Goal: Task Accomplishment & Management: Manage account settings

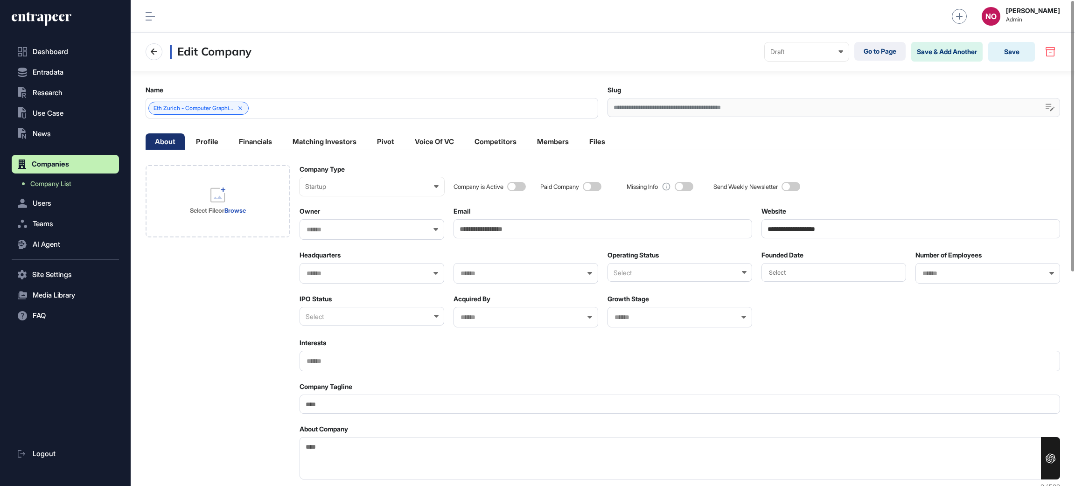
scroll to position [0, 0]
click at [838, 50] on icon at bounding box center [840, 51] width 5 height 3
click at [0, 0] on div "Published" at bounding box center [0, 0] width 0 height 0
click at [998, 49] on button "Save" at bounding box center [1011, 52] width 47 height 20
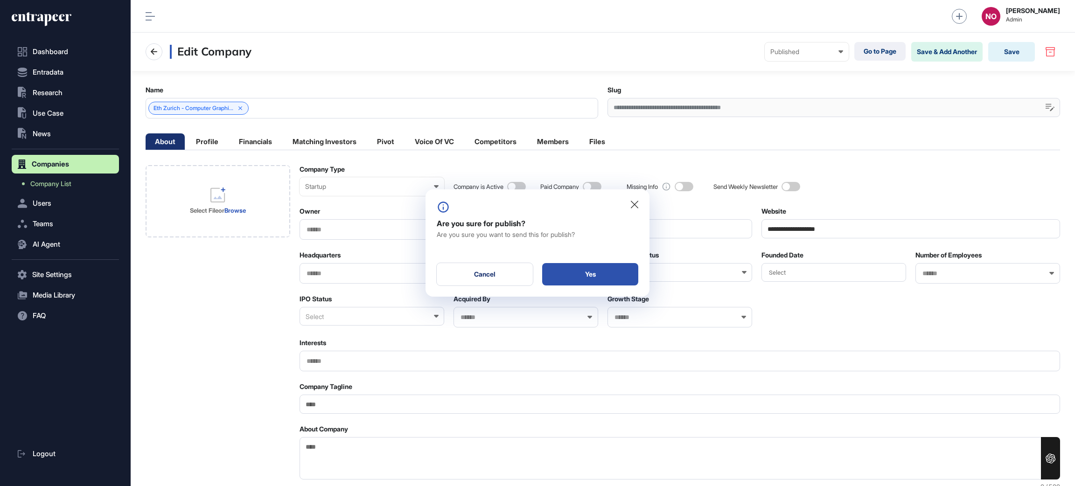
click at [600, 273] on div "Yes" at bounding box center [590, 274] width 96 height 22
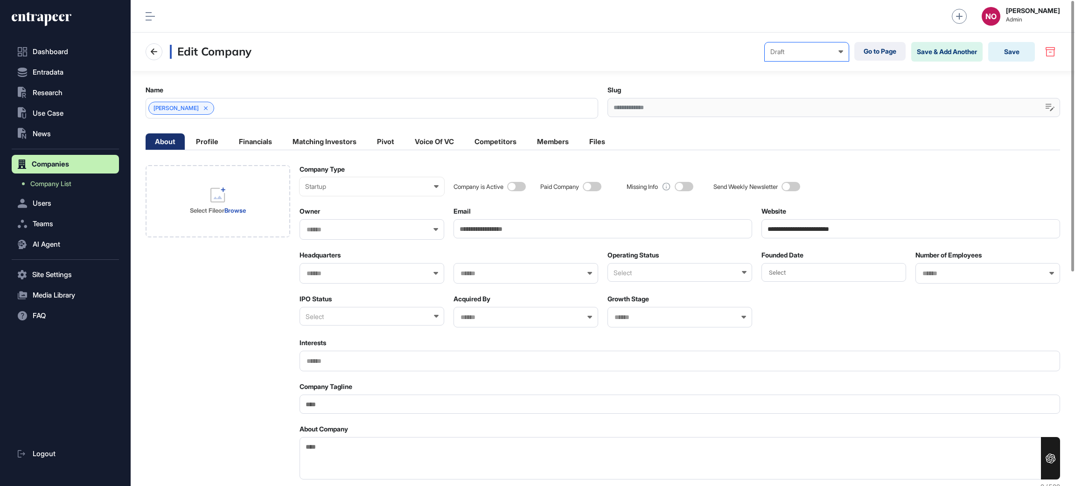
click at [798, 50] on div "Draft" at bounding box center [806, 51] width 73 height 7
click at [0, 0] on div "Published" at bounding box center [0, 0] width 0 height 0
click at [1001, 52] on button "Save" at bounding box center [1011, 52] width 47 height 20
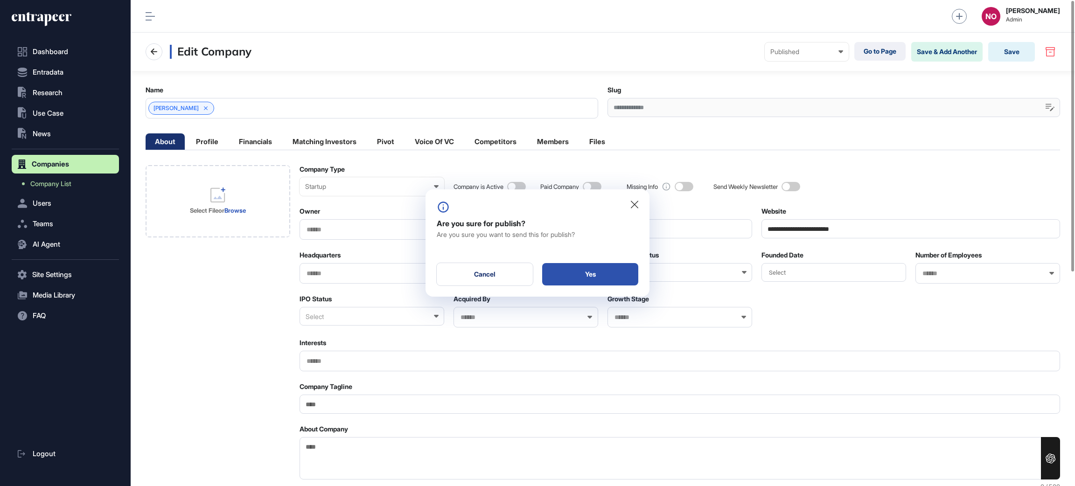
click at [634, 272] on div "Yes" at bounding box center [590, 274] width 96 height 22
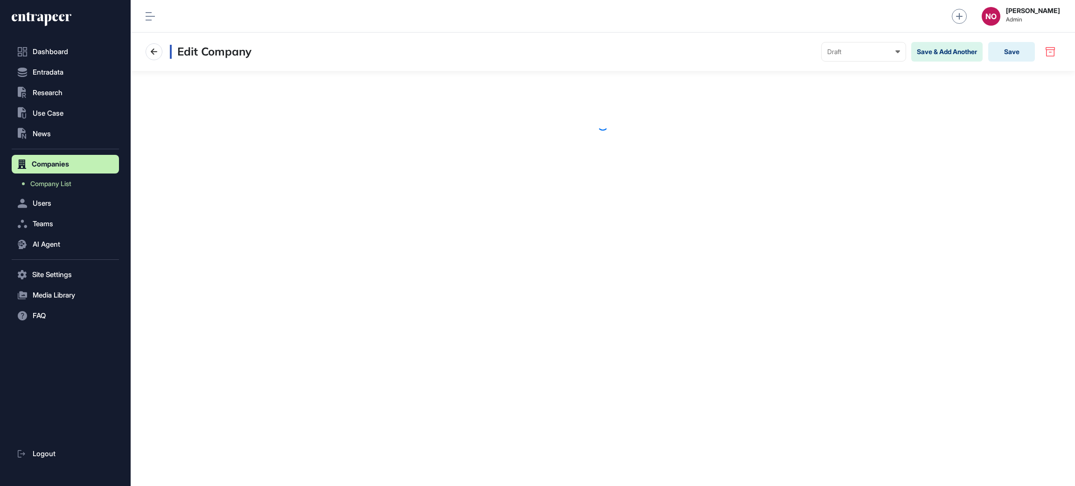
scroll to position [0, 0]
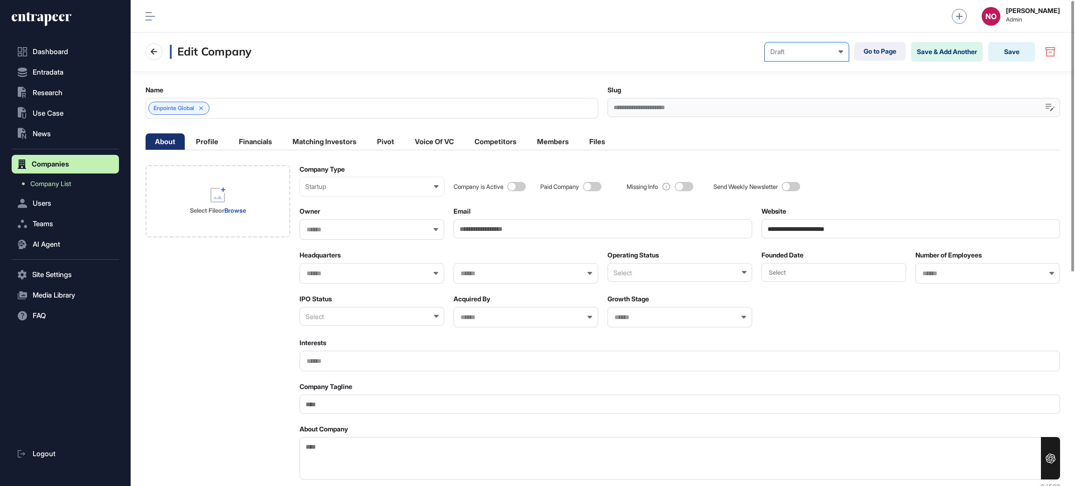
click at [815, 52] on div "Draft" at bounding box center [806, 51] width 73 height 7
click at [0, 0] on div "Published" at bounding box center [0, 0] width 0 height 0
click at [997, 48] on button "Save" at bounding box center [1011, 52] width 47 height 20
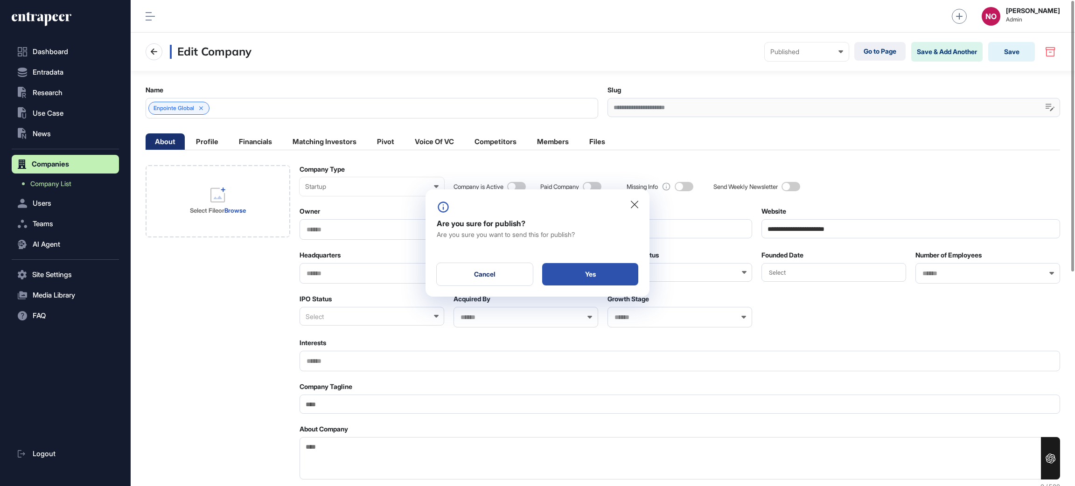
click at [628, 278] on div "Yes" at bounding box center [590, 274] width 96 height 22
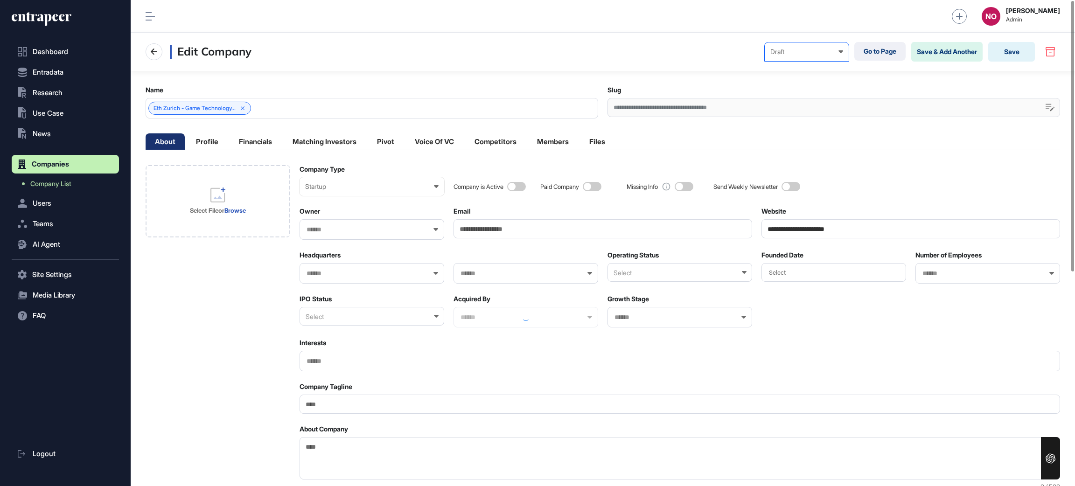
click at [822, 57] on div "Draft Draft Pending Review Published Private" at bounding box center [806, 51] width 84 height 19
click at [0, 0] on div "Published" at bounding box center [0, 0] width 0 height 0
click at [1007, 51] on button "Save" at bounding box center [1011, 52] width 47 height 20
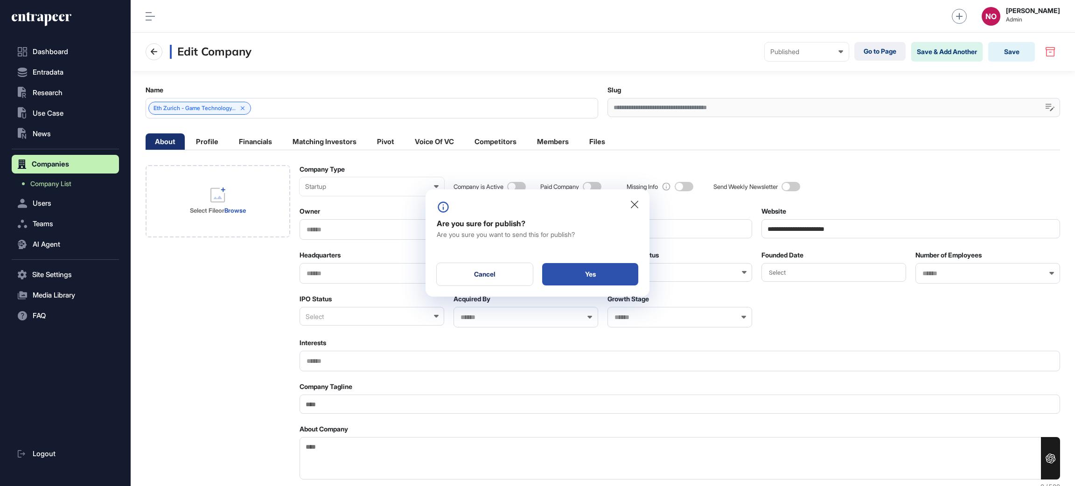
click at [609, 271] on div "Yes" at bounding box center [590, 274] width 96 height 22
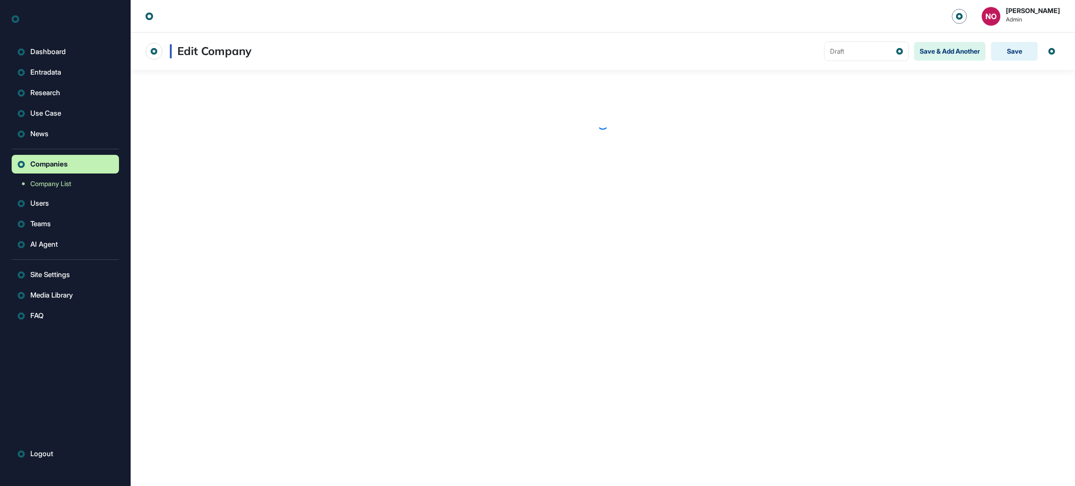
scroll to position [0, 0]
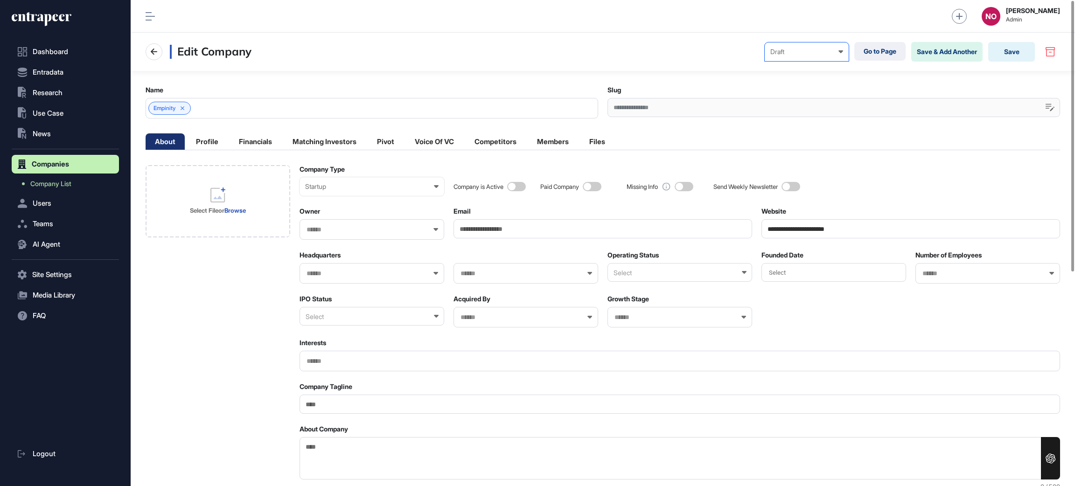
click at [815, 55] on div "Draft" at bounding box center [806, 51] width 73 height 7
click at [0, 0] on div "Published" at bounding box center [0, 0] width 0 height 0
click at [1004, 57] on button "Save" at bounding box center [1011, 52] width 47 height 20
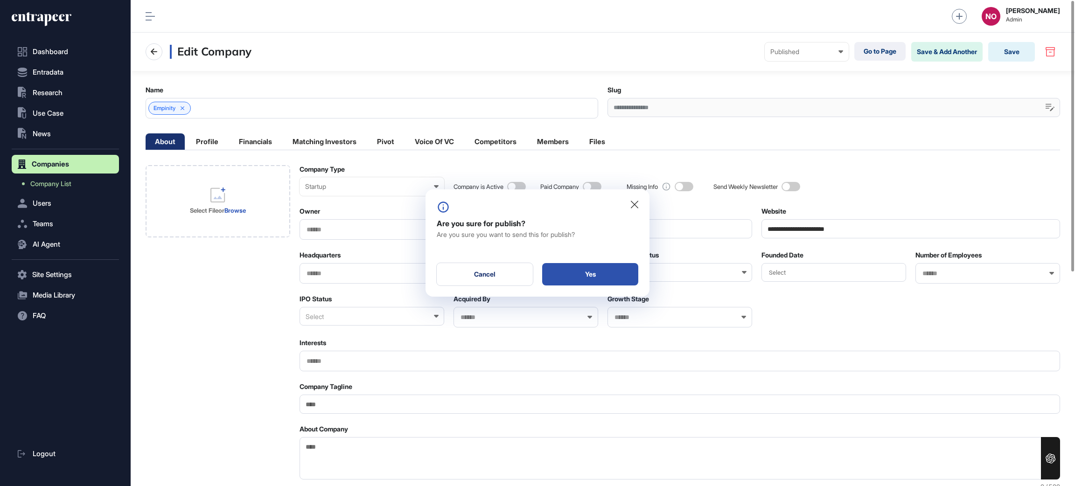
click at [613, 271] on div "Yes" at bounding box center [590, 274] width 96 height 22
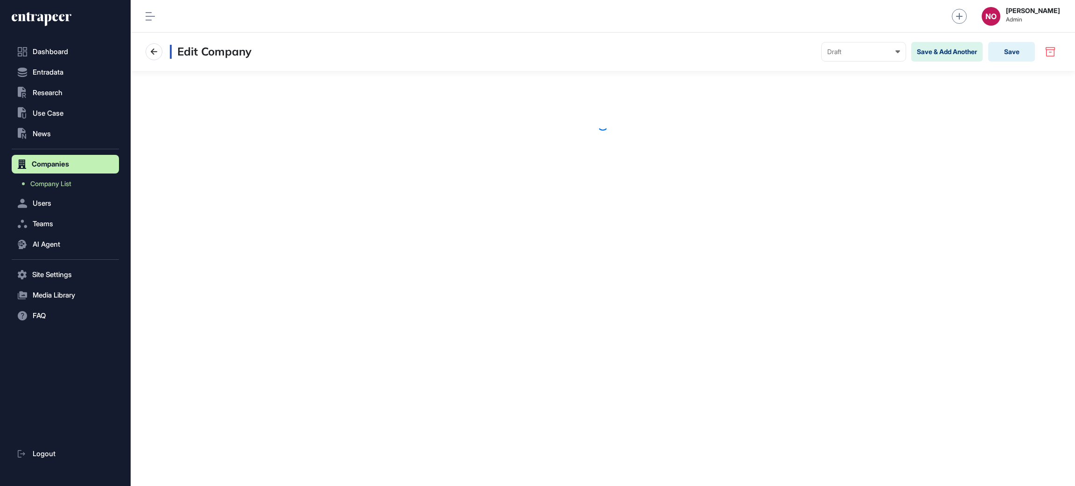
scroll to position [0, 0]
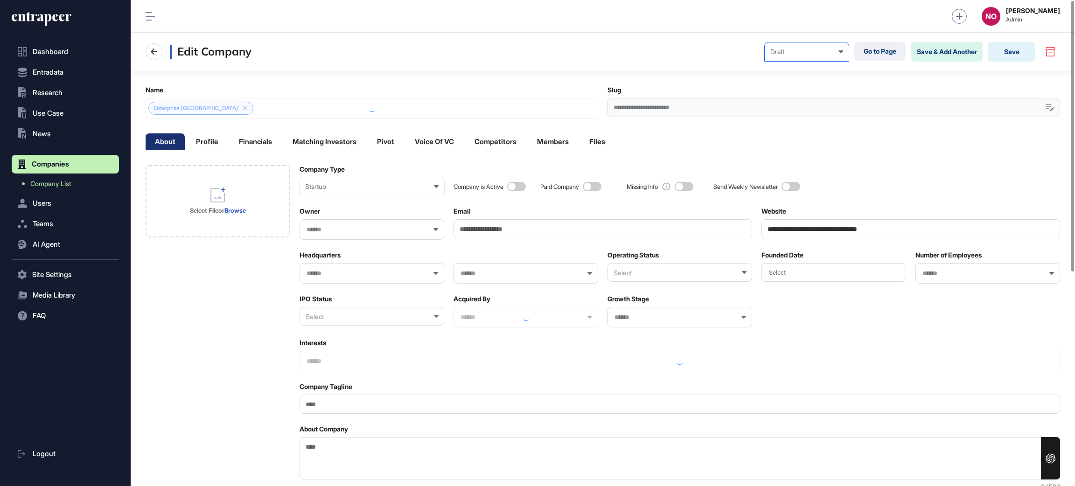
click at [818, 48] on div "Draft" at bounding box center [806, 51] width 73 height 7
click at [0, 0] on div "Published" at bounding box center [0, 0] width 0 height 0
click at [998, 50] on button "Save" at bounding box center [1011, 52] width 47 height 20
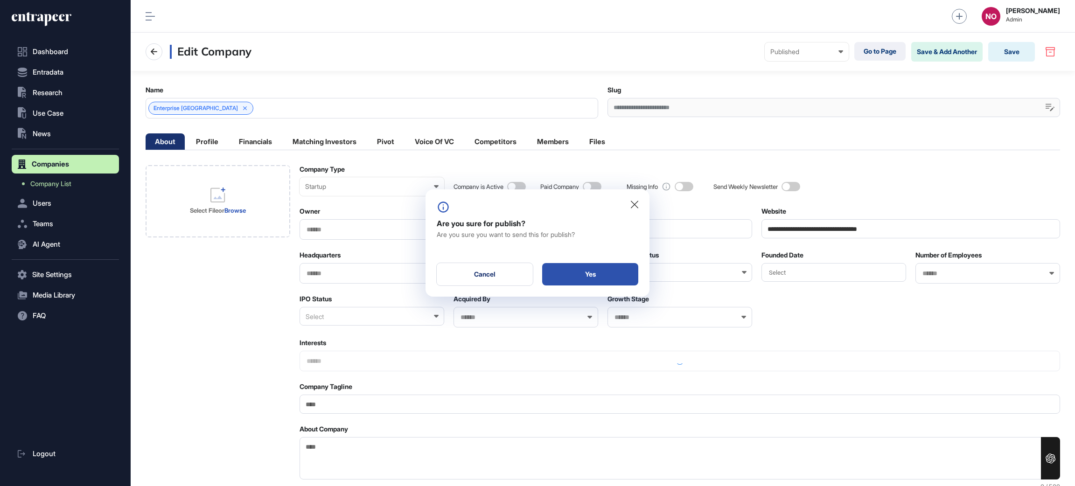
click at [615, 271] on div "Yes" at bounding box center [590, 274] width 96 height 22
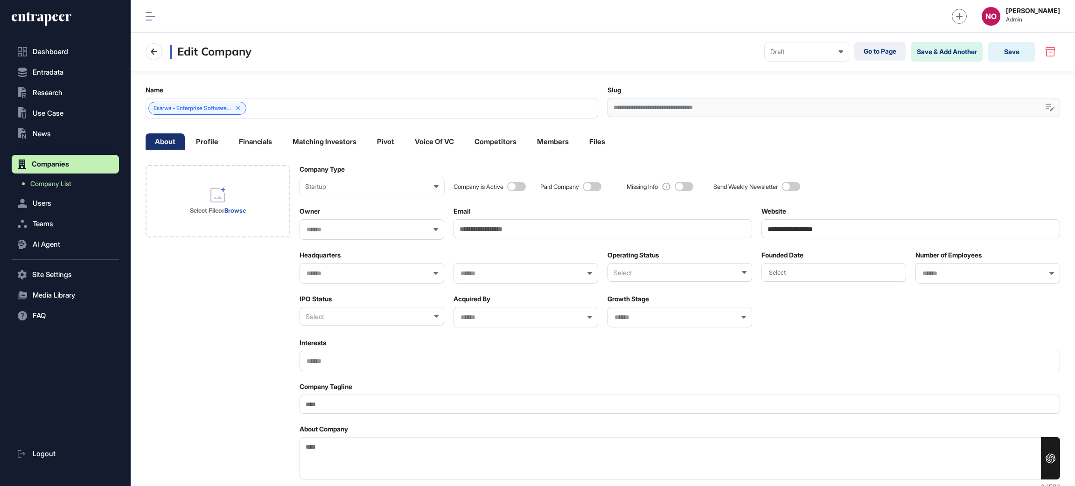
scroll to position [0, 0]
click at [830, 52] on div "Draft" at bounding box center [806, 51] width 73 height 7
click at [0, 0] on div "Published" at bounding box center [0, 0] width 0 height 0
click at [1011, 46] on button "Save" at bounding box center [1011, 52] width 47 height 20
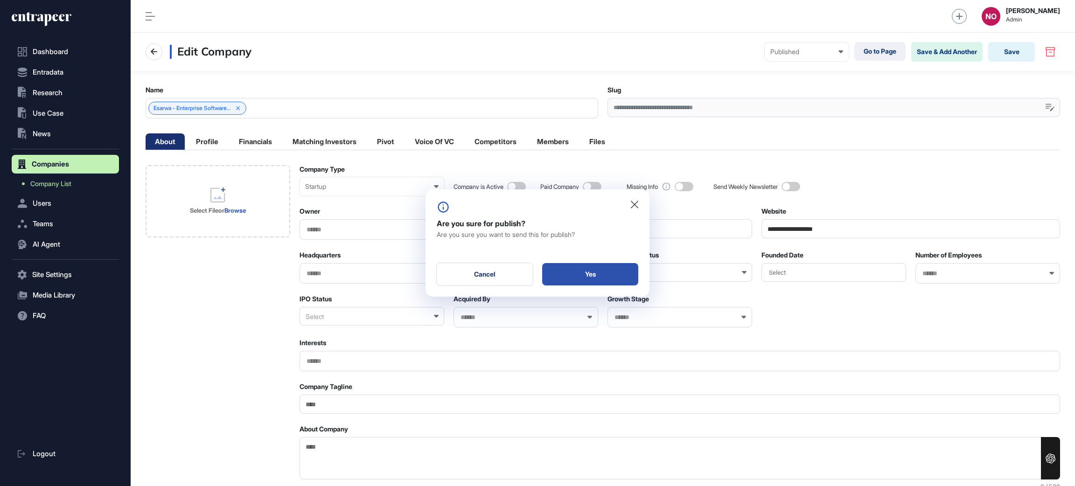
click at [620, 271] on div "Yes" at bounding box center [590, 274] width 96 height 22
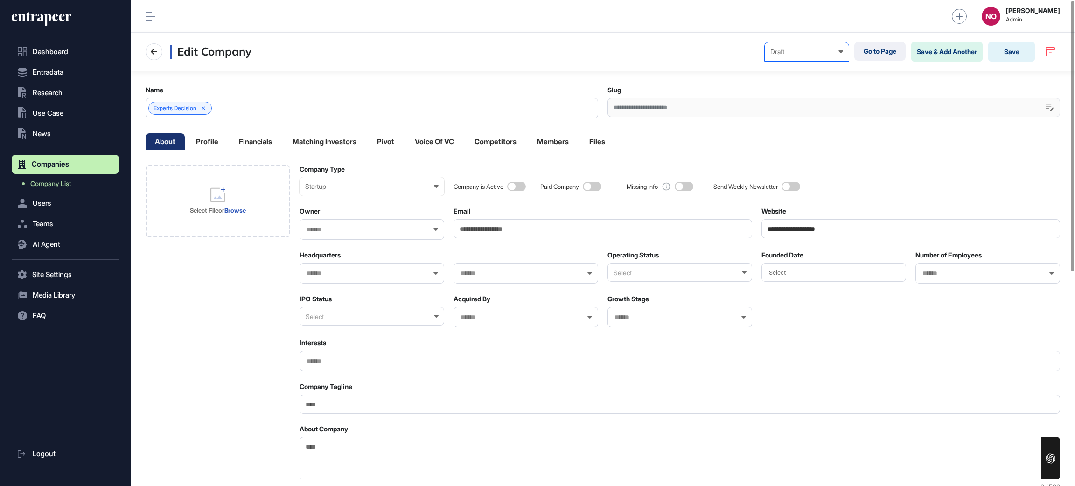
click at [829, 45] on div "Draft Draft Pending Review Published Private" at bounding box center [806, 51] width 84 height 19
click at [0, 0] on div "Published" at bounding box center [0, 0] width 0 height 0
click at [1001, 53] on button "Save" at bounding box center [1011, 52] width 47 height 20
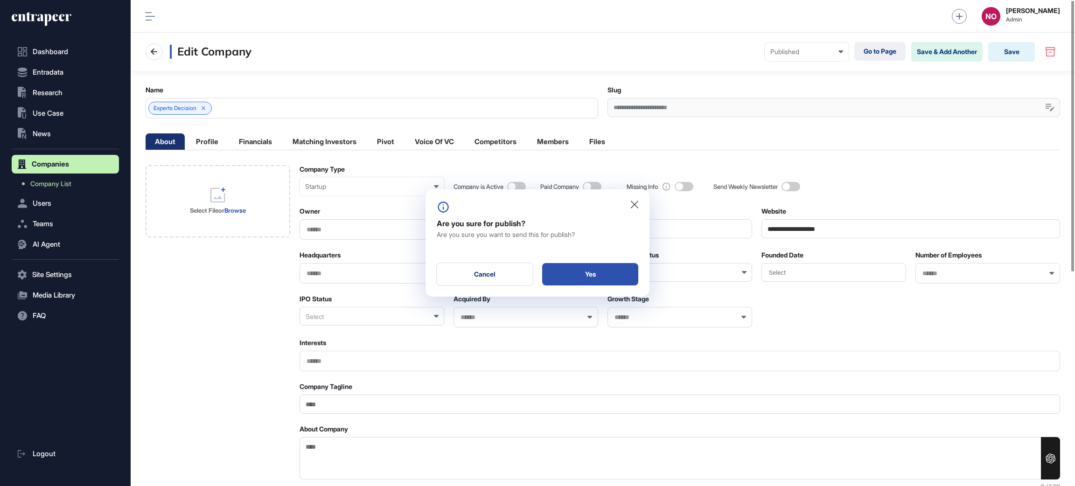
click at [575, 278] on div "Yes" at bounding box center [590, 274] width 96 height 22
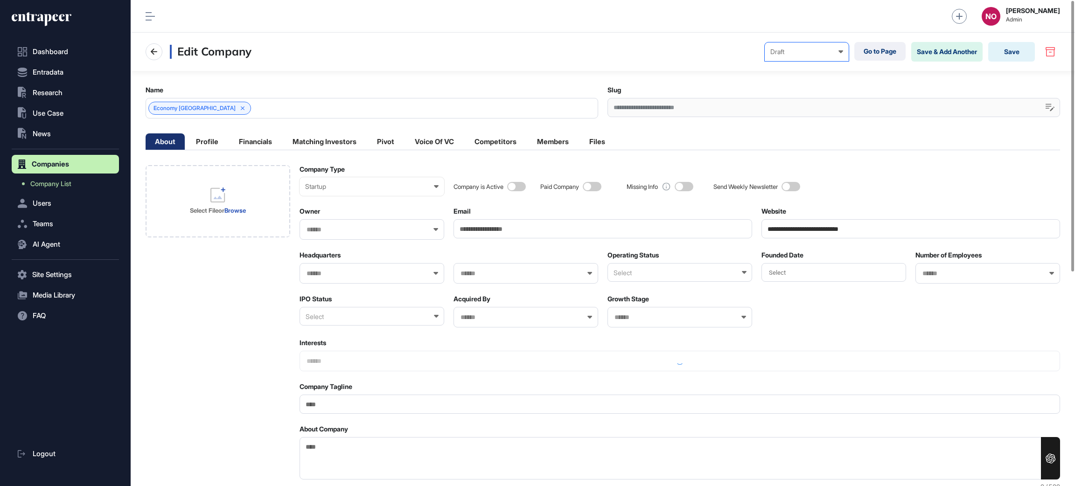
click at [807, 49] on div "Draft" at bounding box center [806, 51] width 73 height 7
click at [0, 0] on div "Published" at bounding box center [0, 0] width 0 height 0
click at [1018, 55] on button "Save" at bounding box center [1011, 52] width 47 height 20
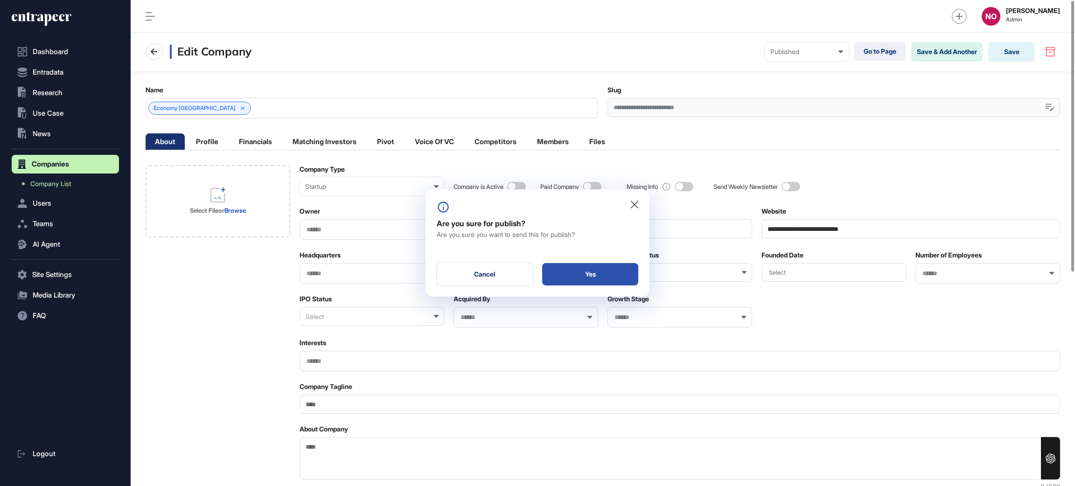
click at [619, 276] on div "Yes" at bounding box center [590, 274] width 96 height 22
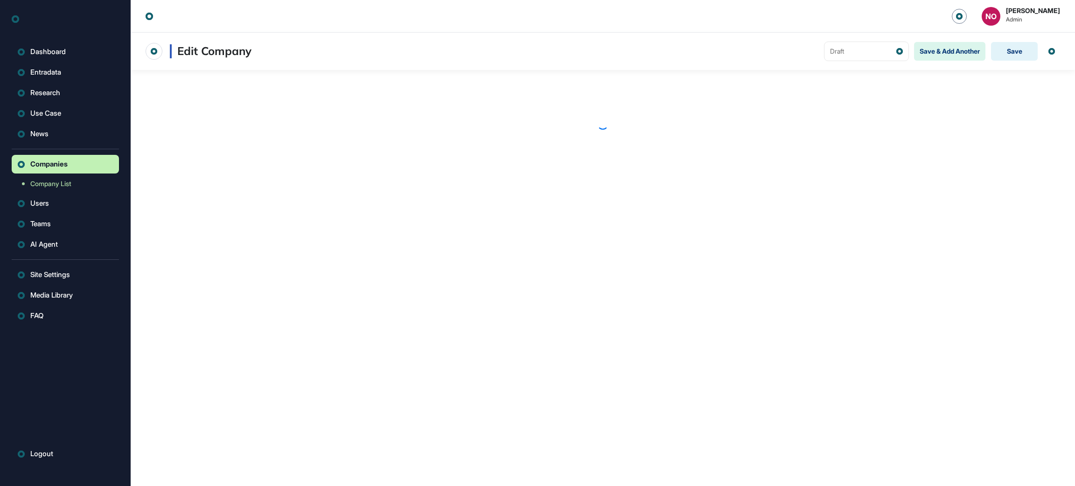
scroll to position [0, 0]
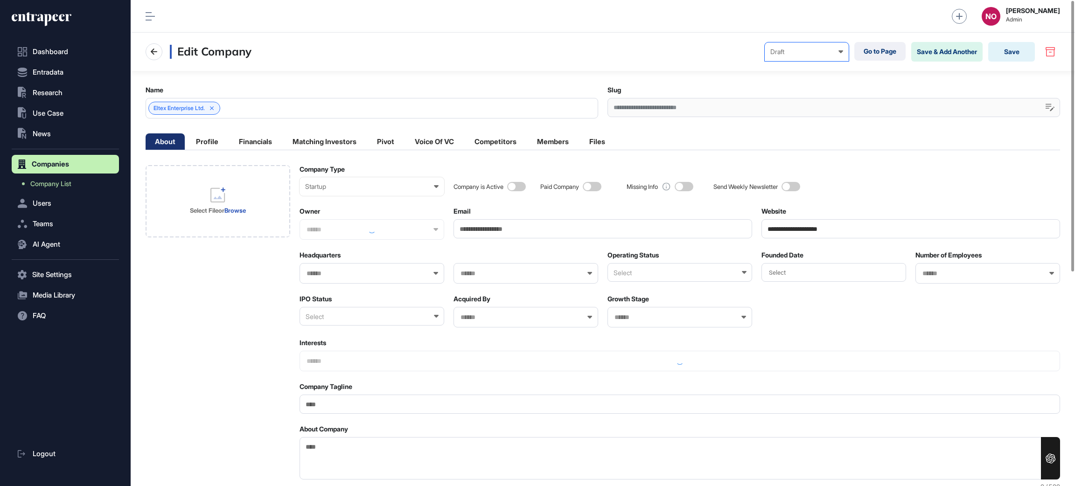
click at [802, 46] on div "Draft Draft Pending Review Published Private" at bounding box center [806, 51] width 84 height 19
click at [0, 0] on div "Published" at bounding box center [0, 0] width 0 height 0
click at [942, 42] on button "Save & Add Another" at bounding box center [946, 52] width 71 height 20
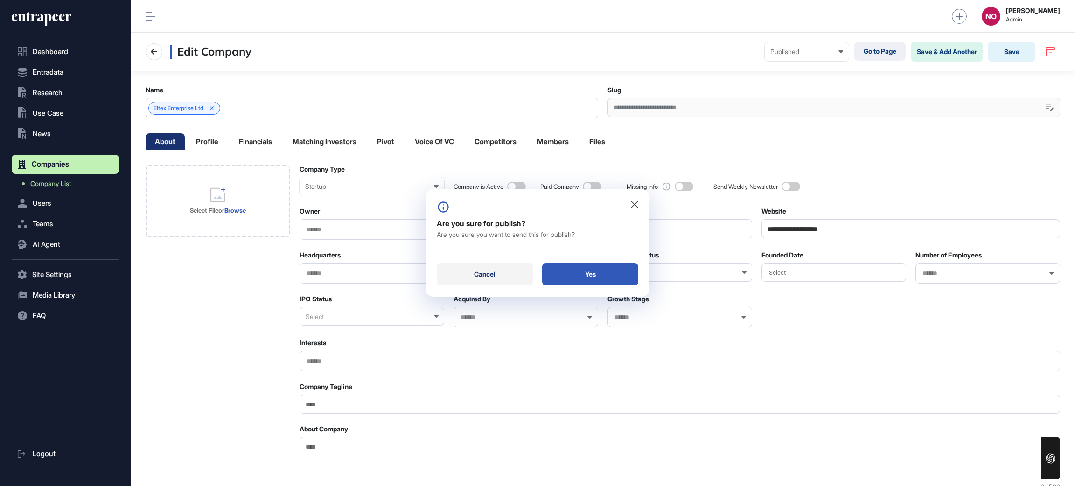
click at [507, 271] on div "Cancel" at bounding box center [485, 274] width 96 height 22
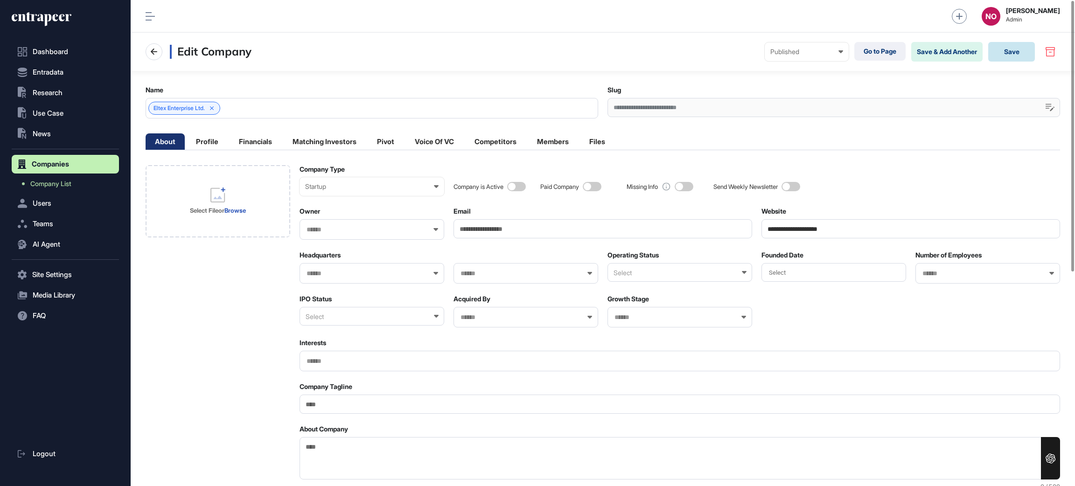
click at [1023, 58] on button "Save" at bounding box center [1011, 52] width 47 height 20
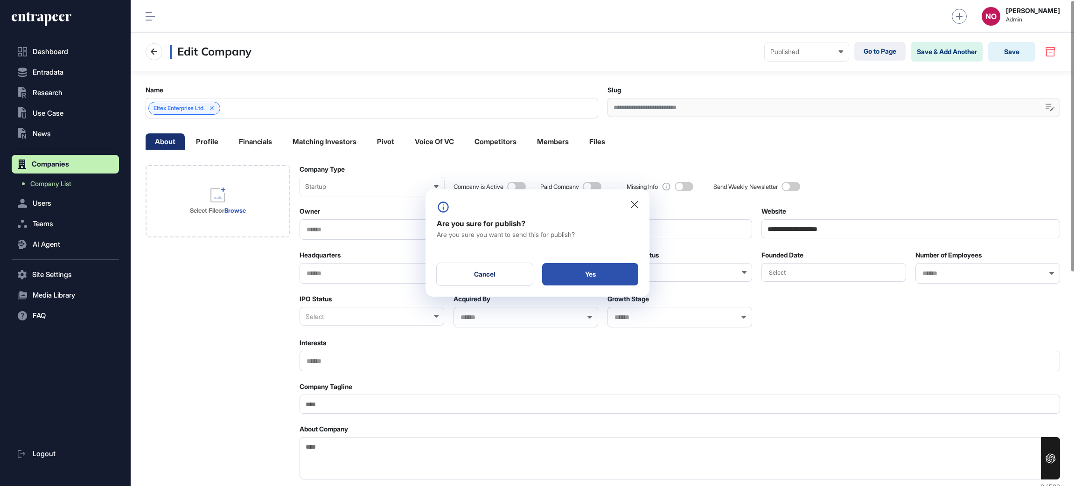
click at [625, 278] on div "Yes" at bounding box center [590, 274] width 96 height 22
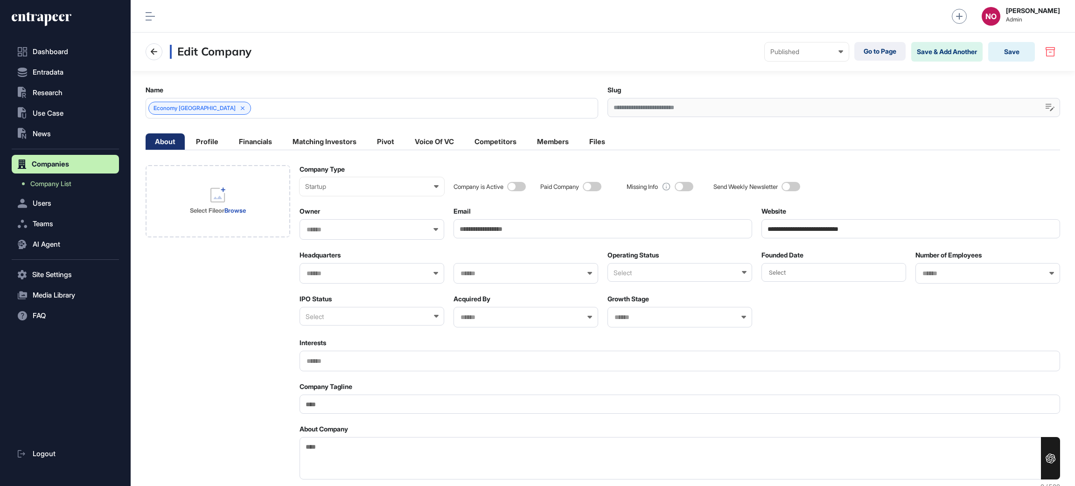
scroll to position [0, 0]
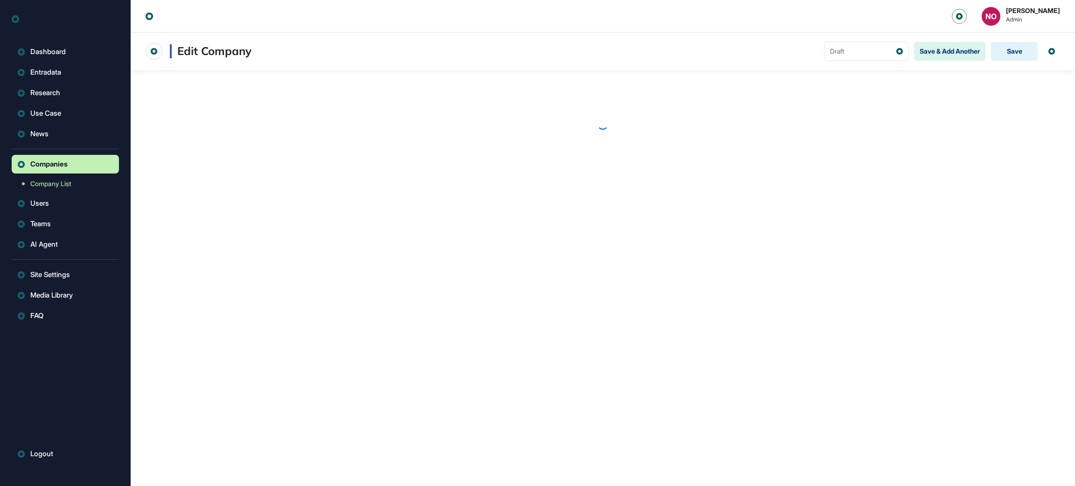
scroll to position [0, 0]
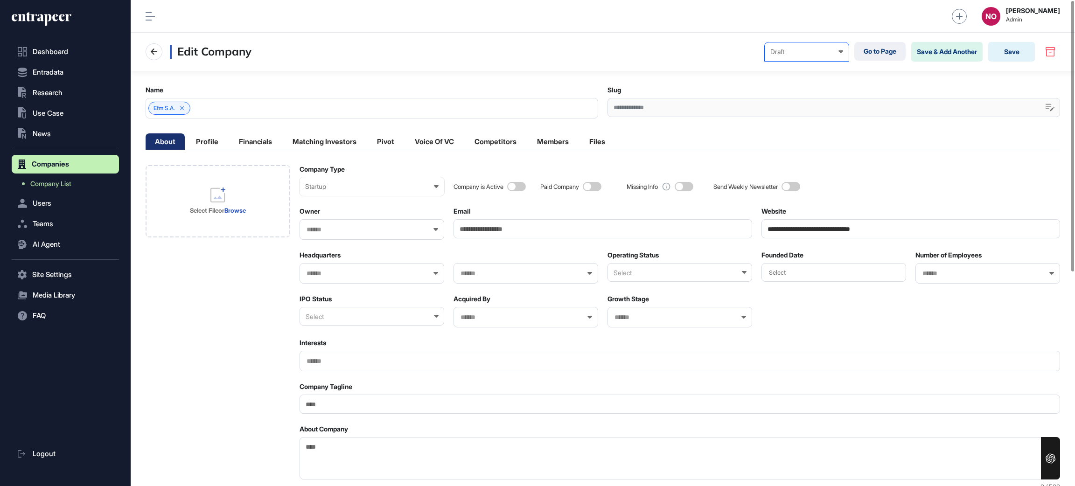
click at [797, 55] on div "Draft" at bounding box center [806, 51] width 73 height 7
click at [0, 0] on div "Published" at bounding box center [0, 0] width 0 height 0
click at [1020, 49] on button "Save" at bounding box center [1011, 52] width 47 height 20
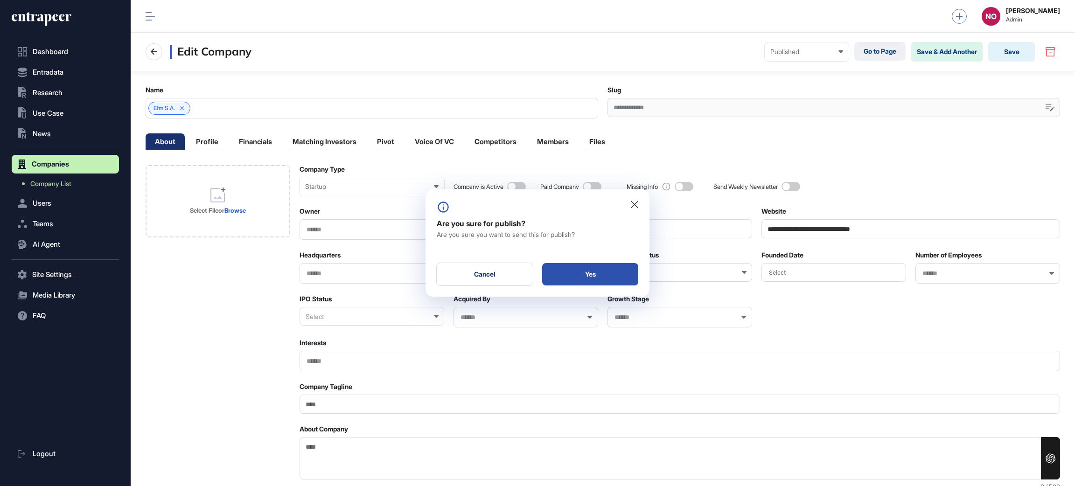
click at [616, 270] on div "Yes" at bounding box center [590, 274] width 96 height 22
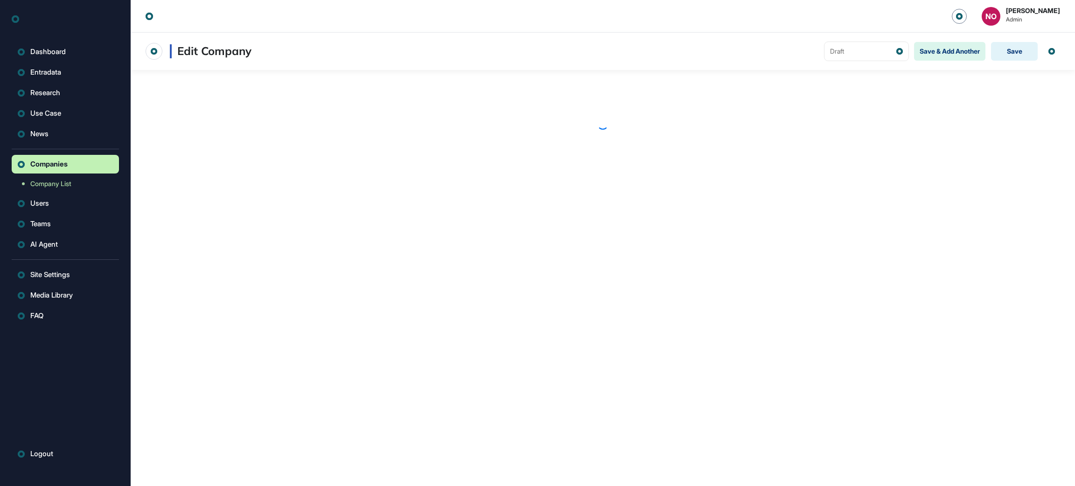
scroll to position [0, 0]
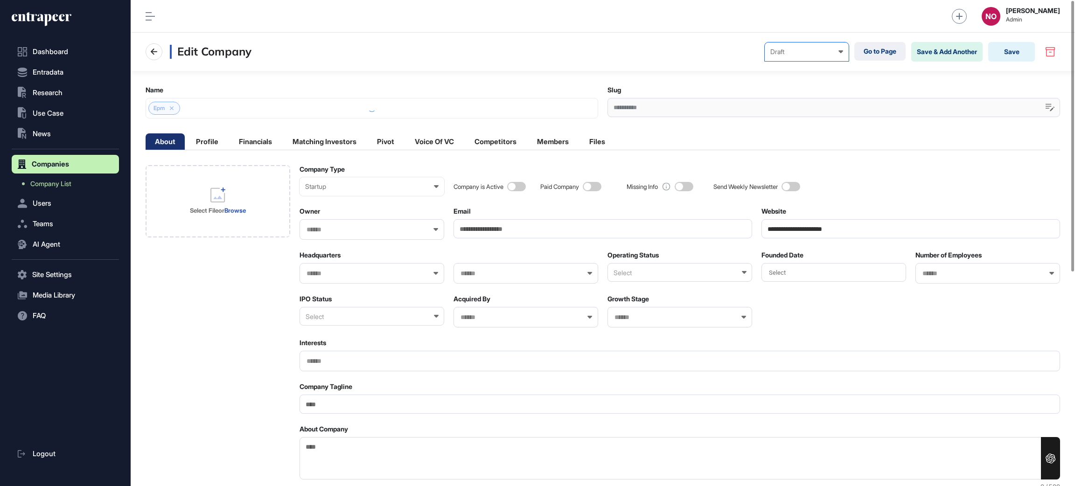
click at [807, 53] on div "Draft" at bounding box center [806, 51] width 73 height 7
click at [0, 0] on div "Published" at bounding box center [0, 0] width 0 height 0
click at [1010, 50] on button "Save" at bounding box center [1011, 52] width 47 height 20
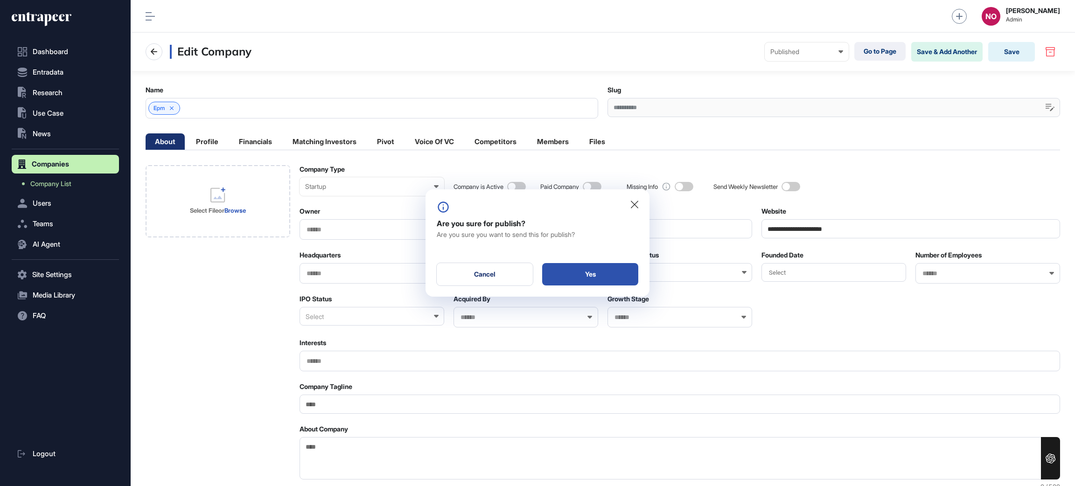
click at [605, 278] on div "Yes" at bounding box center [590, 274] width 96 height 22
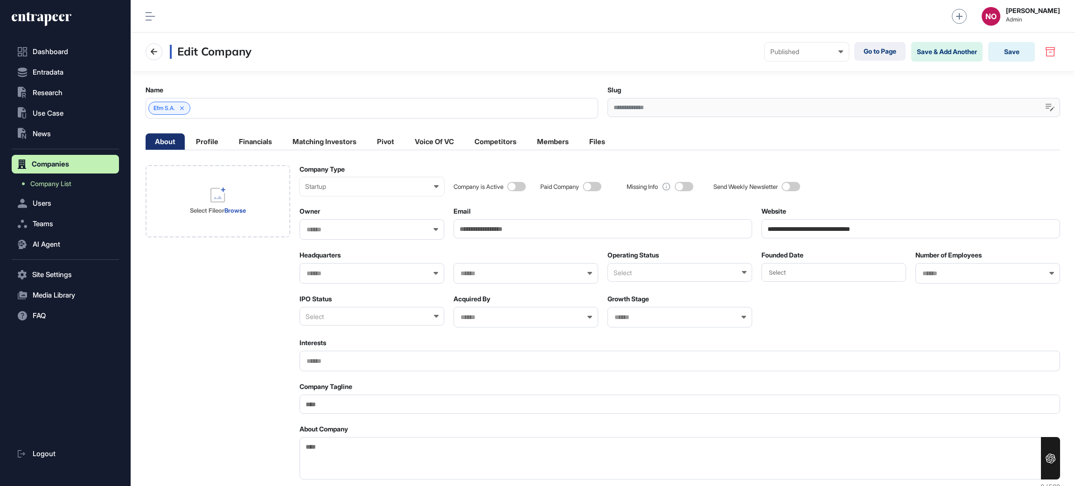
scroll to position [0, 0]
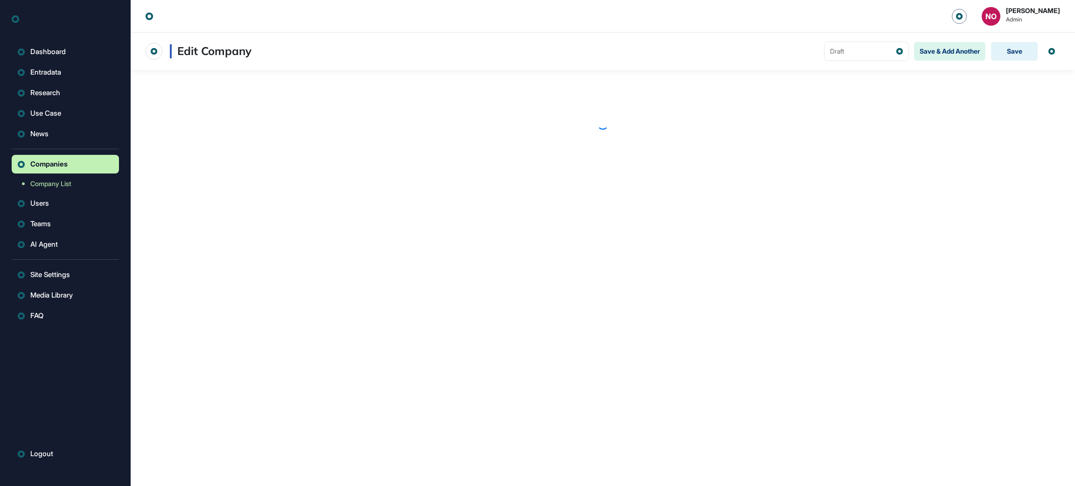
scroll to position [0, 0]
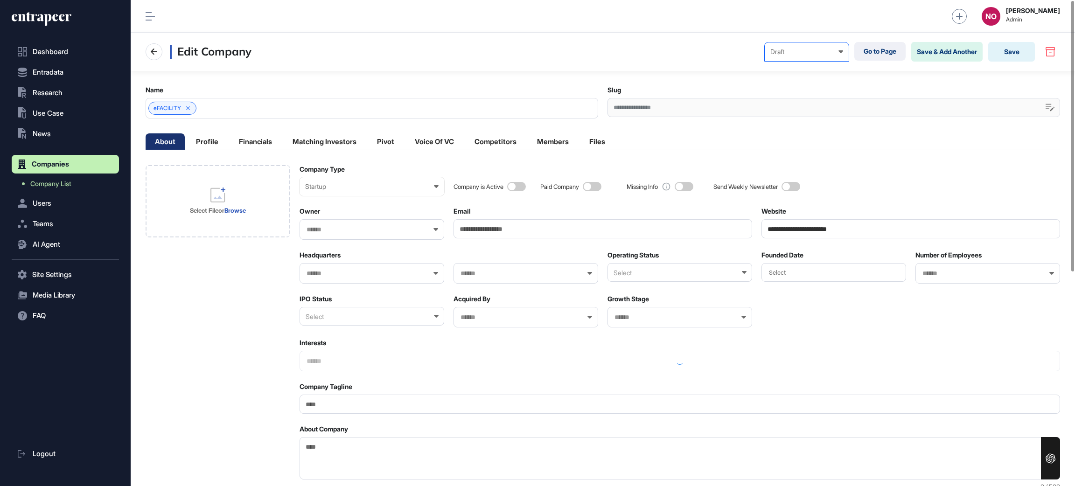
click at [793, 55] on div "Draft" at bounding box center [806, 51] width 73 height 7
click at [0, 0] on div "Published" at bounding box center [0, 0] width 0 height 0
click at [1015, 50] on button "Save" at bounding box center [1011, 52] width 47 height 20
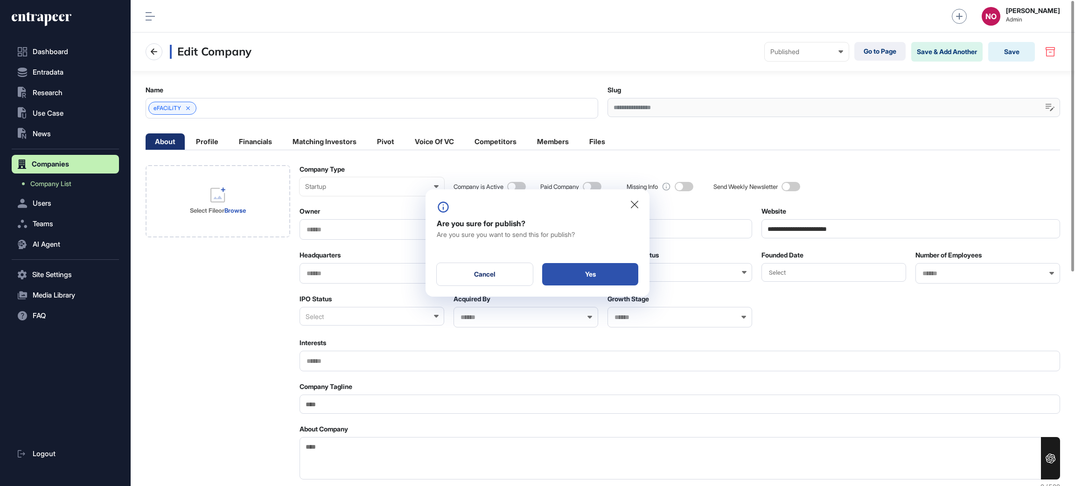
click at [629, 276] on div "Yes" at bounding box center [590, 274] width 96 height 22
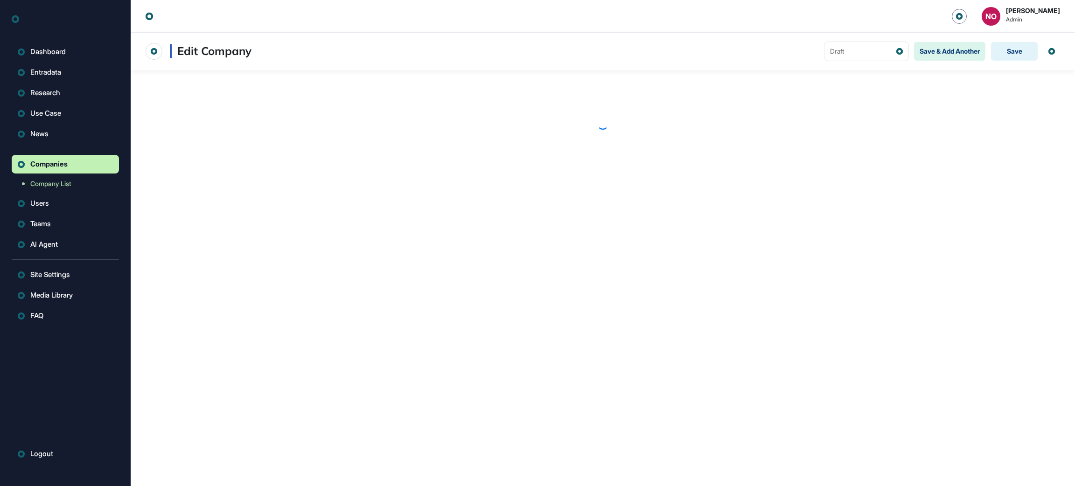
scroll to position [0, 0]
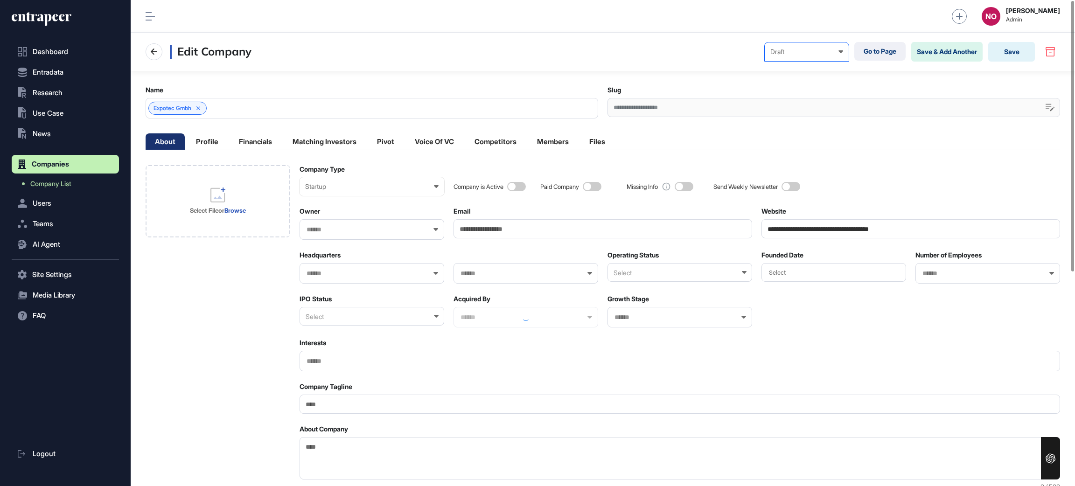
click at [821, 60] on div "Draft Draft Pending Review Published Private" at bounding box center [806, 51] width 84 height 19
click at [0, 0] on div "Published" at bounding box center [0, 0] width 0 height 0
click at [1008, 47] on button "Save" at bounding box center [1011, 52] width 47 height 20
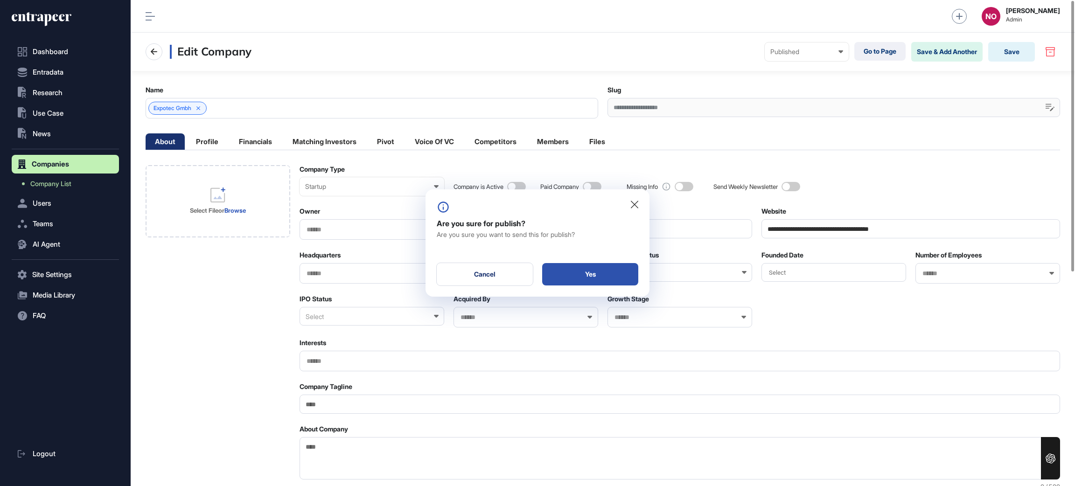
click at [612, 275] on div "Yes" at bounding box center [590, 274] width 96 height 22
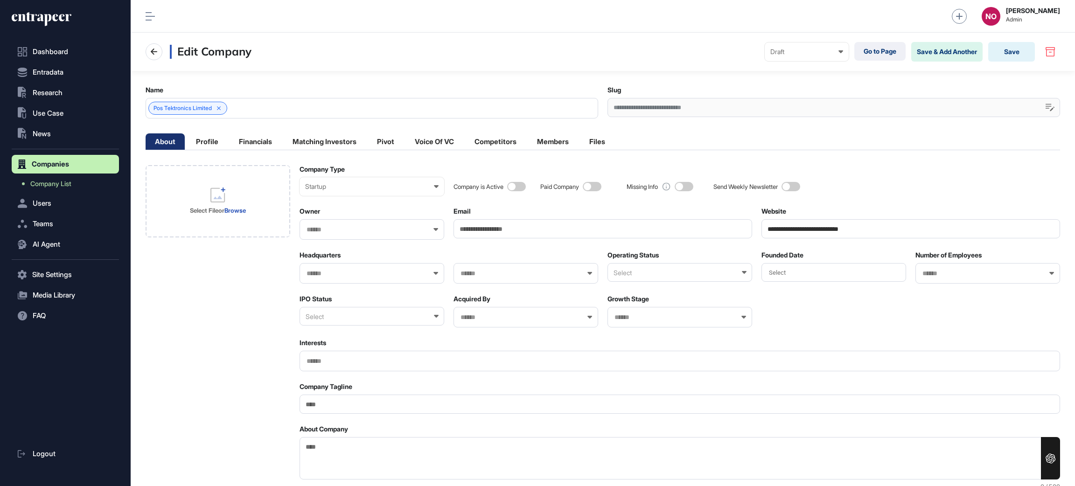
scroll to position [0, 0]
click at [829, 44] on div "Draft Draft Pending Review Published Private" at bounding box center [806, 51] width 84 height 19
click at [0, 0] on div "Published" at bounding box center [0, 0] width 0 height 0
click at [1003, 49] on button "Save" at bounding box center [1011, 52] width 47 height 20
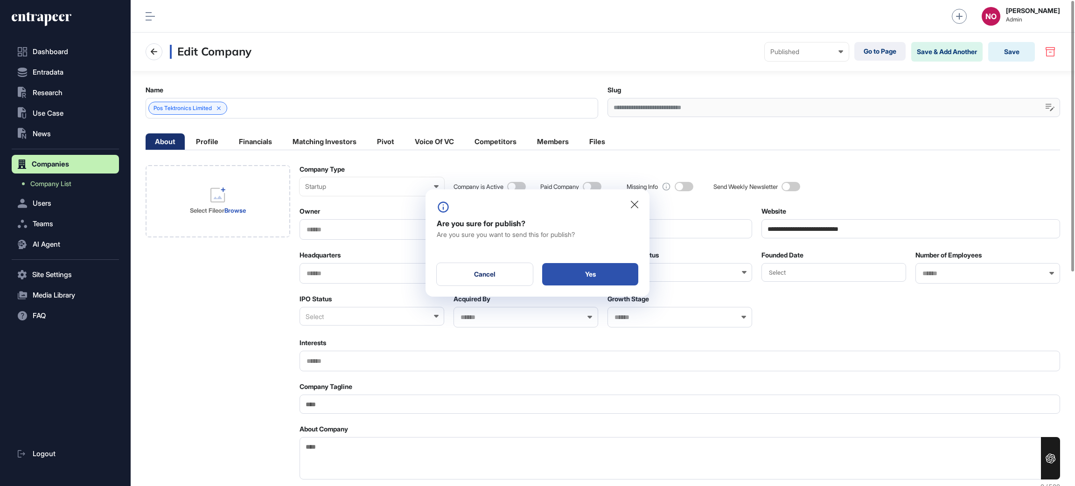
click at [635, 270] on div "Yes" at bounding box center [590, 274] width 96 height 22
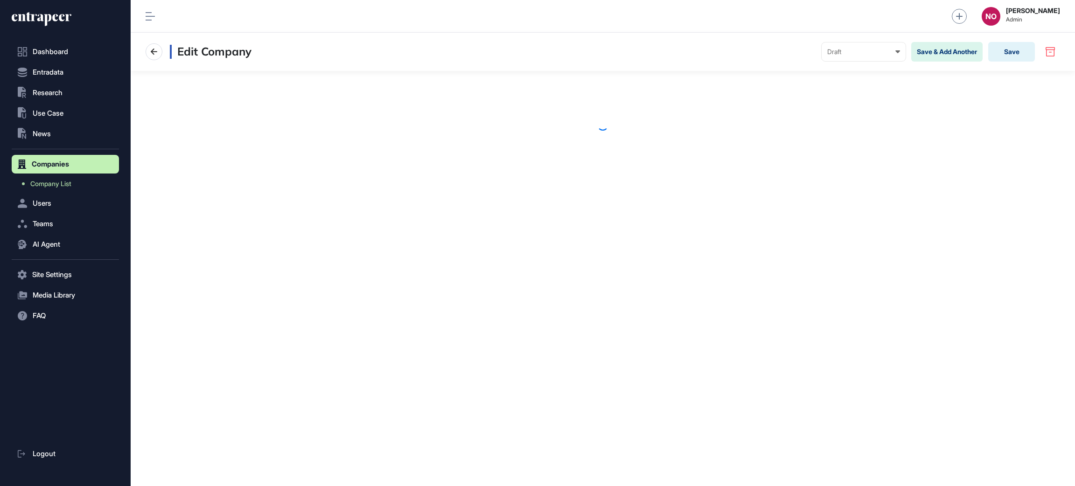
scroll to position [0, 0]
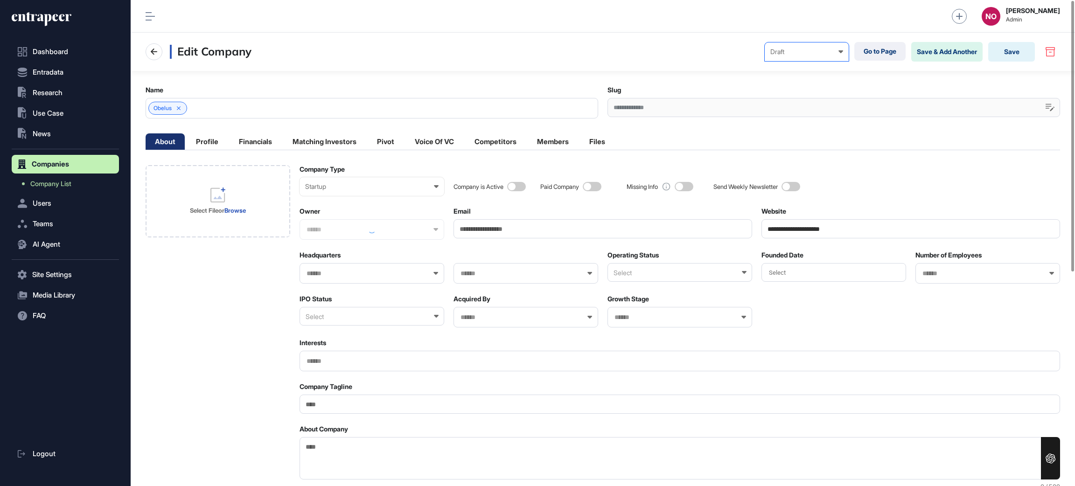
click at [827, 57] on div "Draft Draft Pending Review Published Private" at bounding box center [806, 51] width 84 height 19
click at [0, 0] on div "Published" at bounding box center [0, 0] width 0 height 0
click at [1008, 53] on button "Save" at bounding box center [1011, 52] width 47 height 20
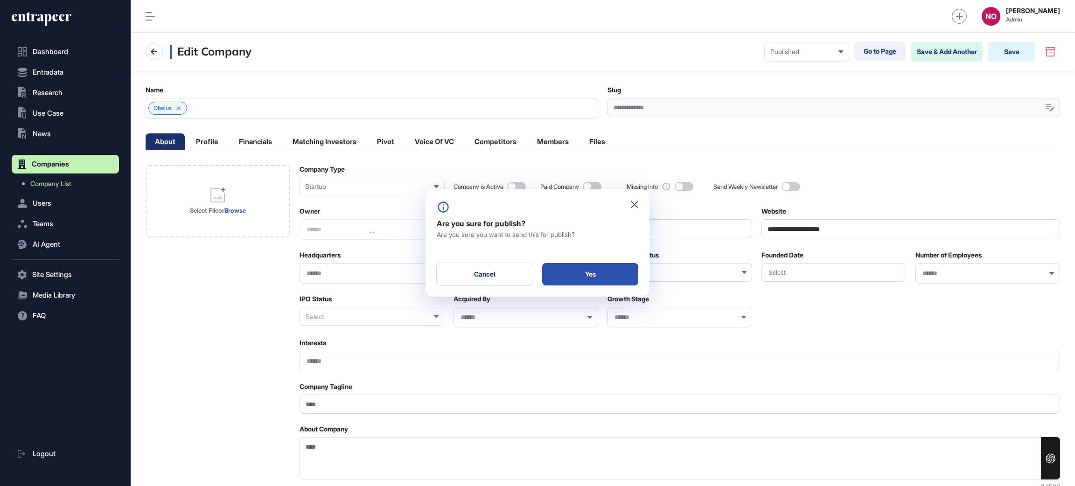
click at [620, 270] on div "Yes" at bounding box center [590, 274] width 96 height 22
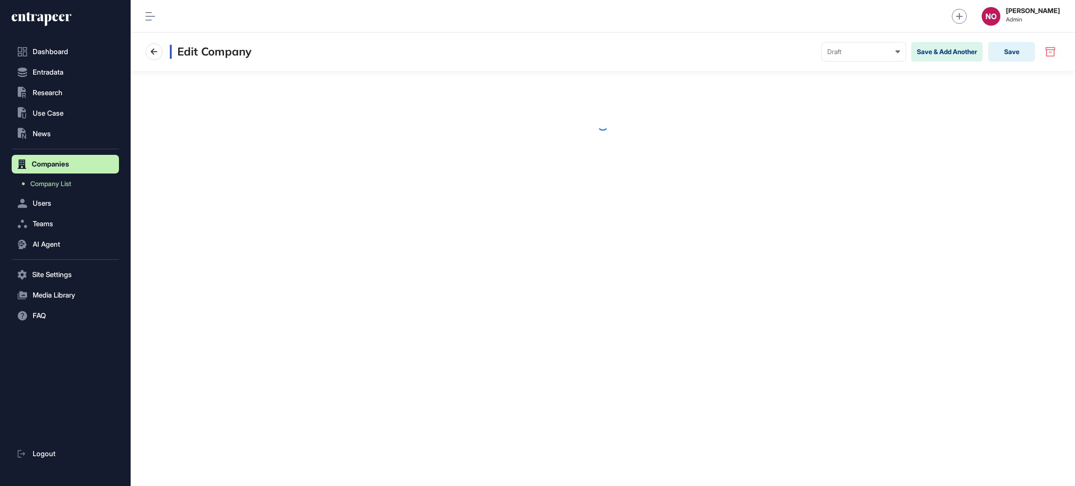
scroll to position [0, 0]
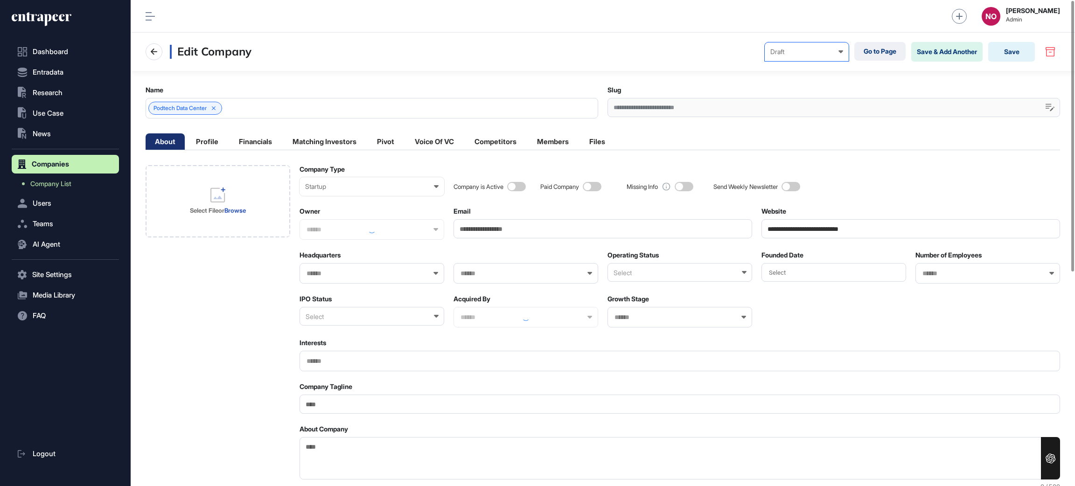
click at [821, 54] on div "Draft" at bounding box center [806, 51] width 73 height 7
click at [0, 0] on div "Published" at bounding box center [0, 0] width 0 height 0
click at [1005, 47] on button "Save" at bounding box center [1011, 52] width 47 height 20
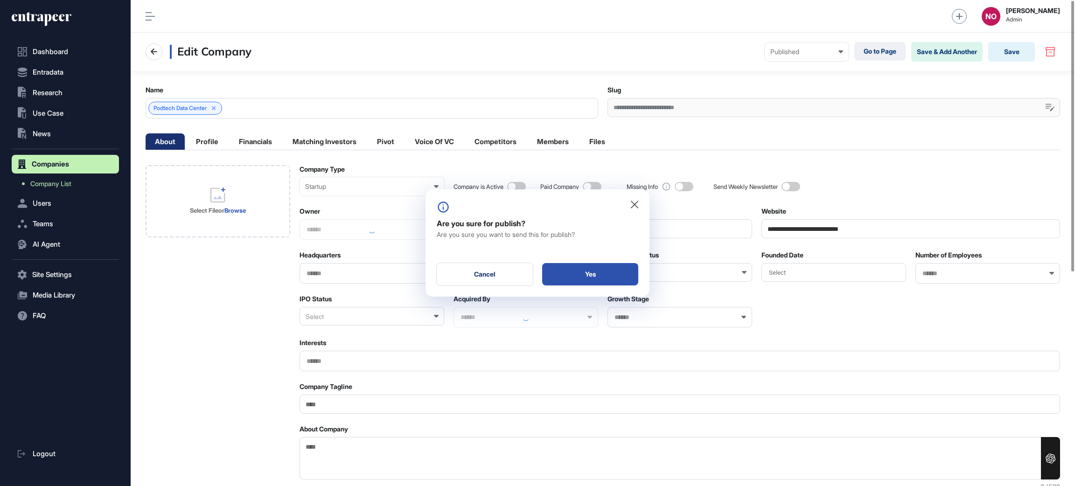
click at [620, 274] on div "Yes" at bounding box center [590, 274] width 96 height 22
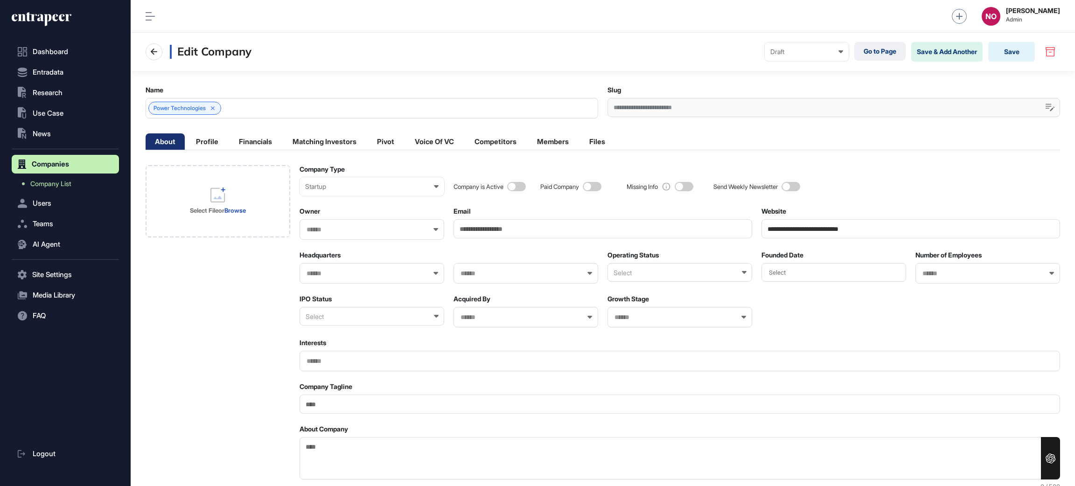
scroll to position [0, 0]
click at [791, 57] on div "Draft Draft Pending Review Published Private" at bounding box center [806, 51] width 84 height 19
click at [0, 0] on div "Published" at bounding box center [0, 0] width 0 height 0
click at [1020, 50] on button "Save" at bounding box center [1011, 52] width 47 height 20
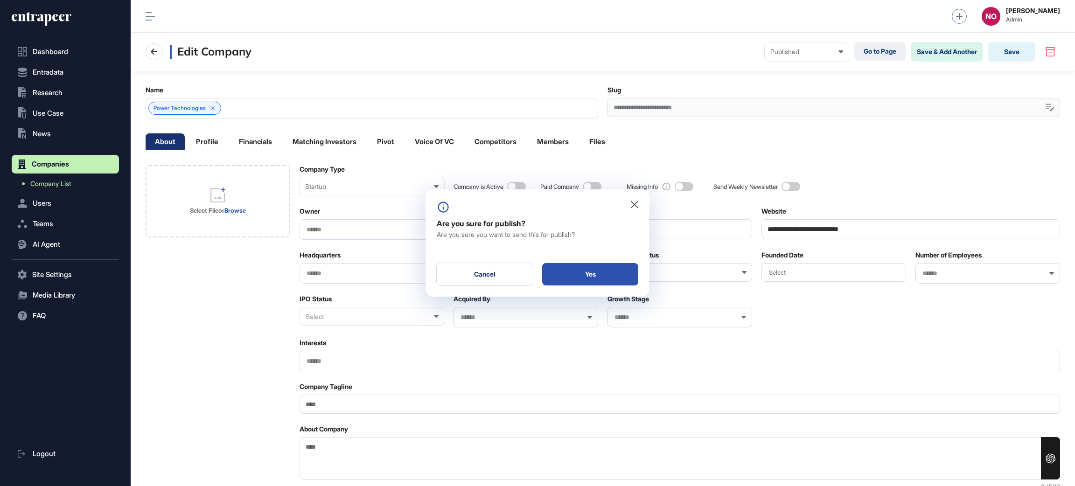
click at [615, 274] on div "Yes" at bounding box center [590, 274] width 96 height 22
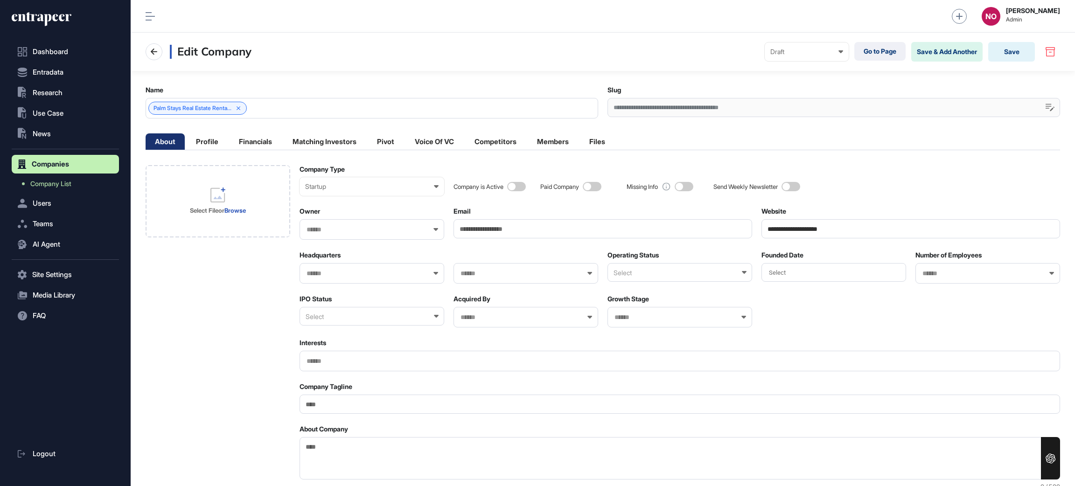
scroll to position [0, 0]
click at [825, 55] on div "Draft" at bounding box center [806, 51] width 73 height 7
click at [0, 0] on div "Published" at bounding box center [0, 0] width 0 height 0
click at [1017, 55] on button "Save" at bounding box center [1011, 52] width 47 height 20
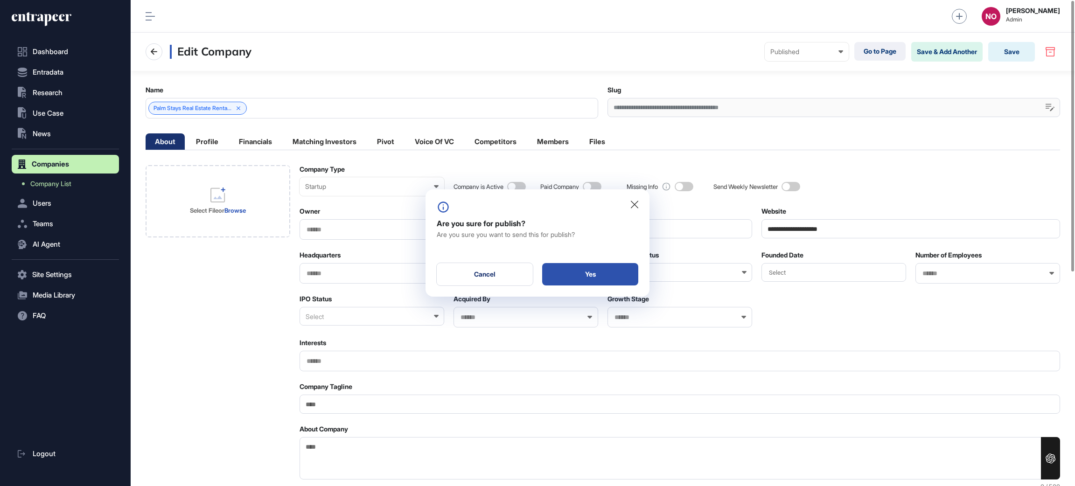
click at [611, 271] on div "Yes" at bounding box center [590, 274] width 96 height 22
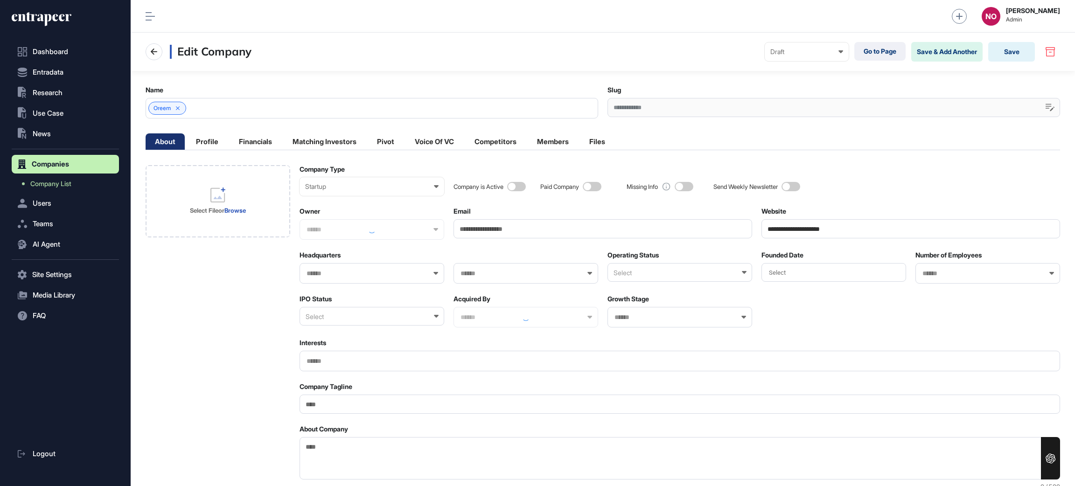
scroll to position [0, 0]
drag, startPoint x: 808, startPoint y: 53, endPoint x: 808, endPoint y: 59, distance: 6.1
click at [808, 54] on div "Draft" at bounding box center [806, 51] width 73 height 7
click at [0, 0] on div "Published" at bounding box center [0, 0] width 0 height 0
click at [1002, 46] on button "Save" at bounding box center [1011, 52] width 47 height 20
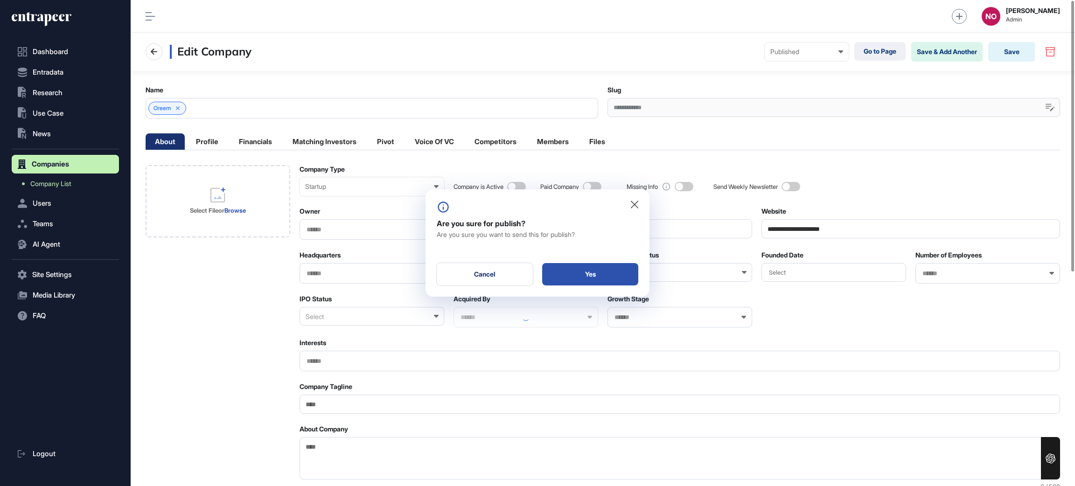
click at [623, 276] on div "Yes" at bounding box center [590, 274] width 96 height 22
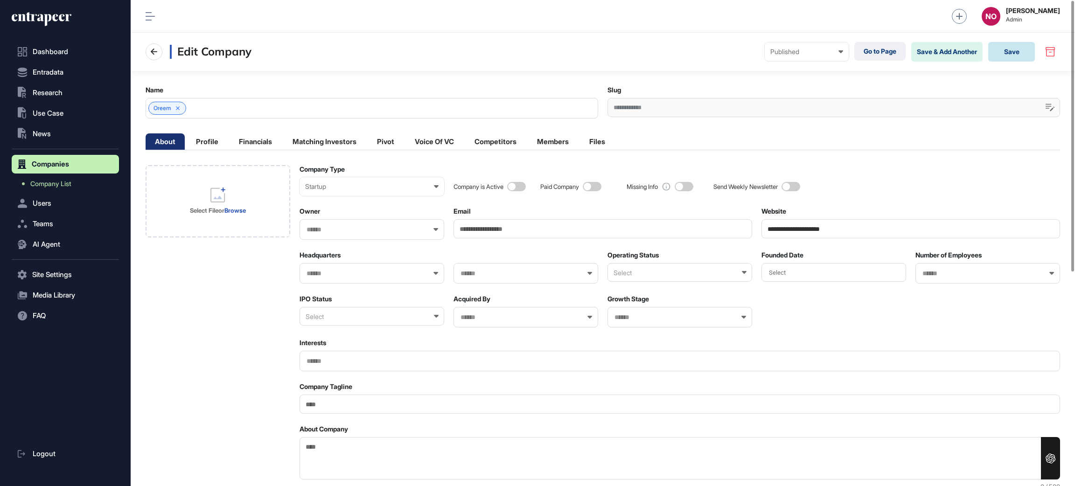
click at [1006, 56] on button "Save" at bounding box center [1011, 52] width 47 height 20
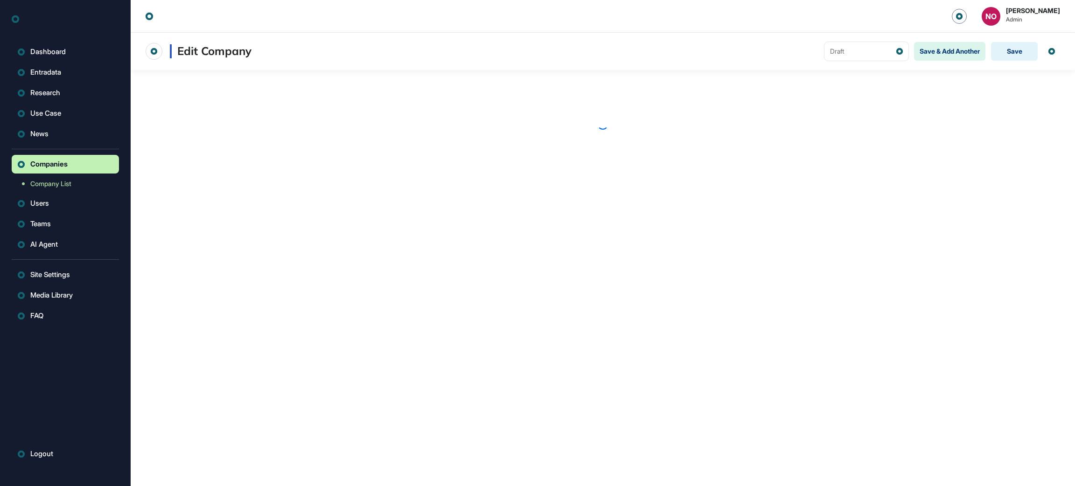
scroll to position [0, 0]
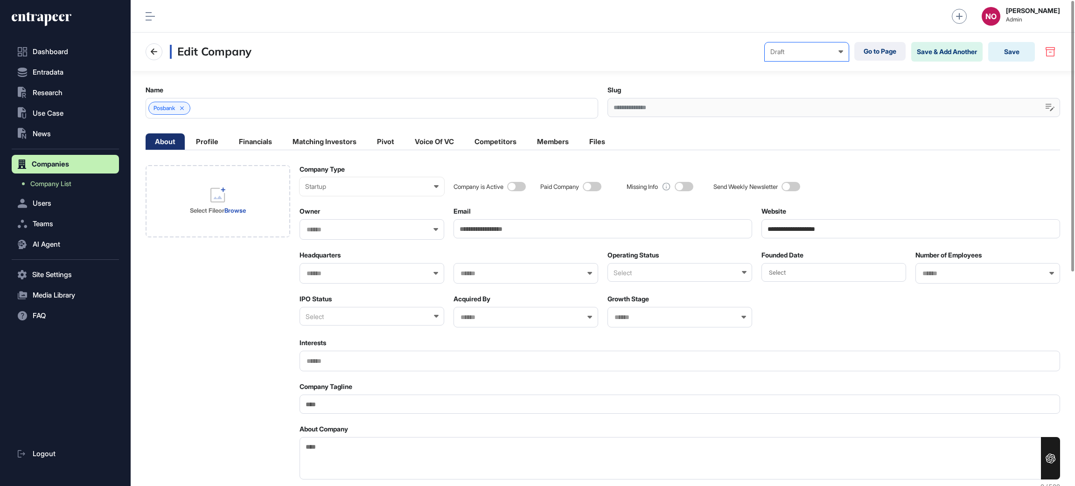
drag, startPoint x: 797, startPoint y: 55, endPoint x: 798, endPoint y: 71, distance: 16.4
click at [797, 55] on div "Draft" at bounding box center [806, 51] width 73 height 7
click at [0, 0] on div "Published" at bounding box center [0, 0] width 0 height 0
click at [1003, 54] on button "Save" at bounding box center [1011, 52] width 47 height 20
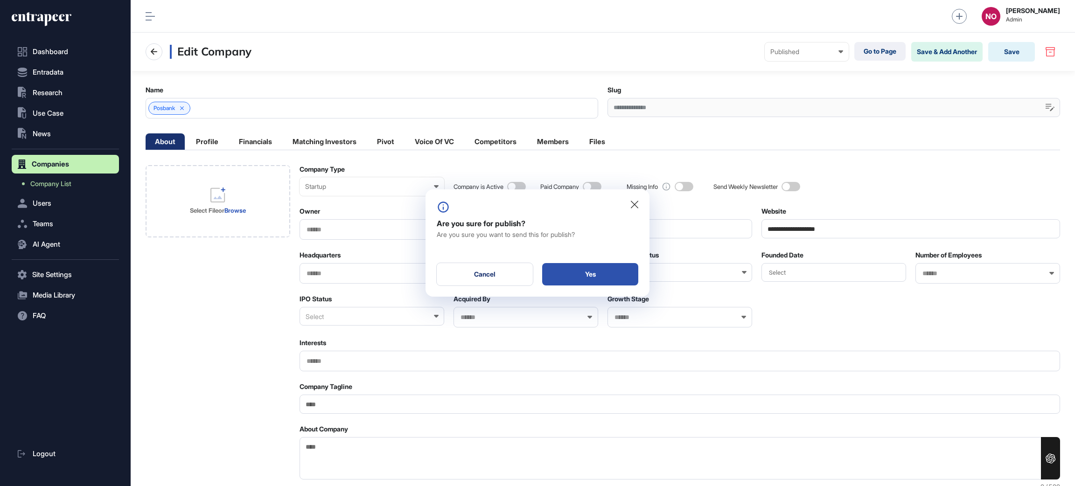
click at [620, 273] on div "Yes" at bounding box center [590, 274] width 96 height 22
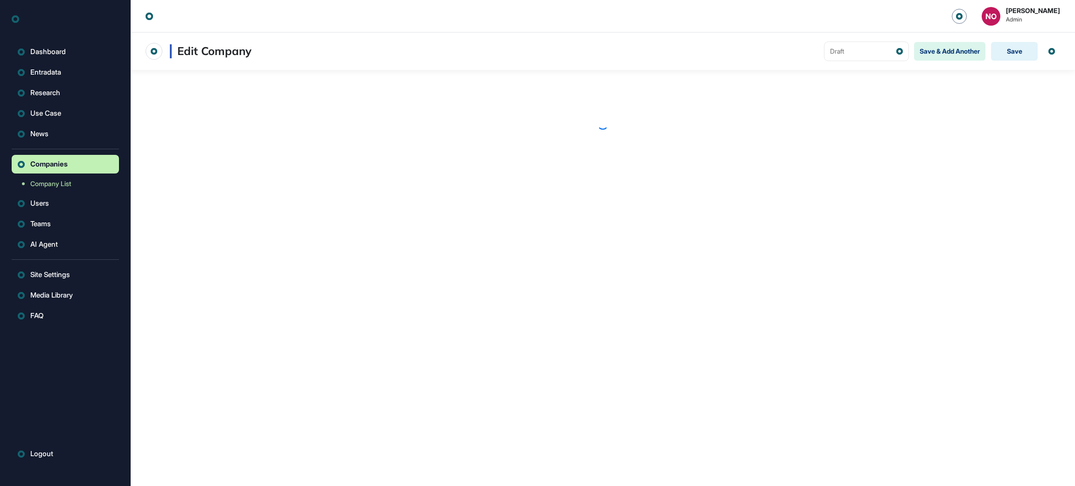
scroll to position [0, 0]
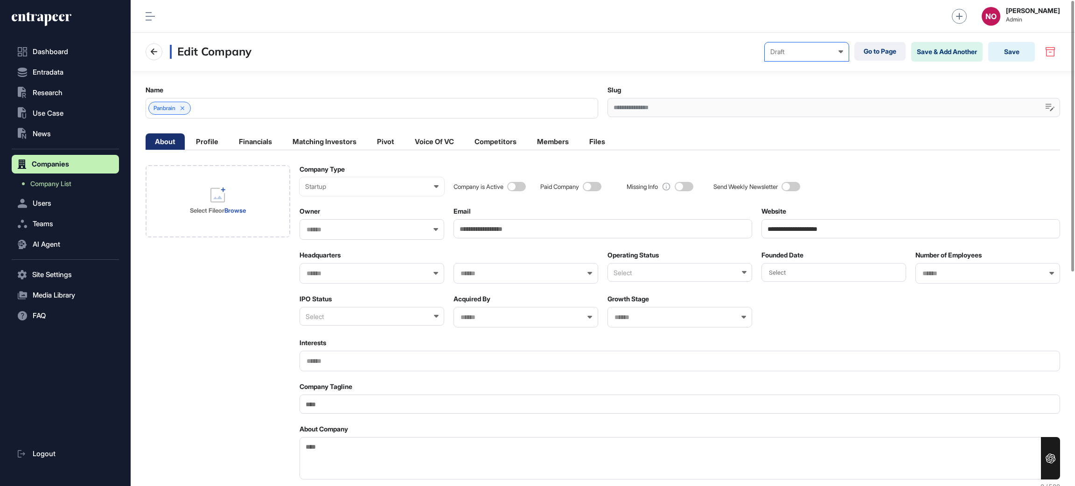
click at [805, 53] on div "Draft" at bounding box center [806, 51] width 73 height 7
click at [0, 0] on div "Published" at bounding box center [0, 0] width 0 height 0
click at [1002, 52] on button "Save" at bounding box center [1011, 52] width 47 height 20
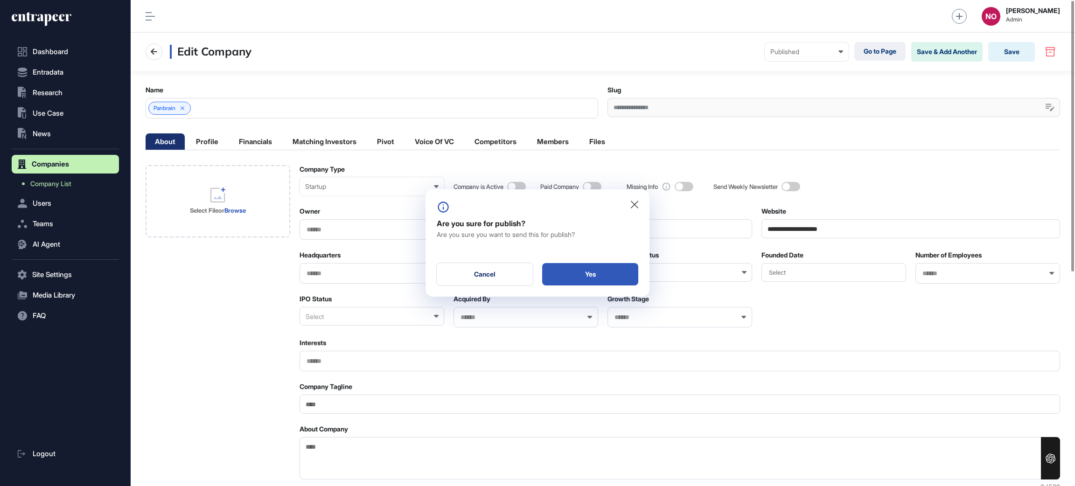
click at [581, 271] on div "Yes" at bounding box center [590, 274] width 96 height 22
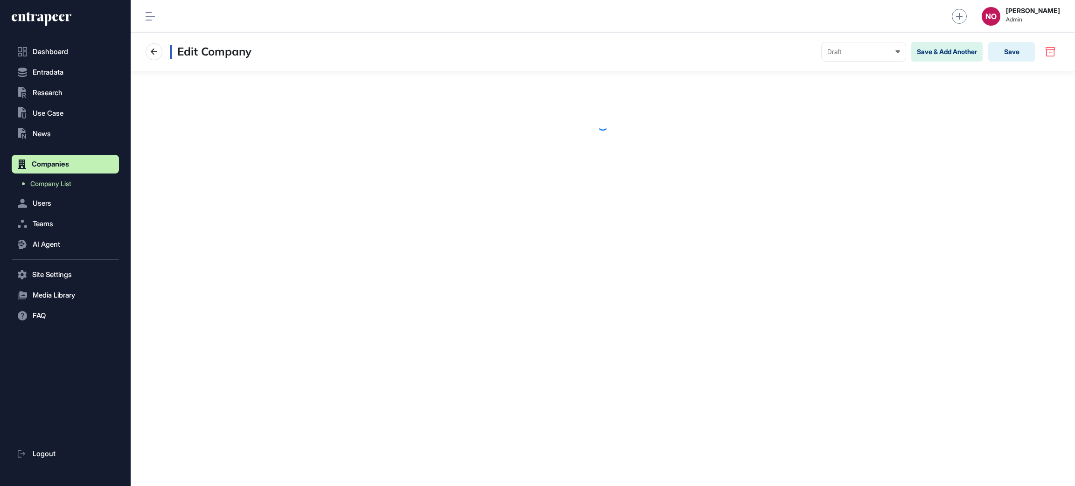
scroll to position [0, 0]
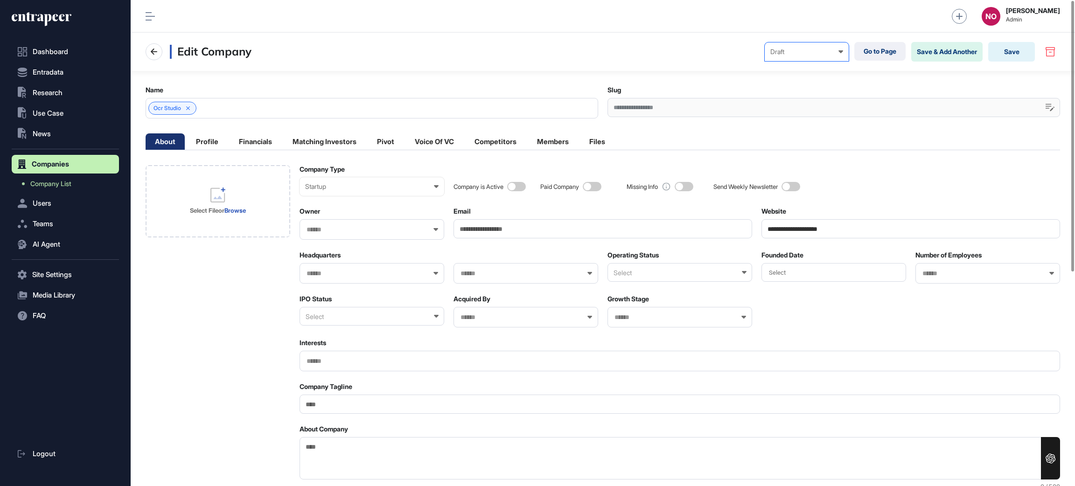
click at [794, 53] on div "Draft" at bounding box center [806, 51] width 73 height 7
click at [0, 0] on div "Published" at bounding box center [0, 0] width 0 height 0
click at [1015, 49] on button "Save" at bounding box center [1011, 52] width 47 height 20
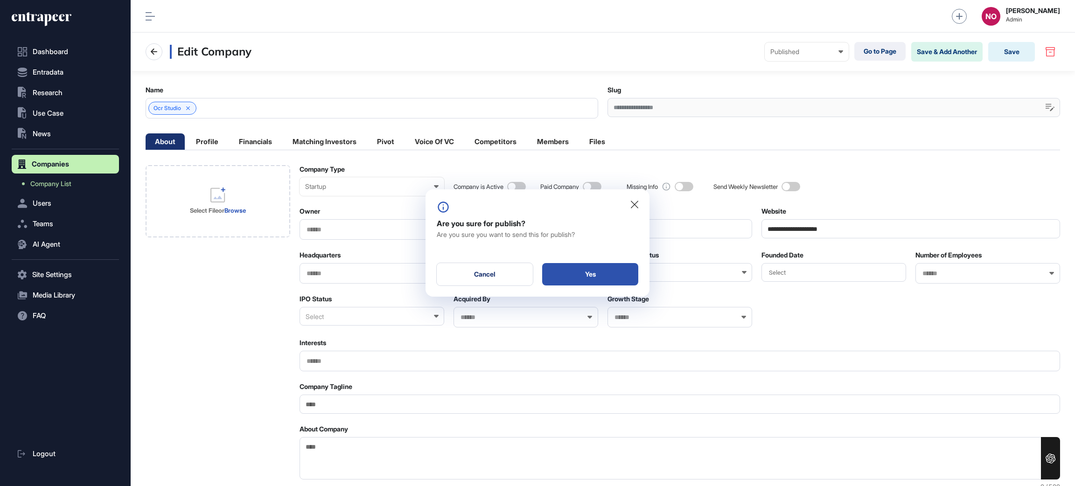
click at [605, 276] on div "Yes" at bounding box center [590, 274] width 96 height 22
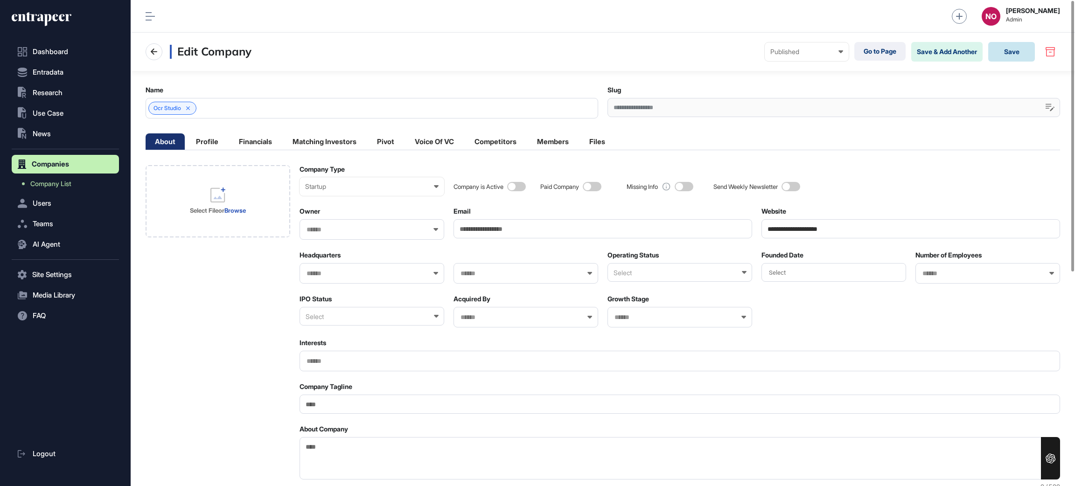
click at [1011, 49] on button "Save" at bounding box center [1011, 52] width 47 height 20
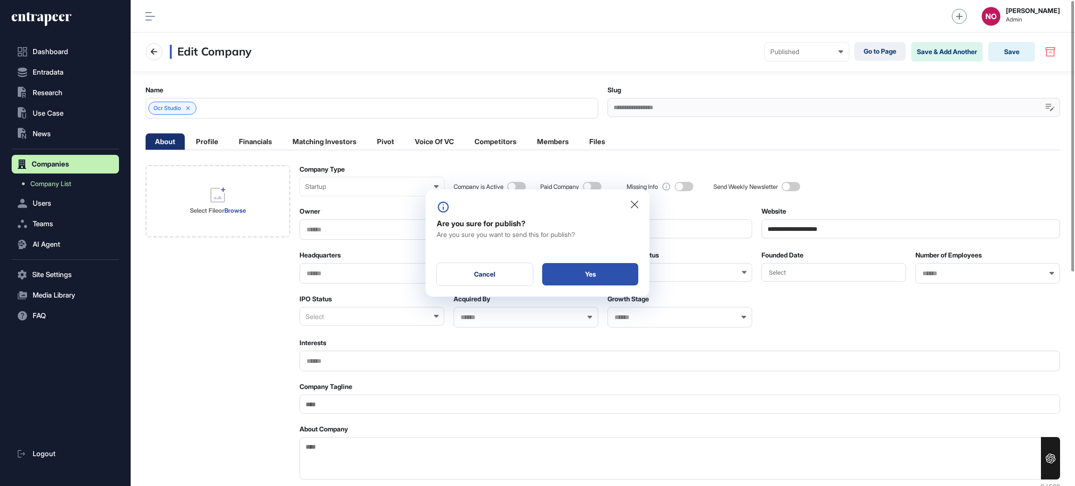
click at [609, 277] on div "Yes" at bounding box center [590, 274] width 96 height 22
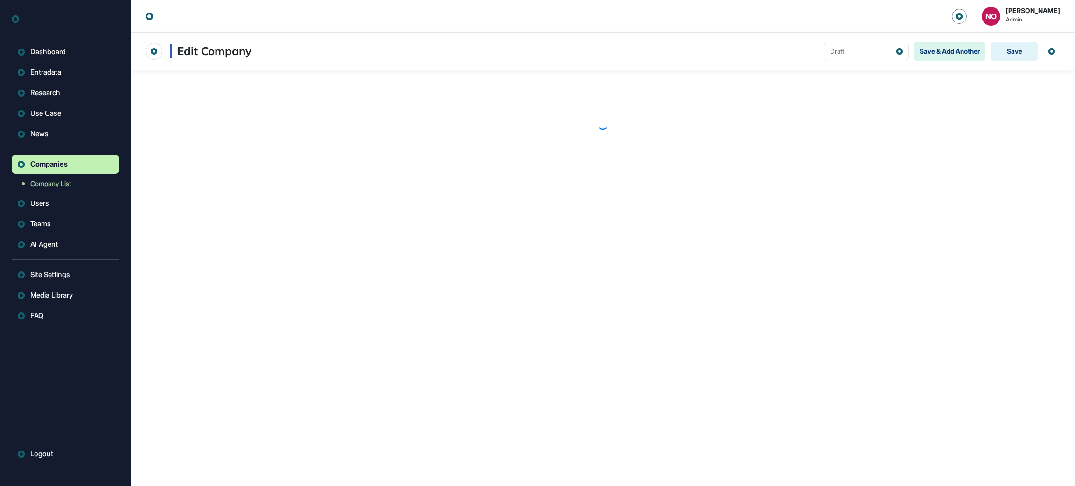
scroll to position [0, 0]
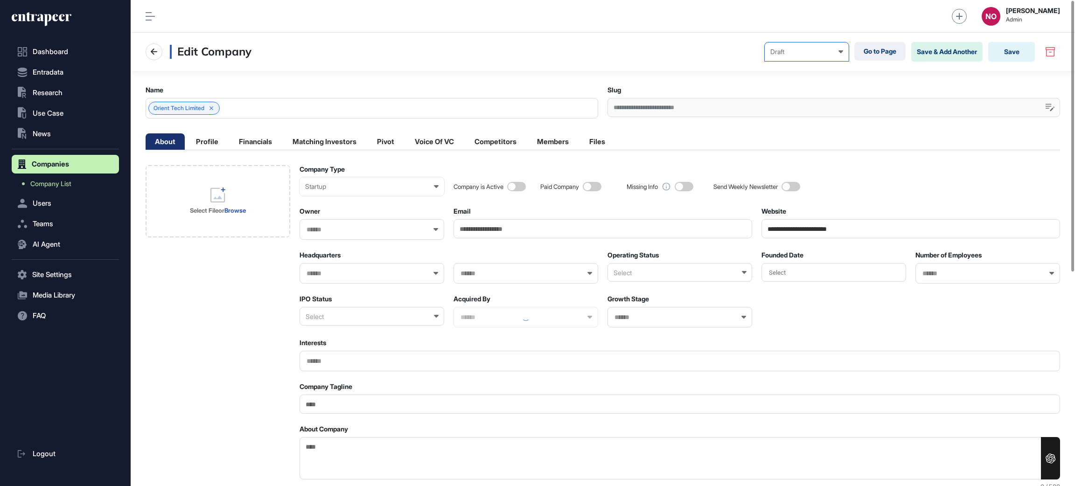
click at [779, 52] on div "Draft" at bounding box center [806, 51] width 73 height 7
click at [0, 0] on div "Published" at bounding box center [0, 0] width 0 height 0
click at [1003, 53] on button "Save" at bounding box center [1011, 52] width 47 height 20
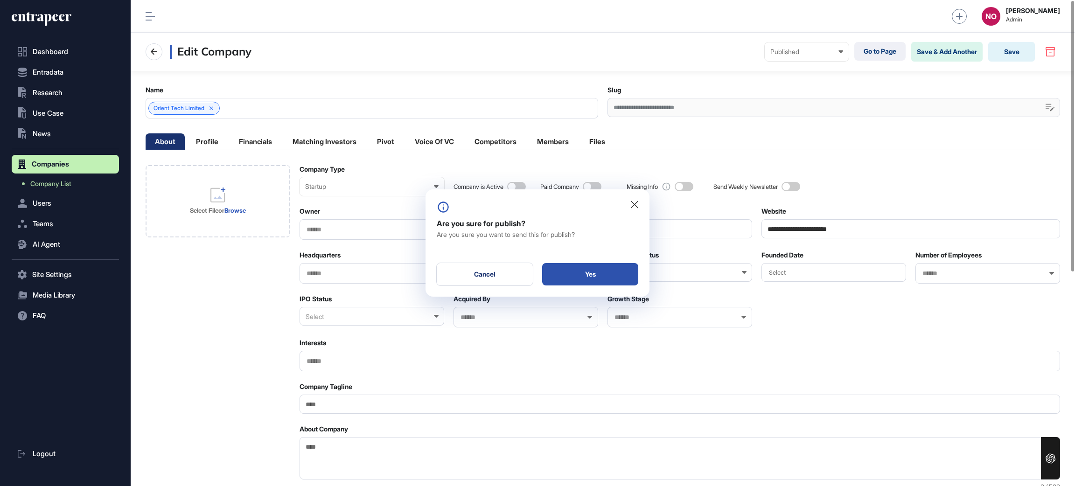
click at [631, 273] on div "Yes" at bounding box center [590, 274] width 96 height 22
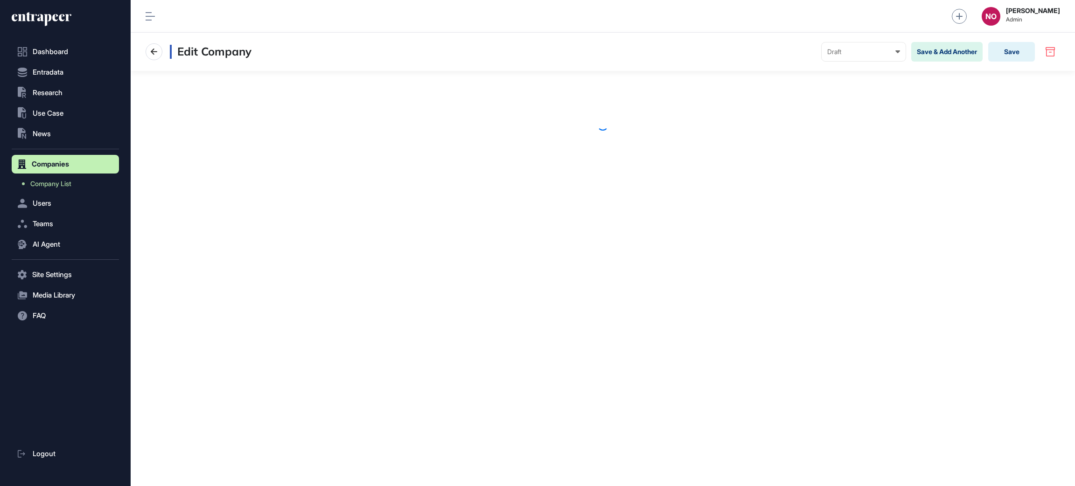
scroll to position [0, 0]
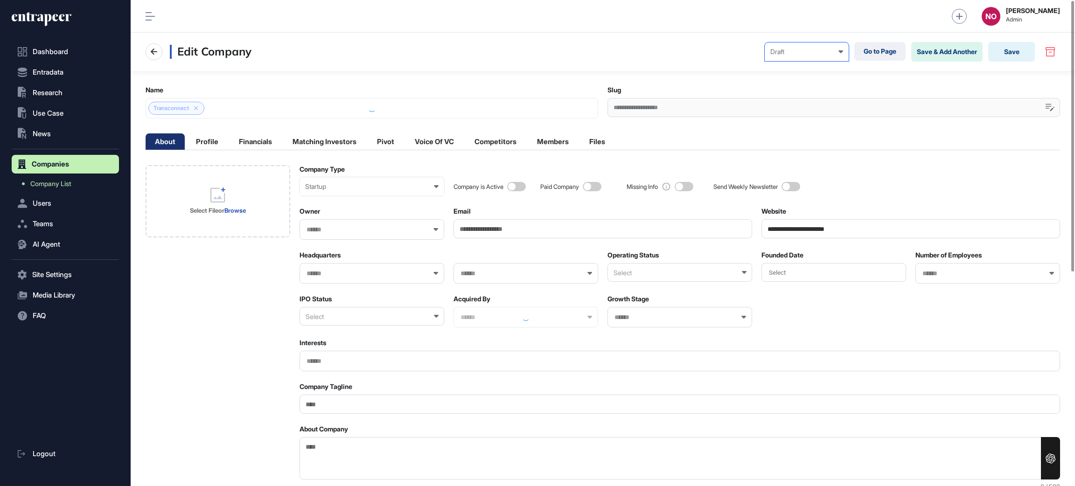
click at [794, 53] on div "Draft" at bounding box center [806, 51] width 73 height 7
click at [0, 0] on div "Published" at bounding box center [0, 0] width 0 height 0
click at [1013, 47] on button "Save" at bounding box center [1011, 52] width 47 height 20
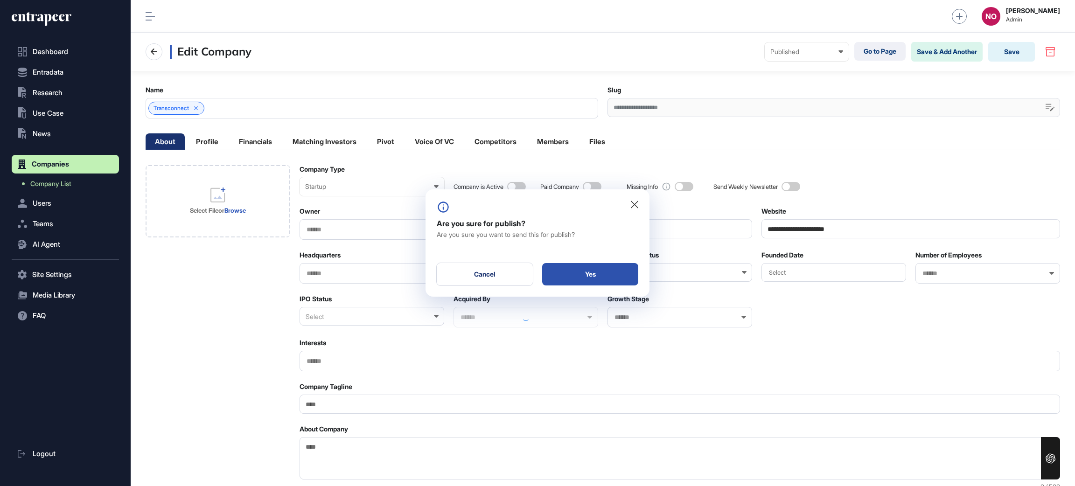
click at [609, 277] on div "Yes" at bounding box center [590, 274] width 96 height 22
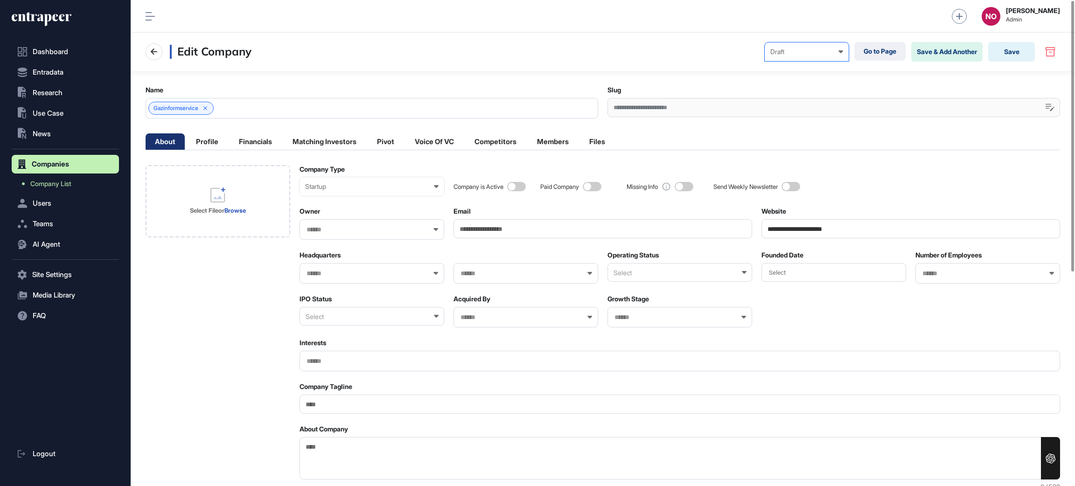
drag, startPoint x: 791, startPoint y: 60, endPoint x: 791, endPoint y: 92, distance: 32.7
click at [791, 61] on div "Draft Draft Pending Review Published Private" at bounding box center [806, 51] width 84 height 19
click at [0, 0] on div "Published" at bounding box center [0, 0] width 0 height 0
click at [1020, 48] on button "Save" at bounding box center [1011, 52] width 47 height 20
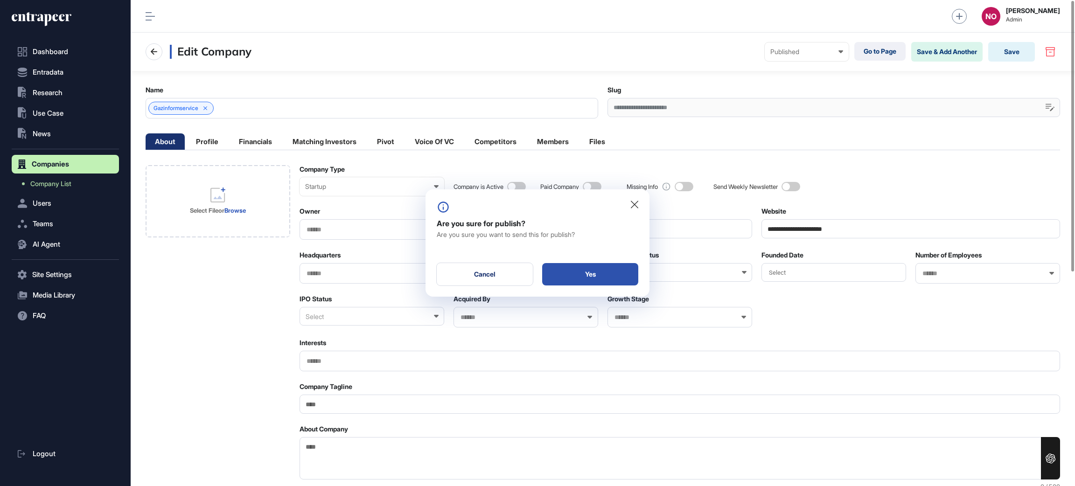
click at [595, 282] on div "Yes" at bounding box center [590, 274] width 96 height 22
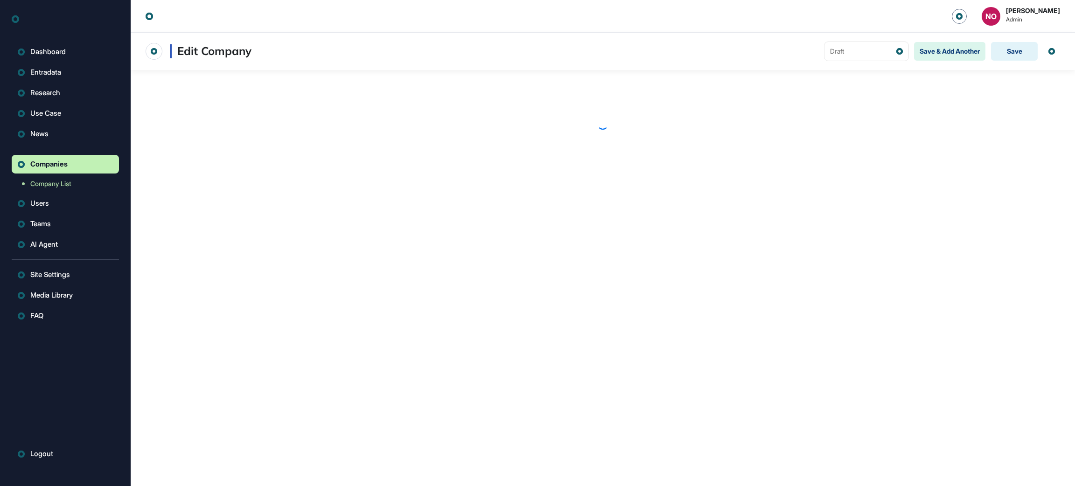
scroll to position [0, 0]
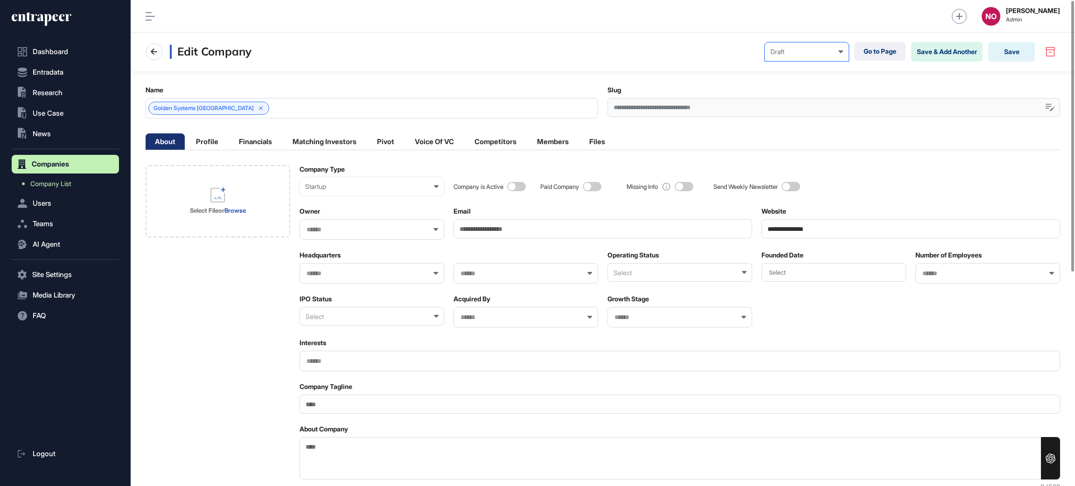
click at [764, 49] on div "Draft Draft Pending Review Published Private" at bounding box center [806, 51] width 84 height 19
click at [0, 0] on div "Published" at bounding box center [0, 0] width 0 height 0
click at [1013, 52] on button "Save" at bounding box center [1011, 52] width 47 height 20
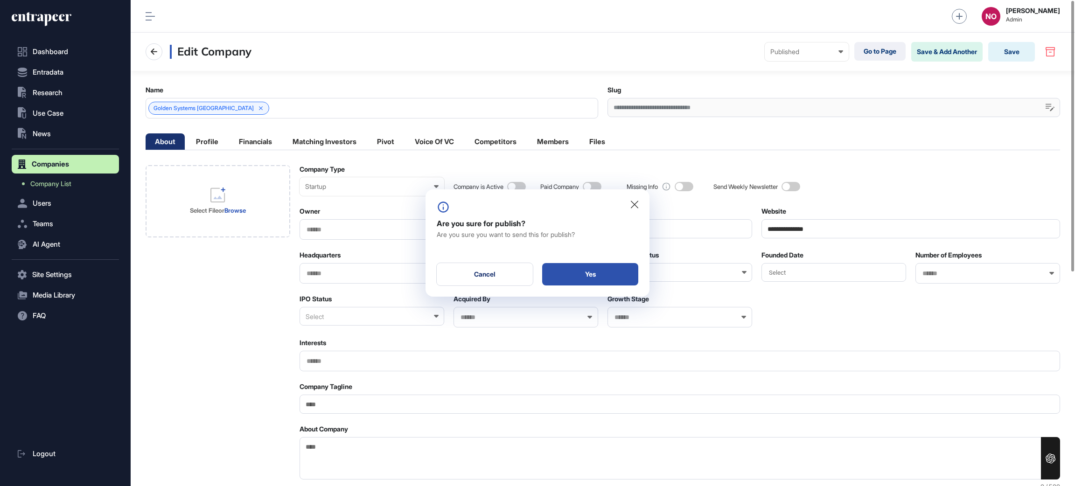
click at [617, 269] on div "Yes" at bounding box center [590, 274] width 96 height 22
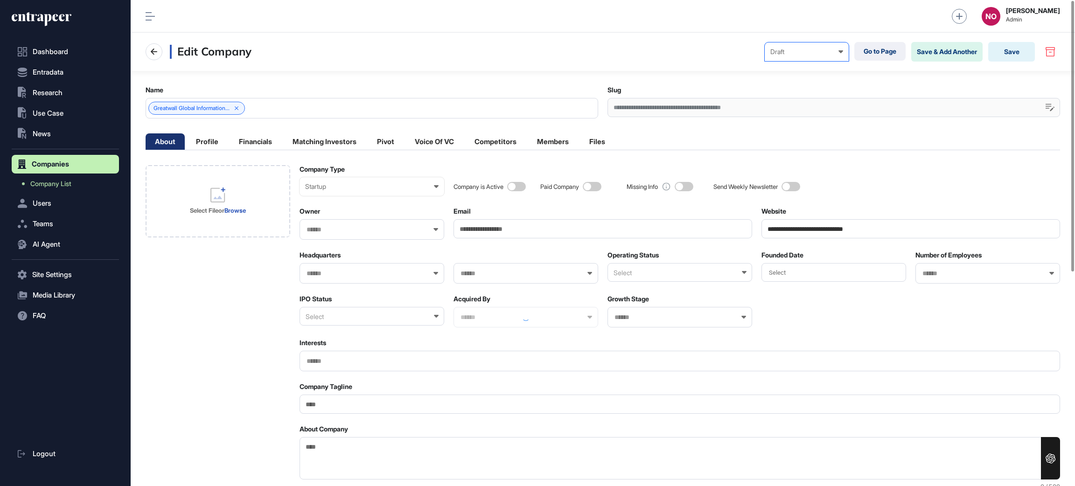
click at [784, 49] on div "Draft" at bounding box center [806, 51] width 73 height 7
click at [0, 0] on div "Published" at bounding box center [0, 0] width 0 height 0
click at [1012, 52] on button "Save" at bounding box center [1011, 52] width 47 height 20
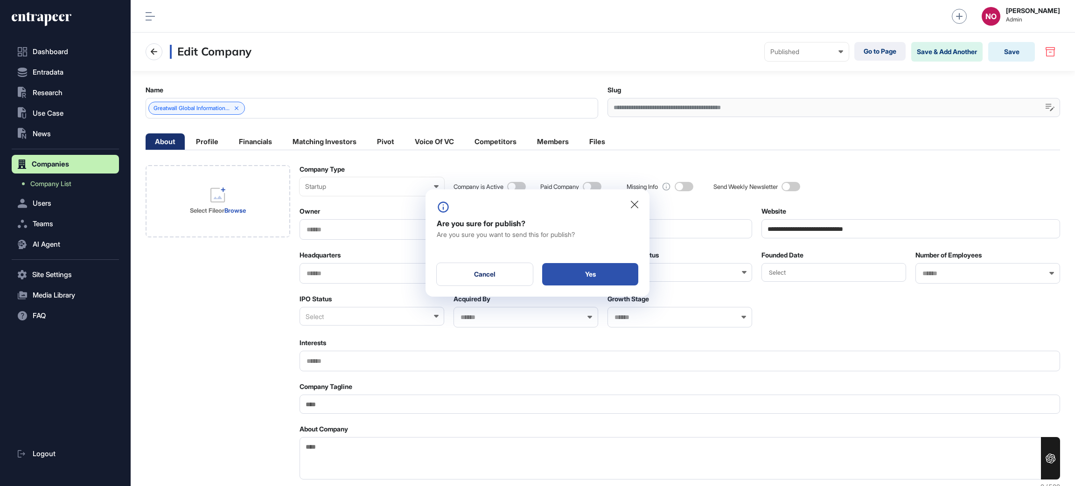
click at [606, 279] on div "Yes" at bounding box center [590, 274] width 96 height 22
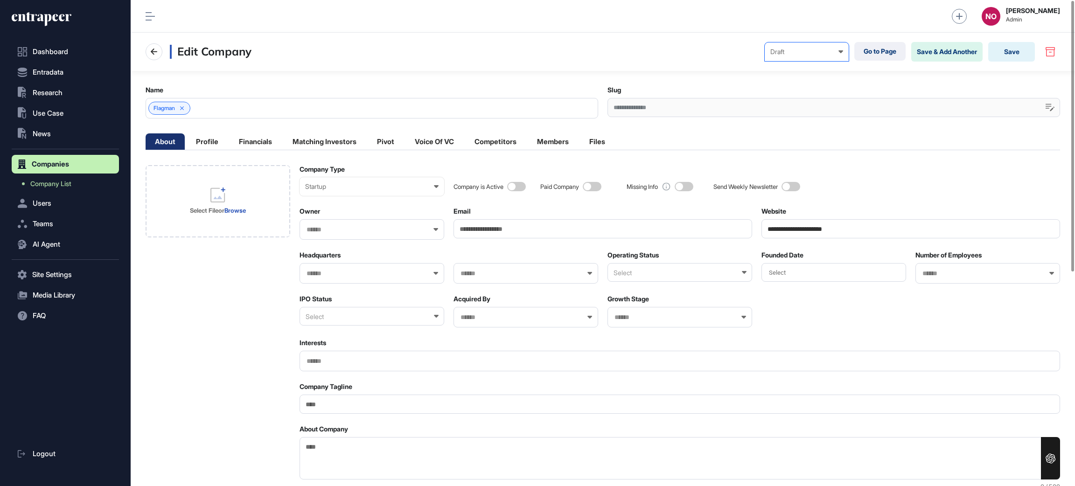
click at [819, 53] on div "Draft" at bounding box center [806, 51] width 73 height 7
click at [0, 0] on div "Published" at bounding box center [0, 0] width 0 height 0
click at [1013, 48] on button "Save" at bounding box center [1011, 52] width 47 height 20
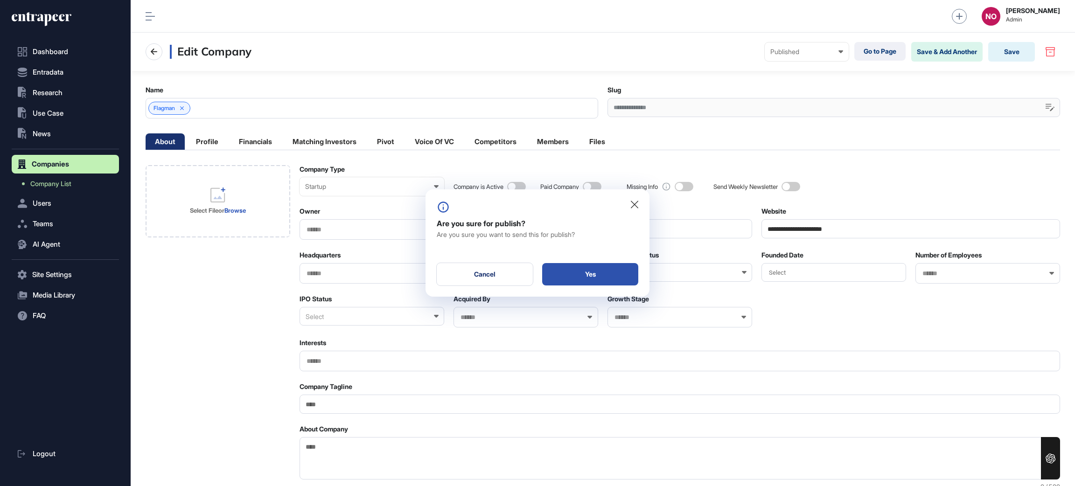
click at [569, 279] on div "Yes" at bounding box center [590, 274] width 96 height 22
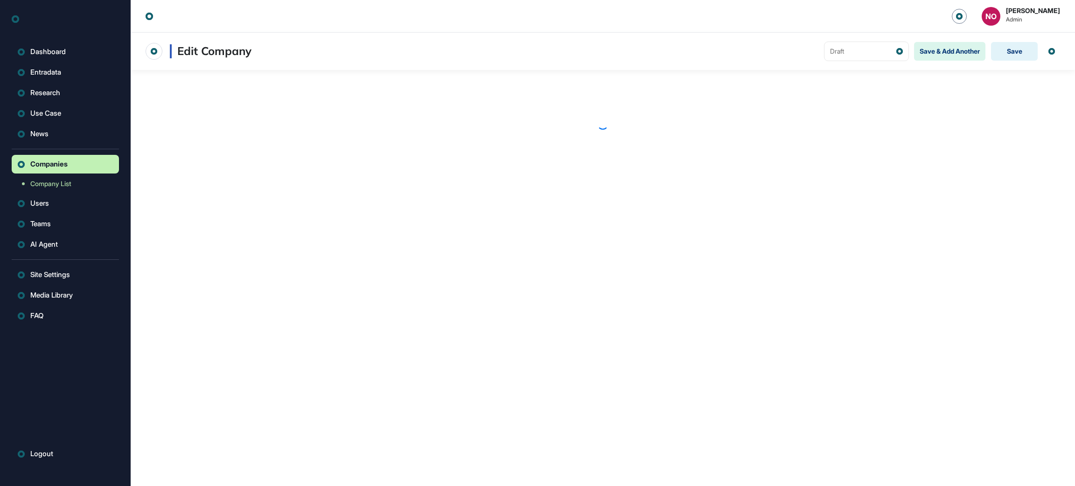
scroll to position [0, 0]
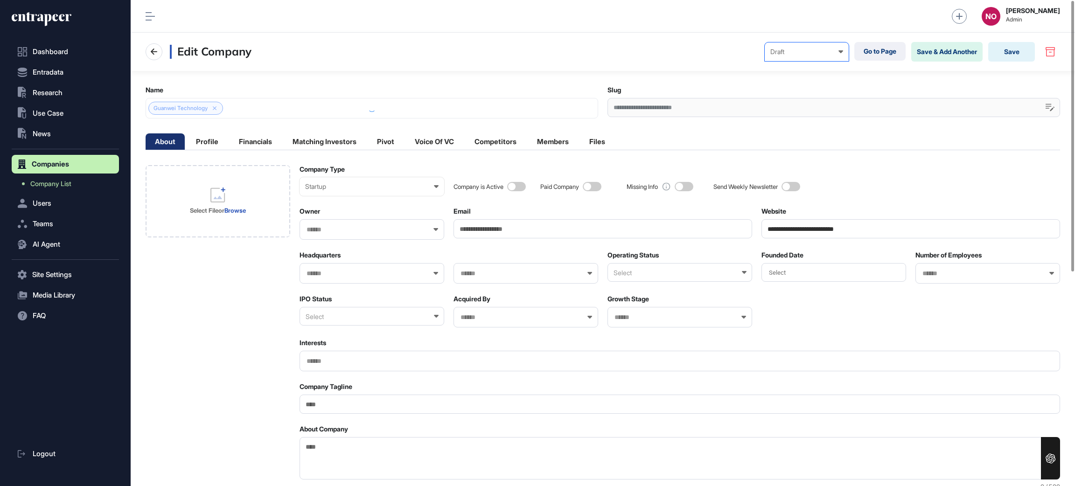
click at [797, 49] on div "Draft" at bounding box center [806, 51] width 73 height 7
click at [0, 0] on div "Published" at bounding box center [0, 0] width 0 height 0
click at [1008, 53] on button "Save" at bounding box center [1011, 52] width 47 height 20
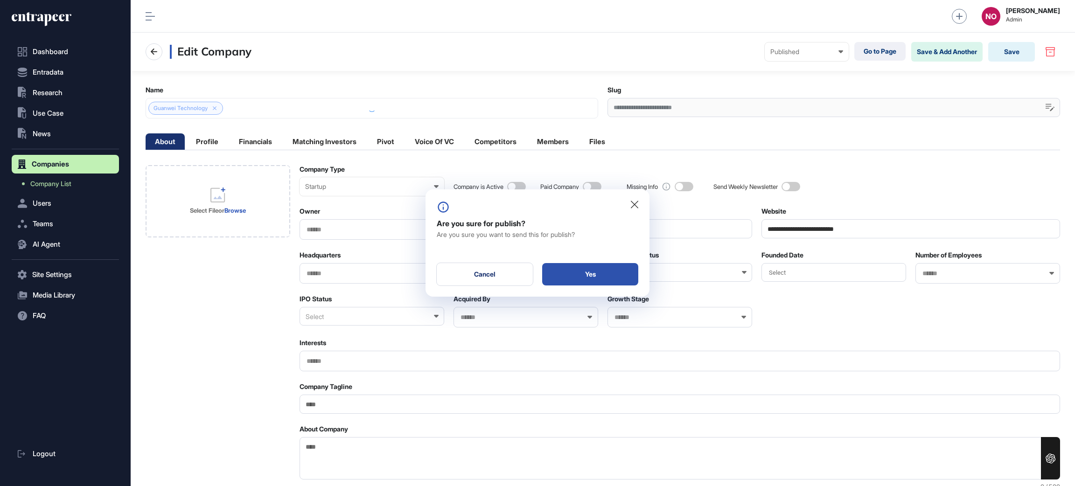
click at [625, 273] on div "Yes" at bounding box center [590, 274] width 96 height 22
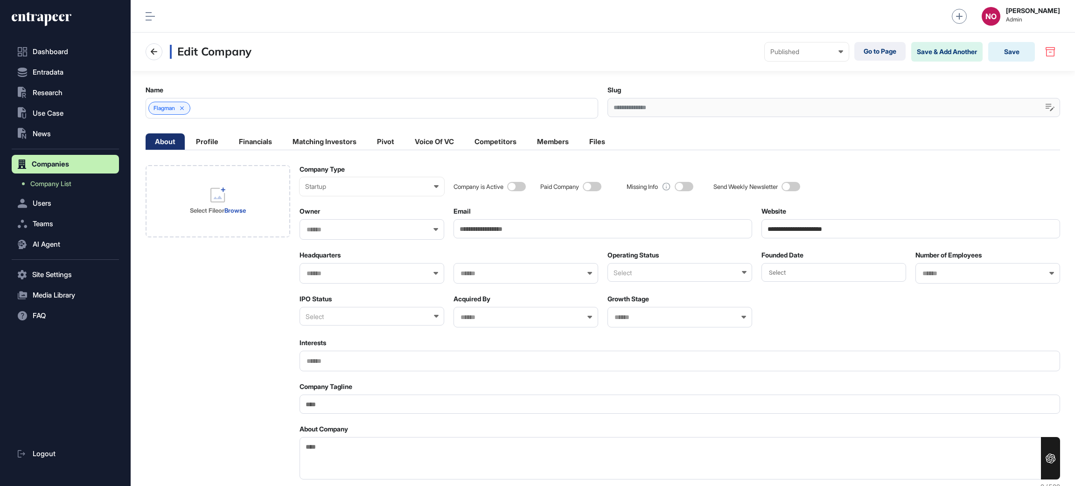
scroll to position [0, 0]
drag, startPoint x: 812, startPoint y: 47, endPoint x: 799, endPoint y: 96, distance: 50.8
click at [812, 49] on div "Draft Draft Pending Review Published Private" at bounding box center [806, 51] width 84 height 19
click at [0, 0] on div "Published" at bounding box center [0, 0] width 0 height 0
click at [1001, 56] on button "Save" at bounding box center [1011, 52] width 47 height 20
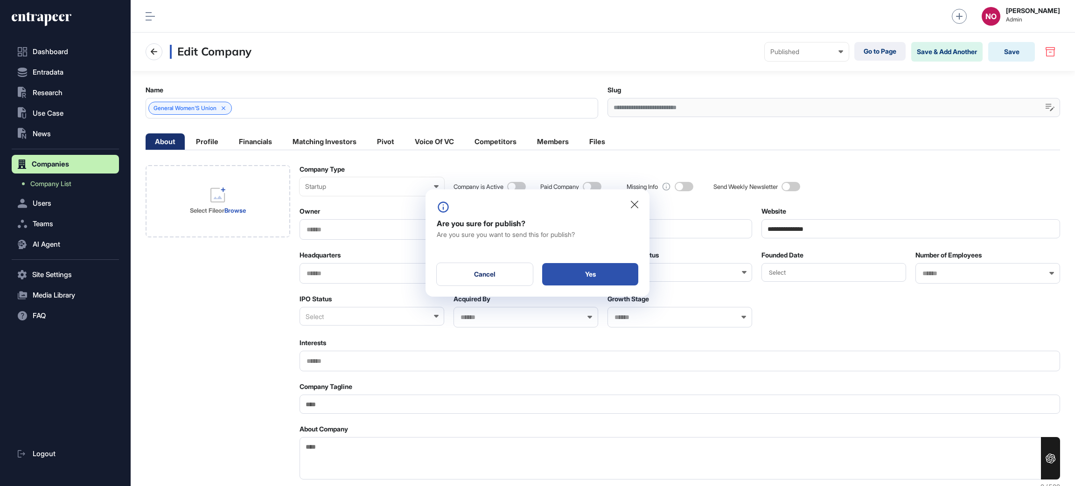
click at [611, 278] on div "Yes" at bounding box center [590, 274] width 96 height 22
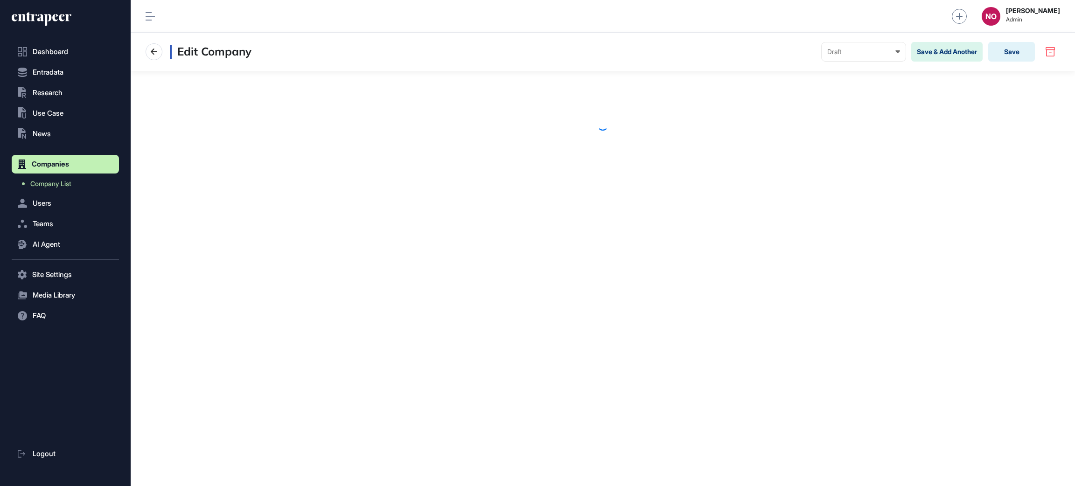
scroll to position [0, 0]
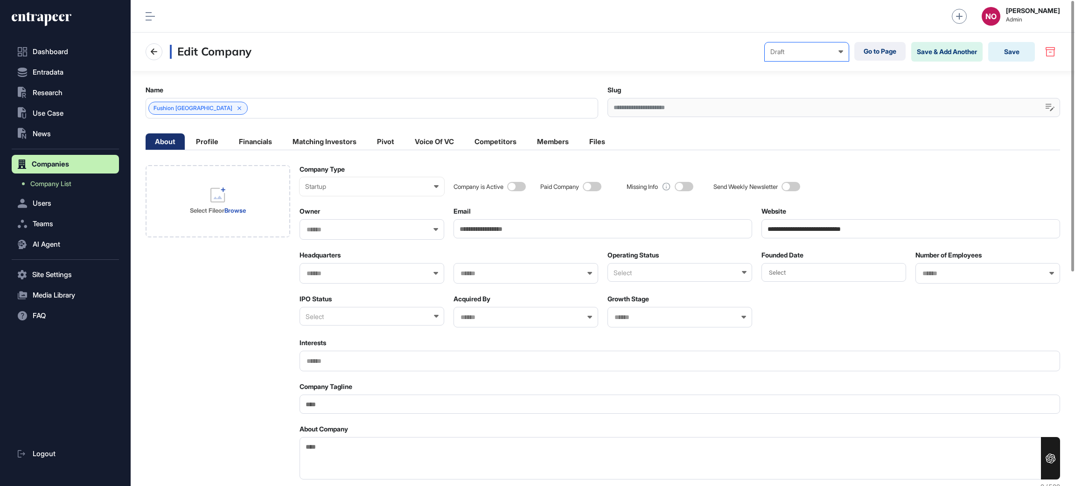
click at [772, 60] on div "Draft Draft Pending Review Published Private" at bounding box center [806, 51] width 84 height 19
click at [0, 0] on div "Published" at bounding box center [0, 0] width 0 height 0
click at [1002, 52] on button "Save" at bounding box center [1011, 52] width 47 height 20
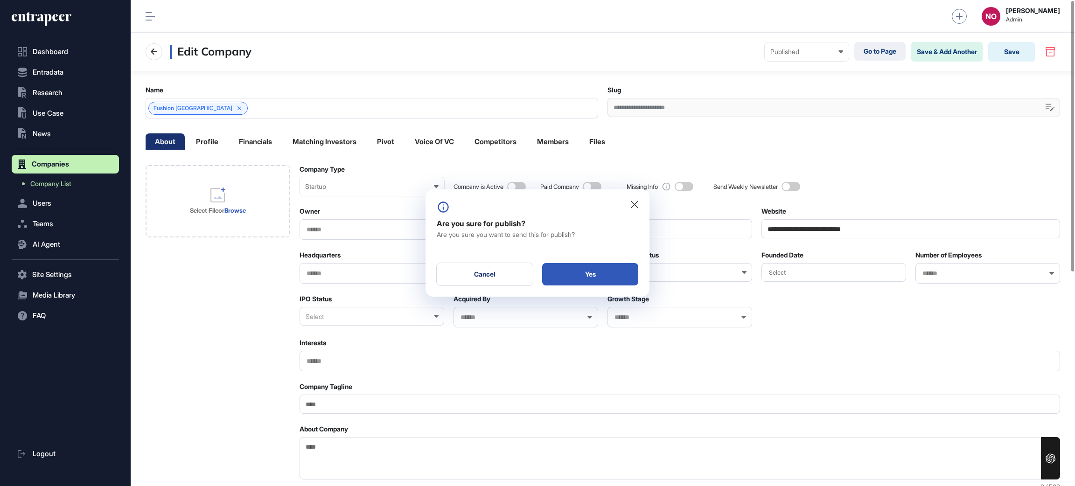
click at [629, 284] on div "Yes" at bounding box center [590, 274] width 96 height 22
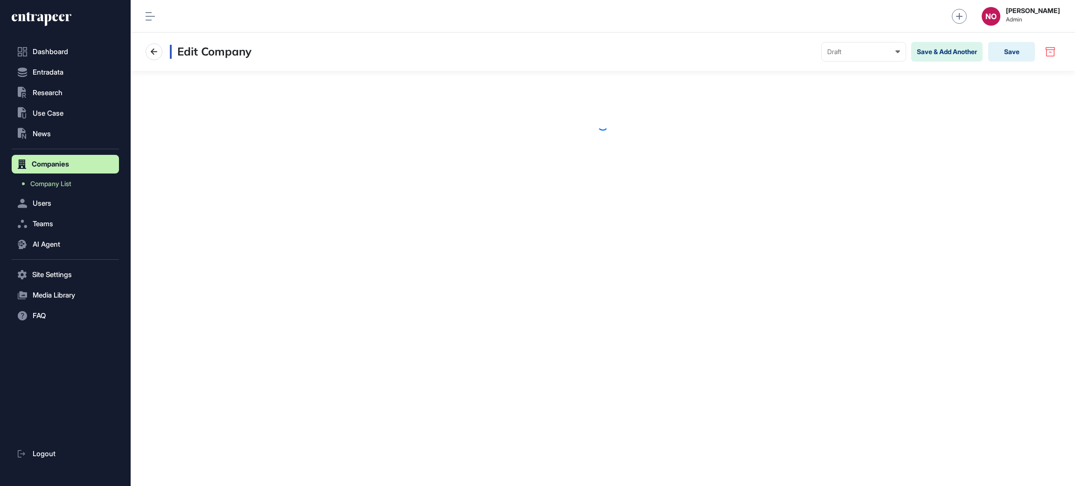
scroll to position [0, 0]
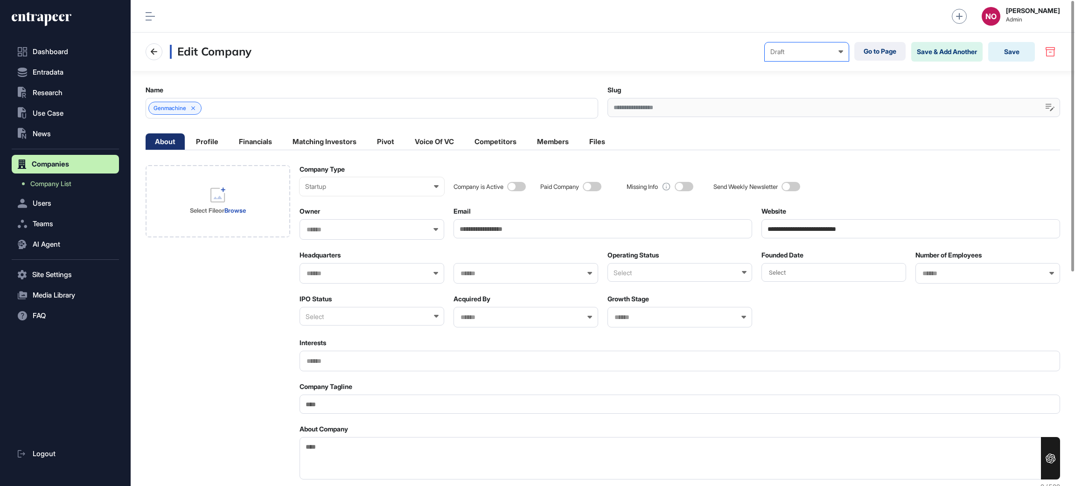
drag, startPoint x: 805, startPoint y: 47, endPoint x: 806, endPoint y: 85, distance: 38.3
click at [805, 49] on div "Draft Draft Pending Review Published Private" at bounding box center [806, 51] width 84 height 19
drag, startPoint x: 805, startPoint y: 90, endPoint x: 806, endPoint y: 109, distance: 18.7
click at [0, 0] on div "Draft Pending Review Published Private" at bounding box center [0, 0] width 0 height 0
click at [0, 0] on div "Published" at bounding box center [0, 0] width 0 height 0
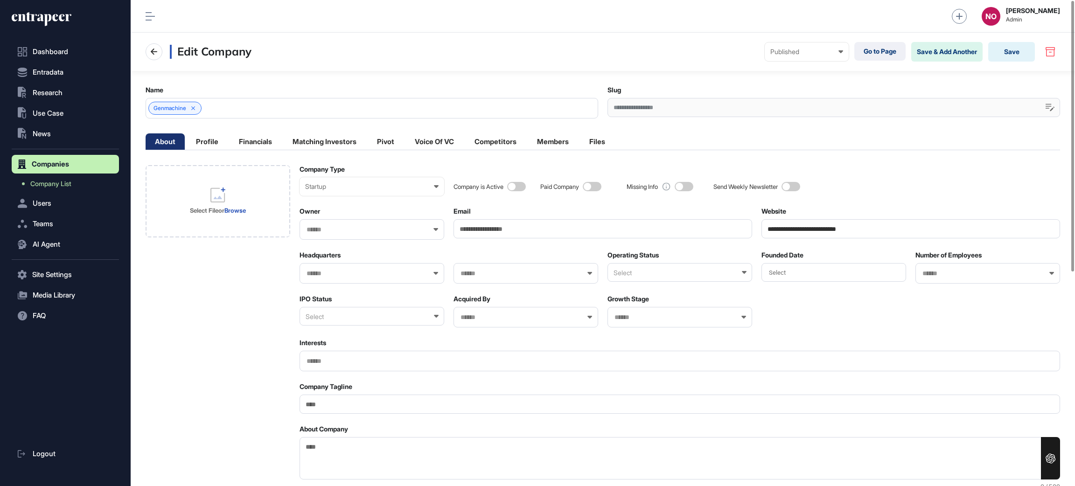
click at [1037, 55] on div "Go to Page Save & Add Another Save" at bounding box center [957, 52] width 206 height 20
click at [1016, 56] on button "Save" at bounding box center [1011, 52] width 47 height 20
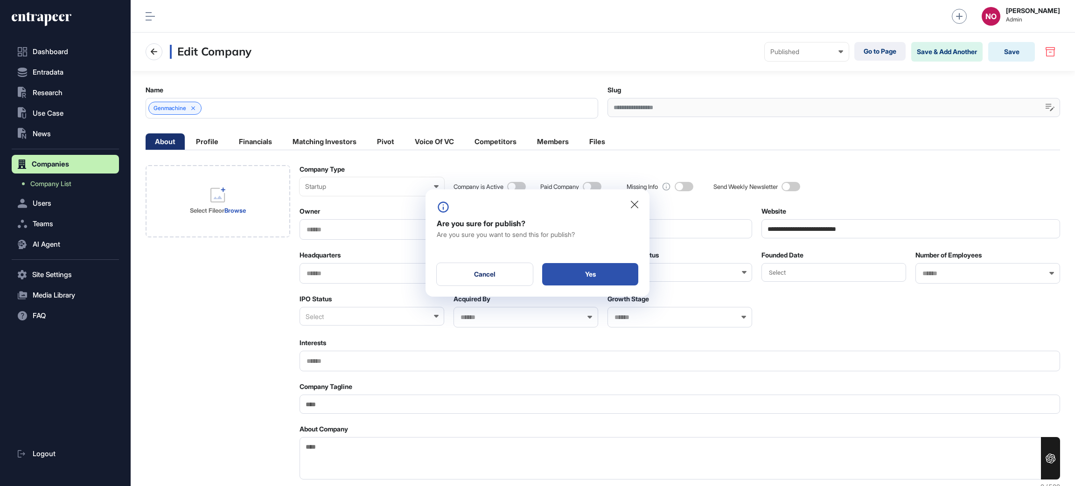
click at [583, 281] on div "Yes" at bounding box center [590, 274] width 96 height 22
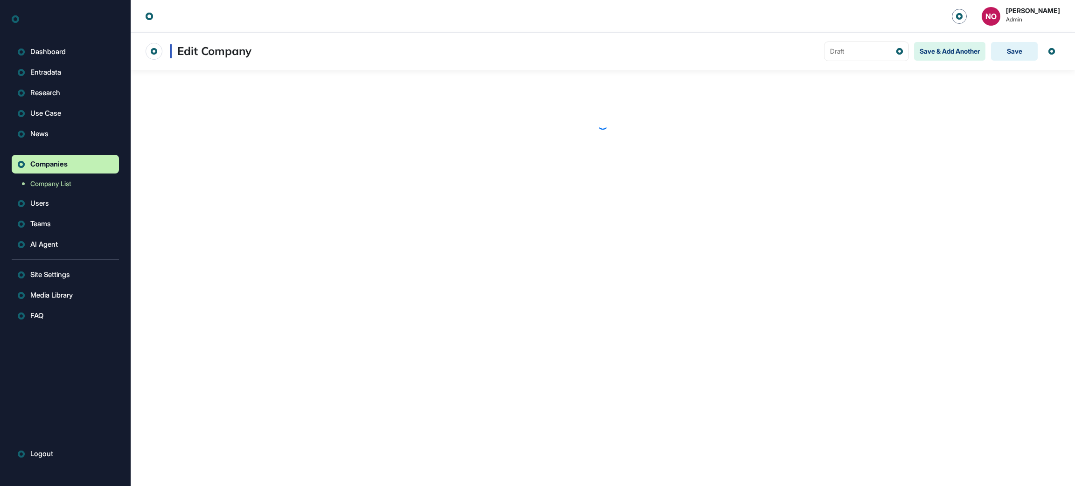
scroll to position [0, 0]
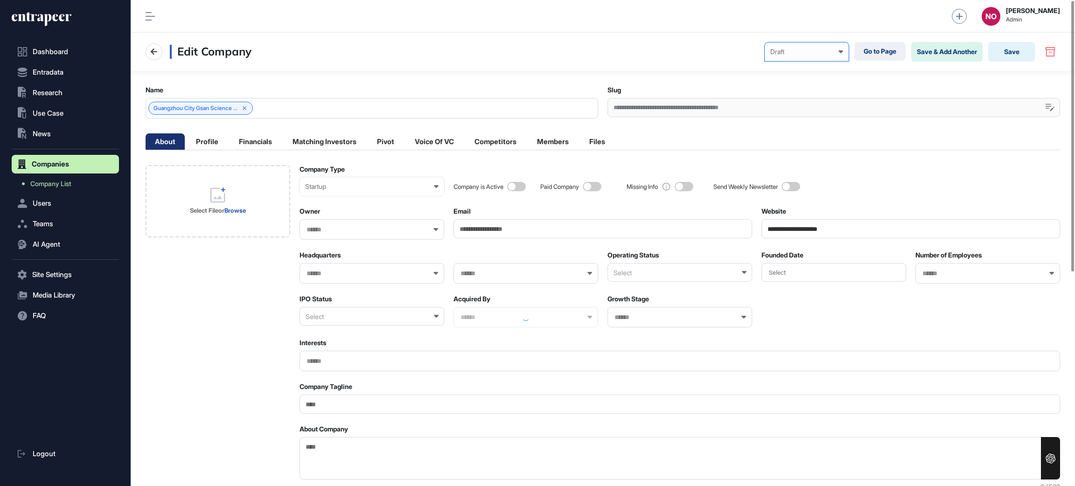
click at [812, 43] on div "Draft Draft Pending Review Published Private" at bounding box center [806, 51] width 84 height 19
click at [0, 0] on div "Published" at bounding box center [0, 0] width 0 height 0
click at [1020, 49] on button "Save" at bounding box center [1011, 52] width 47 height 20
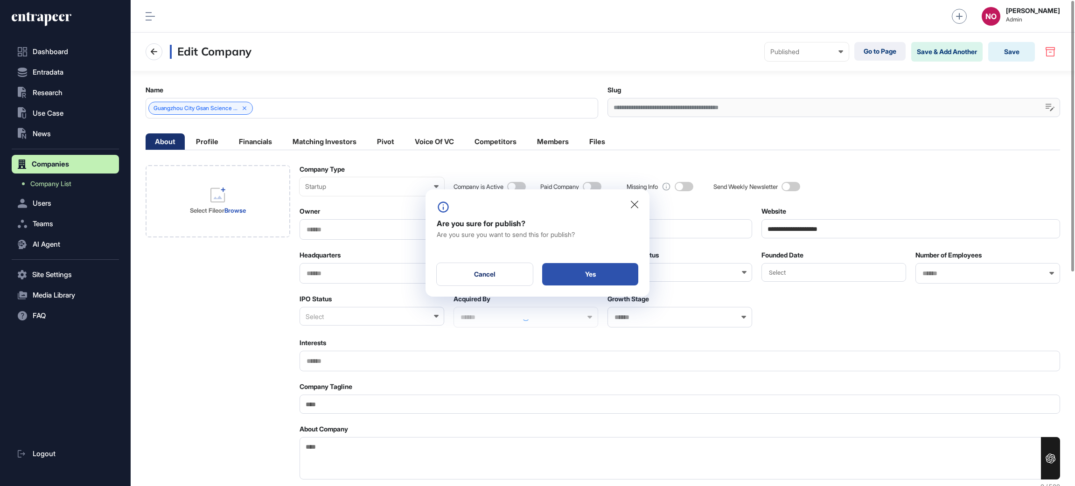
click at [586, 277] on div "Yes" at bounding box center [590, 274] width 96 height 22
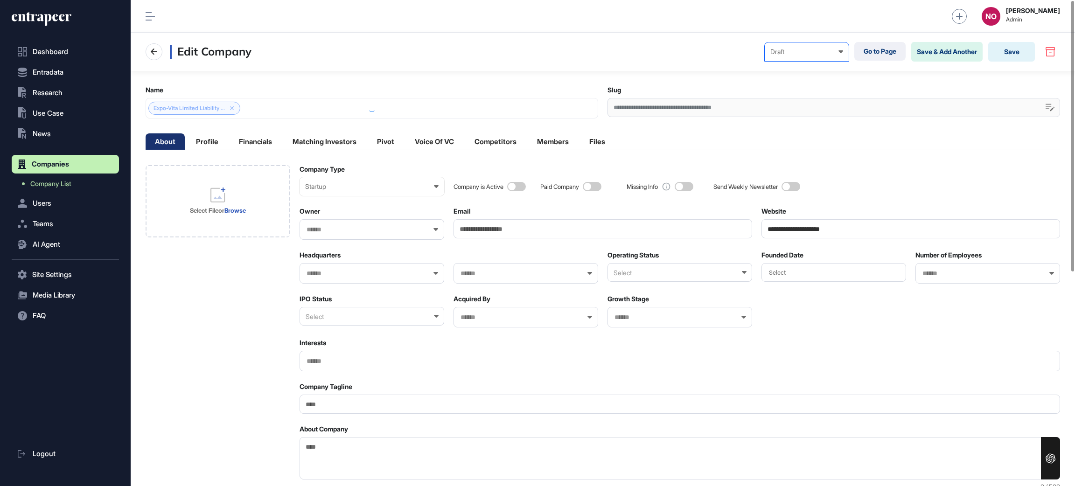
click at [832, 49] on div "Draft" at bounding box center [806, 51] width 73 height 7
click at [0, 0] on div "Published" at bounding box center [0, 0] width 0 height 0
click at [1020, 53] on button "Save" at bounding box center [1011, 52] width 47 height 20
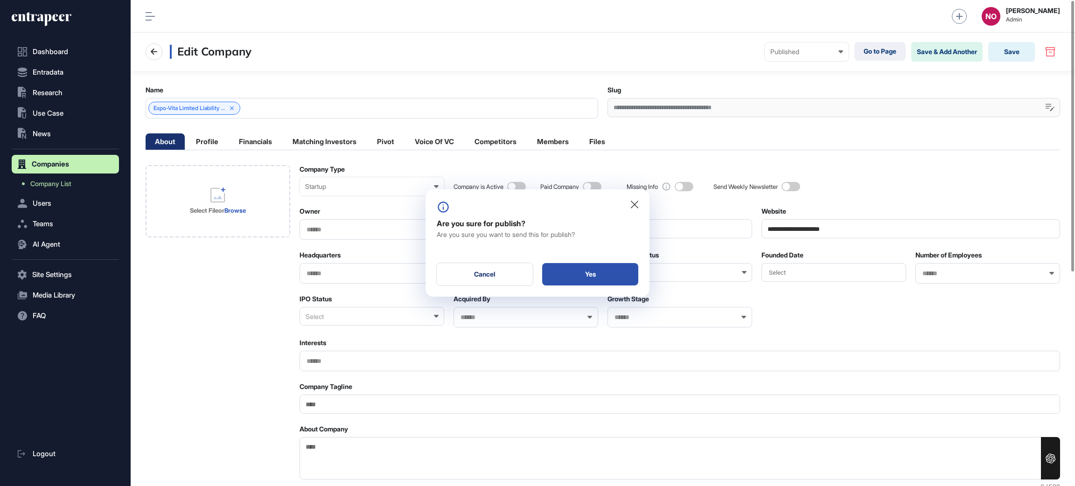
click at [605, 273] on div "Yes" at bounding box center [590, 274] width 96 height 22
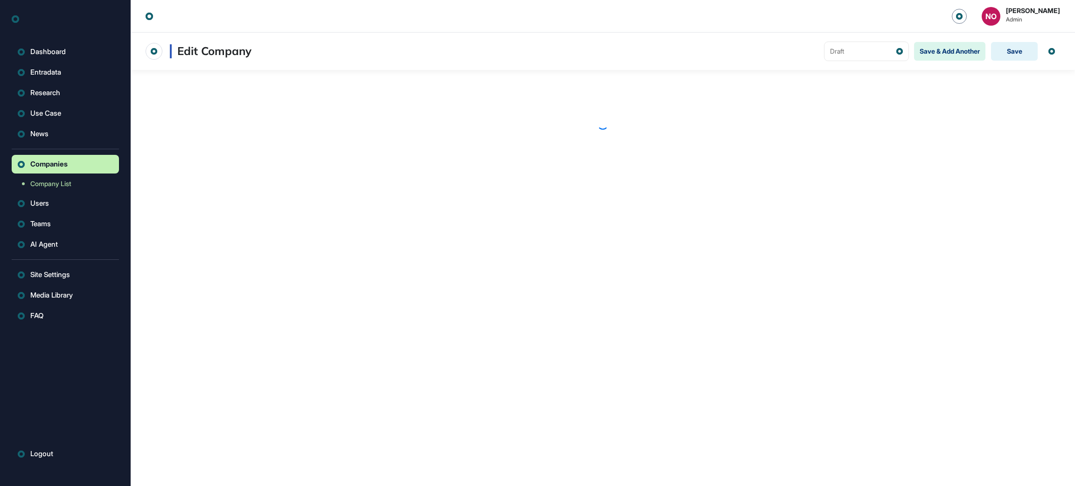
scroll to position [0, 0]
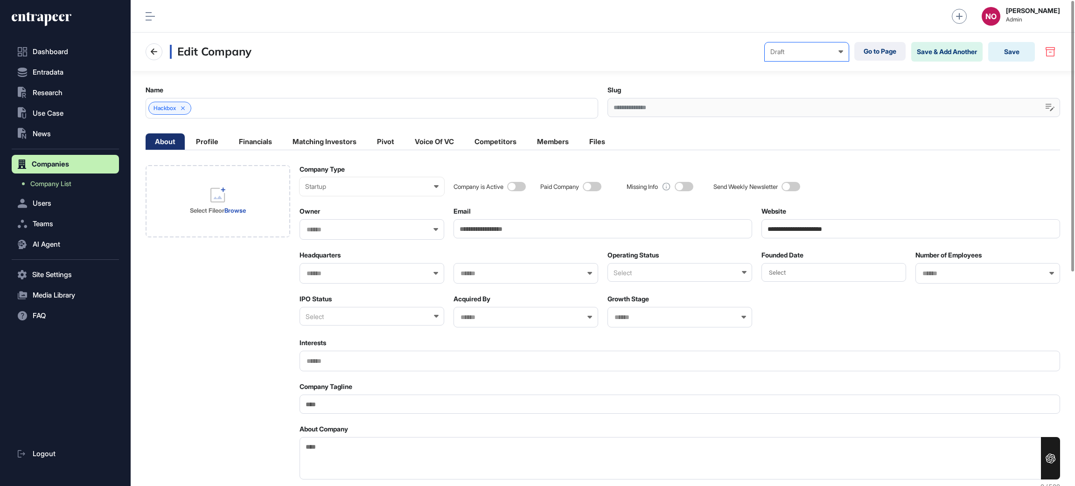
click at [811, 56] on div "Draft Draft Pending Review Published Private" at bounding box center [806, 51] width 84 height 19
click at [0, 0] on div "Published" at bounding box center [0, 0] width 0 height 0
click at [1013, 54] on button "Save" at bounding box center [1011, 52] width 47 height 20
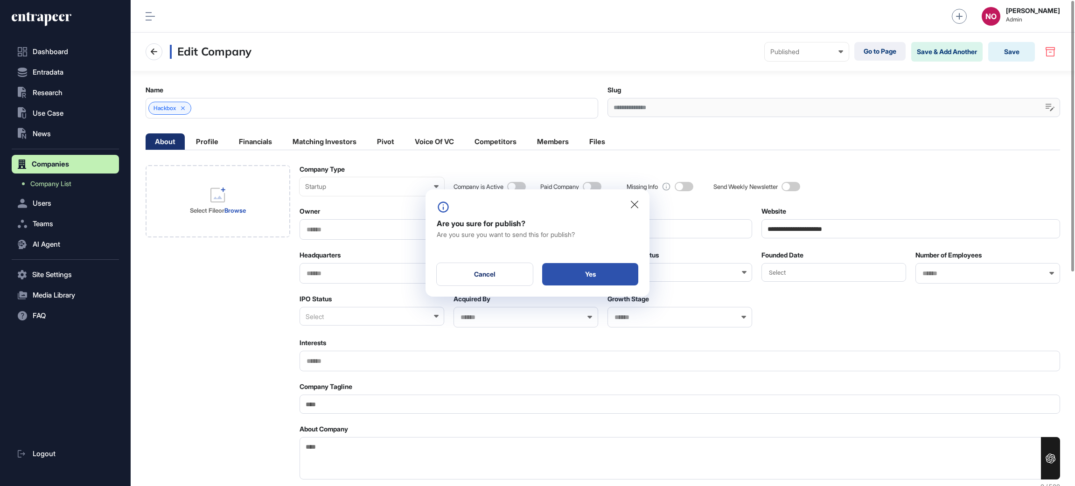
click at [629, 268] on div "Yes" at bounding box center [590, 274] width 96 height 22
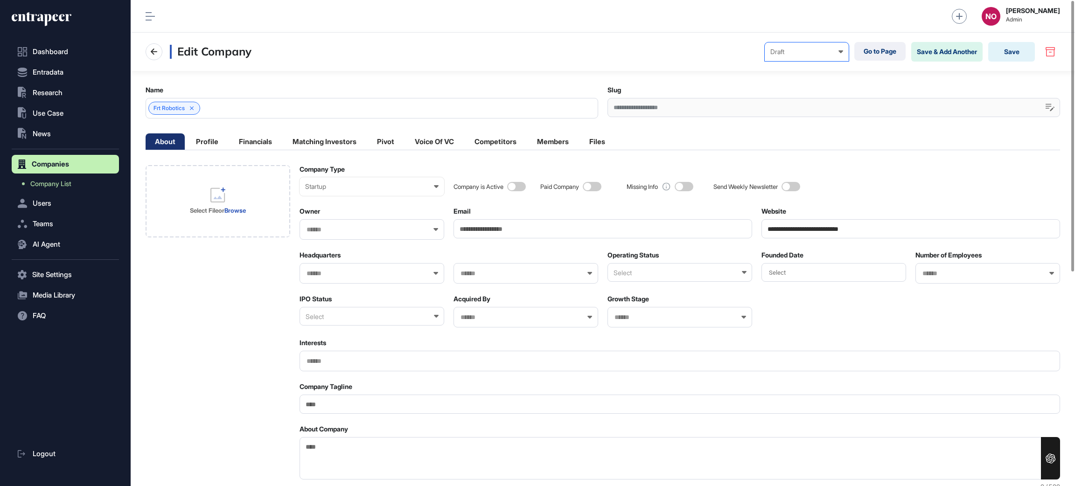
click at [776, 55] on div "Draft" at bounding box center [806, 51] width 73 height 7
click at [0, 0] on div "Published" at bounding box center [0, 0] width 0 height 0
click at [1009, 56] on button "Save" at bounding box center [1011, 52] width 47 height 20
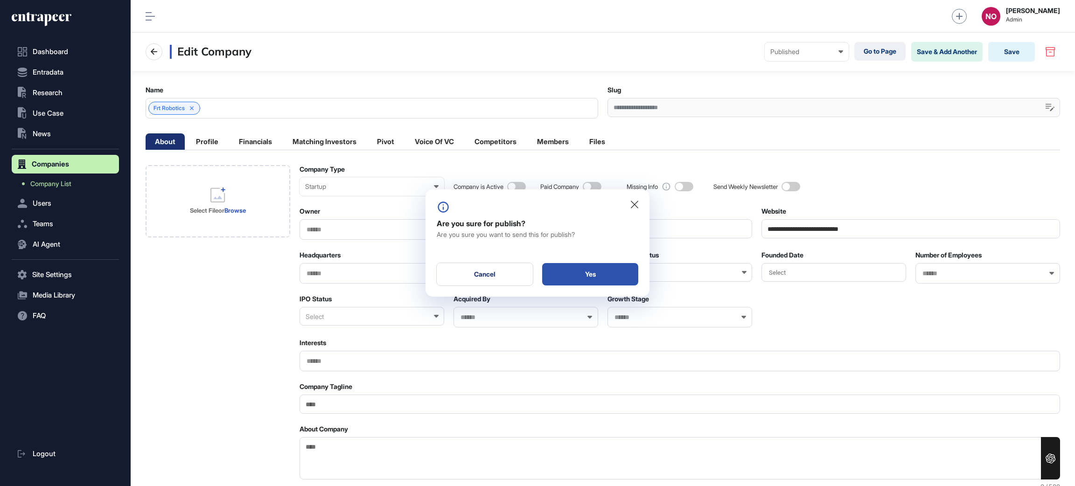
click at [627, 270] on div "Yes" at bounding box center [590, 274] width 96 height 22
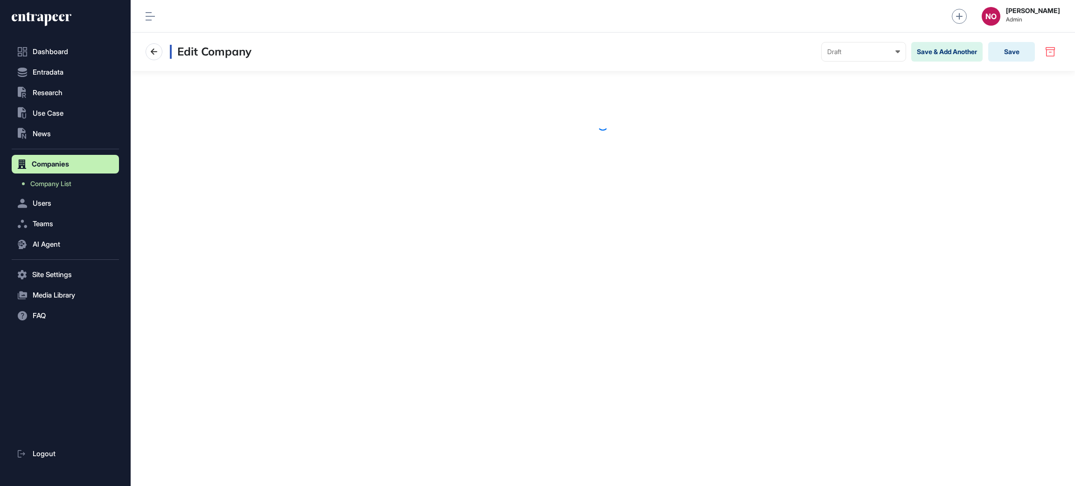
scroll to position [0, 0]
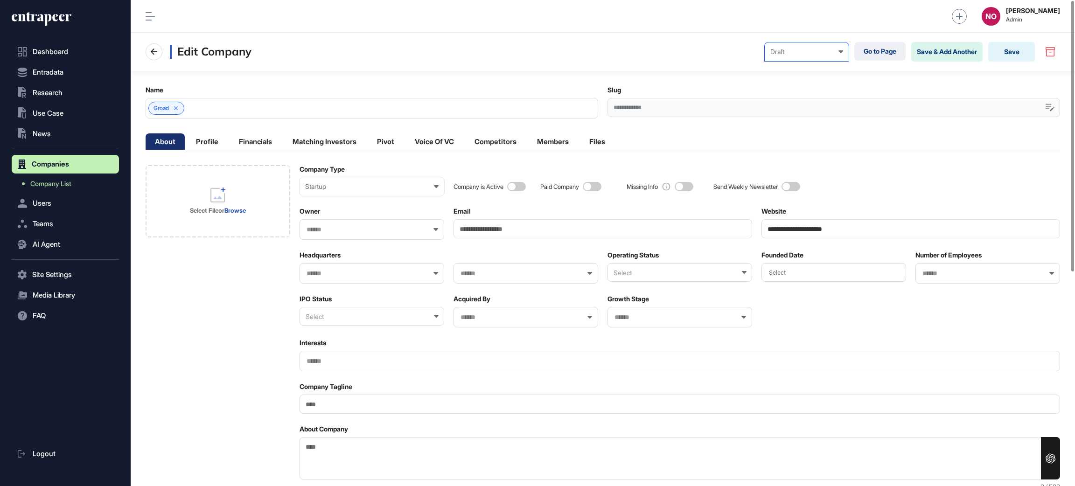
drag, startPoint x: 813, startPoint y: 56, endPoint x: 806, endPoint y: 104, distance: 49.5
click at [813, 57] on div "Draft Draft Pending Review Published Private" at bounding box center [806, 51] width 84 height 19
click at [0, 0] on div "Published" at bounding box center [0, 0] width 0 height 0
click at [1008, 53] on button "Save" at bounding box center [1011, 52] width 47 height 20
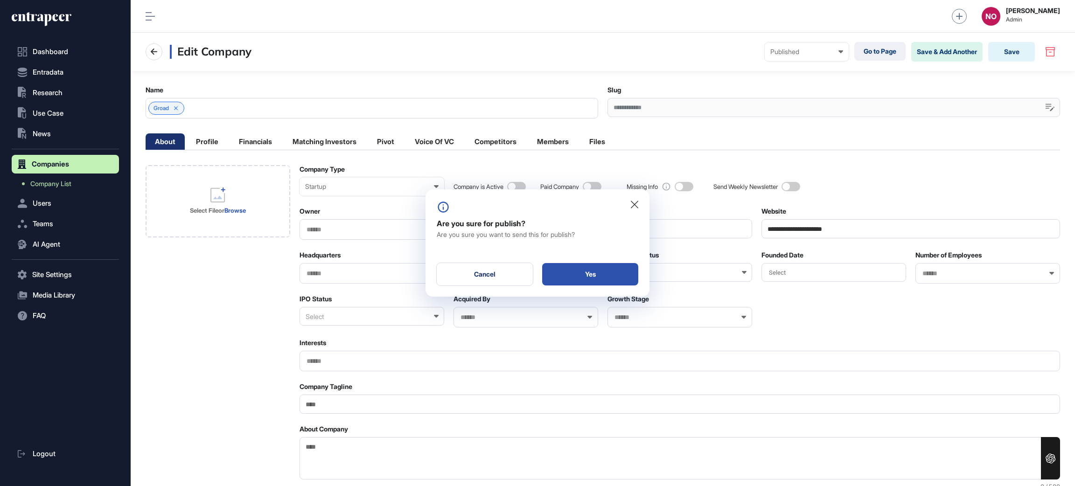
click at [628, 270] on div "Yes" at bounding box center [590, 274] width 96 height 22
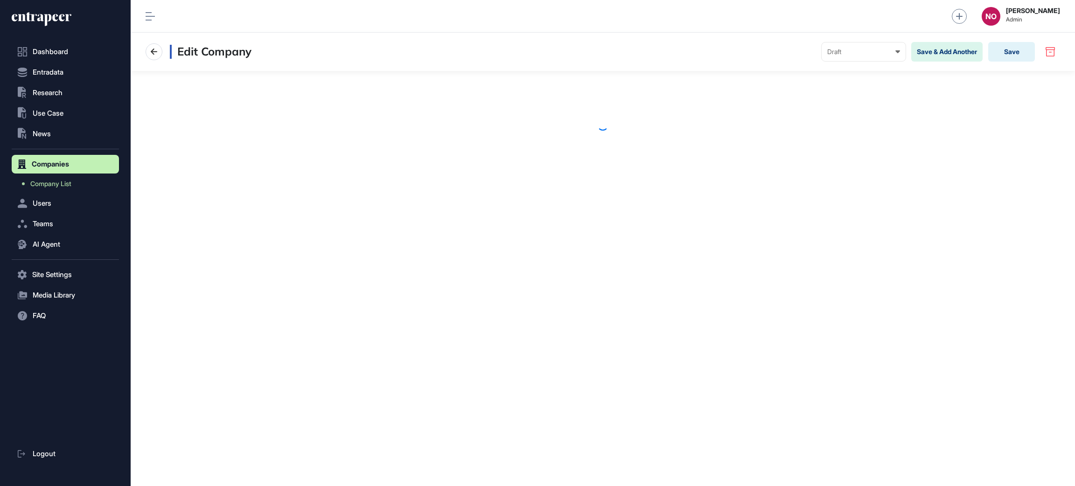
scroll to position [0, 0]
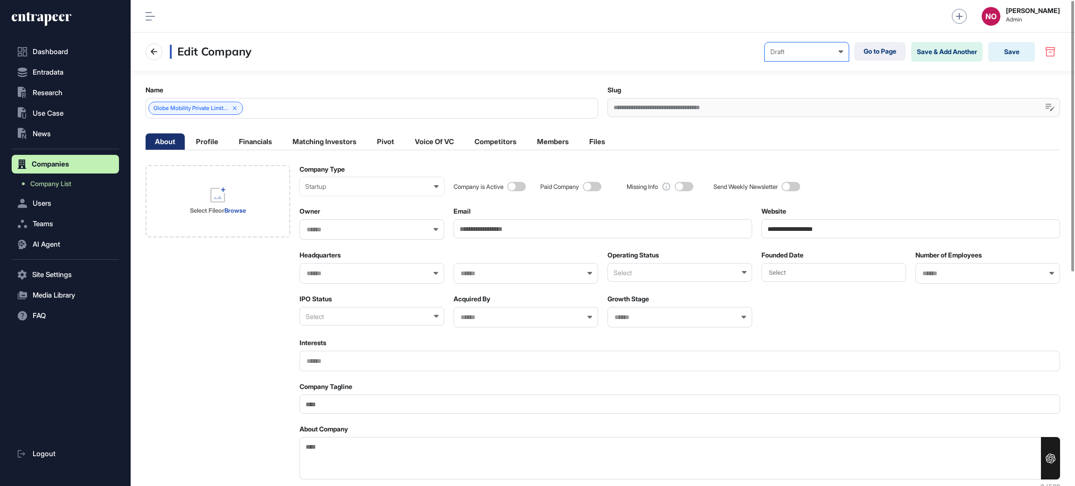
drag, startPoint x: 819, startPoint y: 59, endPoint x: 810, endPoint y: 85, distance: 27.6
click at [819, 60] on div "Draft Draft Pending Review Published Private" at bounding box center [806, 51] width 84 height 19
click at [0, 0] on div "Published" at bounding box center [0, 0] width 0 height 0
click at [1000, 56] on button "Save" at bounding box center [1011, 52] width 47 height 20
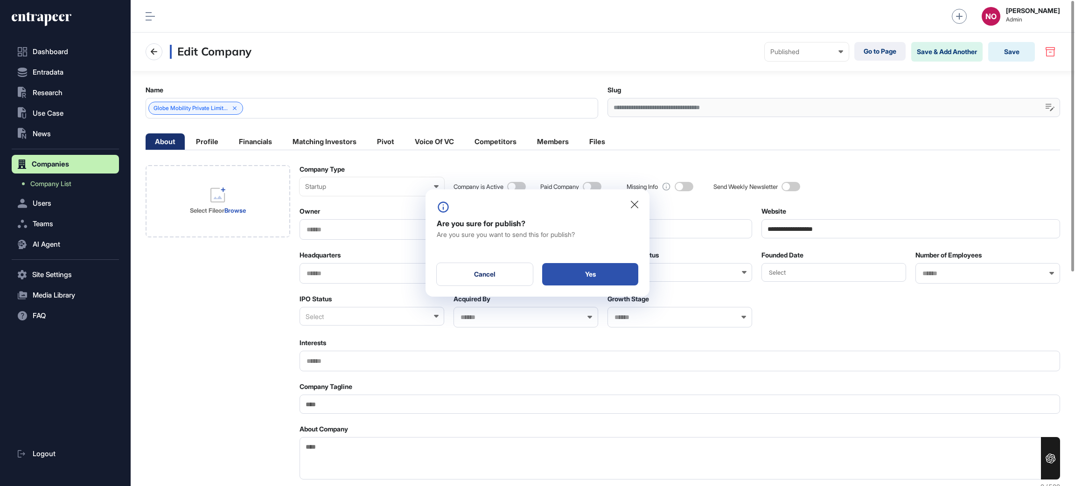
click at [604, 271] on div "Yes" at bounding box center [590, 274] width 96 height 22
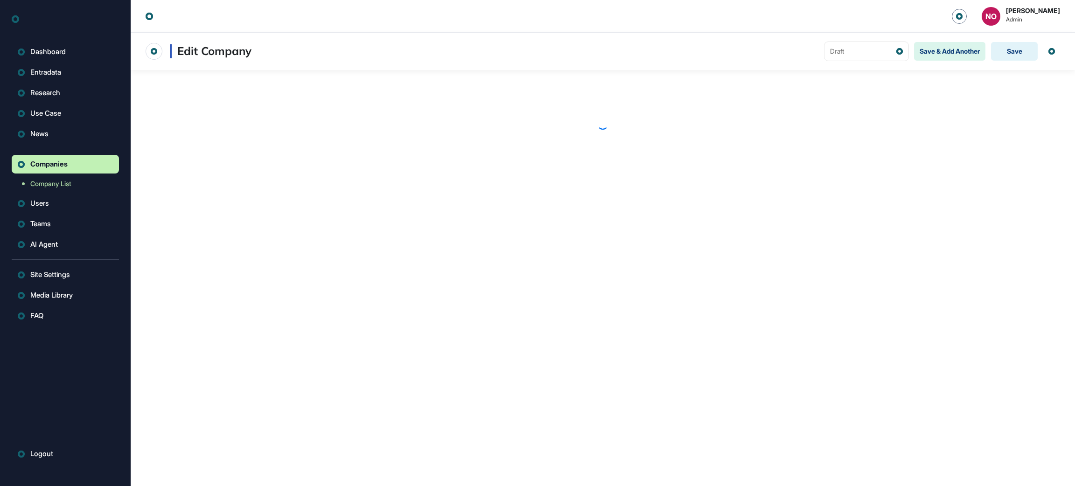
scroll to position [0, 0]
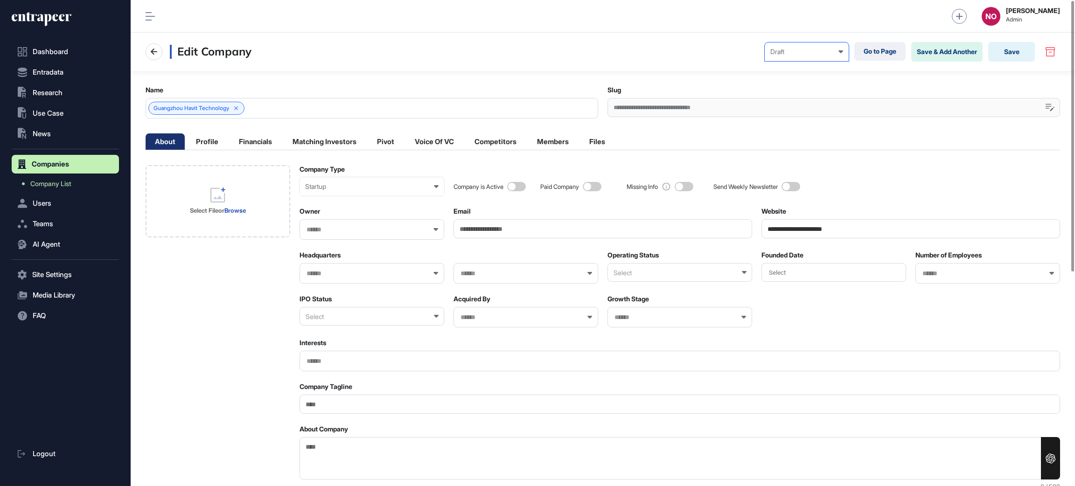
click at [810, 52] on div "Draft" at bounding box center [806, 51] width 73 height 7
click at [0, 0] on div "Published" at bounding box center [0, 0] width 0 height 0
click at [997, 51] on button "Save" at bounding box center [1011, 52] width 47 height 20
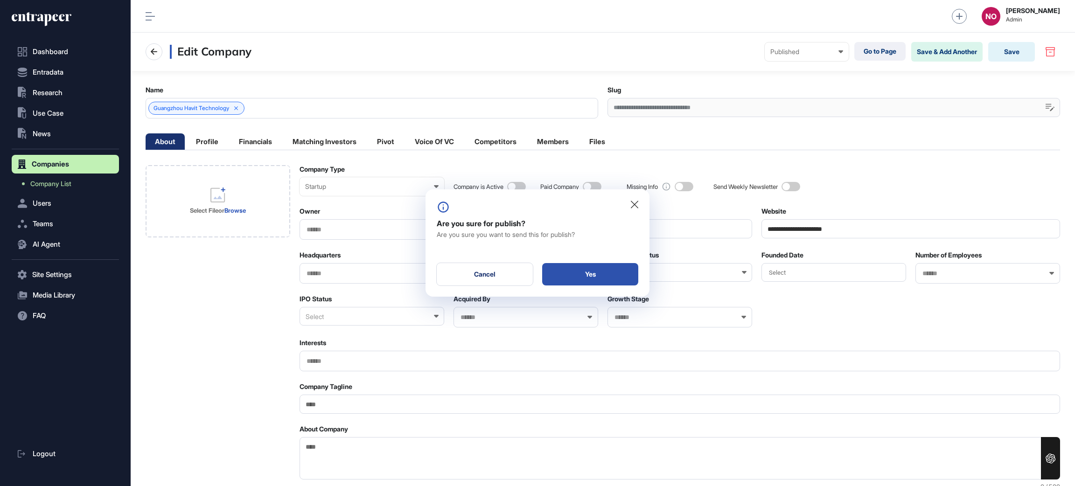
click at [620, 274] on div "Yes" at bounding box center [590, 274] width 96 height 22
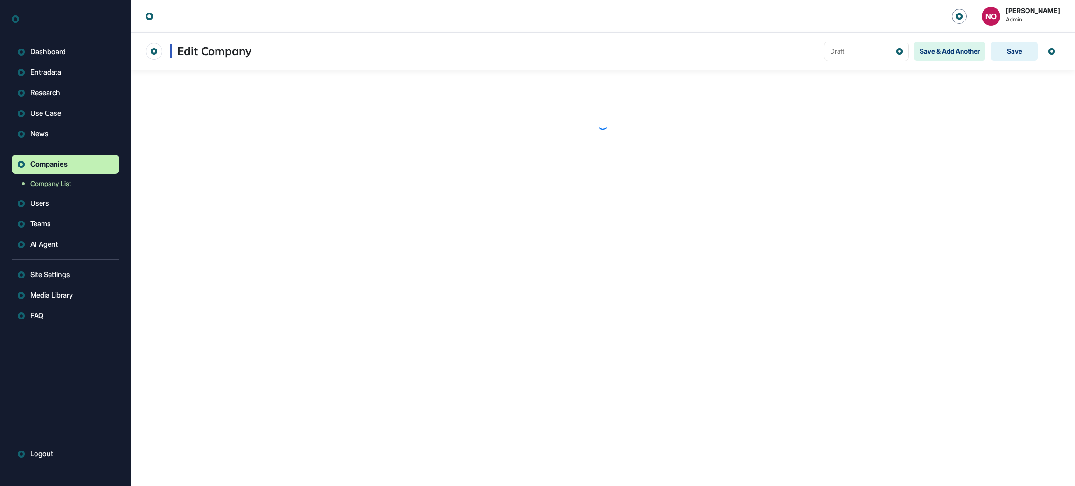
scroll to position [0, 0]
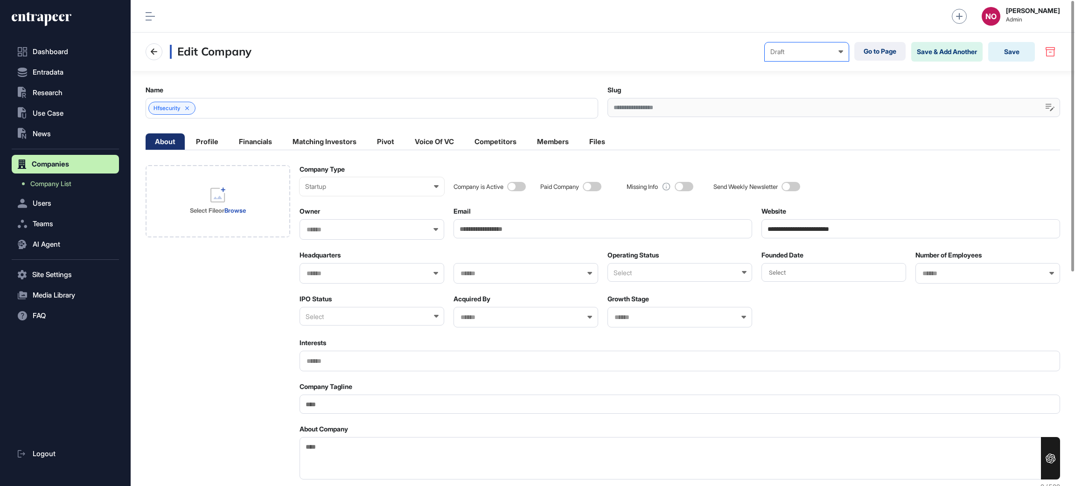
click at [806, 55] on div "Draft" at bounding box center [806, 51] width 73 height 7
click at [0, 0] on div "Published" at bounding box center [0, 0] width 0 height 0
click at [1020, 49] on button "Save" at bounding box center [1011, 52] width 47 height 20
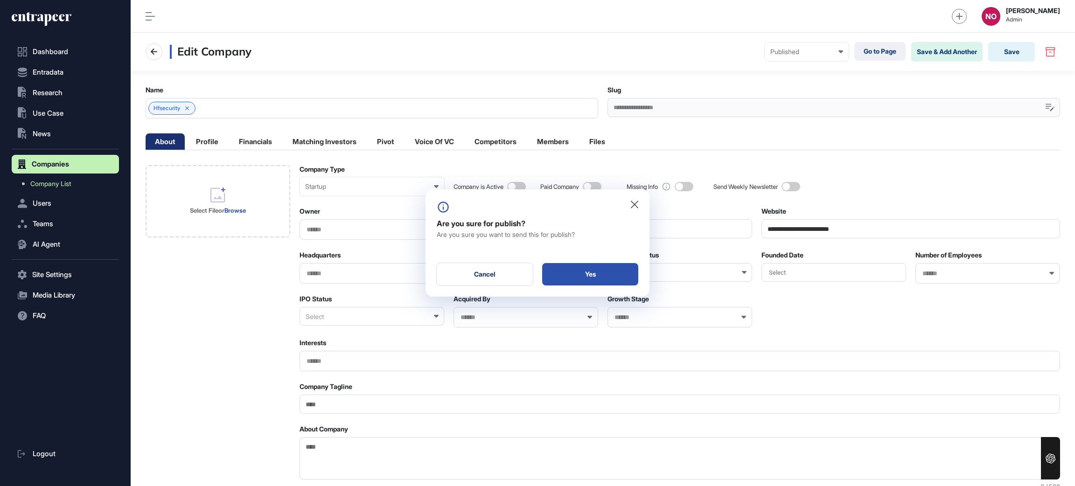
click at [622, 277] on div "Yes" at bounding box center [590, 274] width 96 height 22
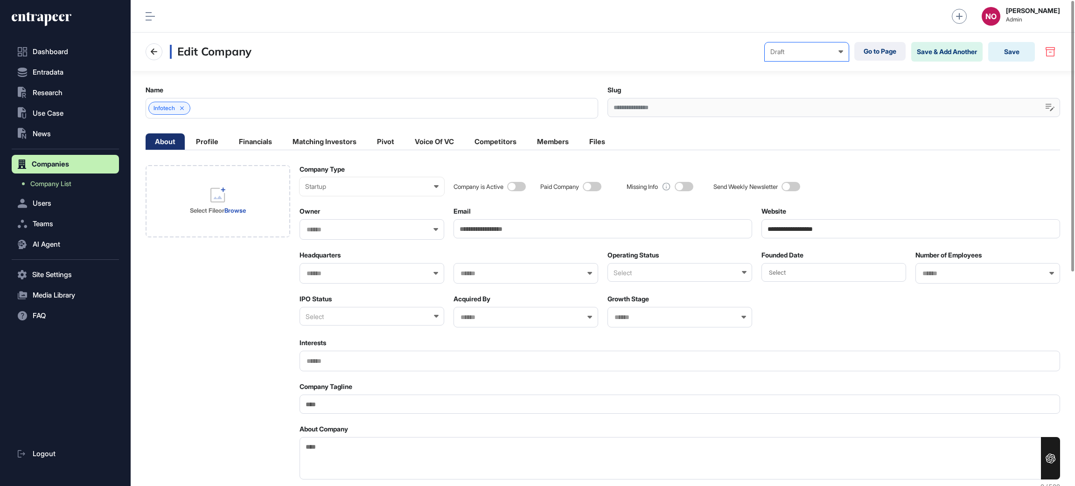
click at [808, 49] on div "Draft" at bounding box center [806, 51] width 73 height 7
click at [0, 0] on div "Published" at bounding box center [0, 0] width 0 height 0
click at [1009, 56] on button "Save" at bounding box center [1011, 52] width 47 height 20
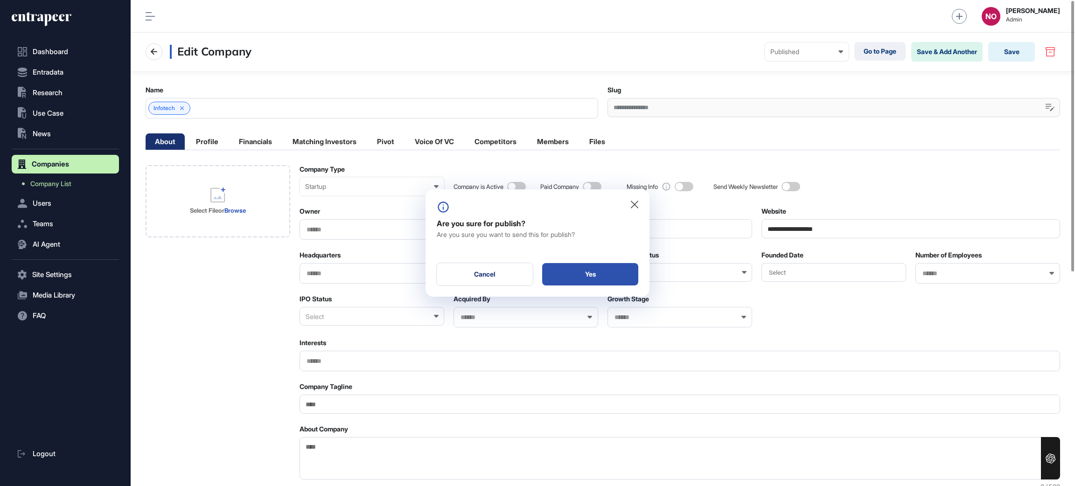
click at [594, 282] on div "Yes" at bounding box center [590, 274] width 96 height 22
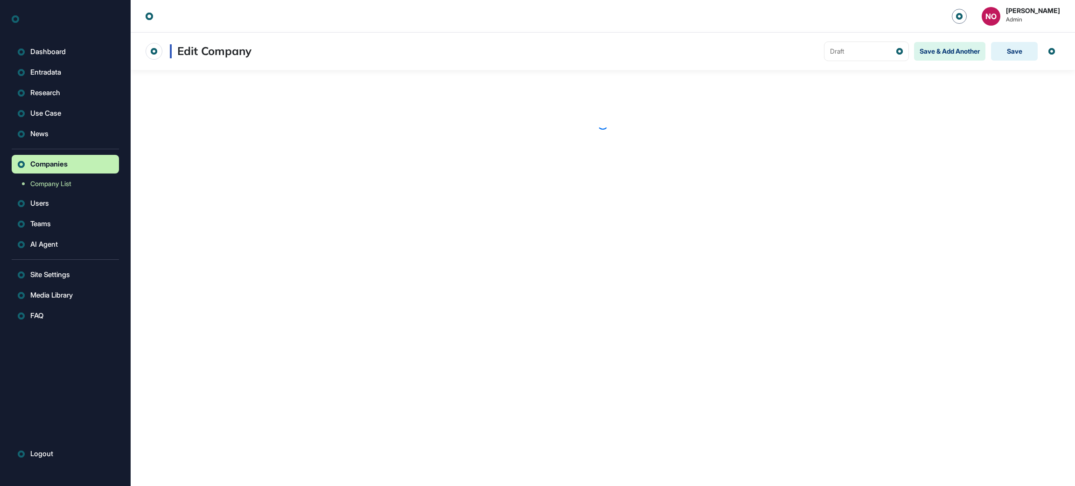
scroll to position [0, 0]
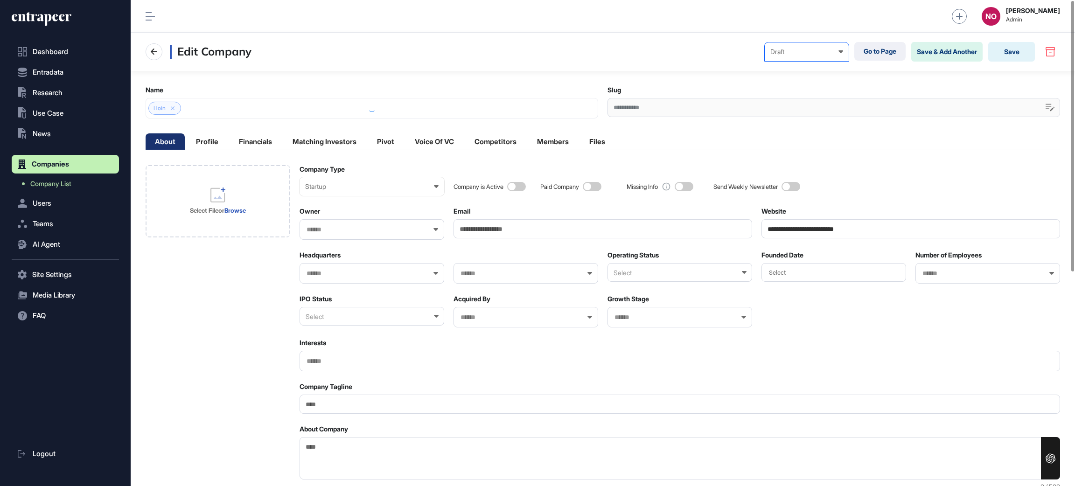
click at [801, 54] on div "Draft" at bounding box center [806, 51] width 73 height 7
click at [0, 0] on div "Published" at bounding box center [0, 0] width 0 height 0
click at [1006, 52] on button "Save" at bounding box center [1011, 52] width 47 height 20
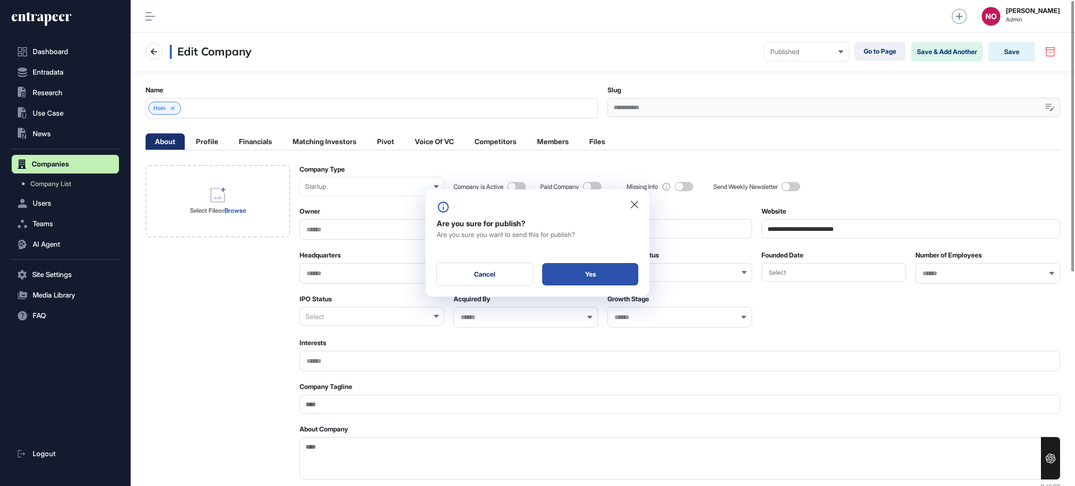
click at [611, 272] on div "Yes" at bounding box center [590, 274] width 96 height 22
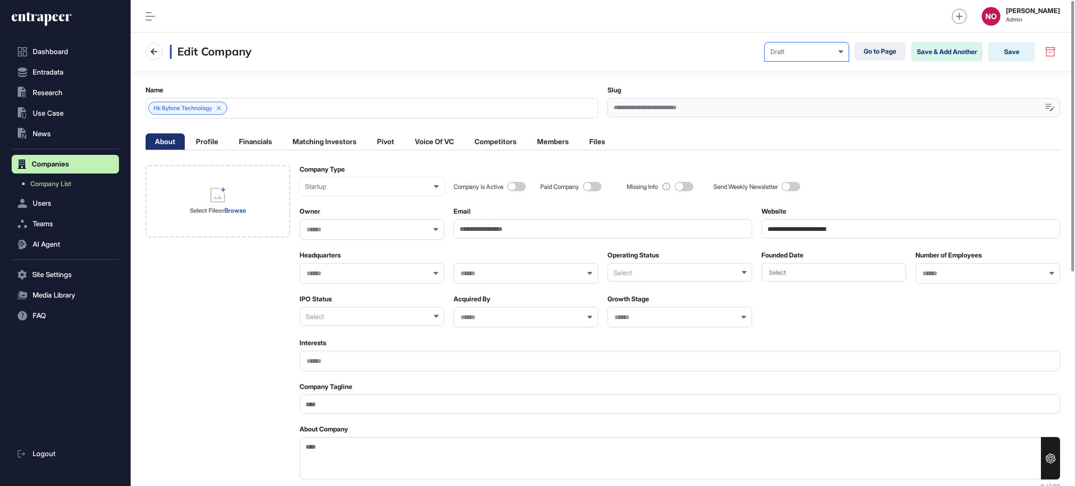
drag, startPoint x: 819, startPoint y: 50, endPoint x: 810, endPoint y: 99, distance: 50.1
click at [819, 50] on div "Draft" at bounding box center [806, 51] width 73 height 7
click at [0, 0] on div "Published" at bounding box center [0, 0] width 0 height 0
click at [1008, 53] on button "Save" at bounding box center [1011, 52] width 47 height 20
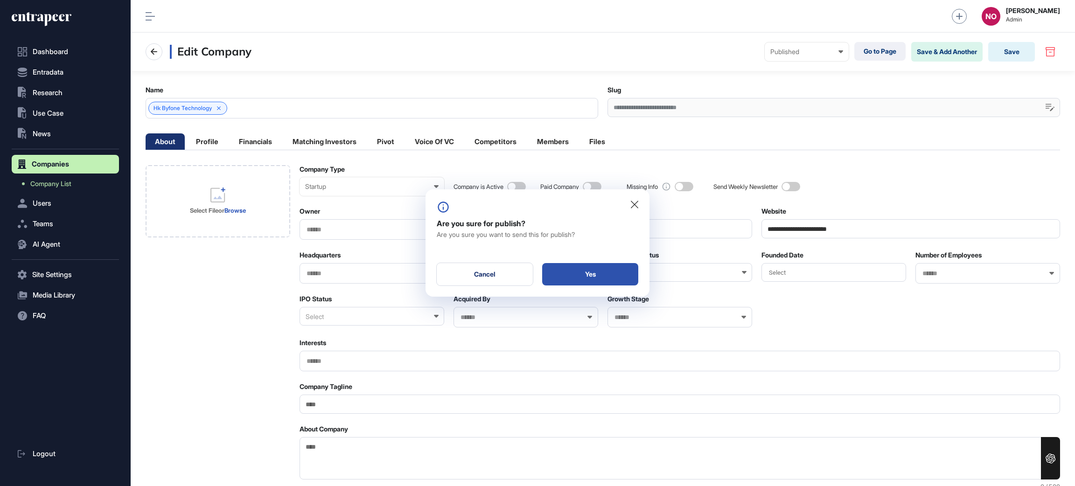
click at [579, 278] on div "Yes" at bounding box center [590, 274] width 96 height 22
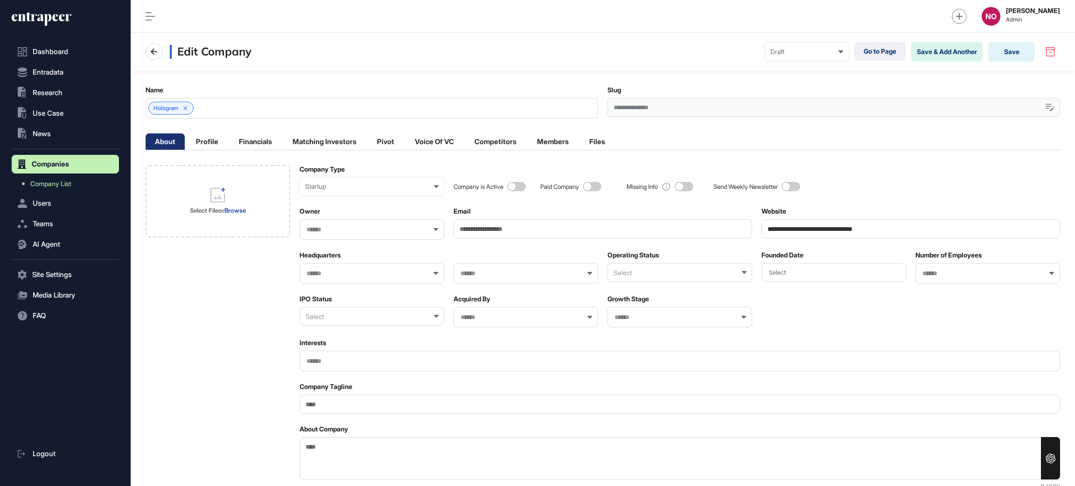
scroll to position [0, 0]
click at [826, 57] on div "Draft Draft Pending Review Published Private" at bounding box center [806, 51] width 84 height 19
click at [0, 0] on div "Published" at bounding box center [0, 0] width 0 height 0
click at [1020, 48] on button "Save" at bounding box center [1011, 52] width 47 height 20
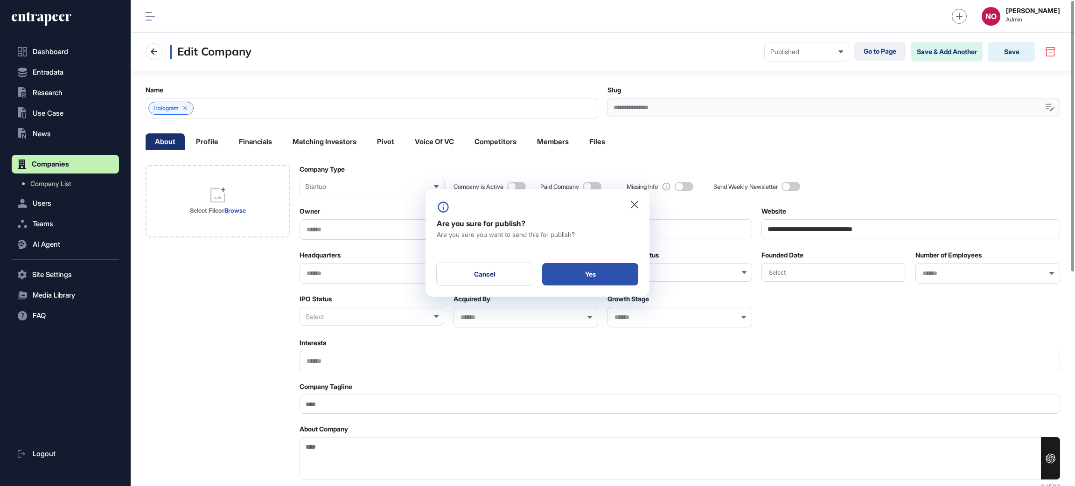
click at [601, 278] on div "Yes" at bounding box center [590, 274] width 96 height 22
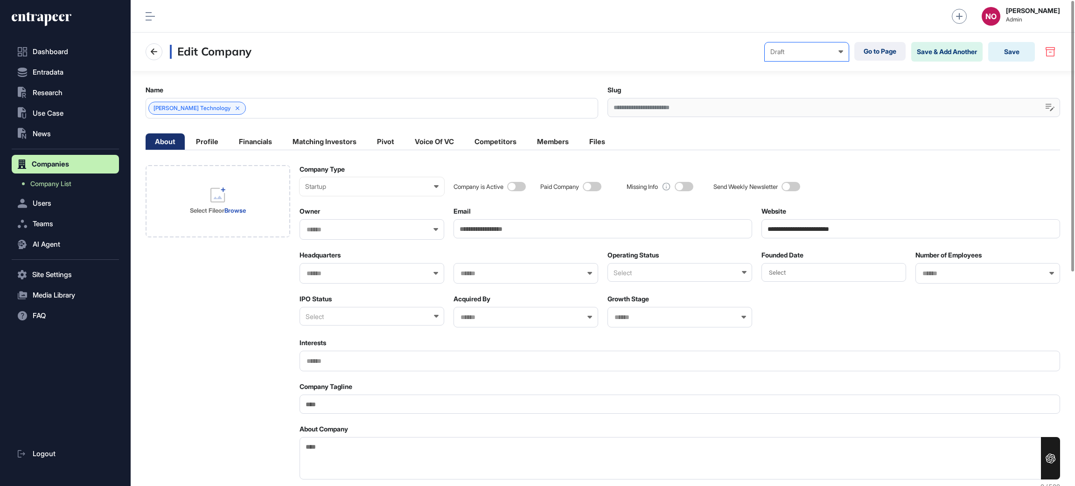
click at [819, 54] on div "Draft" at bounding box center [806, 51] width 73 height 7
click at [0, 0] on div "Published" at bounding box center [0, 0] width 0 height 0
click at [1025, 43] on button "Save" at bounding box center [1011, 52] width 47 height 20
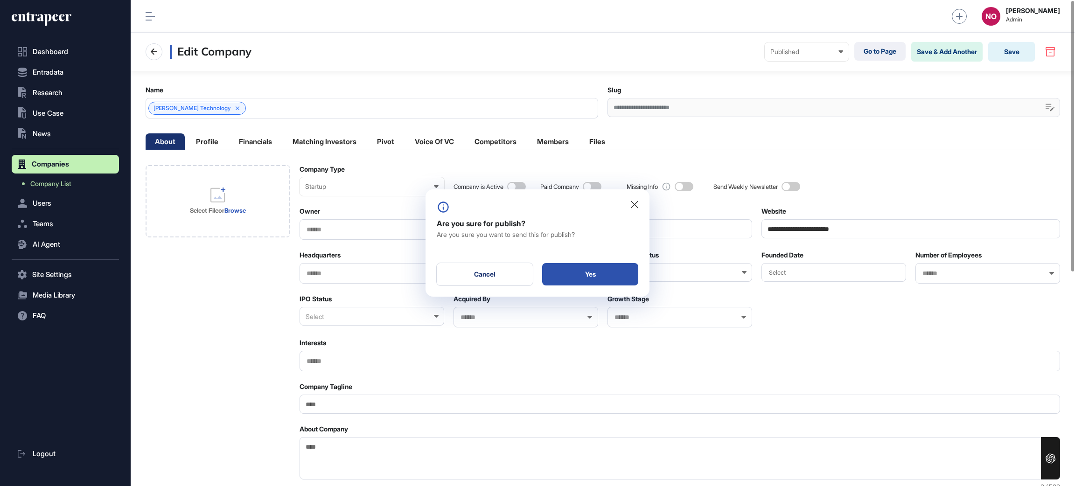
click at [607, 274] on div "Yes" at bounding box center [590, 274] width 96 height 22
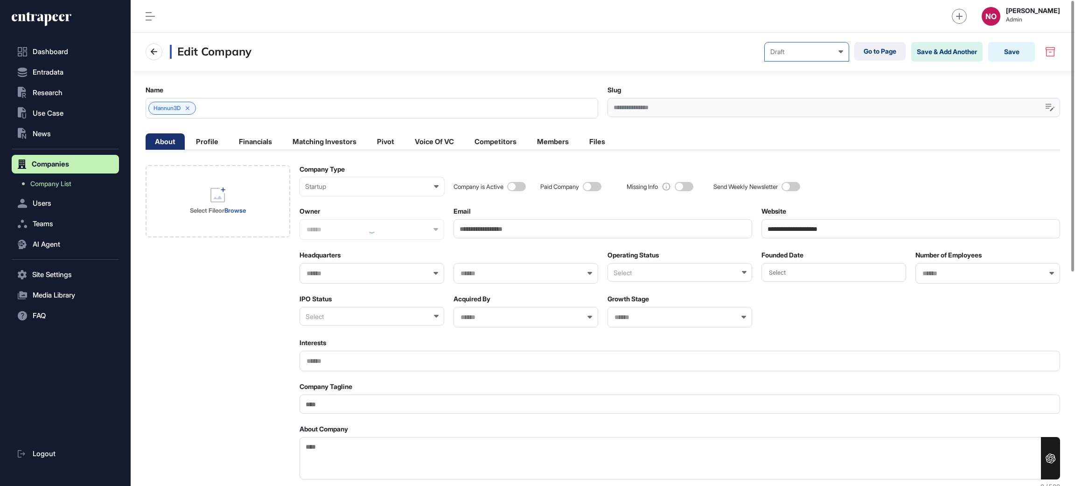
drag, startPoint x: 829, startPoint y: 52, endPoint x: 826, endPoint y: 64, distance: 12.0
click at [828, 55] on div "Draft" at bounding box center [806, 51] width 73 height 7
click at [0, 0] on div "Published" at bounding box center [0, 0] width 0 height 0
click at [1006, 56] on button "Save" at bounding box center [1011, 52] width 47 height 20
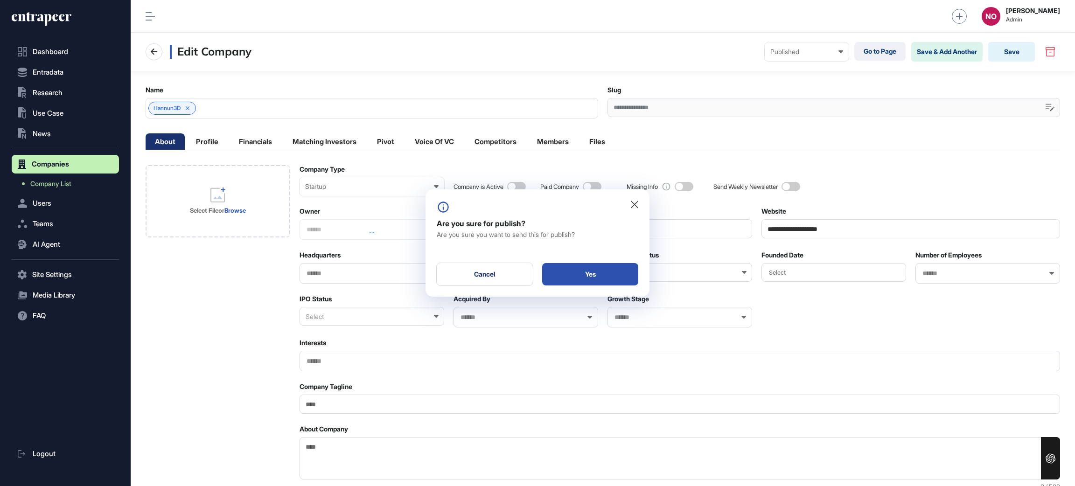
click at [629, 271] on div "Yes" at bounding box center [590, 274] width 96 height 22
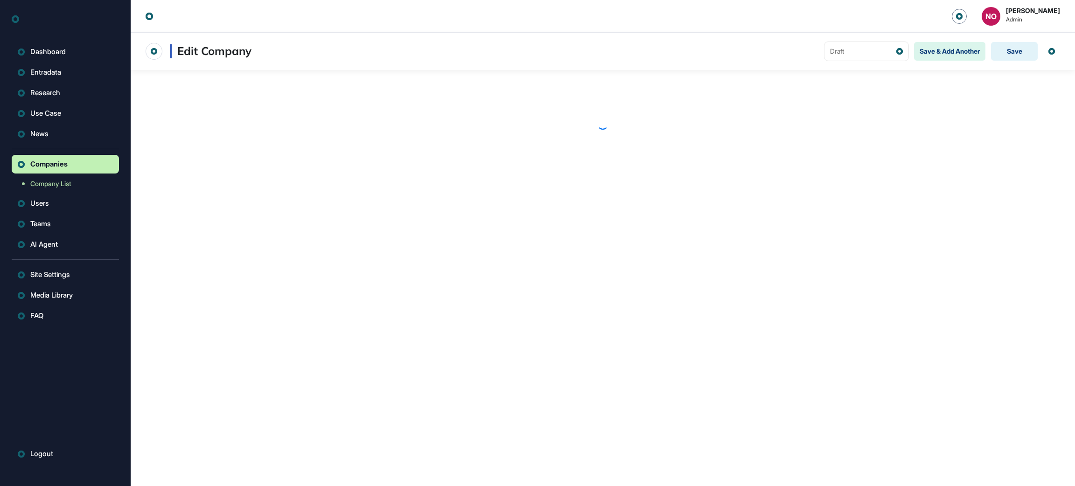
scroll to position [0, 0]
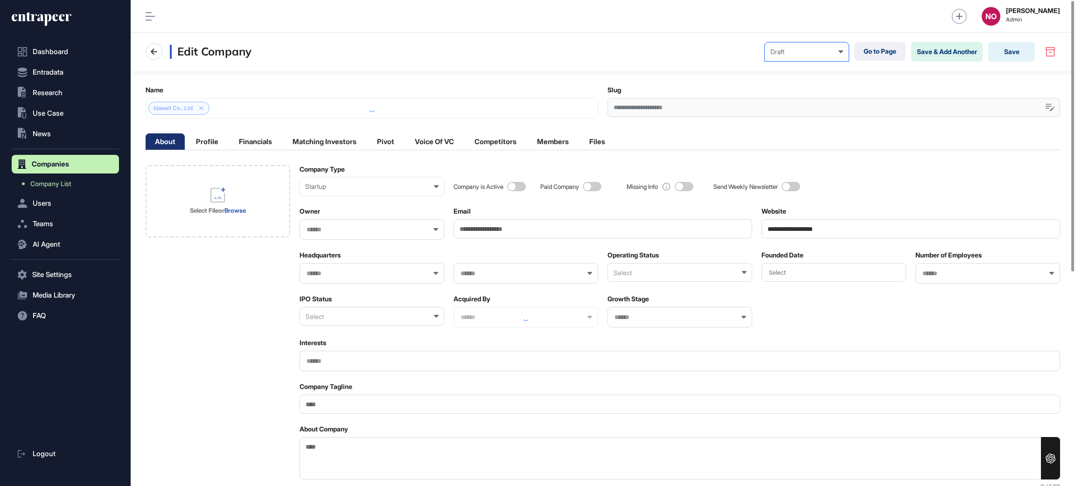
drag, startPoint x: 826, startPoint y: 50, endPoint x: 820, endPoint y: 69, distance: 19.9
click at [826, 52] on div "Draft" at bounding box center [806, 51] width 73 height 7
click at [0, 0] on div "Published" at bounding box center [0, 0] width 0 height 0
click at [1023, 57] on button "Save" at bounding box center [1011, 52] width 47 height 20
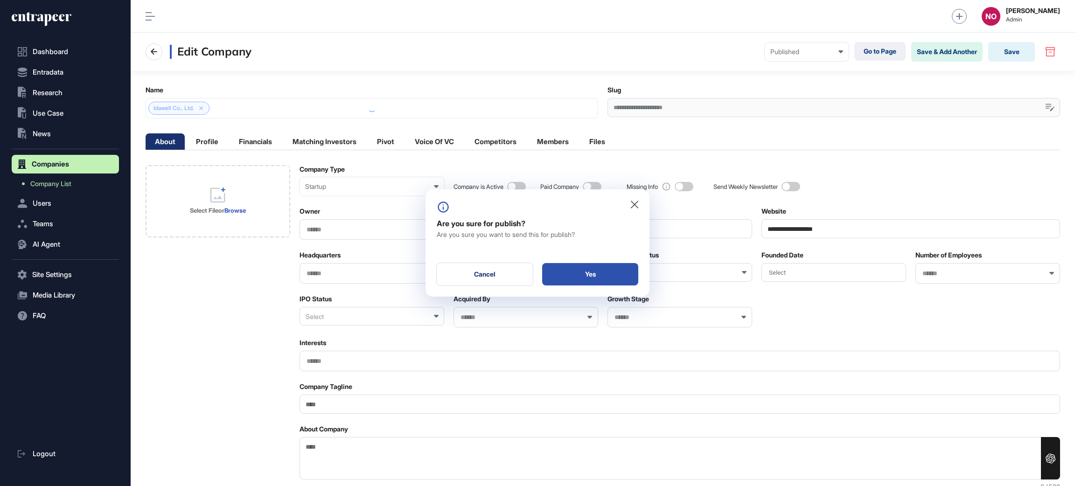
click at [617, 266] on div "Yes" at bounding box center [590, 274] width 96 height 22
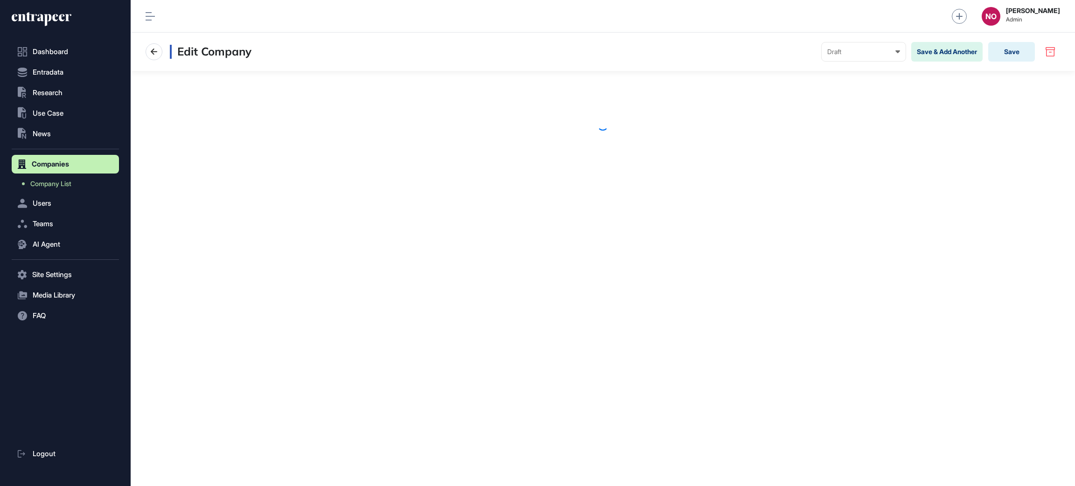
scroll to position [0, 0]
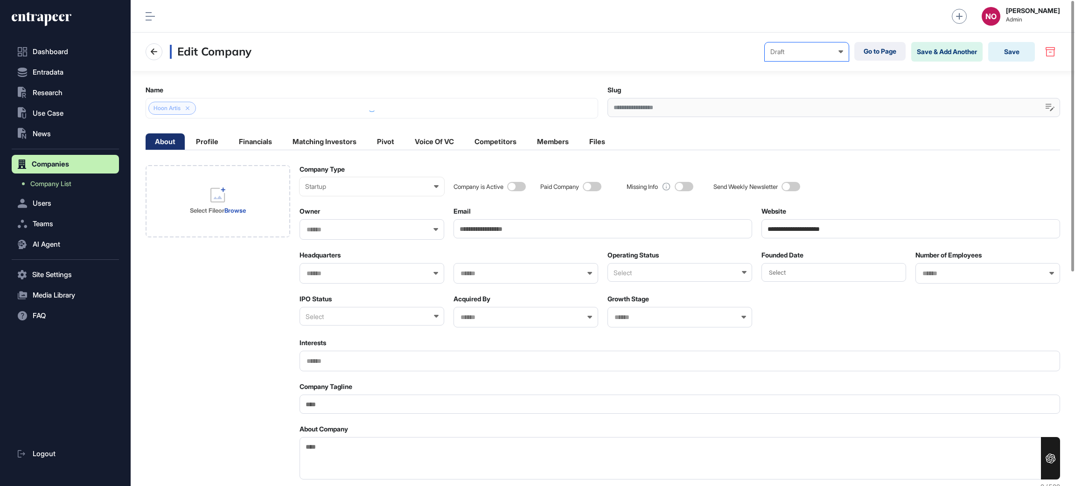
click at [827, 56] on div "Draft Draft Pending Review Published Private" at bounding box center [806, 51] width 84 height 19
click at [0, 0] on div "Published" at bounding box center [0, 0] width 0 height 0
click at [1010, 52] on button "Save" at bounding box center [1011, 52] width 47 height 20
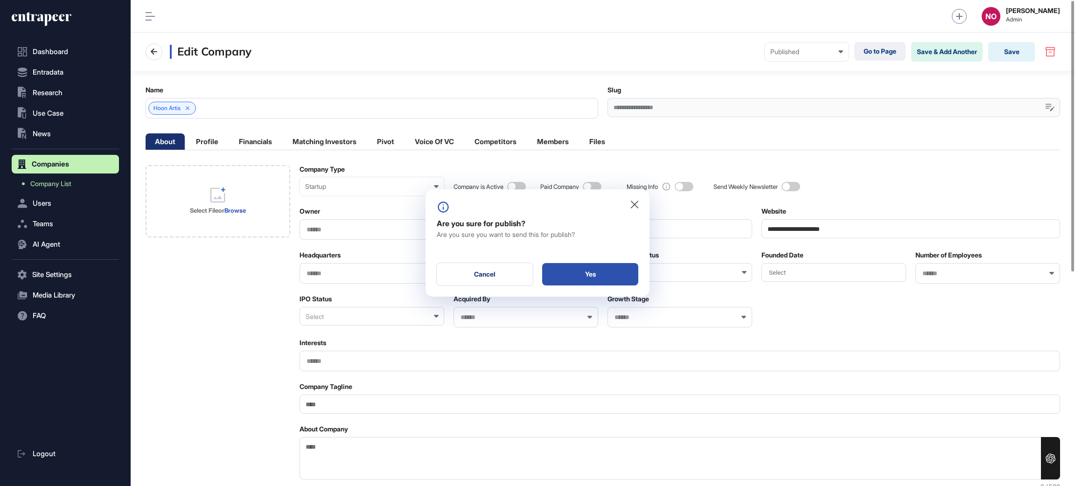
click at [613, 274] on div "Yes" at bounding box center [590, 274] width 96 height 22
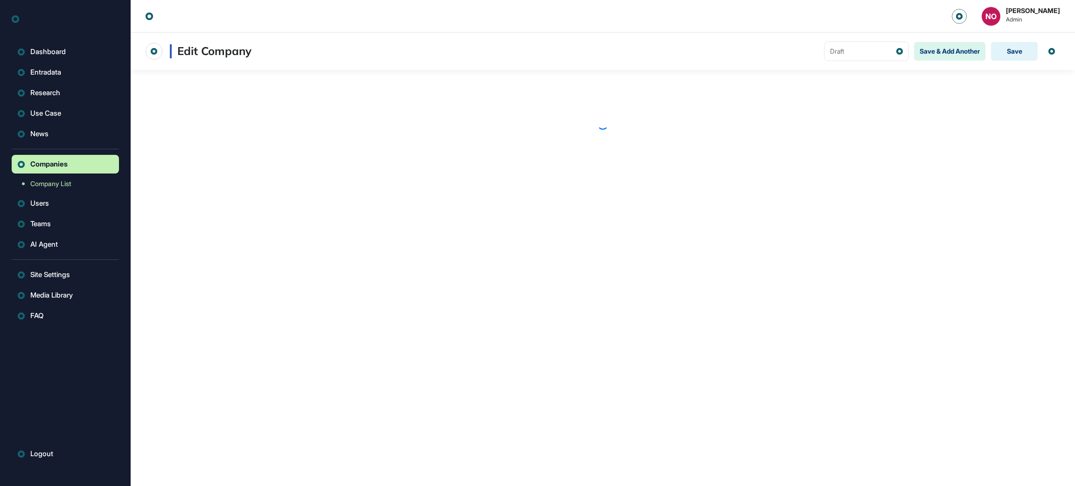
scroll to position [0, 0]
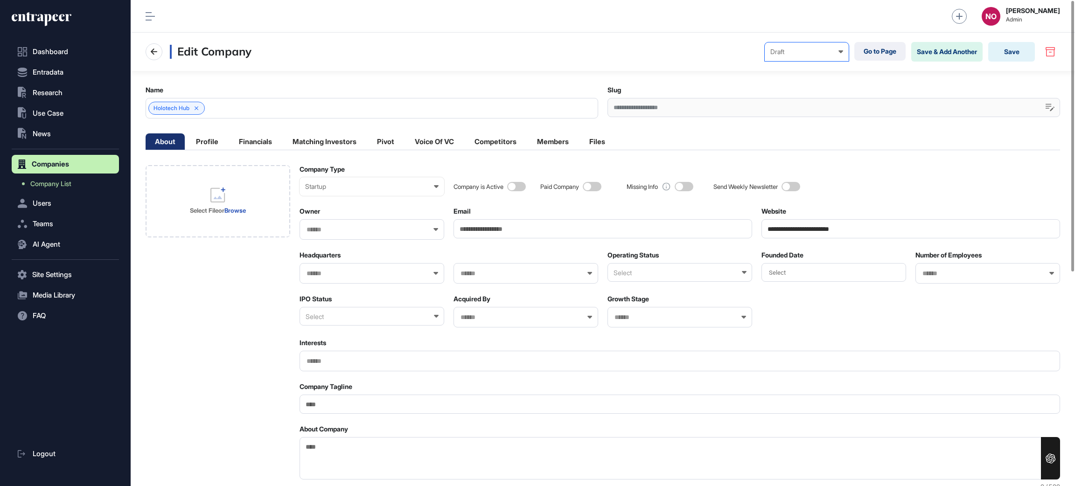
click at [802, 51] on div "Draft" at bounding box center [806, 51] width 73 height 7
click at [0, 0] on div "Published" at bounding box center [0, 0] width 0 height 0
click at [1025, 53] on button "Save" at bounding box center [1011, 52] width 47 height 20
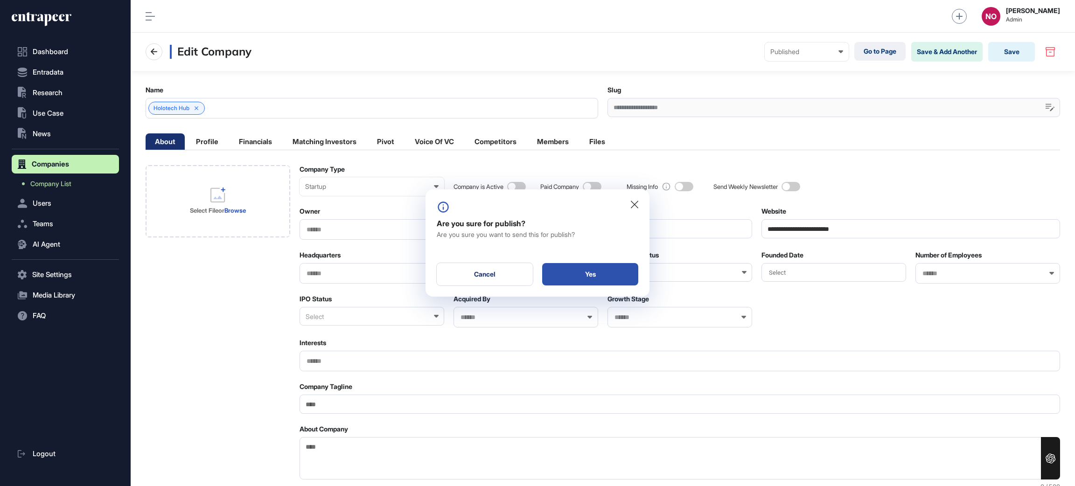
click at [594, 271] on div "Yes" at bounding box center [590, 274] width 96 height 22
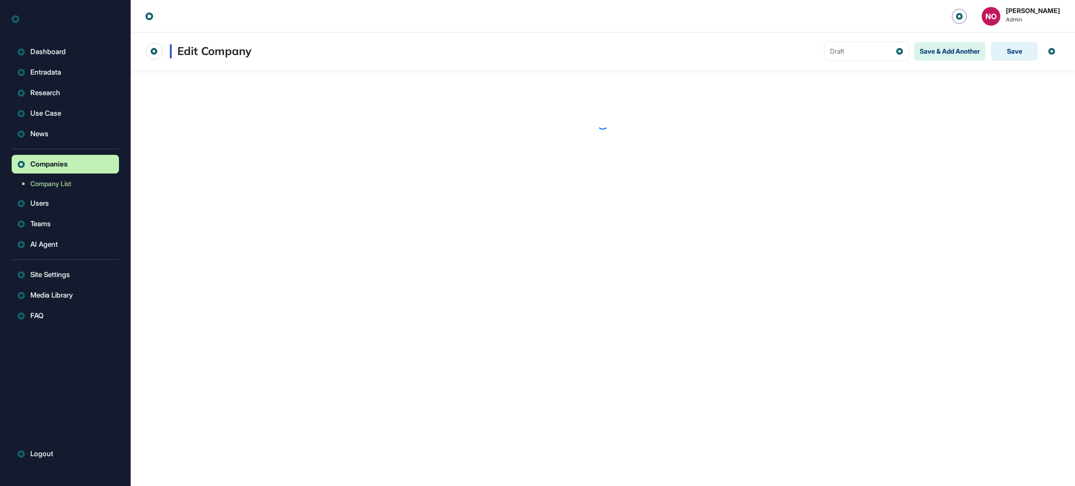
scroll to position [0, 0]
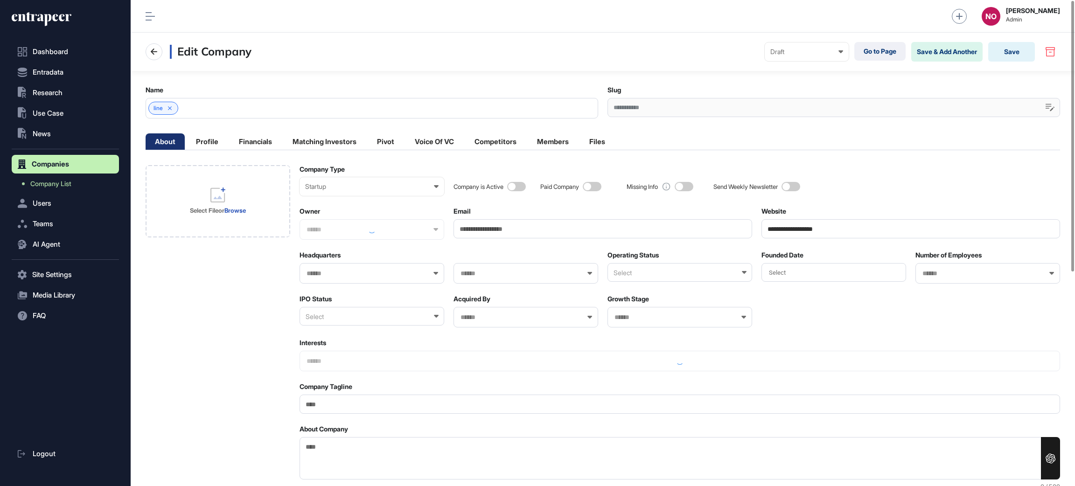
click at [782, 61] on nav "Edit Company Draft Draft Pending Review Published Private Go to Page Save & Add…" at bounding box center [603, 52] width 914 height 20
click at [788, 56] on div "Draft Draft Pending Review Published Private" at bounding box center [806, 51] width 84 height 19
click at [0, 0] on div "Published" at bounding box center [0, 0] width 0 height 0
click at [998, 49] on button "Save" at bounding box center [1011, 52] width 47 height 20
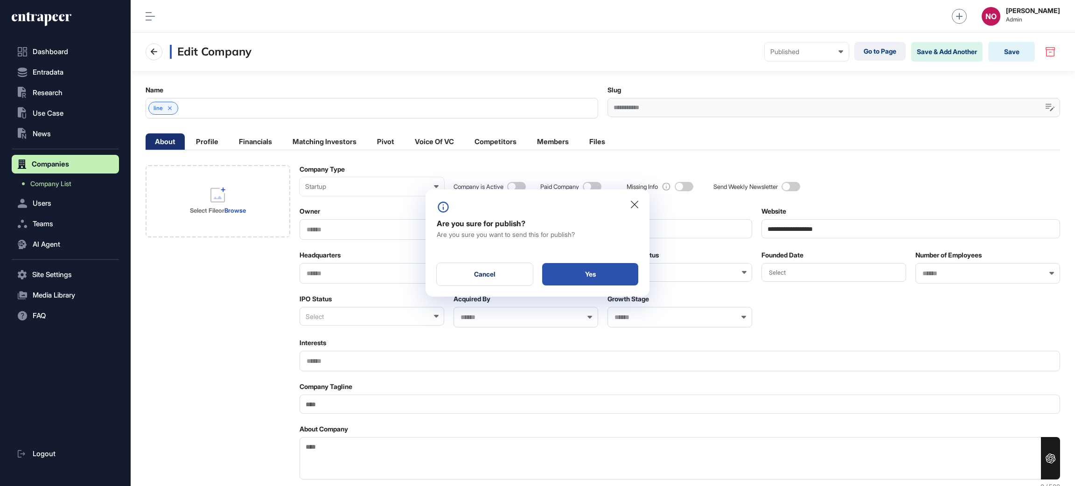
click at [587, 274] on div "Yes" at bounding box center [590, 274] width 96 height 22
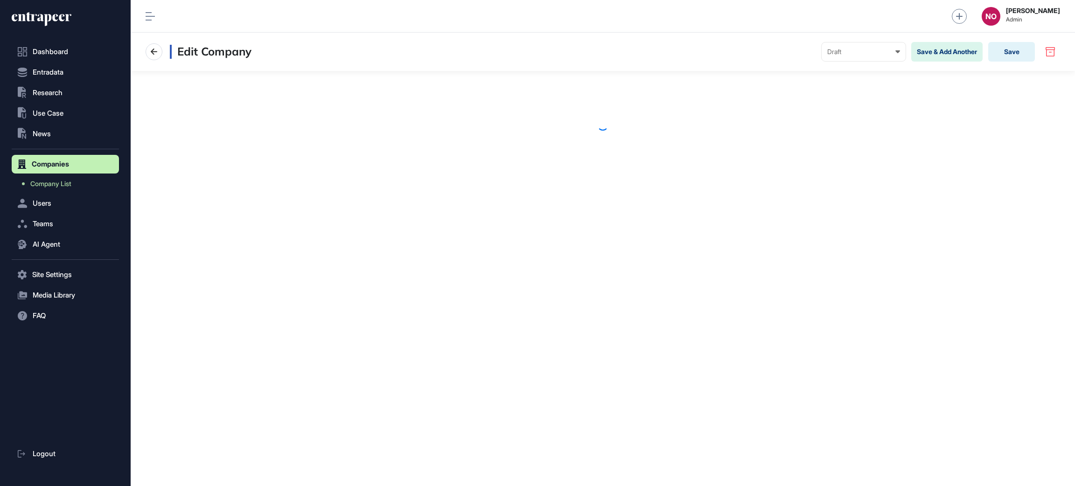
scroll to position [0, 0]
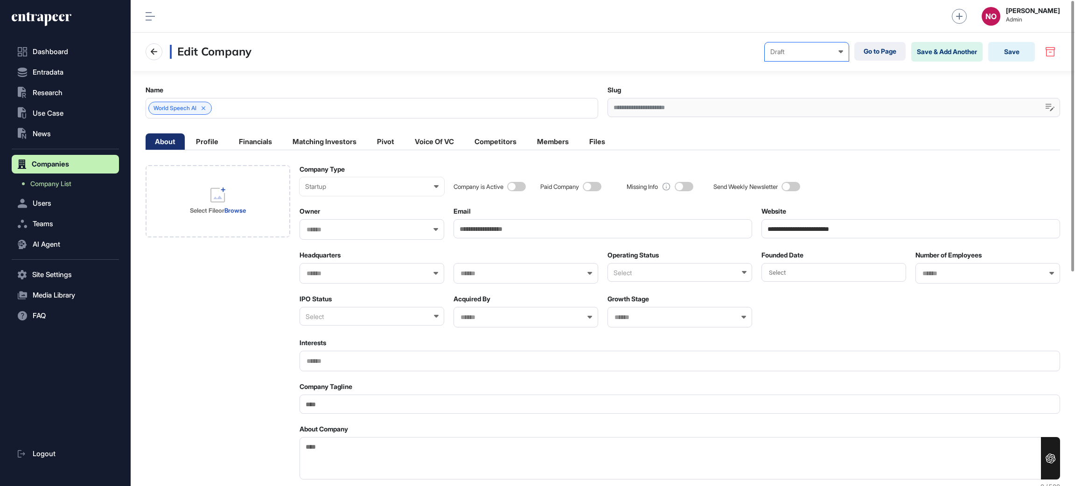
click at [835, 46] on div "Draft Draft Pending Review Published Private" at bounding box center [806, 51] width 84 height 19
click at [0, 0] on div "Published" at bounding box center [0, 0] width 0 height 0
click at [1006, 51] on button "Save" at bounding box center [1011, 52] width 47 height 20
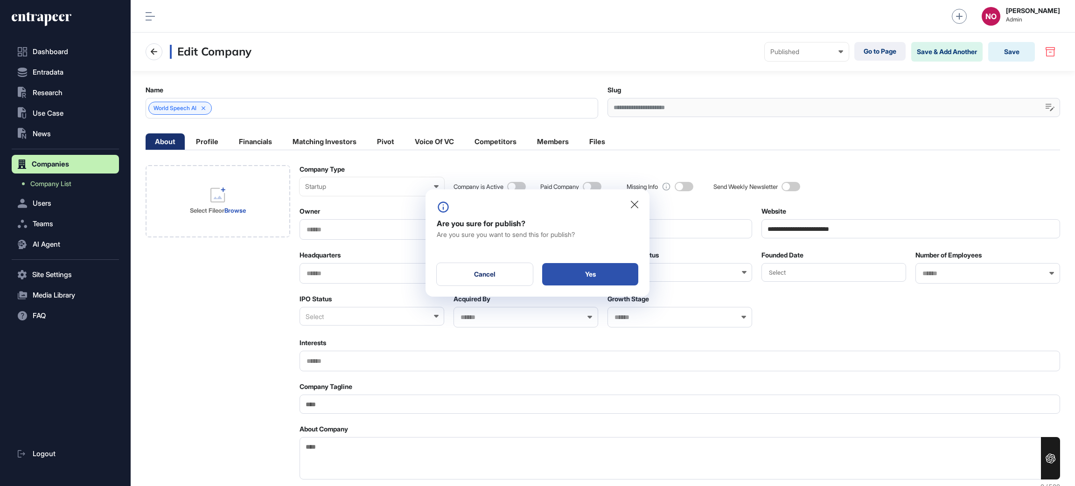
click at [603, 273] on div "Yes" at bounding box center [590, 274] width 96 height 22
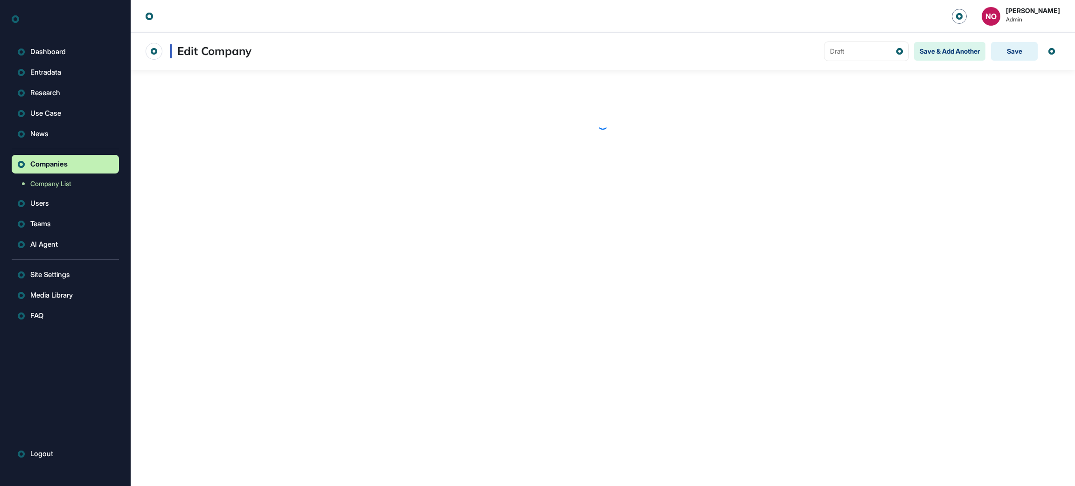
scroll to position [0, 0]
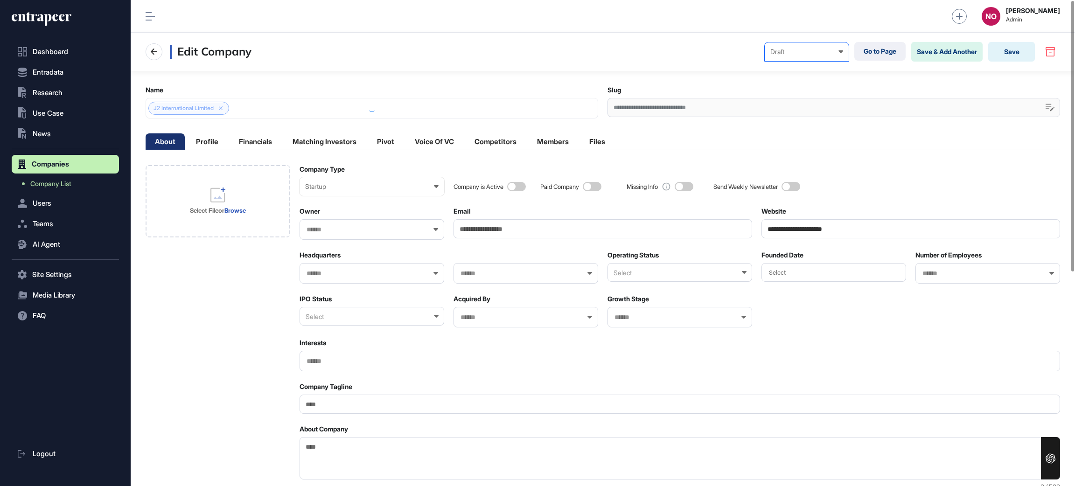
click at [774, 53] on div "Draft" at bounding box center [806, 51] width 73 height 7
click at [0, 0] on div "Published" at bounding box center [0, 0] width 0 height 0
click at [1017, 53] on button "Save" at bounding box center [1011, 52] width 47 height 20
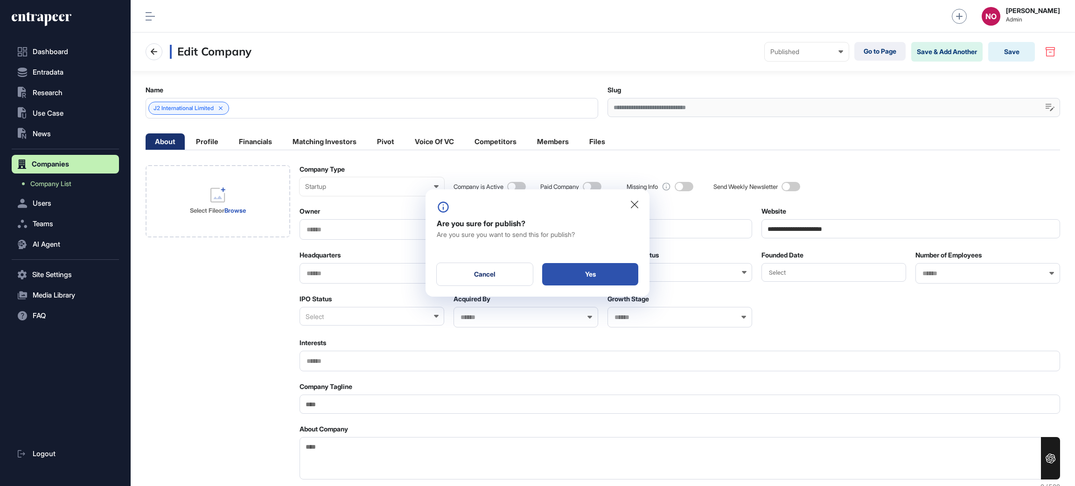
click at [620, 278] on div "Yes" at bounding box center [590, 274] width 96 height 22
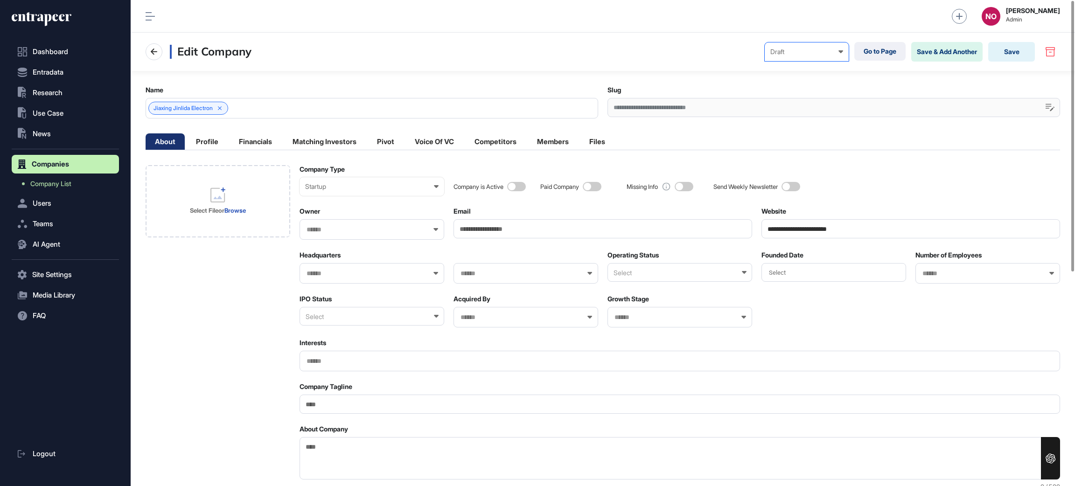
click at [799, 60] on div "Draft Draft Pending Review Published Private" at bounding box center [806, 51] width 84 height 19
click at [0, 0] on div "Published" at bounding box center [0, 0] width 0 height 0
click at [1001, 52] on button "Save" at bounding box center [1011, 52] width 47 height 20
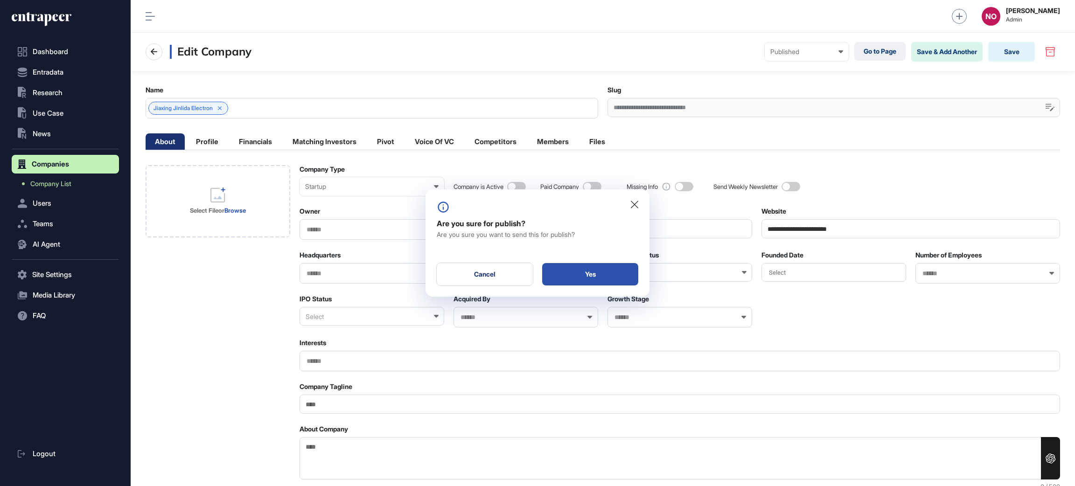
click at [621, 281] on div "Yes" at bounding box center [590, 274] width 96 height 22
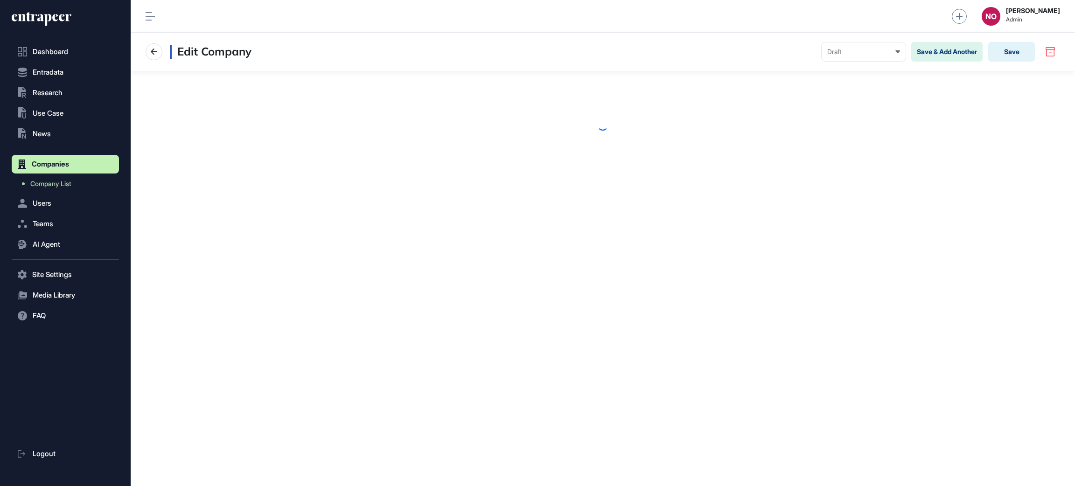
scroll to position [0, 0]
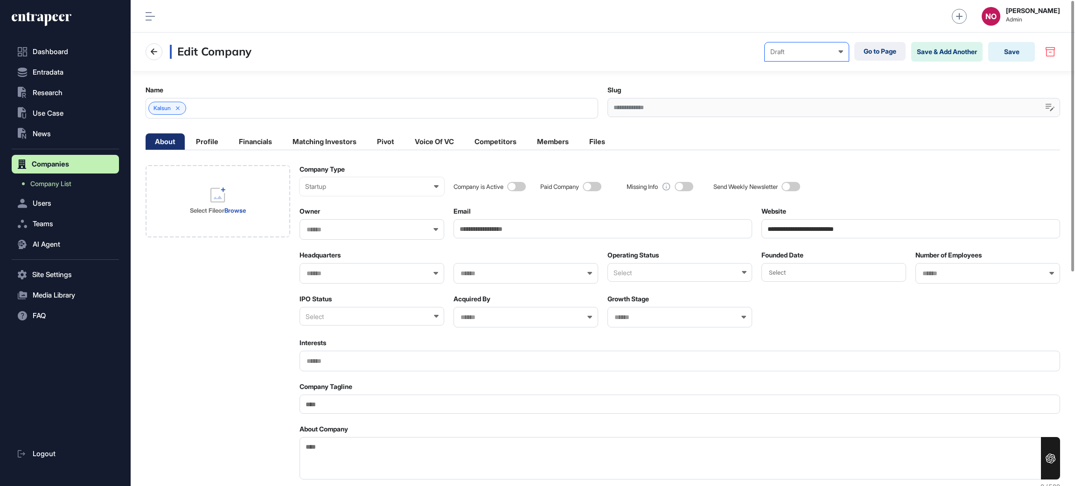
click at [838, 53] on icon at bounding box center [840, 51] width 5 height 3
click at [0, 0] on div "Published" at bounding box center [0, 0] width 0 height 0
click at [1013, 52] on button "Save" at bounding box center [1011, 52] width 47 height 20
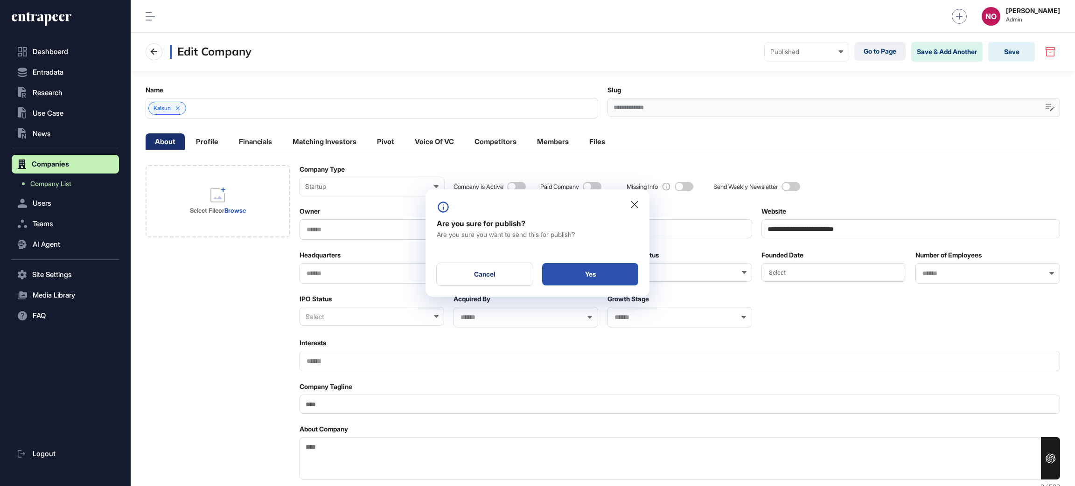
click at [620, 265] on div "Yes" at bounding box center [590, 274] width 96 height 22
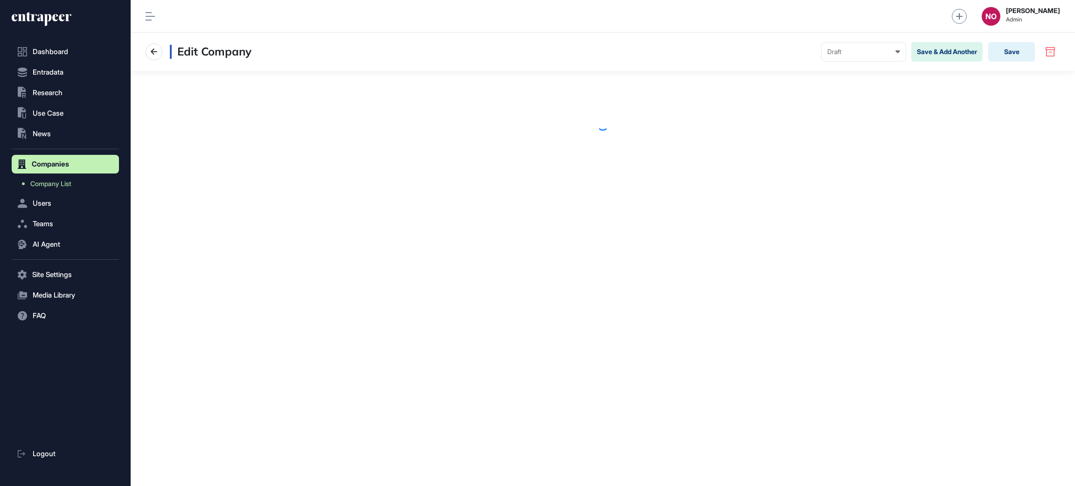
scroll to position [0, 0]
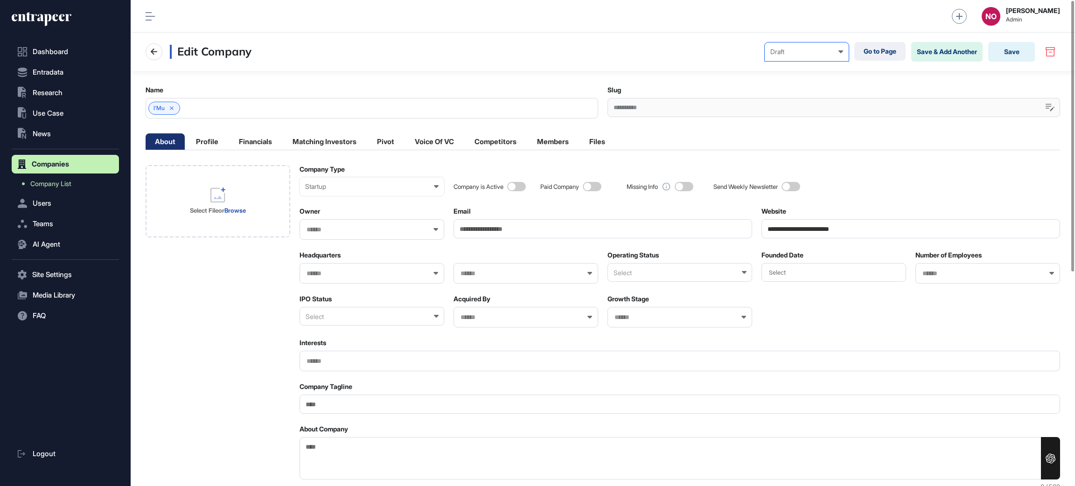
drag, startPoint x: 801, startPoint y: 57, endPoint x: 798, endPoint y: 62, distance: 5.8
click at [800, 58] on div "Draft Draft Pending Review Published Private" at bounding box center [806, 51] width 84 height 19
click at [0, 0] on div "Published" at bounding box center [0, 0] width 0 height 0
click at [1018, 49] on button "Save" at bounding box center [1011, 52] width 47 height 20
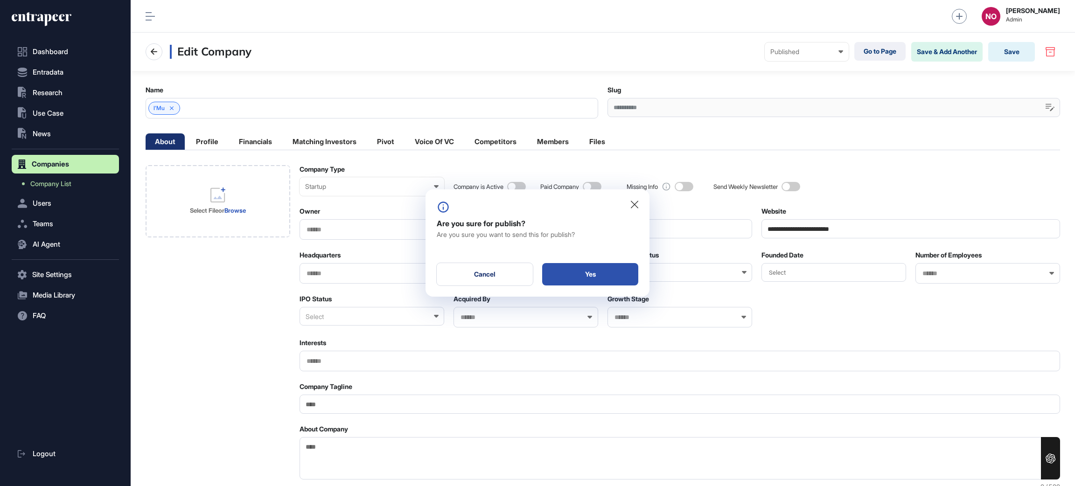
click at [600, 274] on div "Yes" at bounding box center [590, 274] width 96 height 22
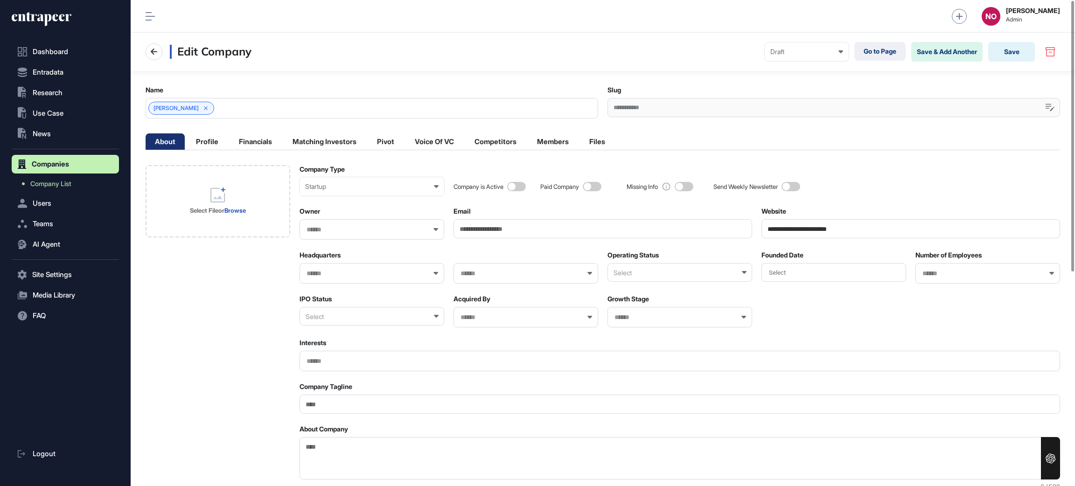
click at [791, 61] on nav "Edit Company Draft Draft Pending Review Published Private Go to Page Save & Add…" at bounding box center [603, 52] width 914 height 20
click at [795, 55] on div "Draft" at bounding box center [806, 51] width 73 height 7
click at [0, 0] on div "Published" at bounding box center [0, 0] width 0 height 0
click at [1005, 60] on button "Save" at bounding box center [1011, 52] width 47 height 20
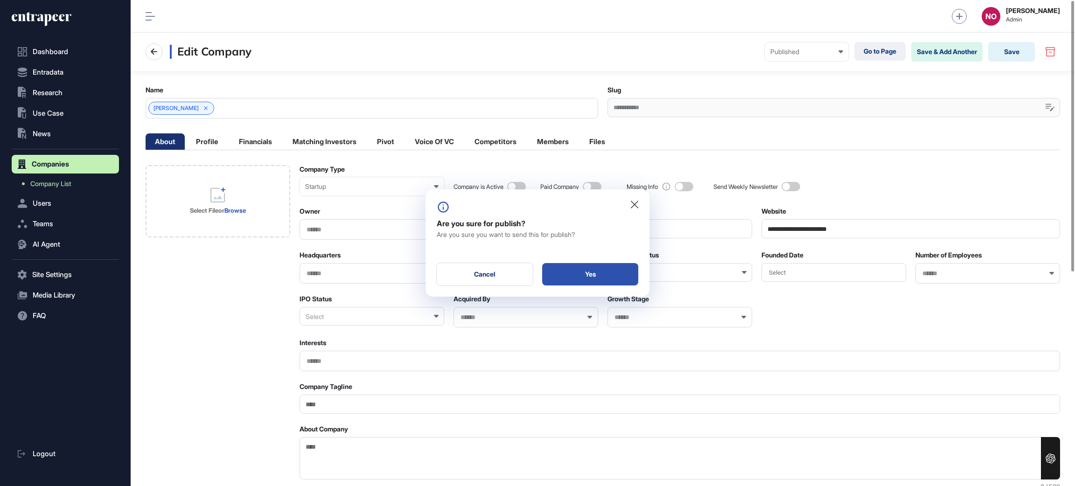
click at [608, 274] on div "Yes" at bounding box center [590, 274] width 96 height 22
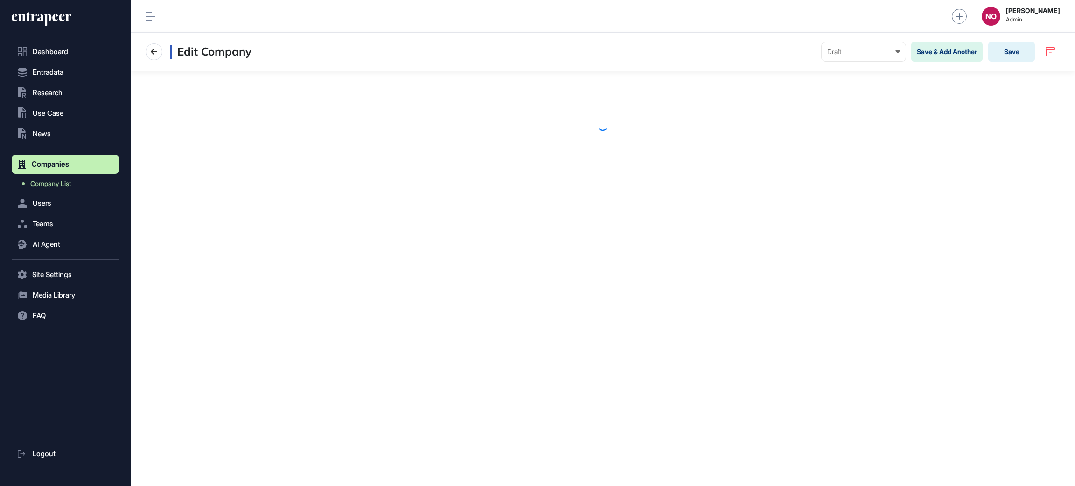
scroll to position [0, 0]
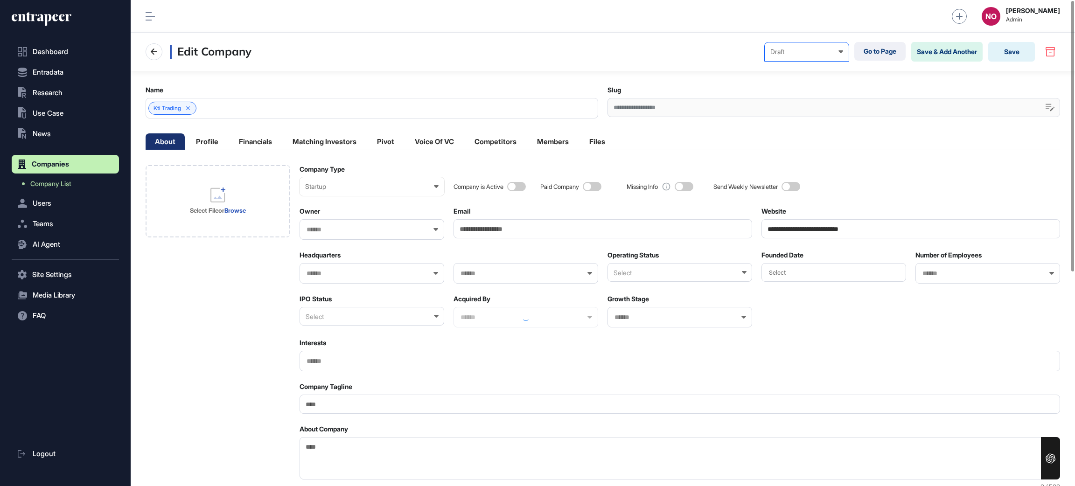
click at [792, 52] on div "Draft" at bounding box center [806, 51] width 73 height 7
click at [0, 0] on div "Published" at bounding box center [0, 0] width 0 height 0
click at [1020, 50] on button "Save" at bounding box center [1011, 52] width 47 height 20
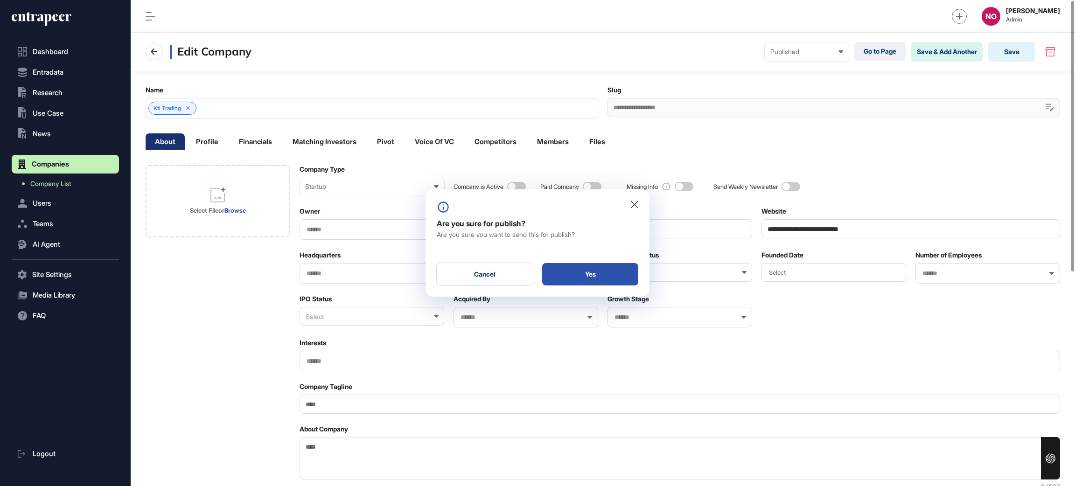
click at [613, 273] on div "Yes" at bounding box center [590, 274] width 96 height 22
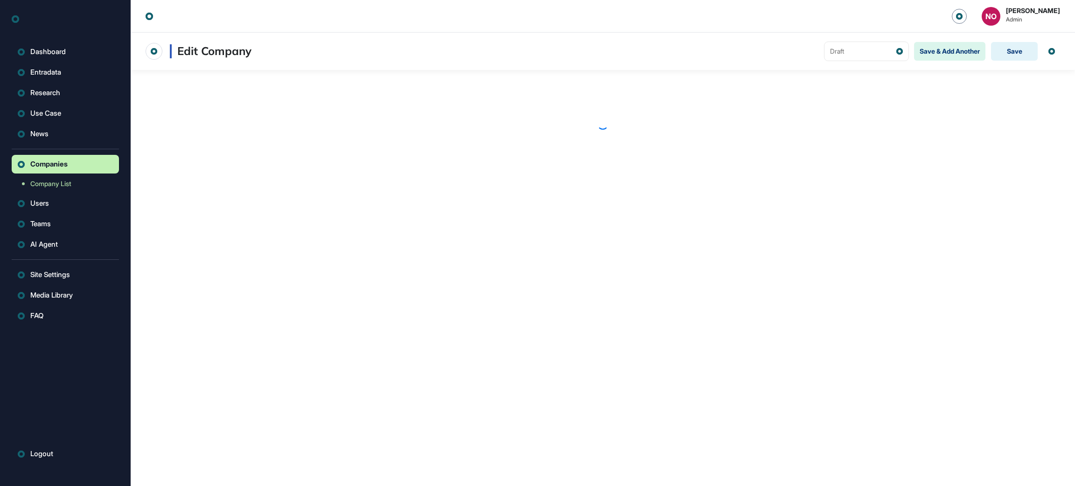
scroll to position [0, 0]
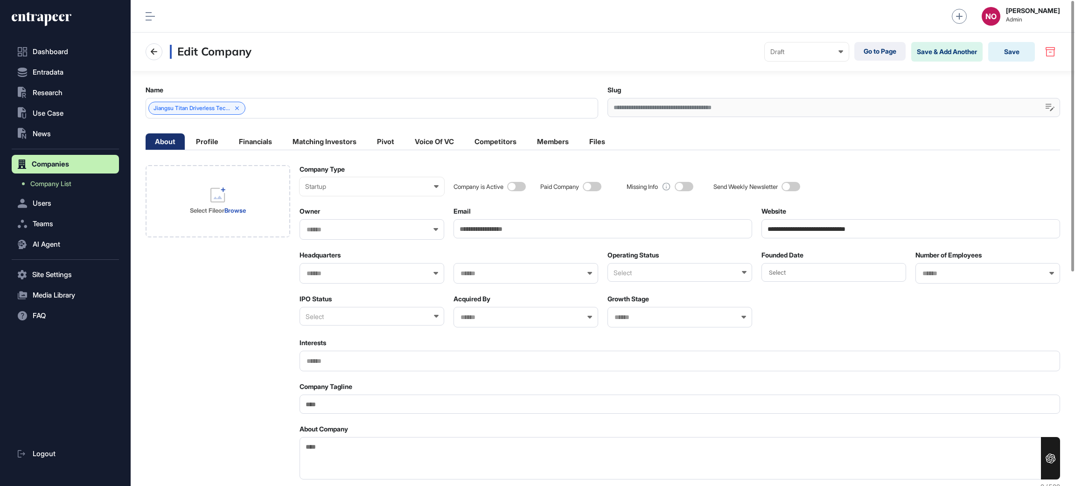
click at [785, 63] on div "Edit Company Draft Draft Pending Review Published Private Go to Page Save & Add…" at bounding box center [603, 52] width 944 height 38
drag, startPoint x: 795, startPoint y: 55, endPoint x: 786, endPoint y: 94, distance: 40.7
click at [795, 57] on div "Draft Draft Pending Review Published Private" at bounding box center [806, 51] width 84 height 19
click at [0, 0] on div "Published" at bounding box center [0, 0] width 0 height 0
click at [1014, 50] on button "Save" at bounding box center [1011, 52] width 47 height 20
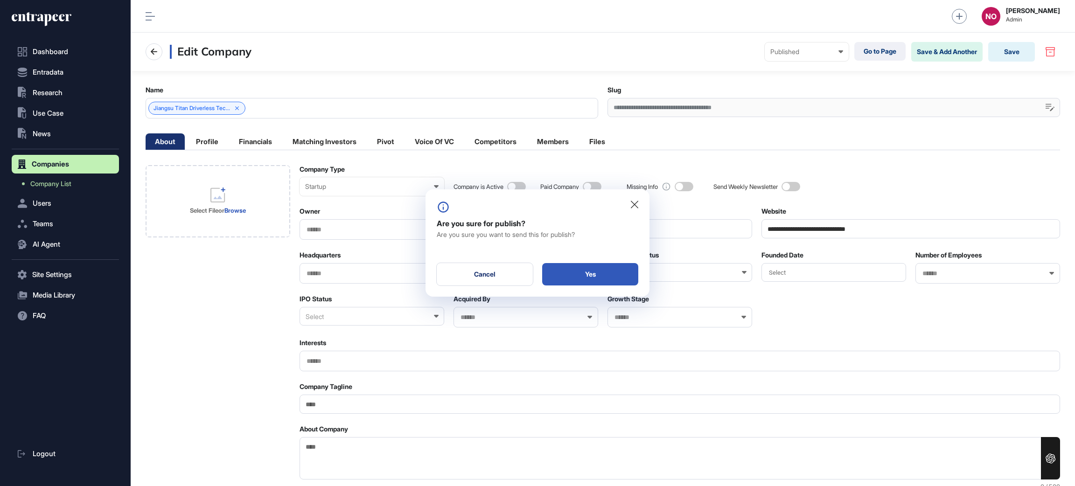
drag, startPoint x: 611, startPoint y: 272, endPoint x: 701, endPoint y: 143, distance: 158.1
click at [611, 273] on div "Yes" at bounding box center [590, 274] width 96 height 22
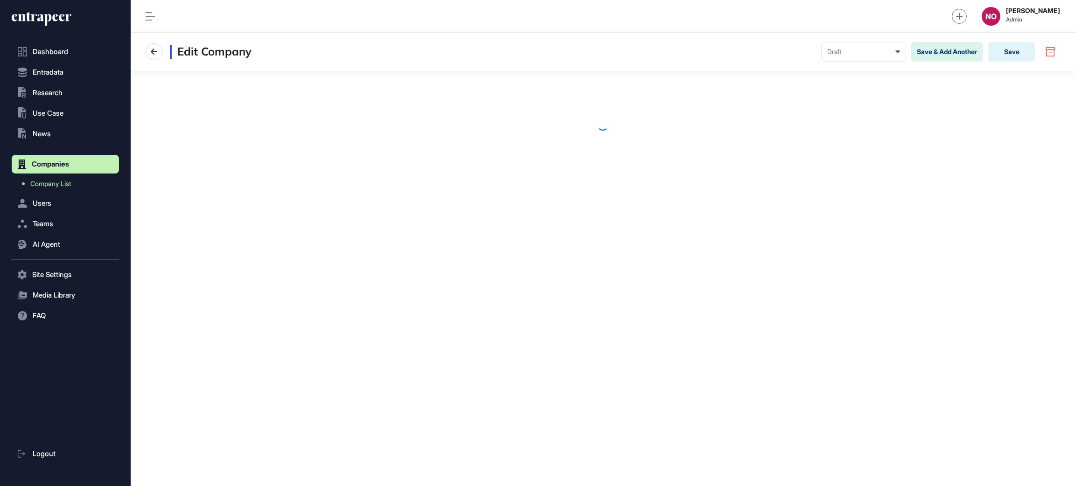
scroll to position [0, 0]
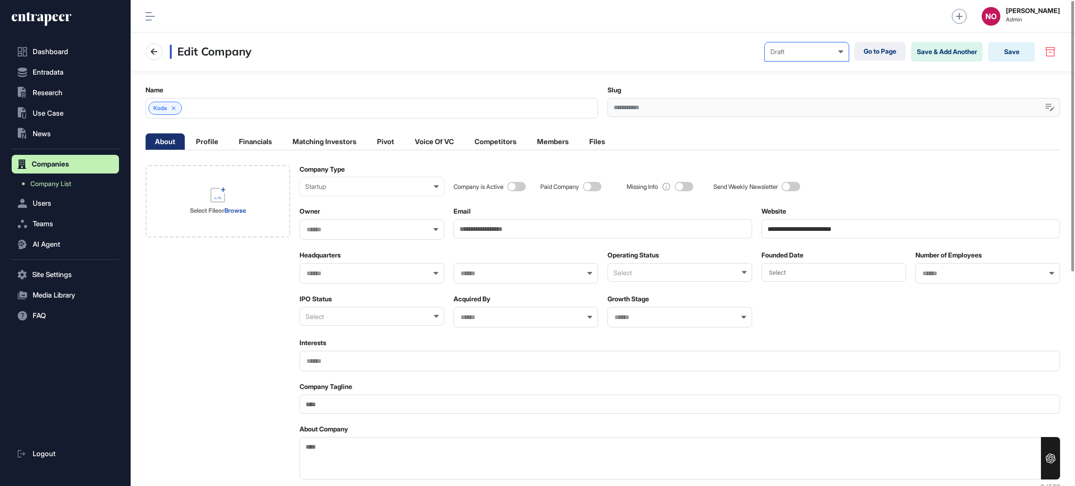
click at [819, 50] on div "Draft" at bounding box center [806, 51] width 73 height 7
click at [0, 0] on div "Published" at bounding box center [0, 0] width 0 height 0
click at [1017, 54] on button "Save" at bounding box center [1011, 52] width 47 height 20
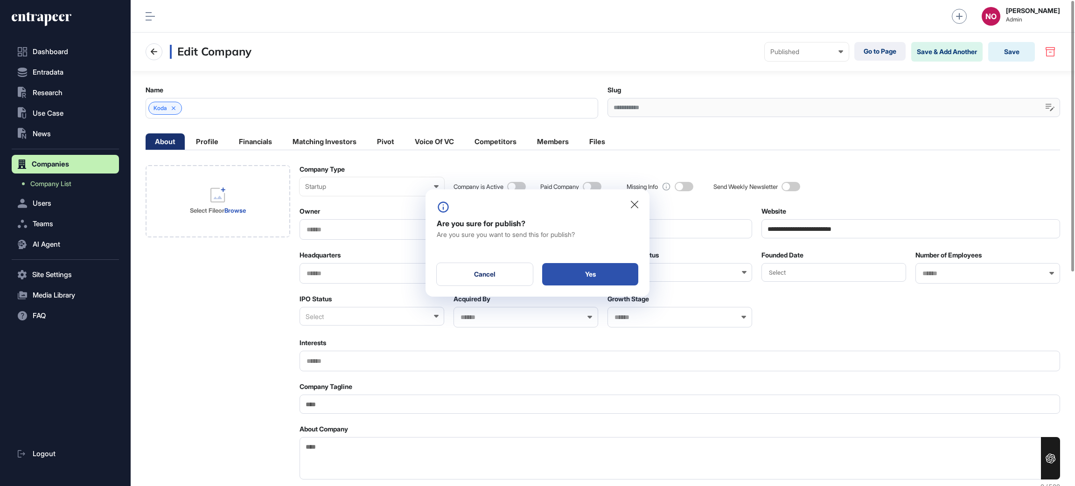
click at [614, 273] on div "Yes" at bounding box center [590, 274] width 96 height 22
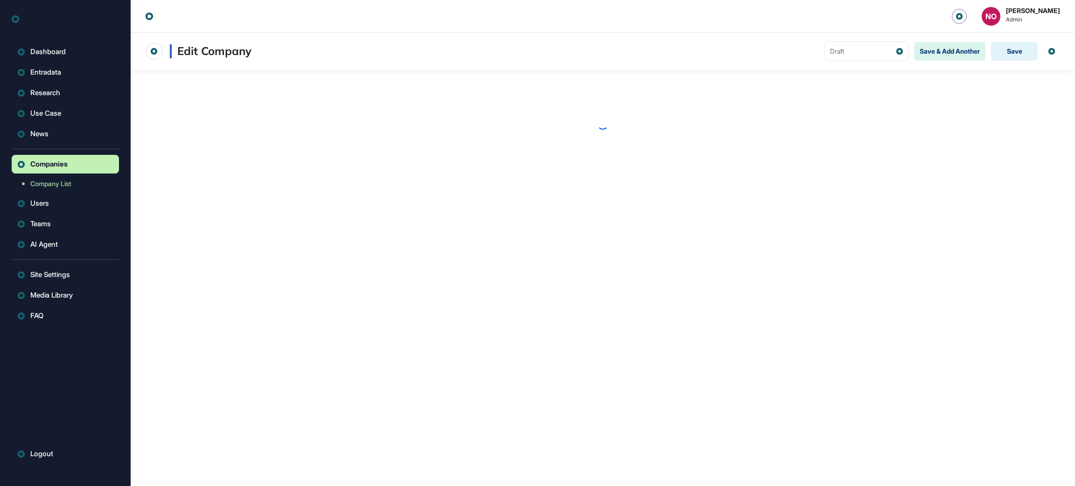
scroll to position [0, 0]
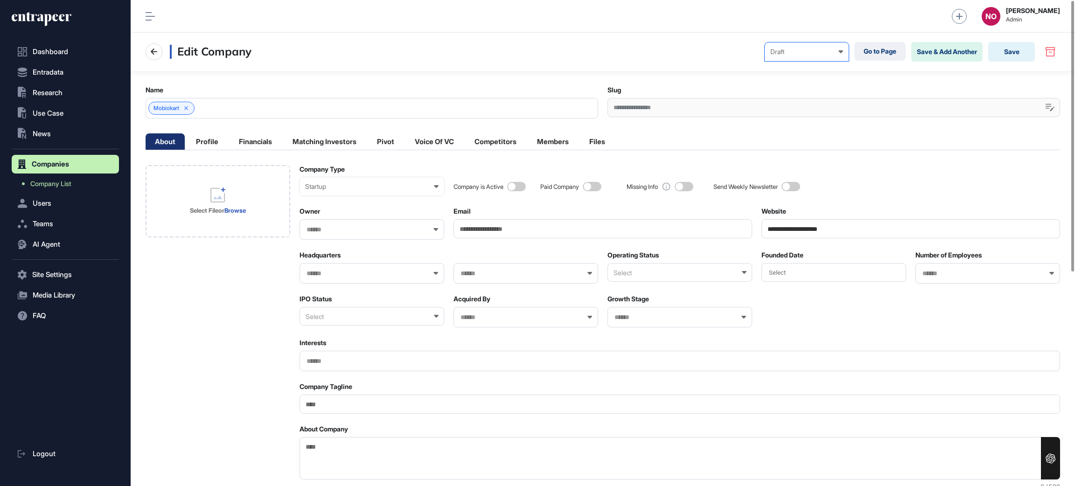
drag, startPoint x: 797, startPoint y: 56, endPoint x: 791, endPoint y: 91, distance: 35.9
click at [798, 56] on div "Draft Draft Pending Review Published Private" at bounding box center [806, 51] width 84 height 19
click at [0, 0] on div "Published" at bounding box center [0, 0] width 0 height 0
click at [1022, 48] on button "Save" at bounding box center [1011, 52] width 47 height 20
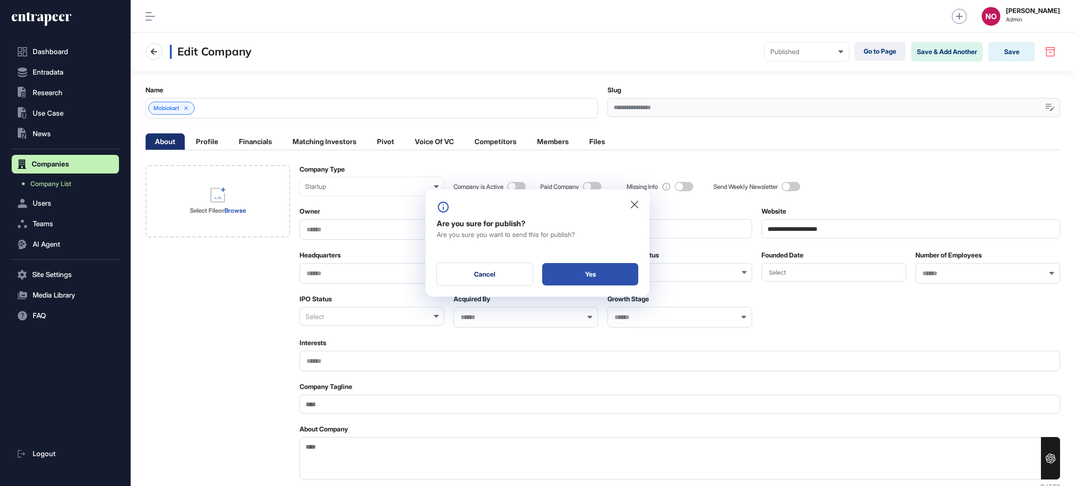
click at [635, 270] on div "Yes" at bounding box center [590, 274] width 96 height 22
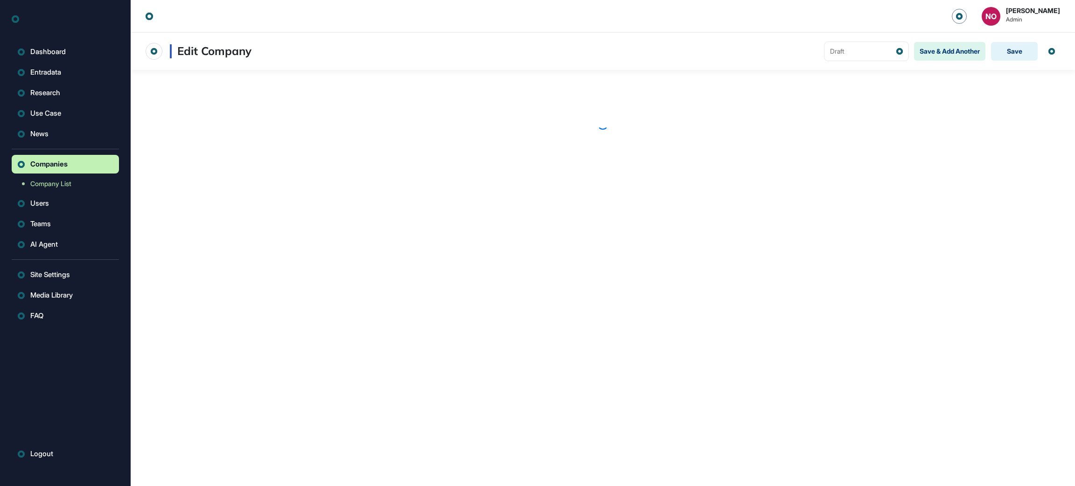
scroll to position [0, 0]
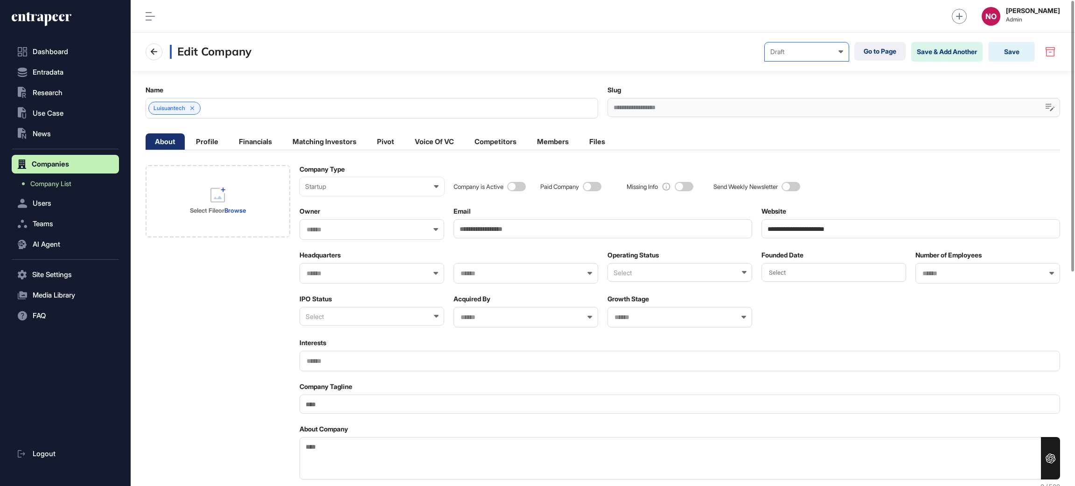
click at [829, 52] on div "Draft" at bounding box center [806, 51] width 73 height 7
click at [0, 0] on div "Published" at bounding box center [0, 0] width 0 height 0
click at [1011, 54] on button "Save" at bounding box center [1011, 52] width 47 height 20
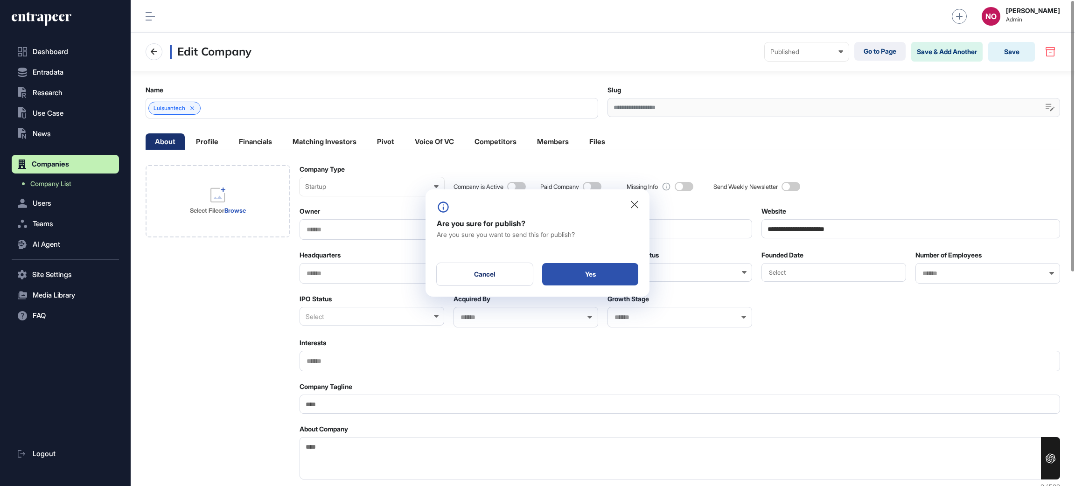
click at [618, 274] on div "Yes" at bounding box center [590, 274] width 96 height 22
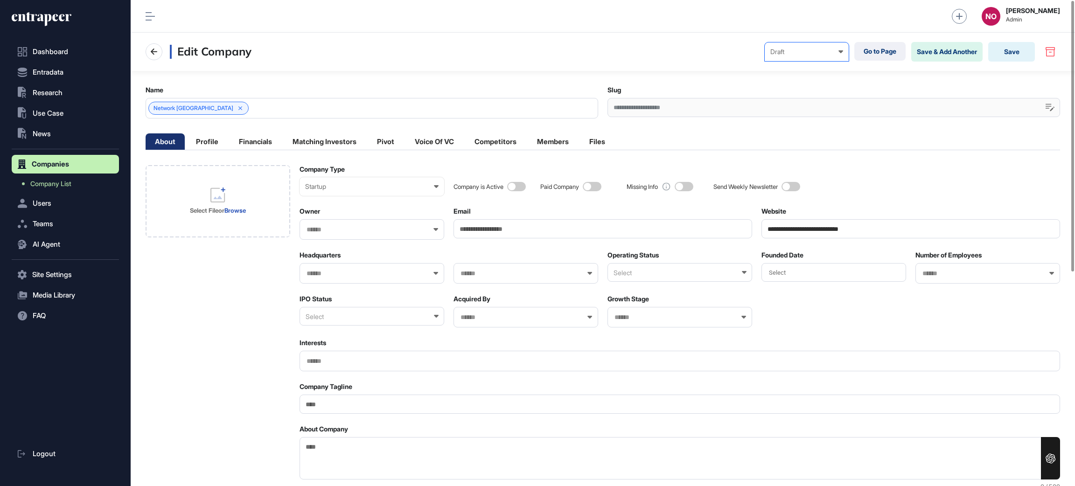
click at [808, 53] on div "Draft" at bounding box center [806, 51] width 73 height 7
click at [0, 0] on div "Published" at bounding box center [0, 0] width 0 height 0
click at [1009, 57] on button "Save" at bounding box center [1011, 52] width 47 height 20
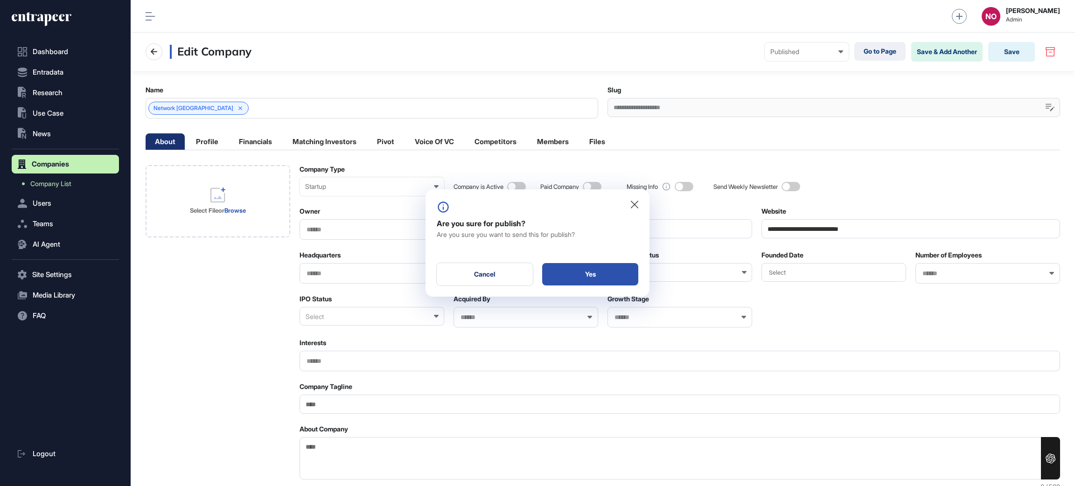
click at [589, 281] on div "Yes" at bounding box center [590, 274] width 96 height 22
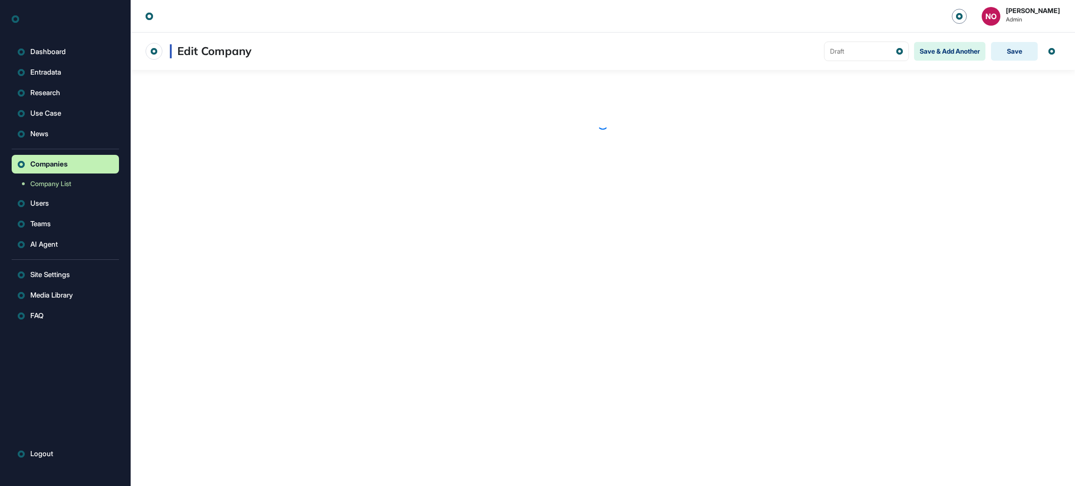
scroll to position [0, 0]
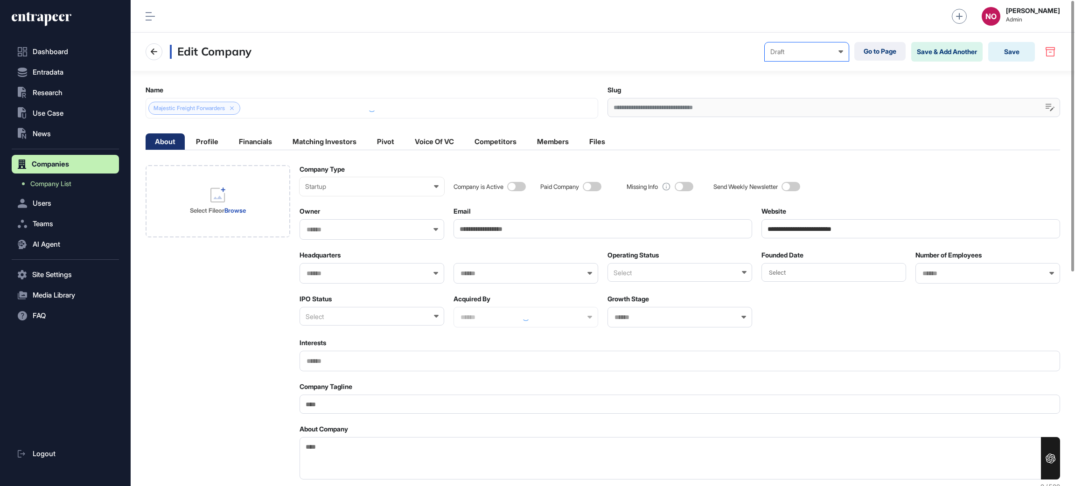
click at [771, 51] on div "Draft" at bounding box center [806, 51] width 73 height 7
click at [0, 0] on div "Published" at bounding box center [0, 0] width 0 height 0
click at [1004, 46] on button "Save" at bounding box center [1011, 52] width 47 height 20
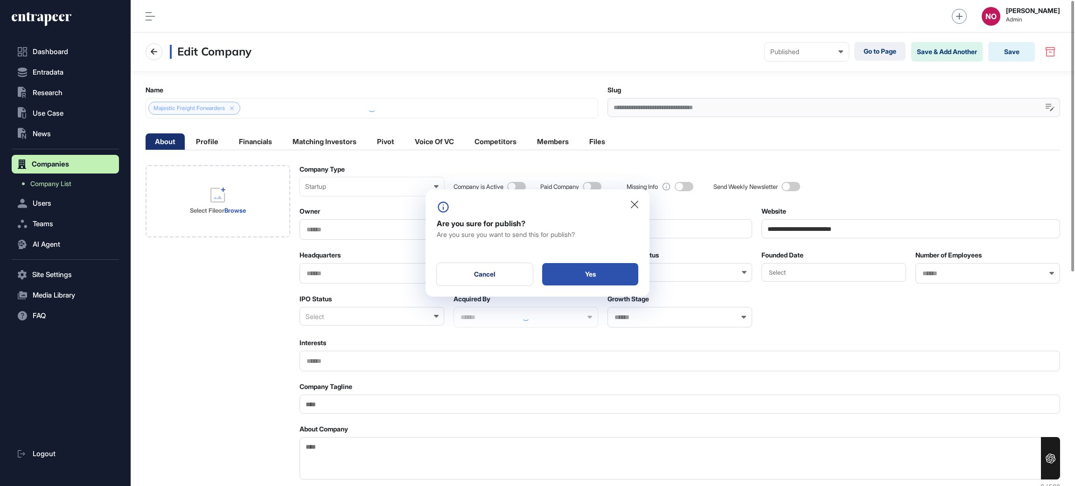
click at [598, 277] on div "Yes" at bounding box center [590, 274] width 96 height 22
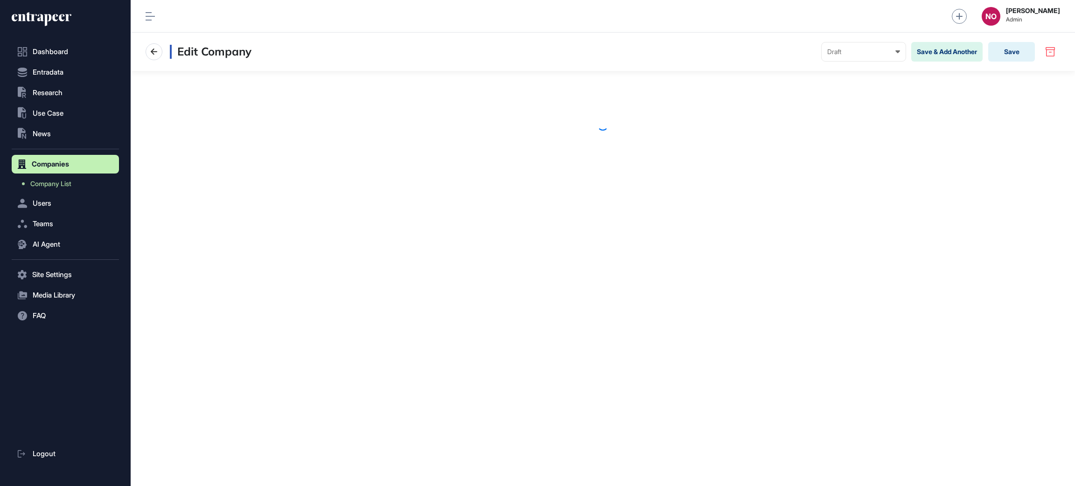
scroll to position [0, 0]
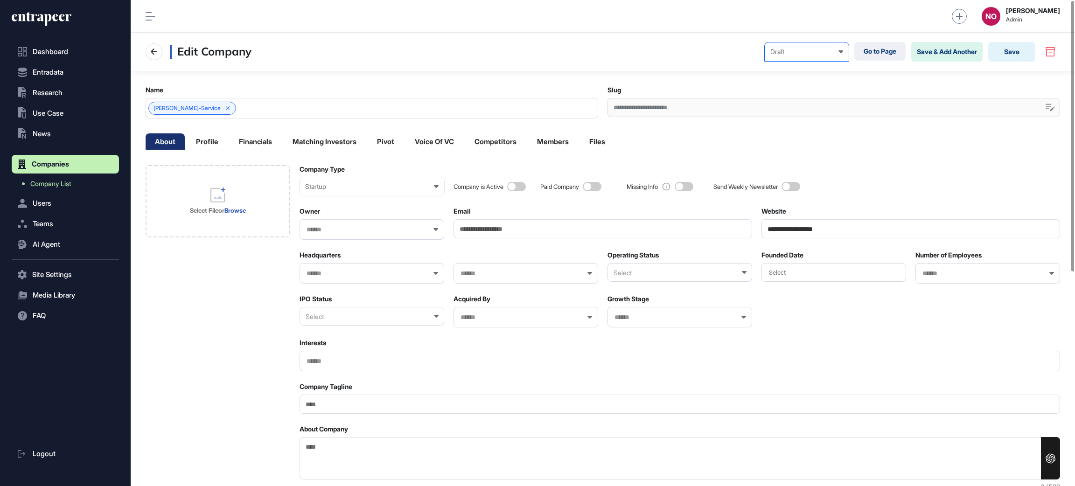
click at [838, 52] on icon at bounding box center [840, 51] width 5 height 3
click at [0, 0] on div "Published" at bounding box center [0, 0] width 0 height 0
click at [1016, 53] on button "Save" at bounding box center [1011, 52] width 47 height 20
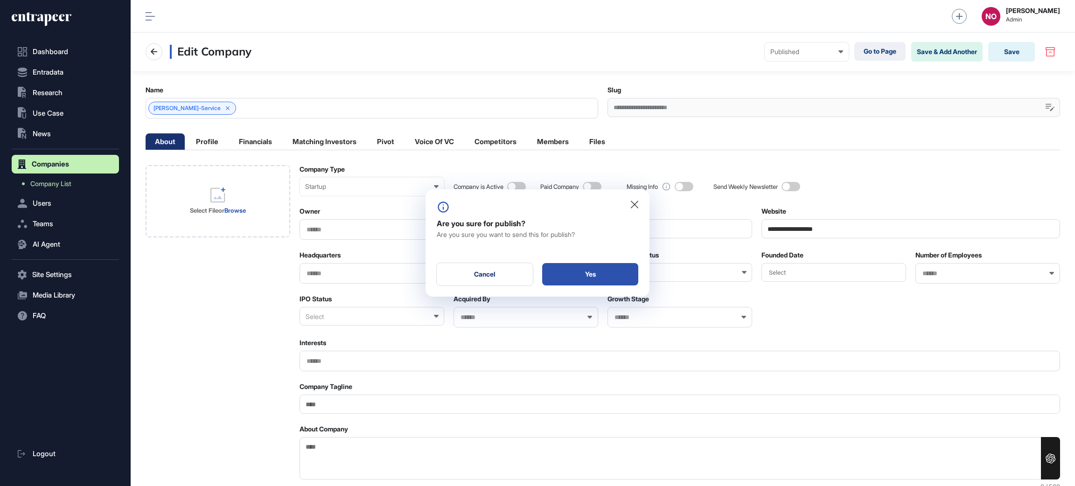
click at [612, 271] on div "Yes" at bounding box center [590, 274] width 96 height 22
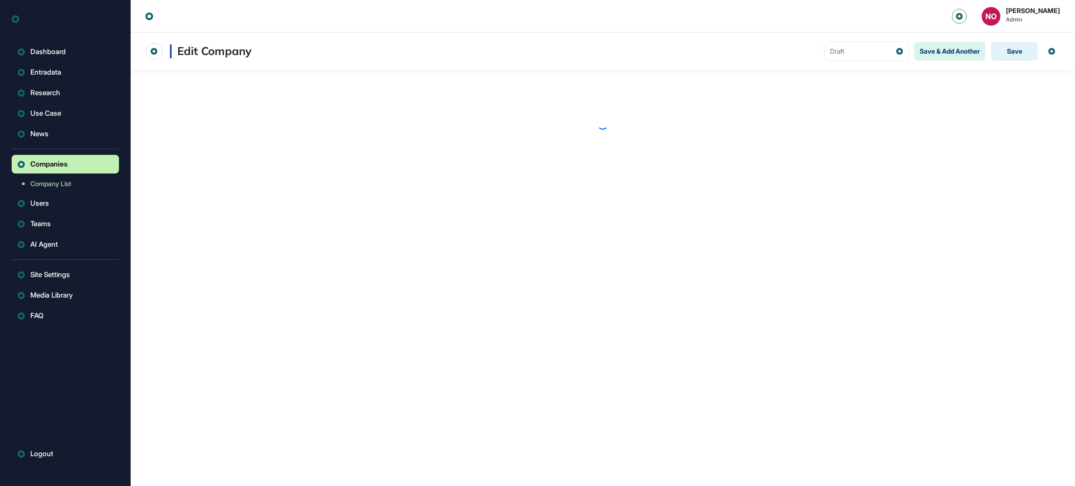
scroll to position [0, 0]
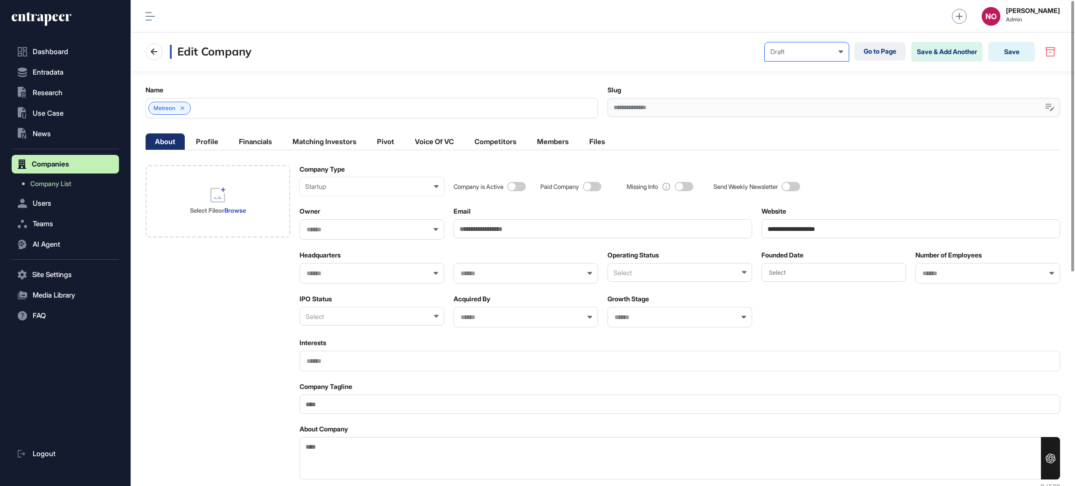
drag, startPoint x: 794, startPoint y: 55, endPoint x: 784, endPoint y: 103, distance: 48.5
click at [794, 56] on div "Draft Draft Pending Review Published Private" at bounding box center [806, 51] width 84 height 19
click at [0, 0] on div "Published" at bounding box center [0, 0] width 0 height 0
click at [1009, 54] on button "Save" at bounding box center [1011, 52] width 47 height 20
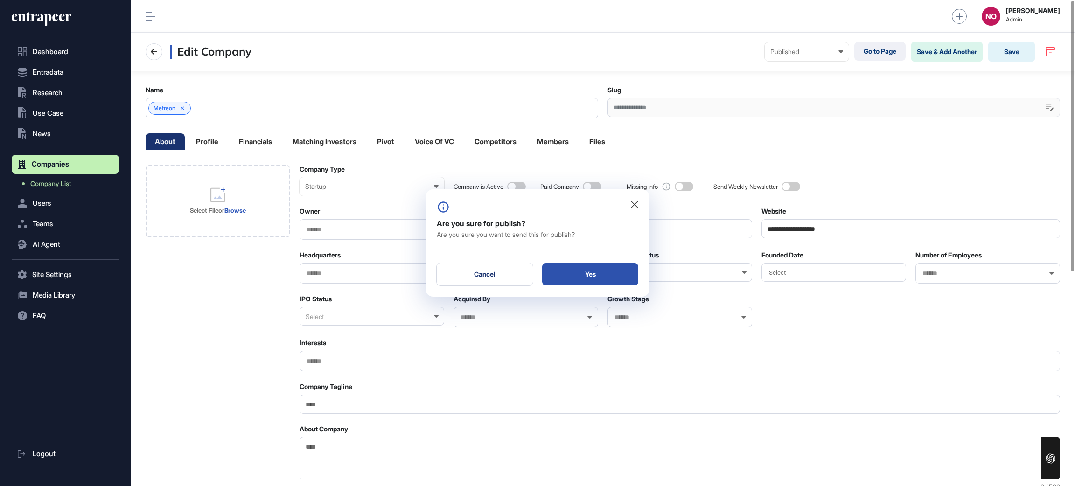
click at [632, 273] on div "Yes" at bounding box center [590, 274] width 96 height 22
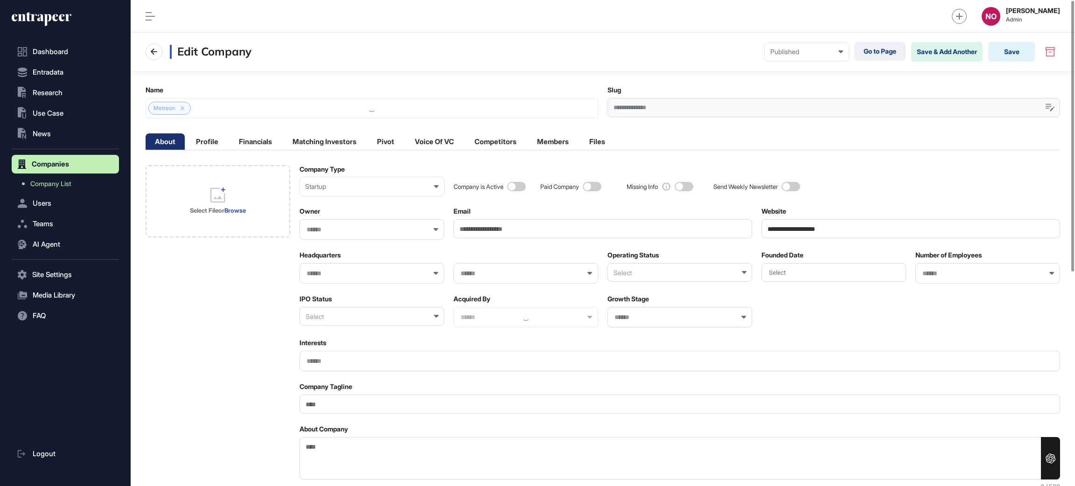
click at [812, 223] on input "**********" at bounding box center [910, 228] width 298 height 19
click at [225, 200] on icon at bounding box center [217, 194] width 15 height 15
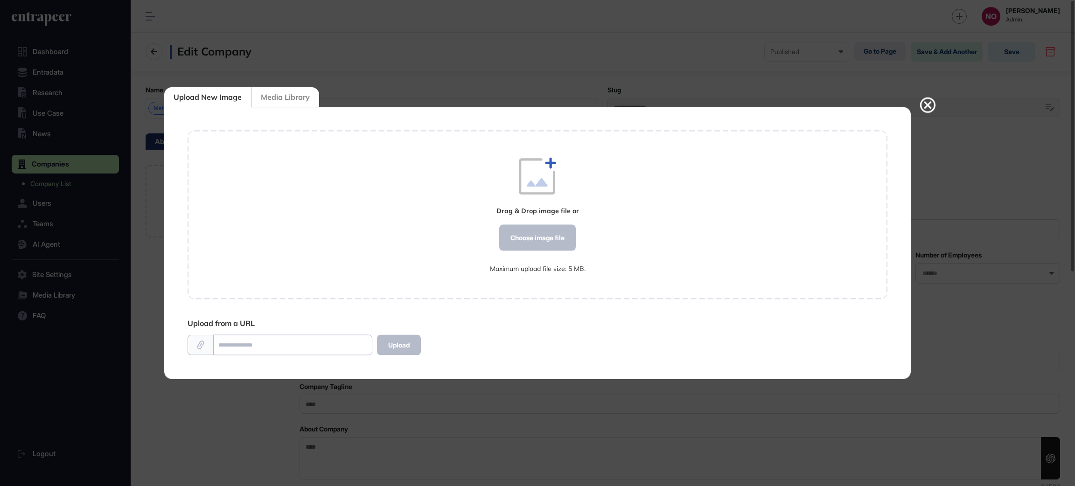
scroll to position [0, 0]
click at [506, 223] on div "Drag & Drop image file or Choose image file Maximum upload file size: 5 MB." at bounding box center [538, 215] width 96 height 115
click at [519, 232] on div "Choose image file" at bounding box center [537, 238] width 76 height 26
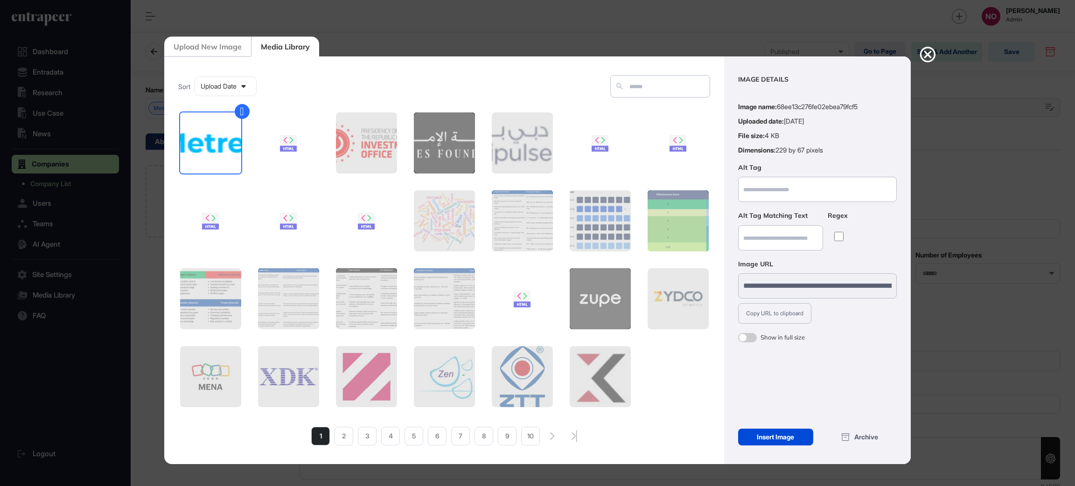
click at [771, 437] on div "Insert Image" at bounding box center [775, 437] width 75 height 17
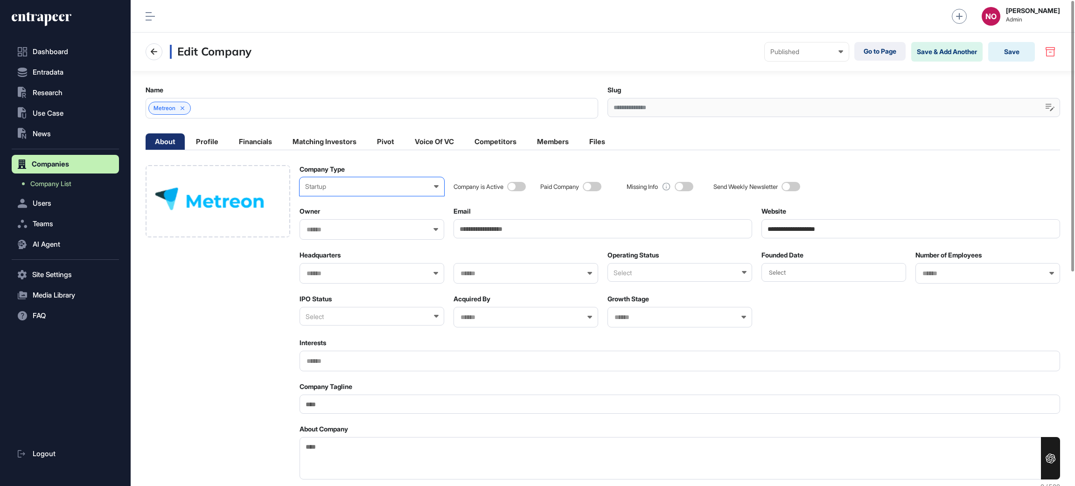
click at [379, 187] on div "Startup" at bounding box center [371, 186] width 133 height 7
click at [0, 0] on div "Non-Profit Organization" at bounding box center [0, 0] width 0 height 0
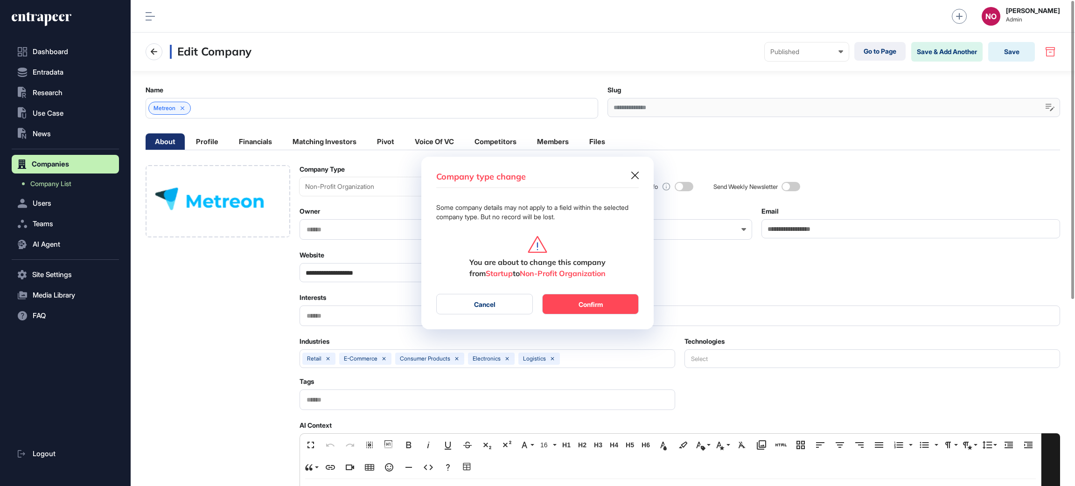
scroll to position [0, 4]
click at [564, 308] on button "Confirm" at bounding box center [590, 304] width 97 height 21
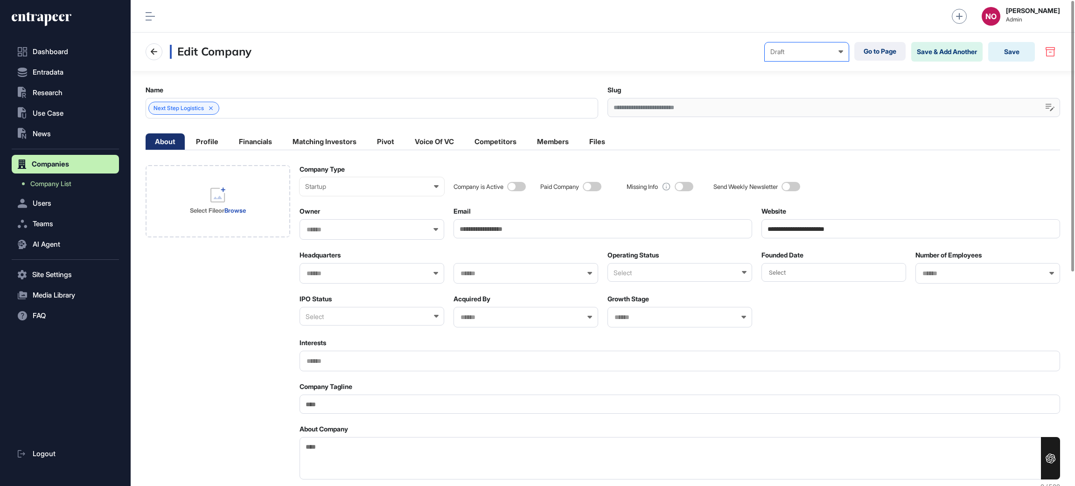
drag, startPoint x: 833, startPoint y: 50, endPoint x: 833, endPoint y: 56, distance: 5.6
click at [833, 55] on div "Draft" at bounding box center [806, 51] width 73 height 7
click at [0, 0] on div "Published" at bounding box center [0, 0] width 0 height 0
click at [1006, 52] on button "Save" at bounding box center [1011, 52] width 47 height 20
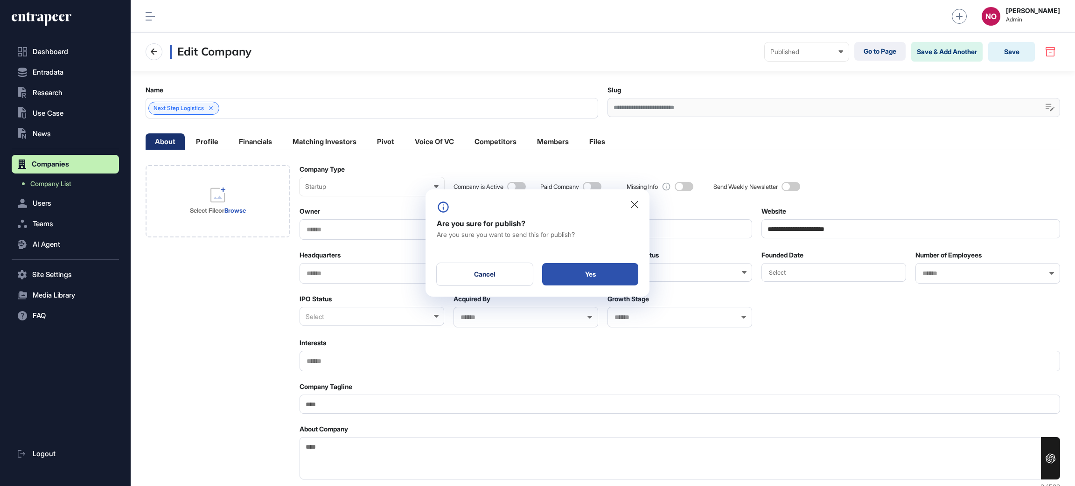
click at [608, 277] on div "Yes" at bounding box center [590, 274] width 96 height 22
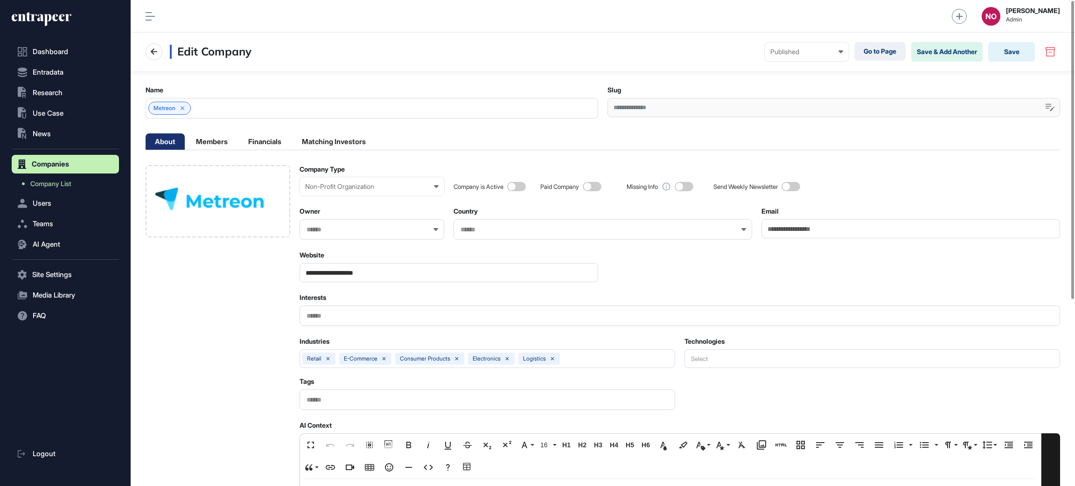
click at [483, 232] on input "text" at bounding box center [596, 230] width 274 height 8
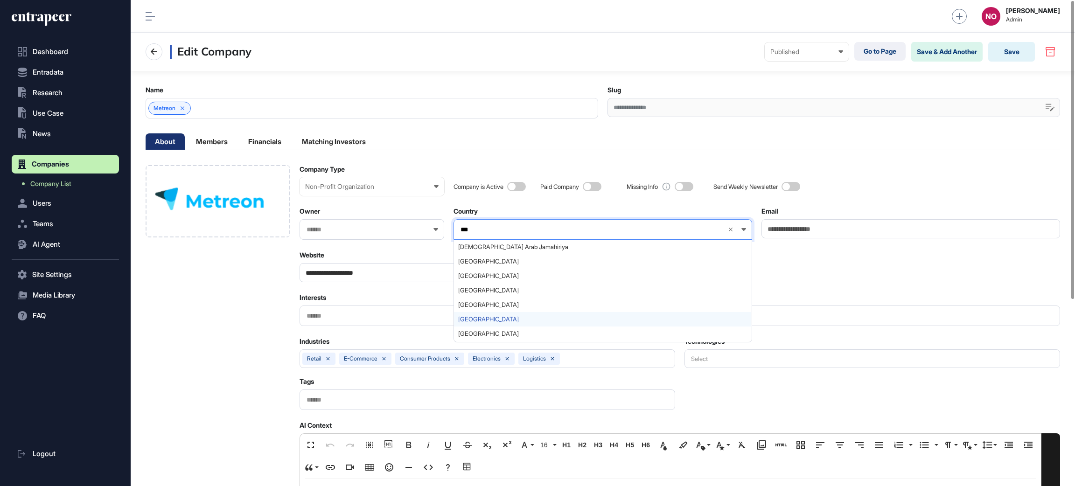
type input "***"
click at [507, 316] on span "[GEOGRAPHIC_DATA]" at bounding box center [602, 319] width 288 height 7
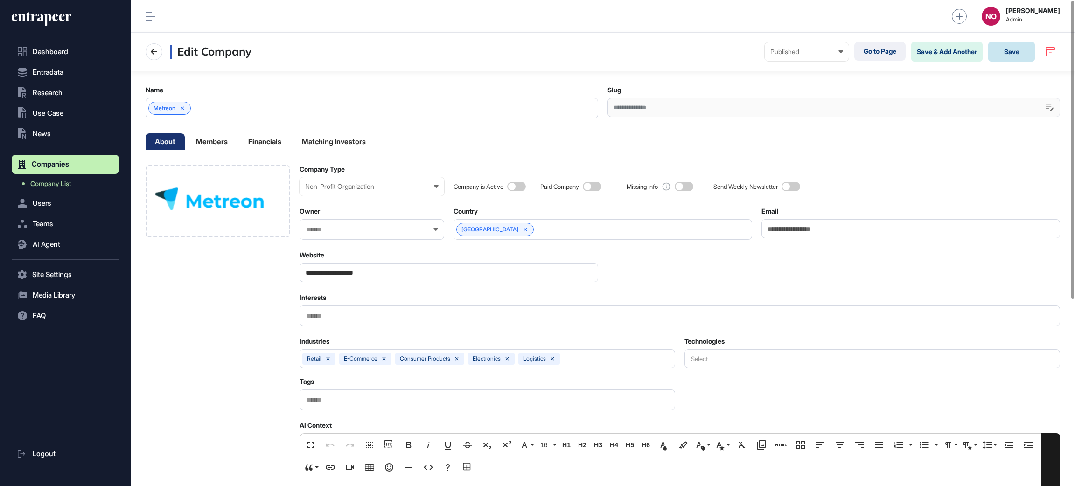
click at [1017, 53] on button "Save" at bounding box center [1011, 52] width 47 height 20
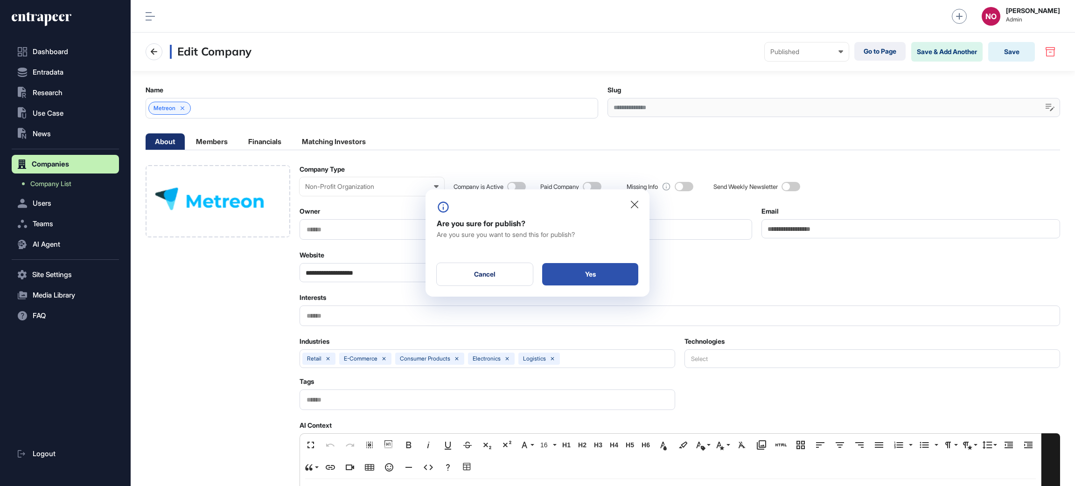
click at [597, 271] on div "Yes" at bounding box center [590, 274] width 96 height 22
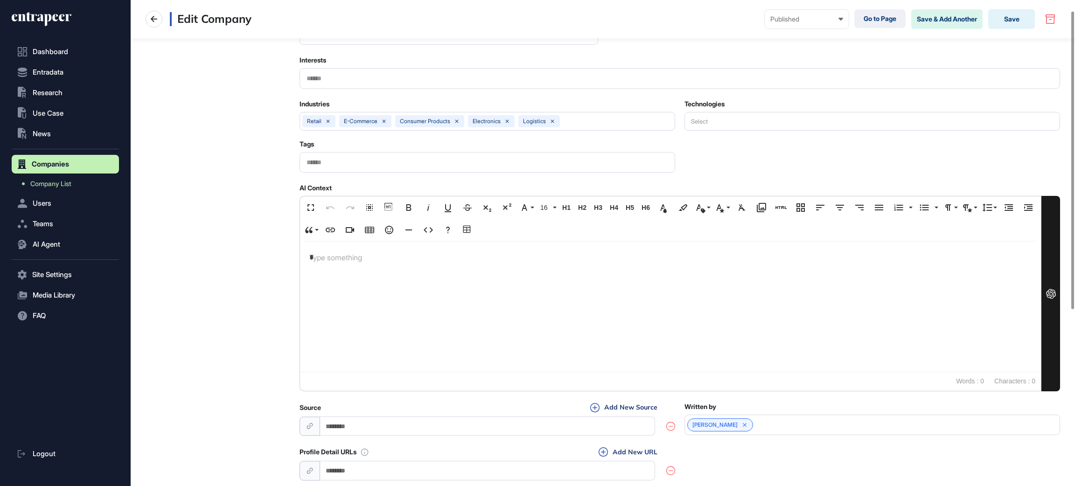
scroll to position [304, 0]
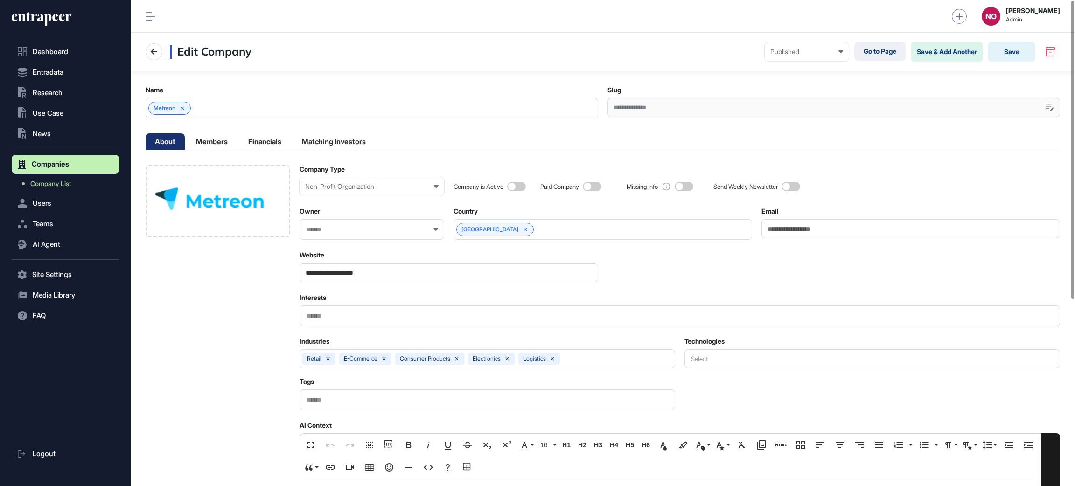
scroll to position [0, 0]
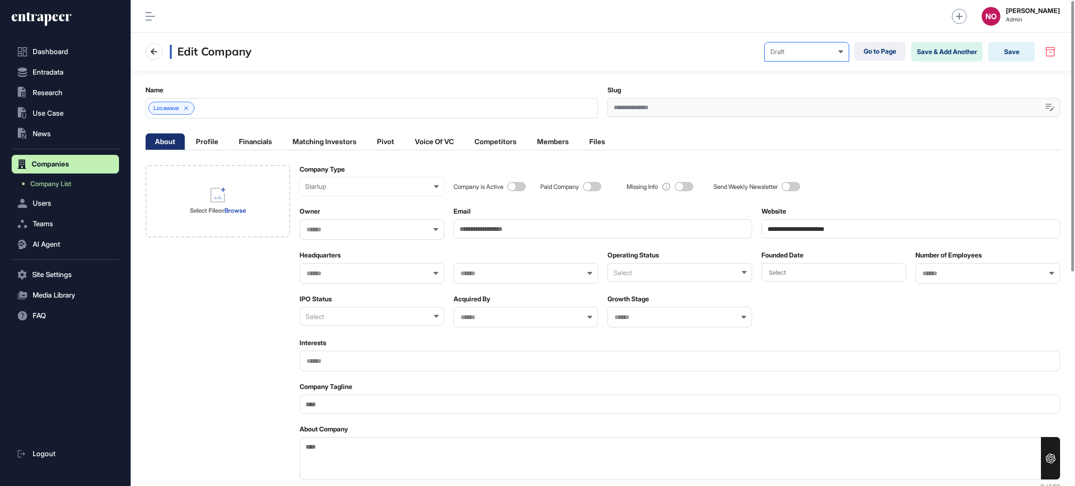
click at [771, 45] on div "Draft Draft Pending Review Published Private" at bounding box center [806, 51] width 84 height 19
click at [0, 0] on div "Published" at bounding box center [0, 0] width 0 height 0
click at [1009, 46] on button "Save" at bounding box center [1011, 52] width 47 height 20
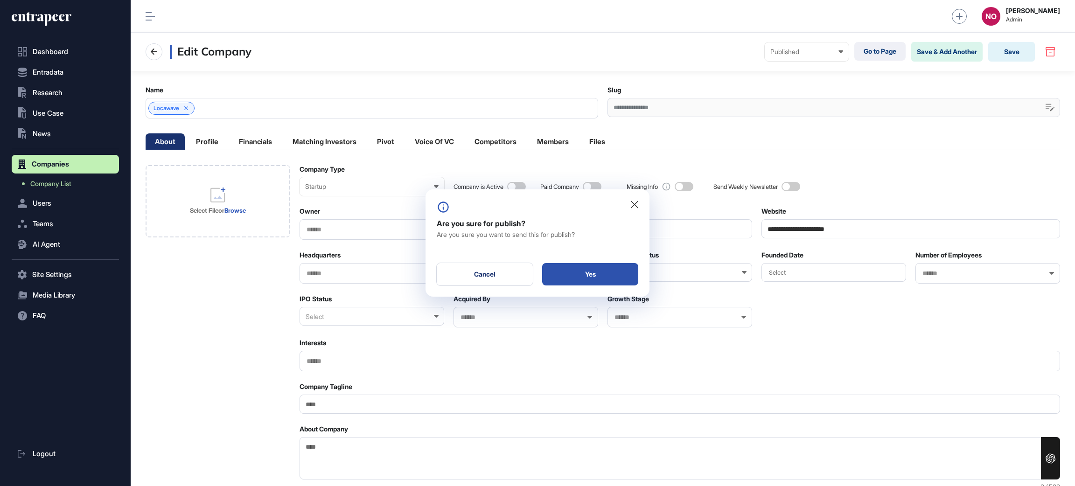
click at [567, 278] on div "Yes" at bounding box center [590, 274] width 96 height 22
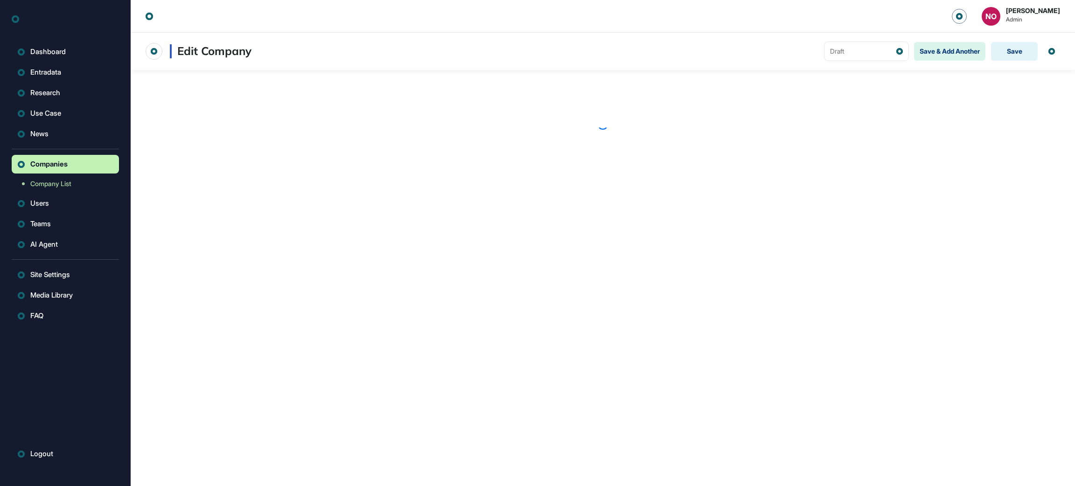
scroll to position [0, 0]
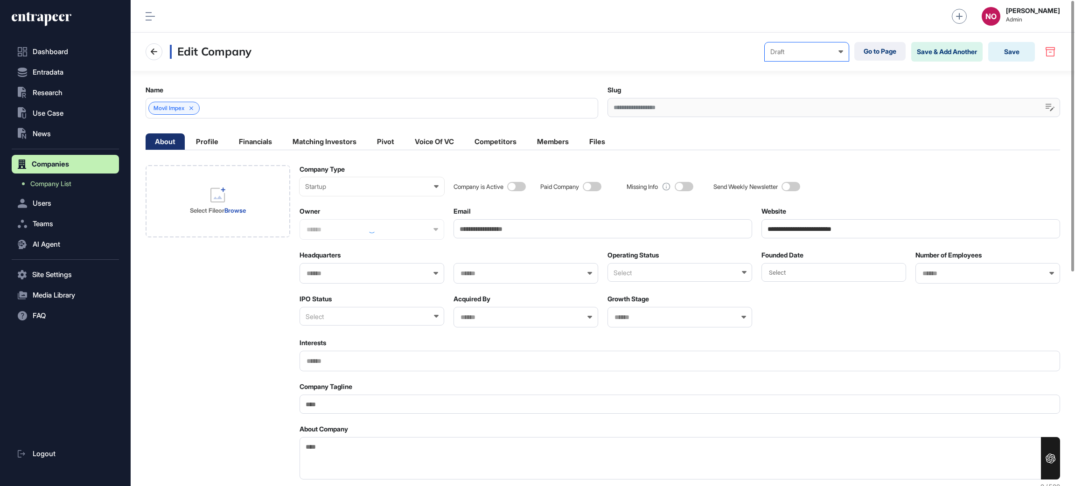
click at [838, 52] on icon at bounding box center [840, 51] width 5 height 3
click at [0, 0] on div "Published" at bounding box center [0, 0] width 0 height 0
click at [1020, 58] on button "Save" at bounding box center [1011, 52] width 47 height 20
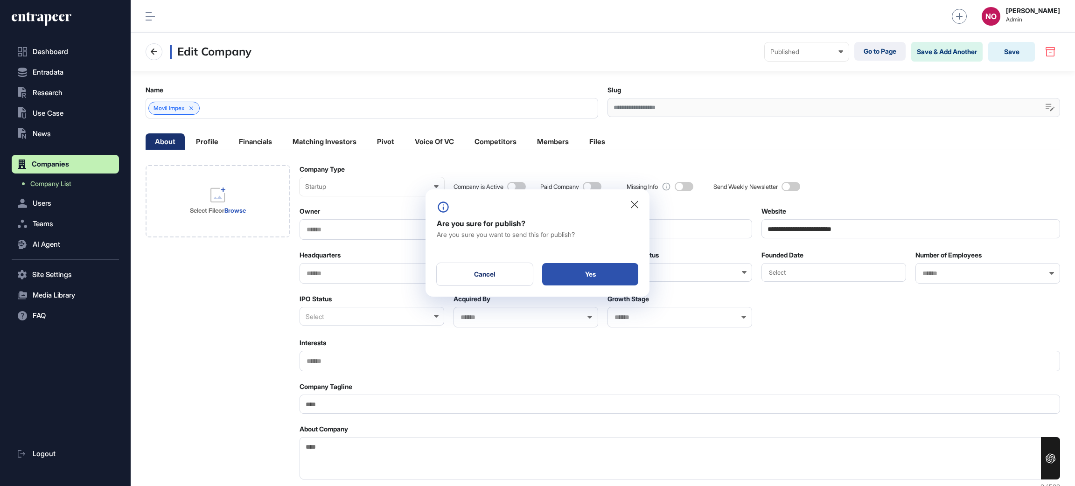
click at [609, 267] on div "Yes" at bounding box center [590, 274] width 96 height 22
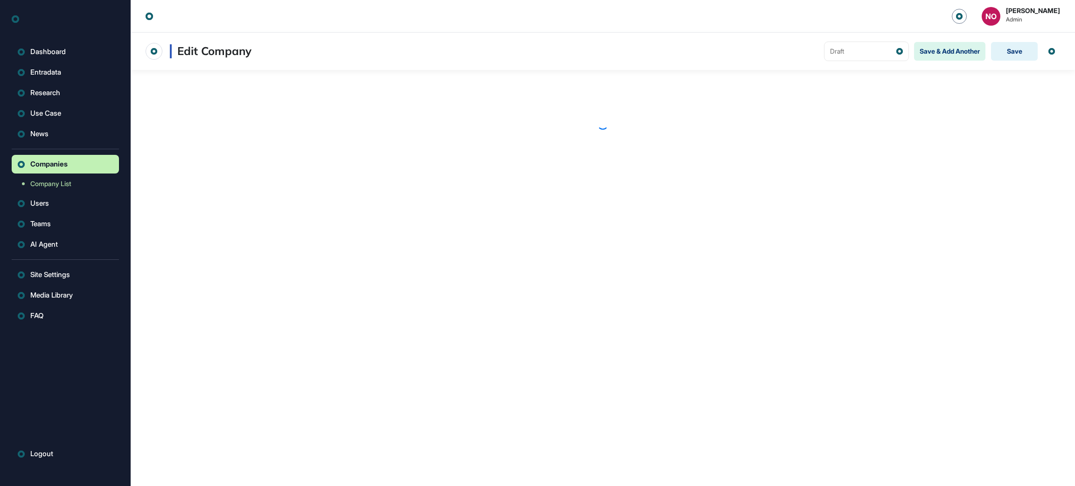
scroll to position [0, 0]
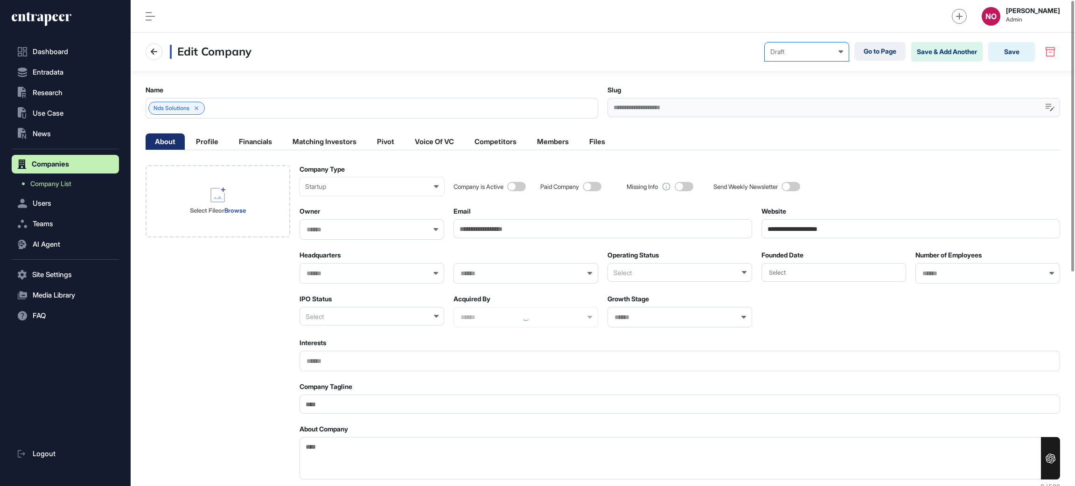
click at [818, 56] on div "Draft Draft Pending Review Published Private" at bounding box center [806, 51] width 84 height 19
click at [0, 0] on div "Published" at bounding box center [0, 0] width 0 height 0
click at [999, 49] on button "Save" at bounding box center [1011, 52] width 47 height 20
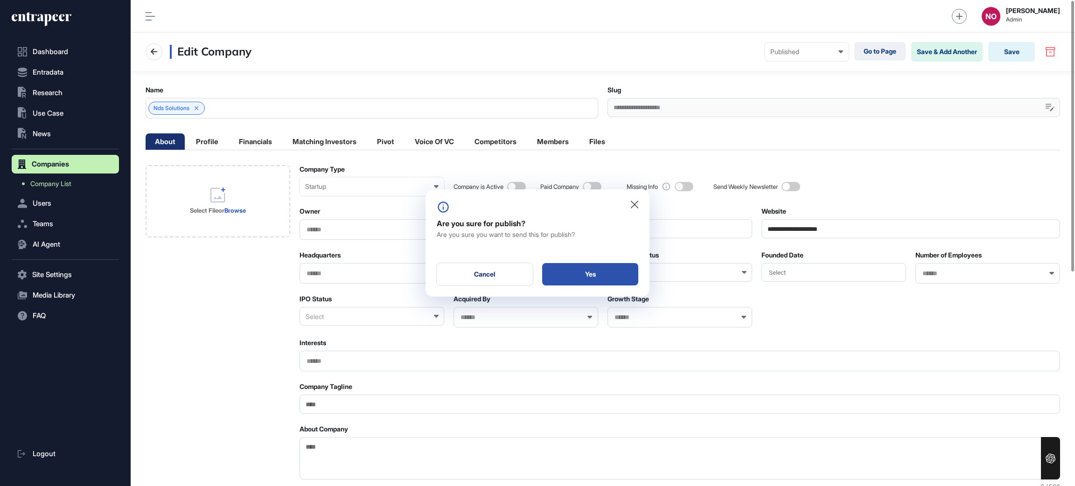
click at [608, 276] on div "Yes" at bounding box center [590, 274] width 96 height 22
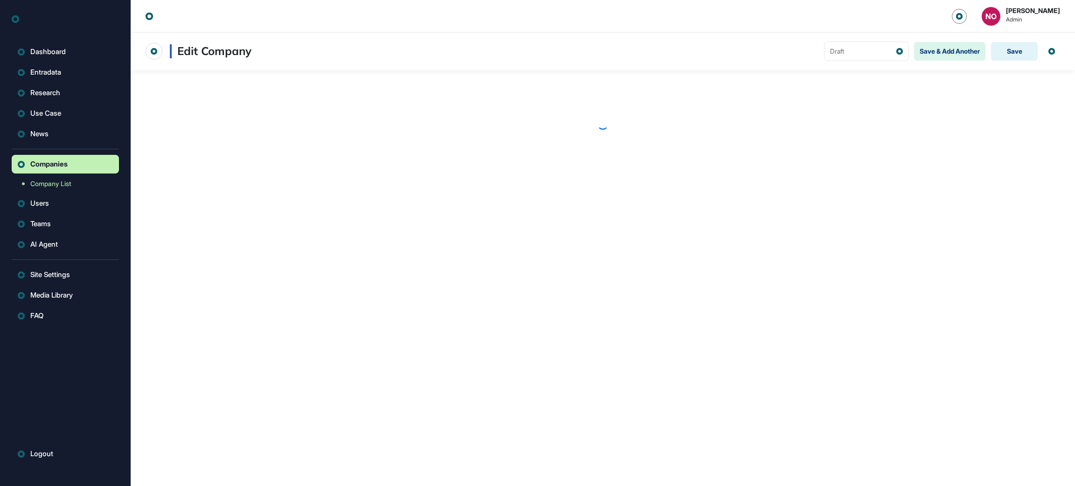
scroll to position [0, 0]
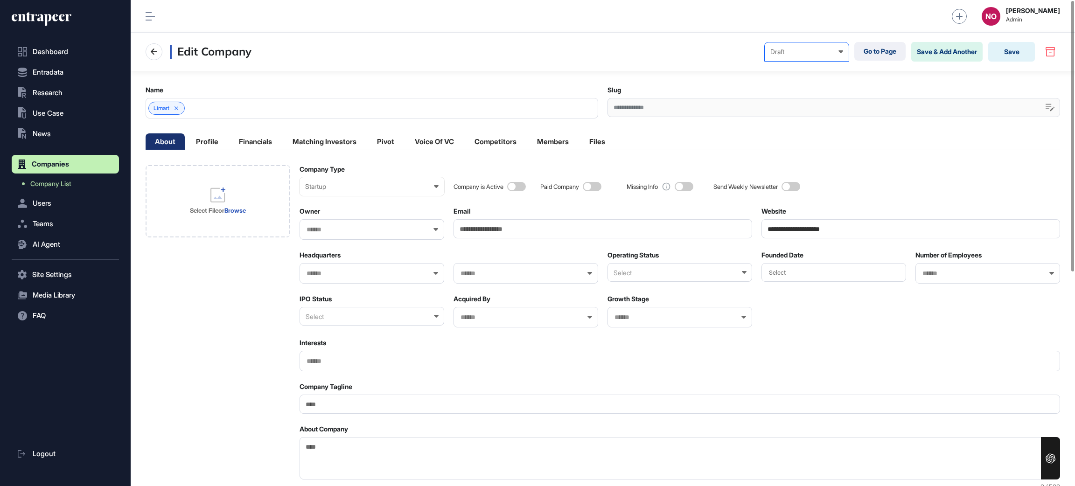
click at [777, 61] on div "Draft Draft Pending Review Published Private" at bounding box center [806, 51] width 84 height 19
click at [0, 0] on div "Published" at bounding box center [0, 0] width 0 height 0
click at [1008, 52] on button "Save" at bounding box center [1011, 52] width 47 height 20
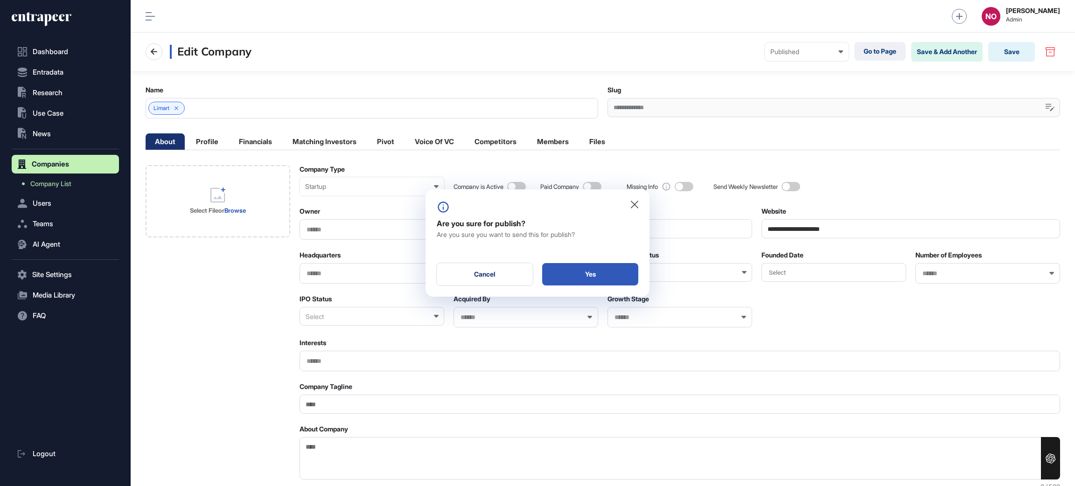
drag, startPoint x: 625, startPoint y: 271, endPoint x: 696, endPoint y: 49, distance: 233.3
click at [623, 271] on div "Yes" at bounding box center [590, 274] width 96 height 22
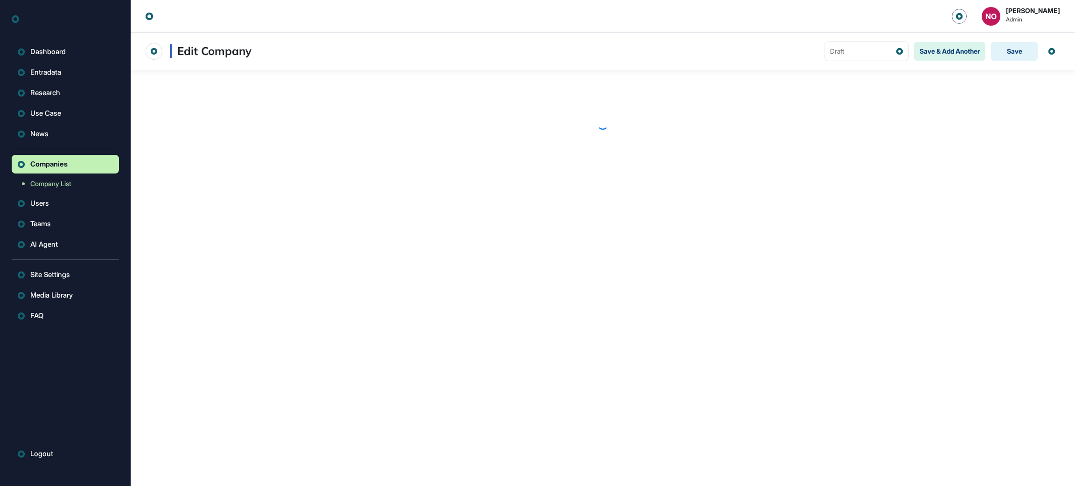
scroll to position [0, 0]
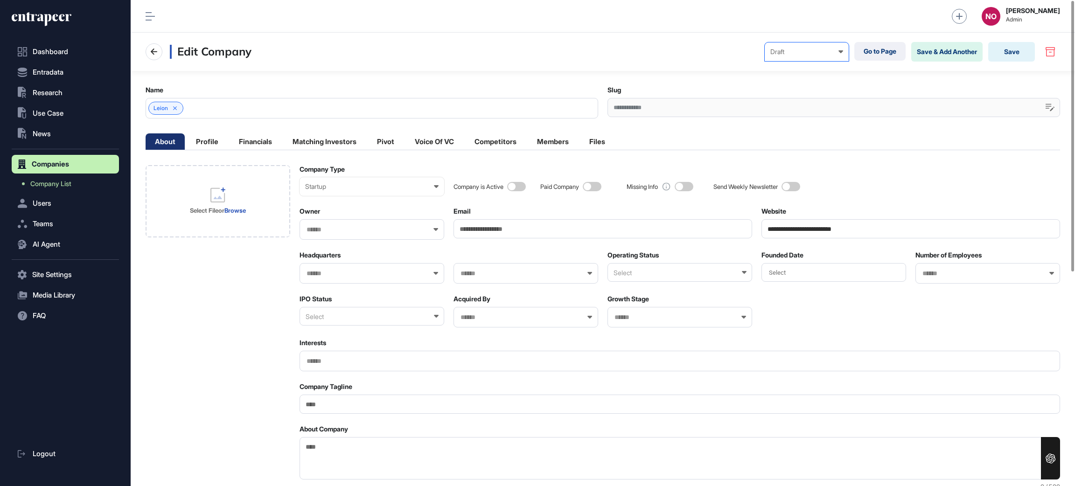
click at [825, 49] on div "Draft" at bounding box center [806, 51] width 73 height 7
click at [0, 0] on div "Published" at bounding box center [0, 0] width 0 height 0
click at [1028, 53] on button "Save" at bounding box center [1011, 52] width 47 height 20
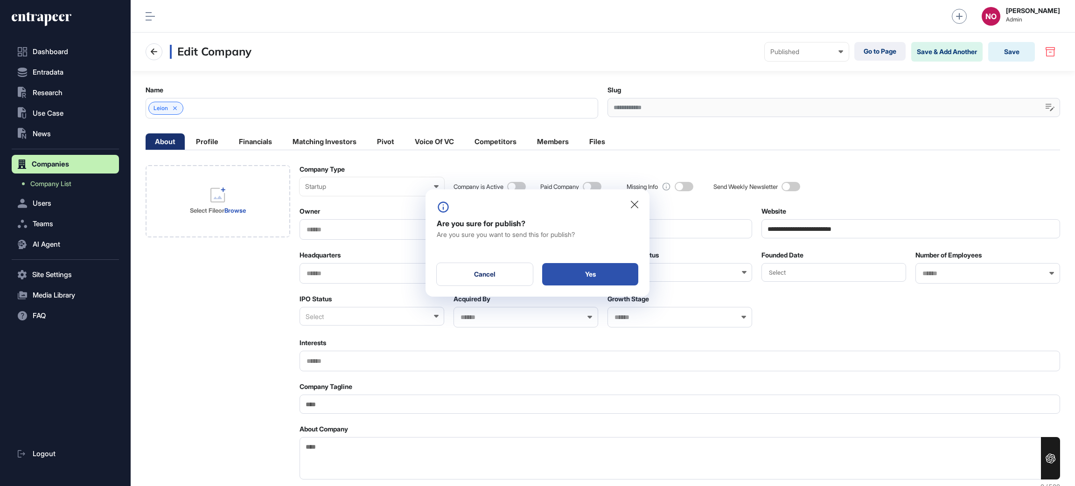
click at [566, 276] on div "Yes" at bounding box center [590, 274] width 96 height 22
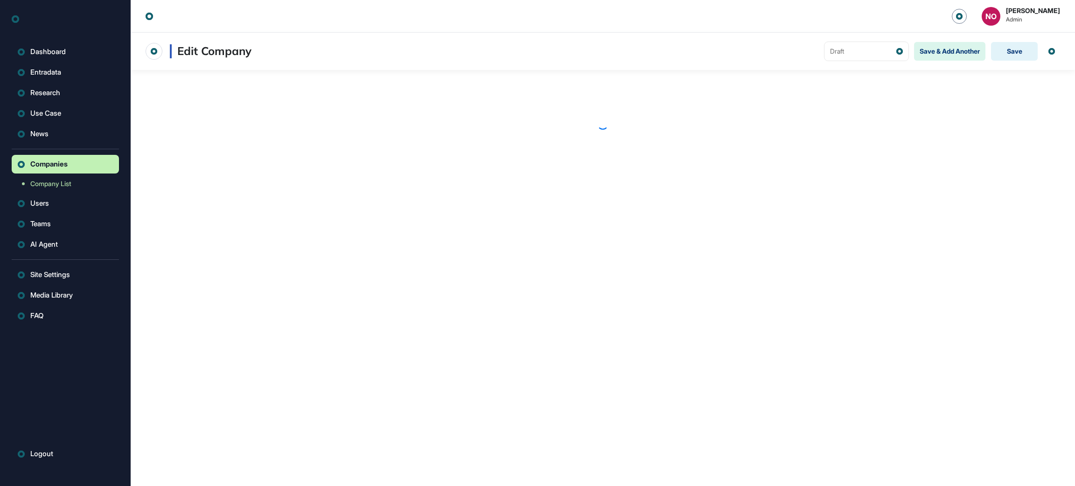
scroll to position [0, 0]
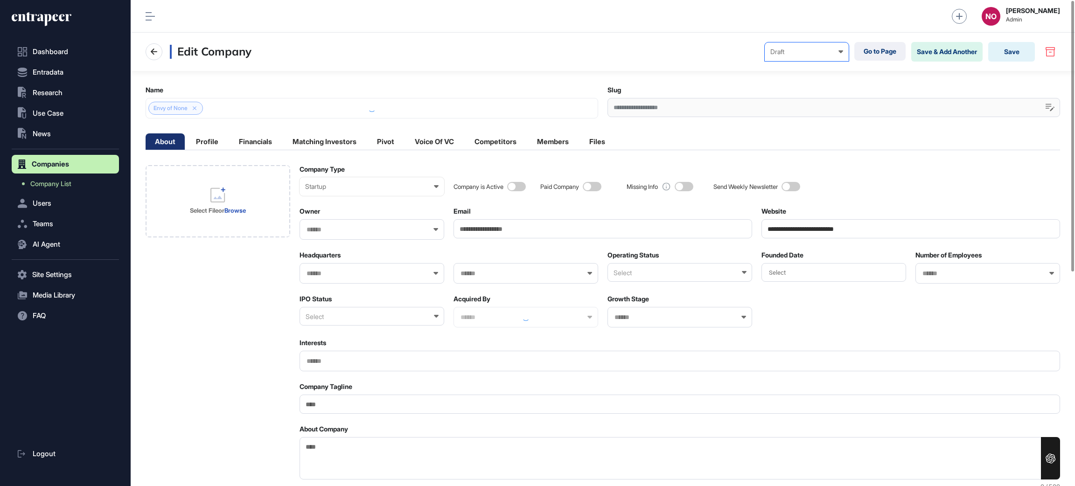
click at [802, 59] on div "Draft Draft Pending Review Published Private" at bounding box center [806, 51] width 84 height 19
click at [0, 0] on div "Published" at bounding box center [0, 0] width 0 height 0
click at [1014, 50] on button "Save" at bounding box center [1011, 52] width 47 height 20
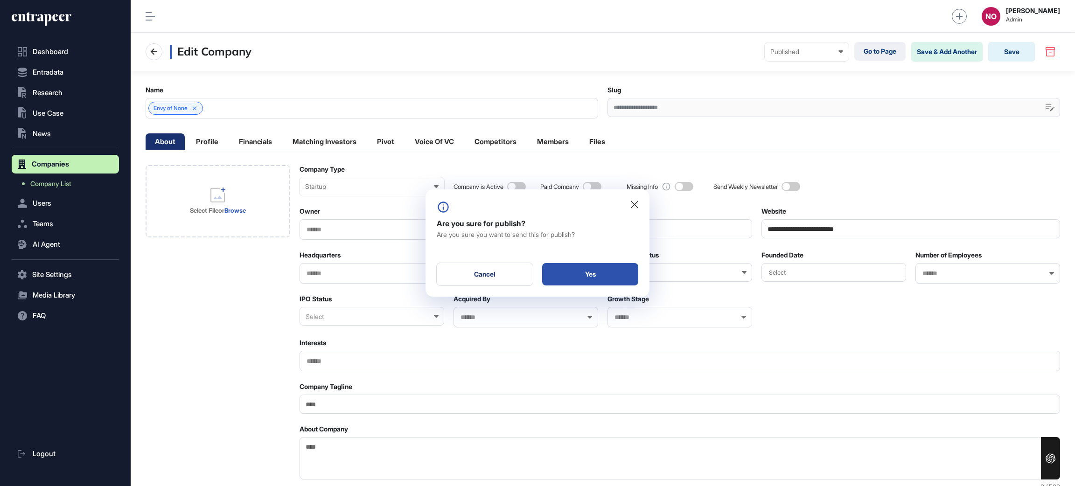
click at [620, 275] on div "Yes" at bounding box center [590, 274] width 96 height 22
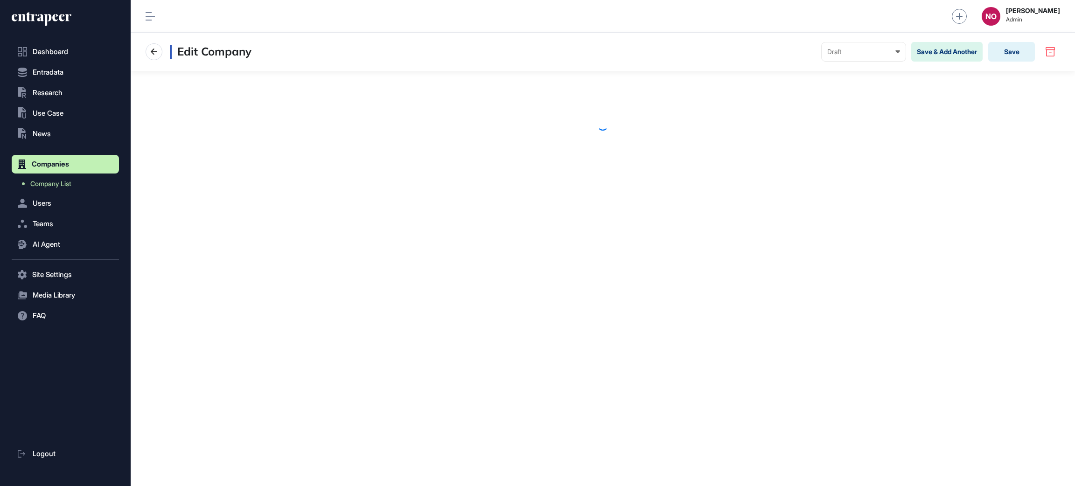
scroll to position [0, 0]
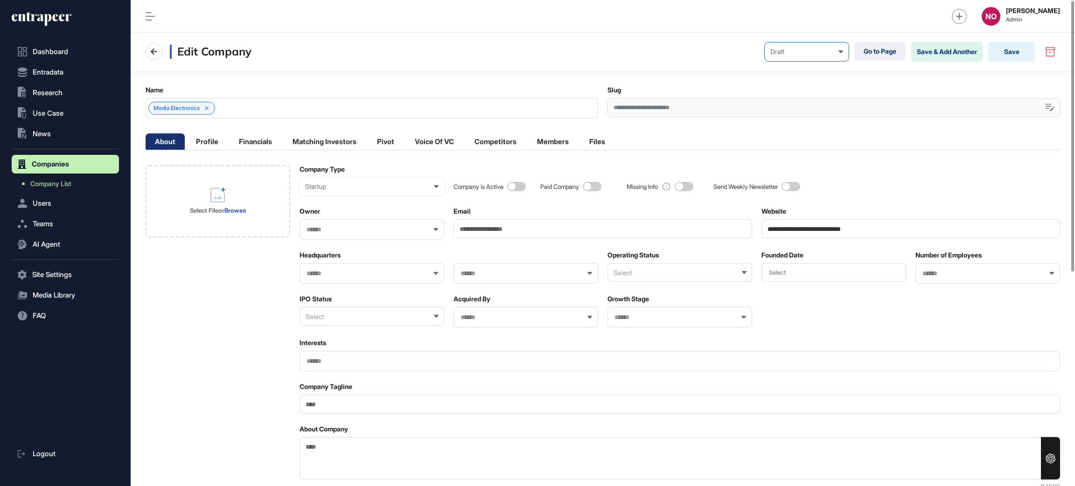
click at [810, 61] on nav "Edit Company Draft Draft Pending Review Published Private Go to Page Save & Add…" at bounding box center [603, 52] width 914 height 20
click at [810, 57] on div "Draft Draft Pending Review Published Private" at bounding box center [806, 51] width 84 height 19
click at [0, 0] on div "Published" at bounding box center [0, 0] width 0 height 0
click at [992, 55] on button "Save" at bounding box center [1011, 52] width 47 height 20
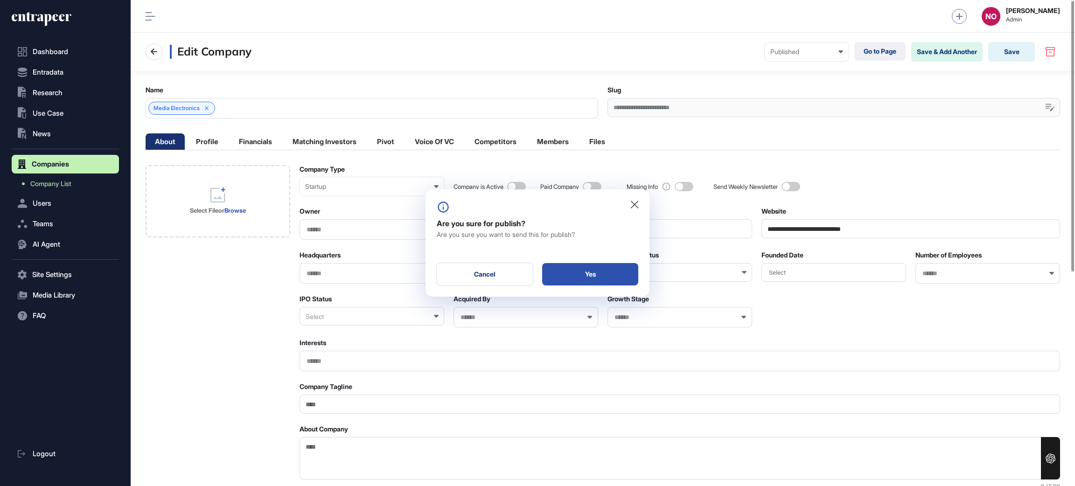
click at [586, 274] on div "Yes" at bounding box center [590, 274] width 96 height 22
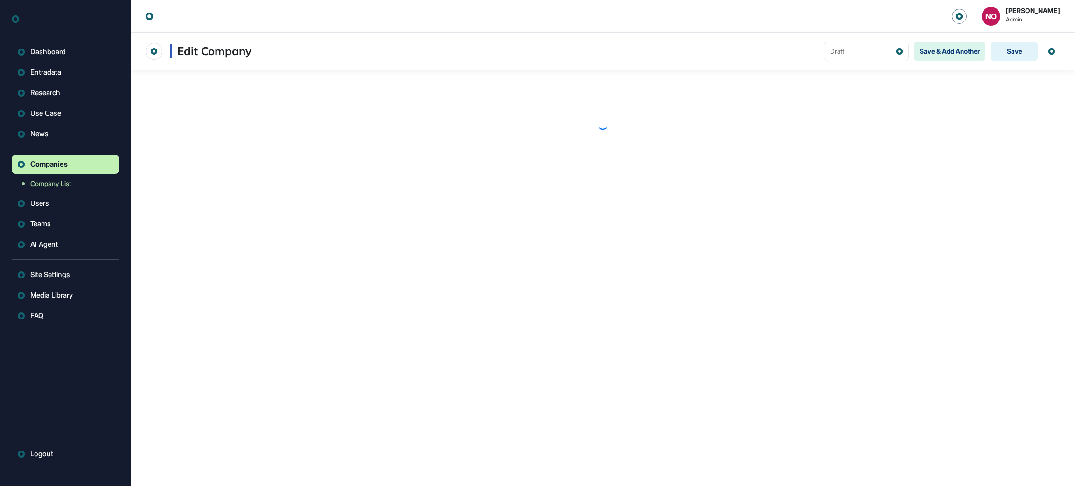
scroll to position [0, 0]
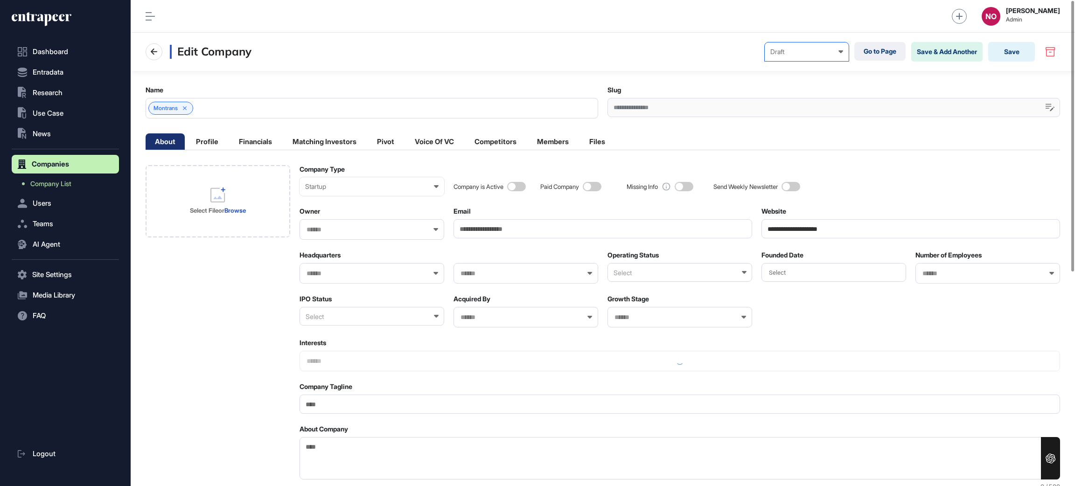
click at [806, 54] on div "Draft" at bounding box center [806, 51] width 73 height 7
click at [0, 0] on div "Published" at bounding box center [0, 0] width 0 height 0
click at [1008, 47] on button "Save" at bounding box center [1011, 52] width 47 height 20
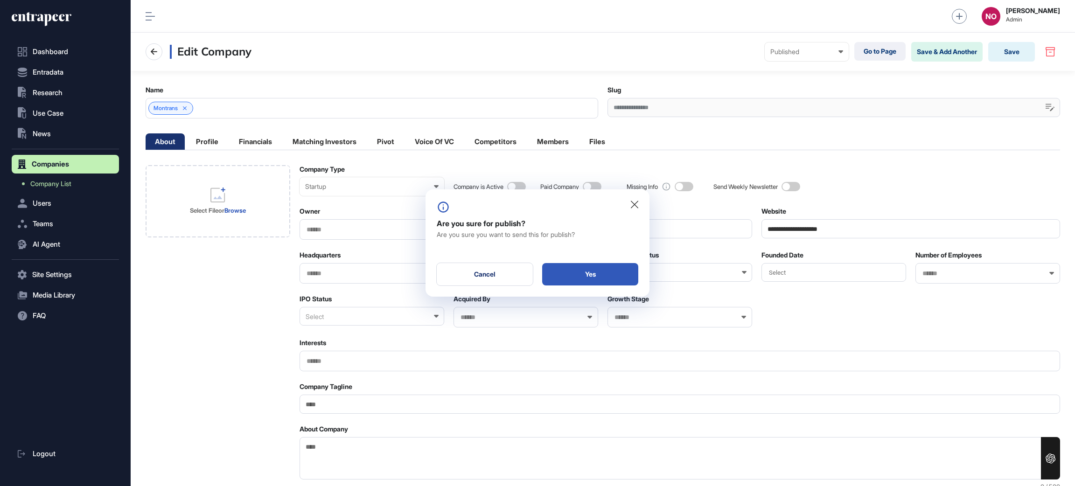
drag, startPoint x: 616, startPoint y: 270, endPoint x: 679, endPoint y: 14, distance: 263.2
click at [615, 268] on div "Yes" at bounding box center [590, 274] width 96 height 22
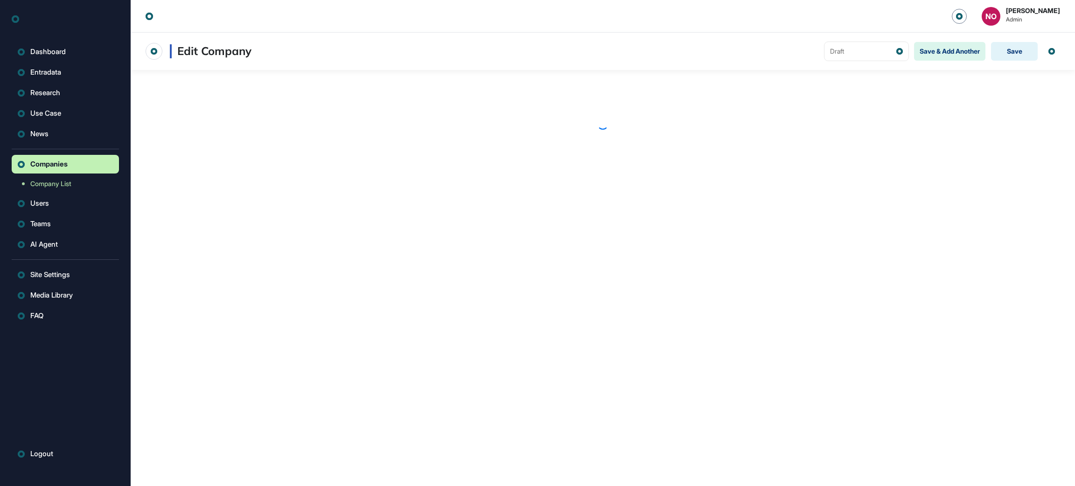
scroll to position [0, 0]
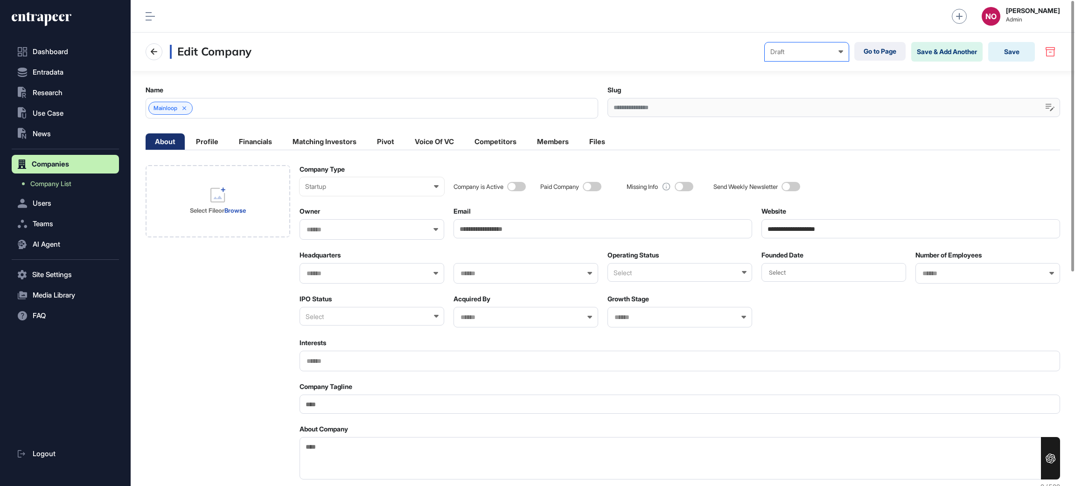
click at [790, 55] on div "Draft" at bounding box center [806, 51] width 73 height 7
click at [0, 0] on div "Published" at bounding box center [0, 0] width 0 height 0
click at [1012, 59] on button "Save" at bounding box center [1011, 52] width 47 height 20
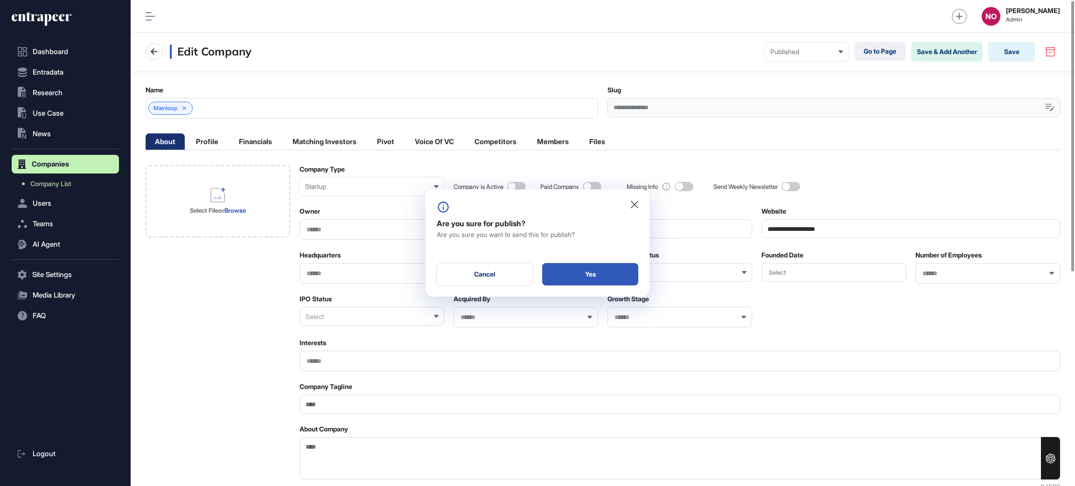
drag, startPoint x: 628, startPoint y: 281, endPoint x: 634, endPoint y: 239, distance: 42.5
click at [626, 281] on div "Yes" at bounding box center [590, 274] width 96 height 22
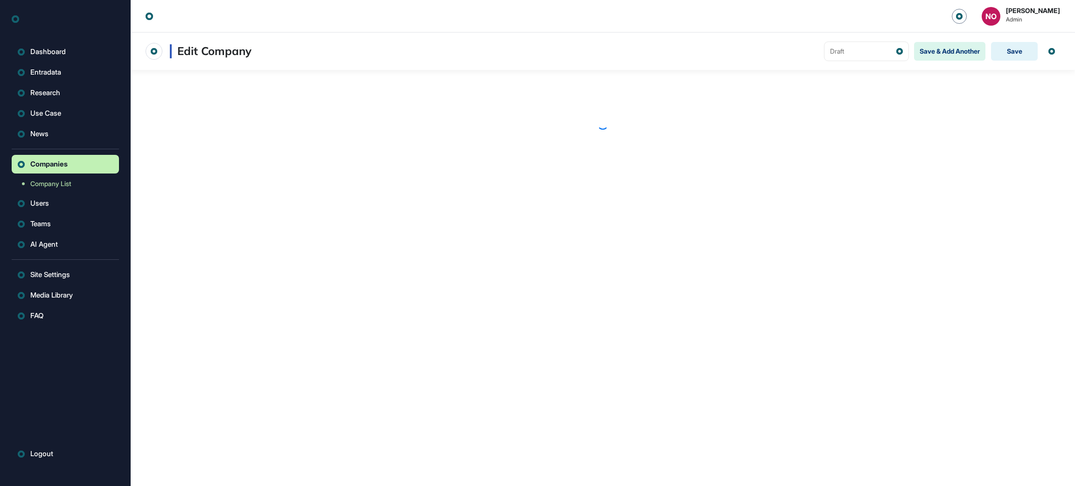
scroll to position [0, 0]
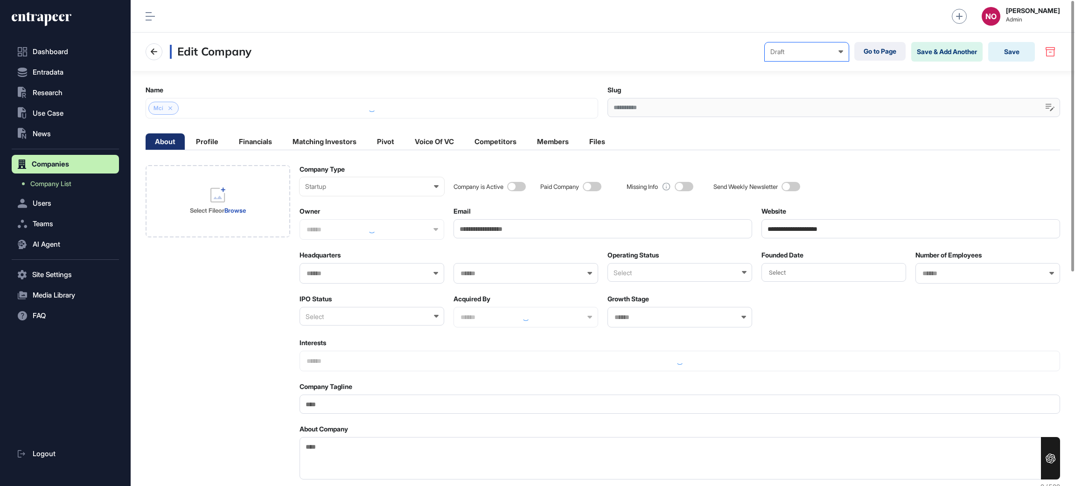
click at [841, 55] on div "Draft Draft Pending Review Published Private" at bounding box center [806, 51] width 84 height 19
click at [0, 0] on div "Published" at bounding box center [0, 0] width 0 height 0
click at [1006, 55] on button "Save" at bounding box center [1011, 52] width 47 height 20
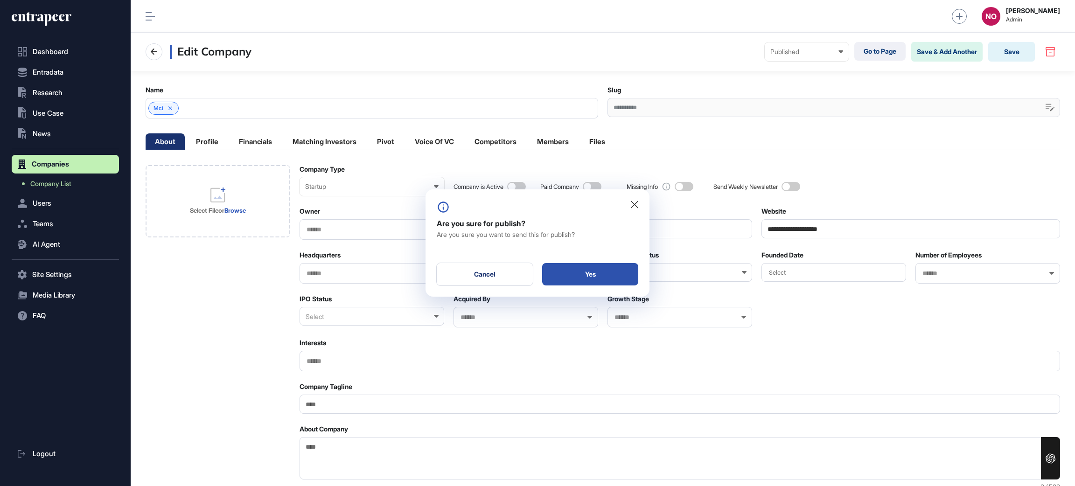
click at [584, 276] on div "Yes" at bounding box center [590, 274] width 96 height 22
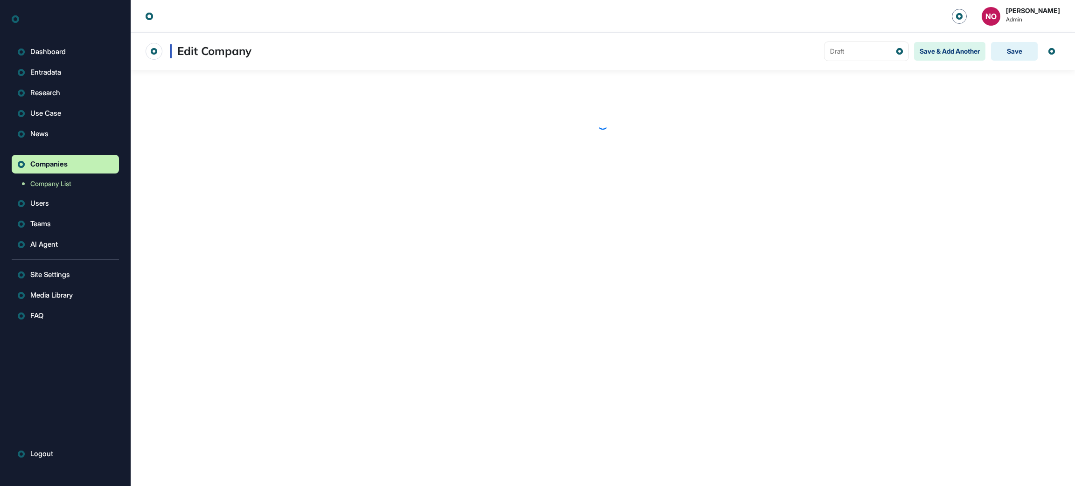
scroll to position [0, 0]
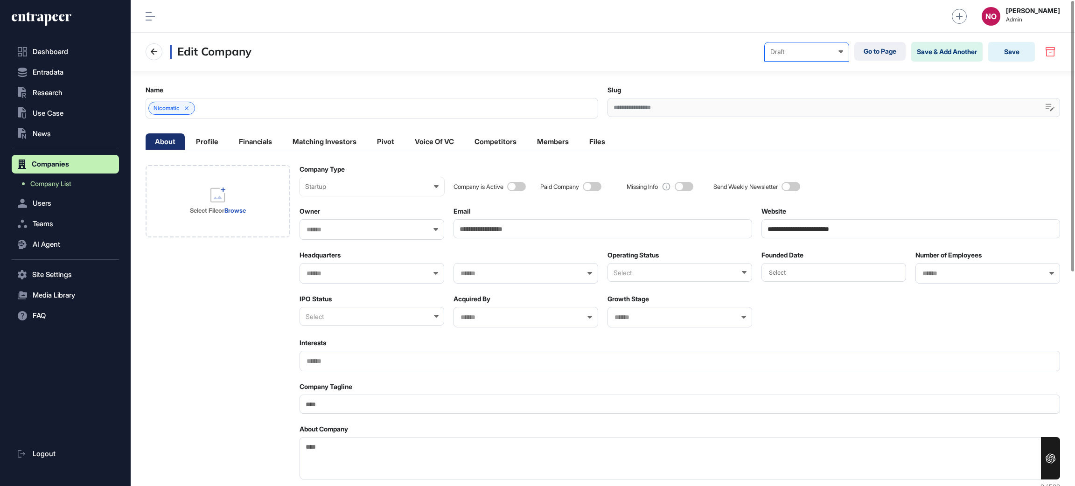
drag, startPoint x: 824, startPoint y: 44, endPoint x: 804, endPoint y: 88, distance: 47.6
click at [824, 45] on div "Draft Draft Pending Review Published Private" at bounding box center [806, 51] width 84 height 19
click at [0, 0] on div "Published" at bounding box center [0, 0] width 0 height 0
click at [1000, 52] on button "Save" at bounding box center [1011, 52] width 47 height 20
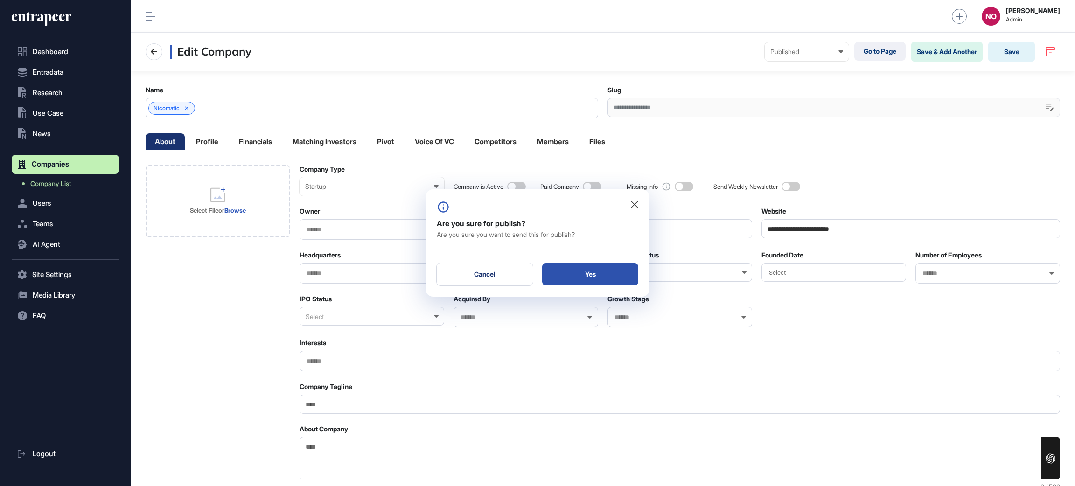
click at [618, 271] on div "Yes" at bounding box center [590, 274] width 96 height 22
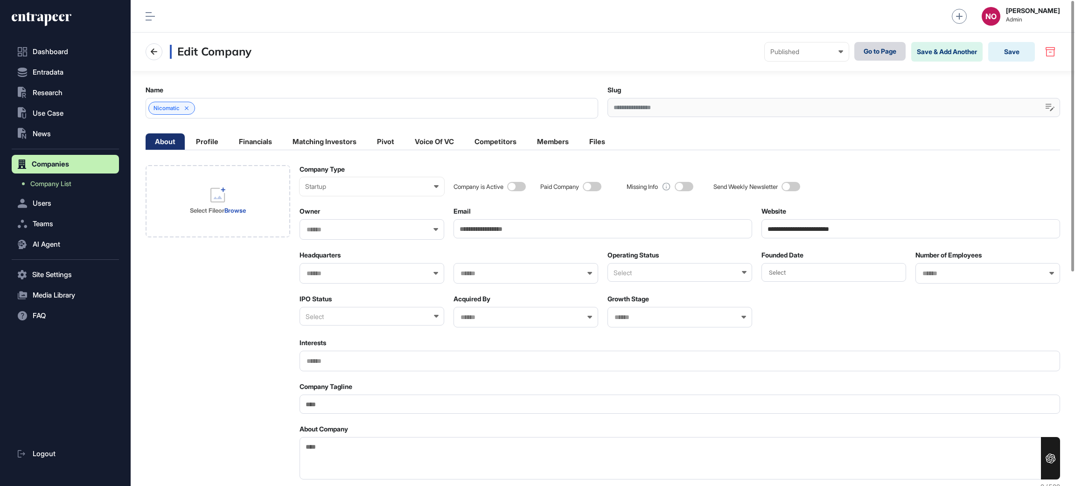
click at [868, 49] on link "Go to Page" at bounding box center [879, 51] width 51 height 19
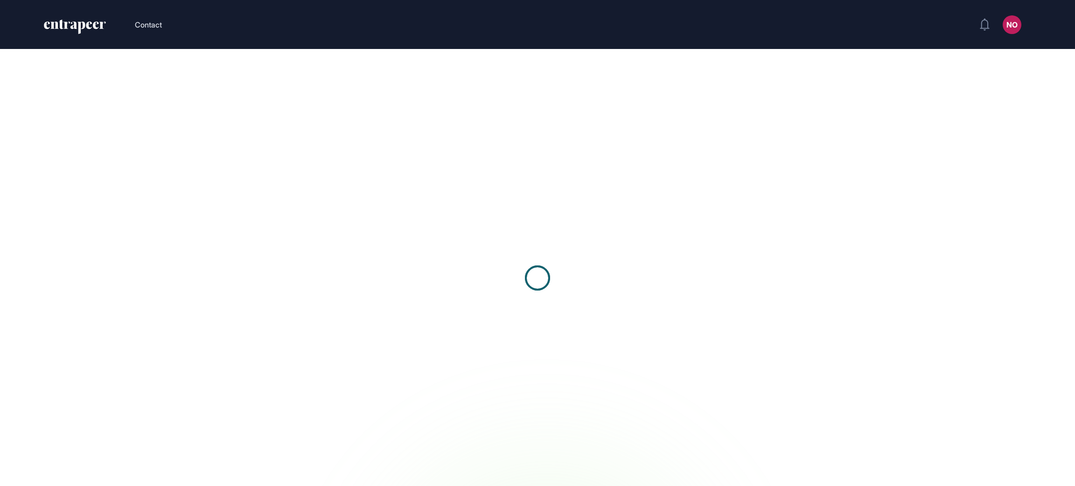
scroll to position [0, 0]
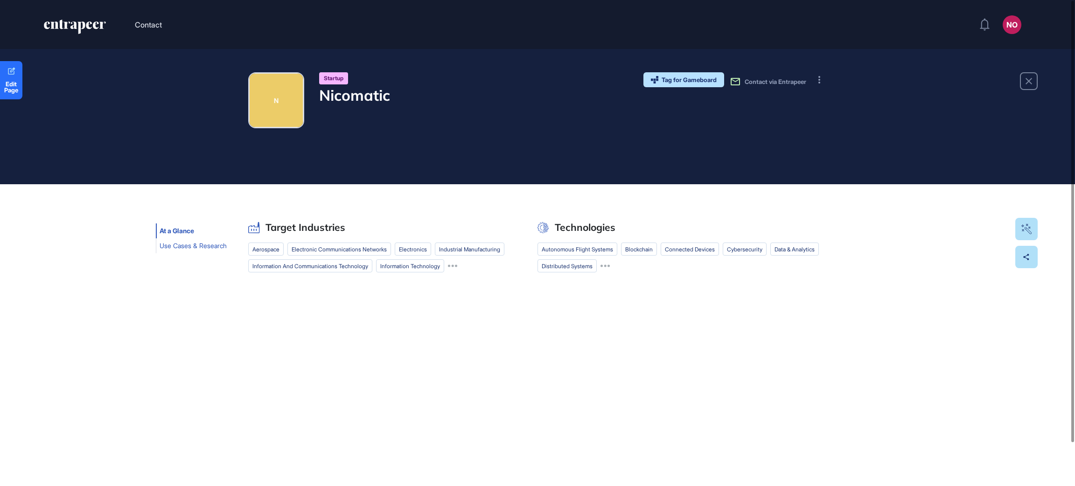
click at [195, 243] on span "Use Cases & Research" at bounding box center [193, 245] width 67 height 7
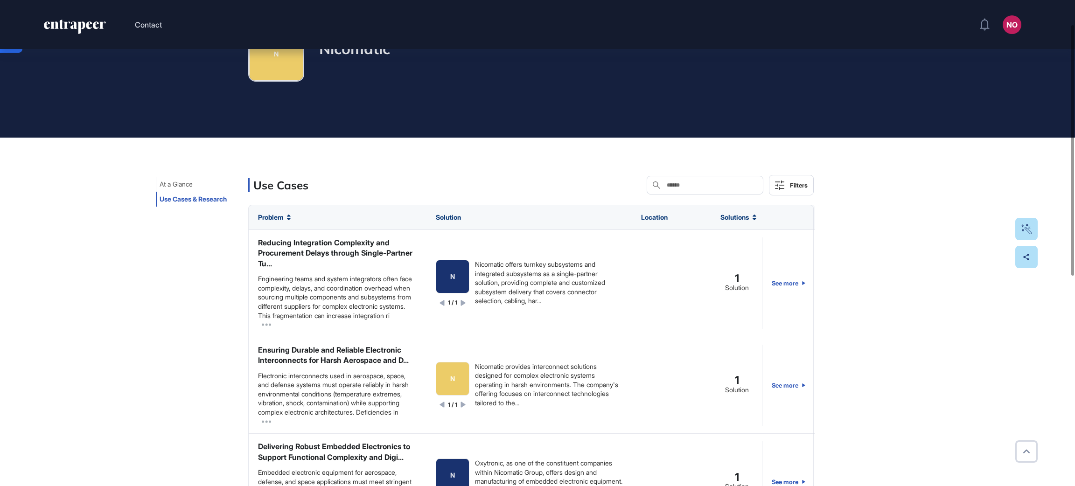
scroll to position [453, 0]
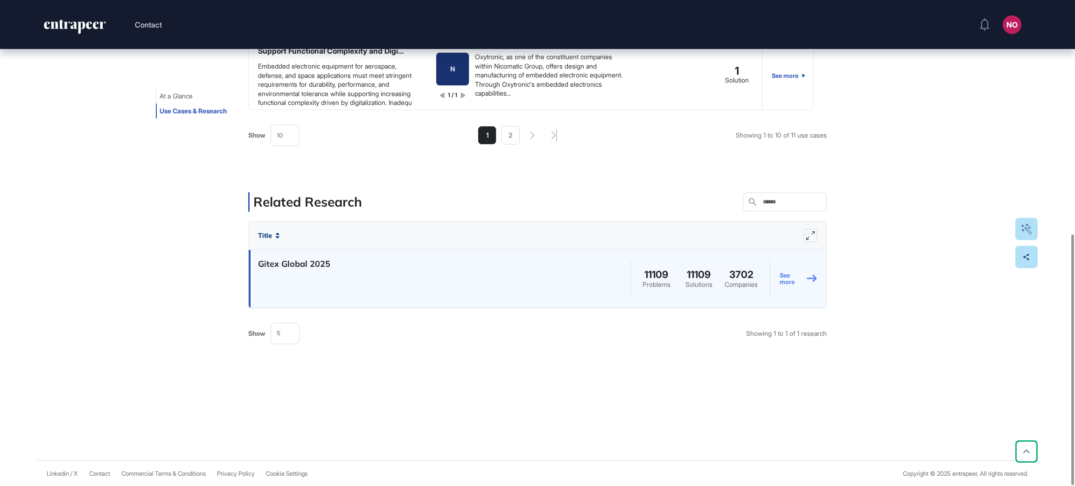
click at [779, 279] on link "See more" at bounding box center [797, 278] width 37 height 42
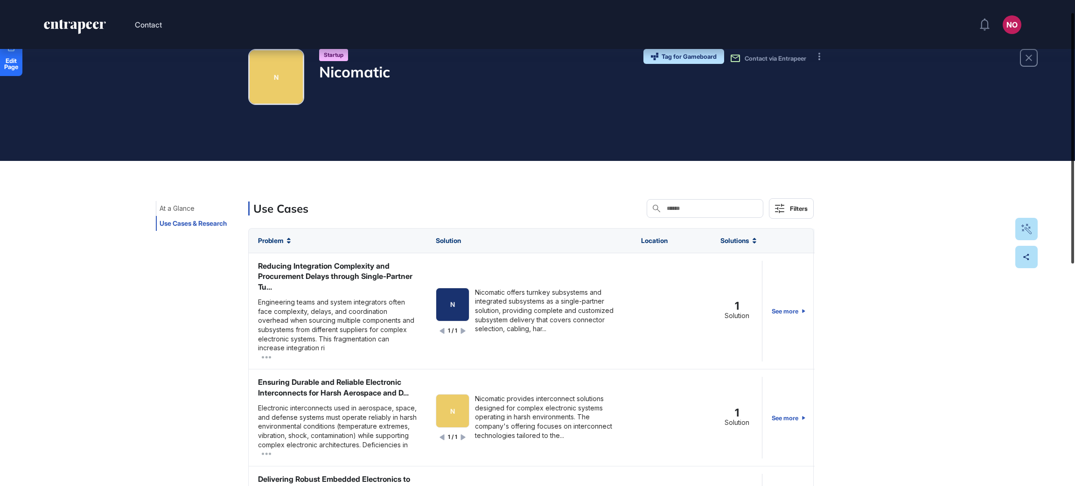
scroll to position [0, 0]
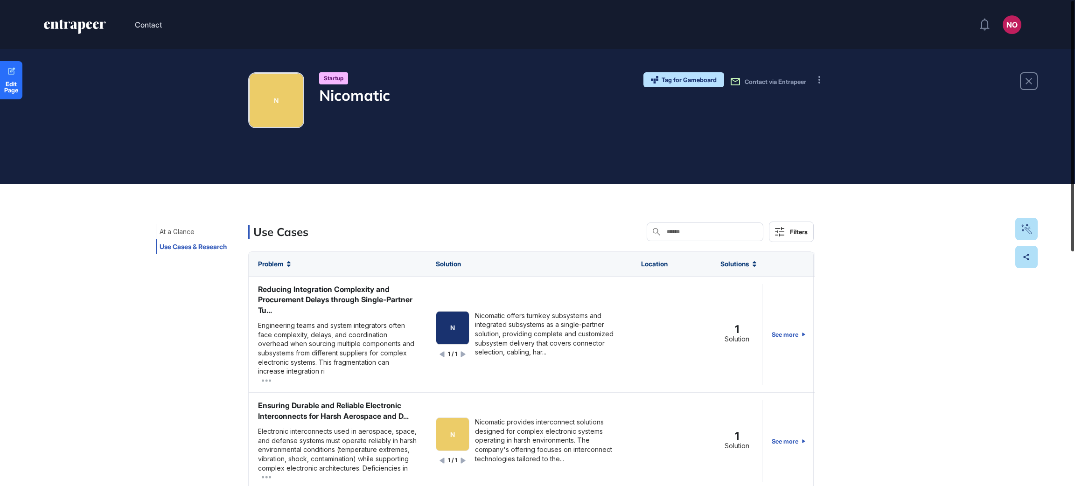
drag, startPoint x: 1074, startPoint y: 315, endPoint x: 1074, endPoint y: 48, distance: 267.2
click at [1074, 48] on div at bounding box center [1072, 126] width 3 height 250
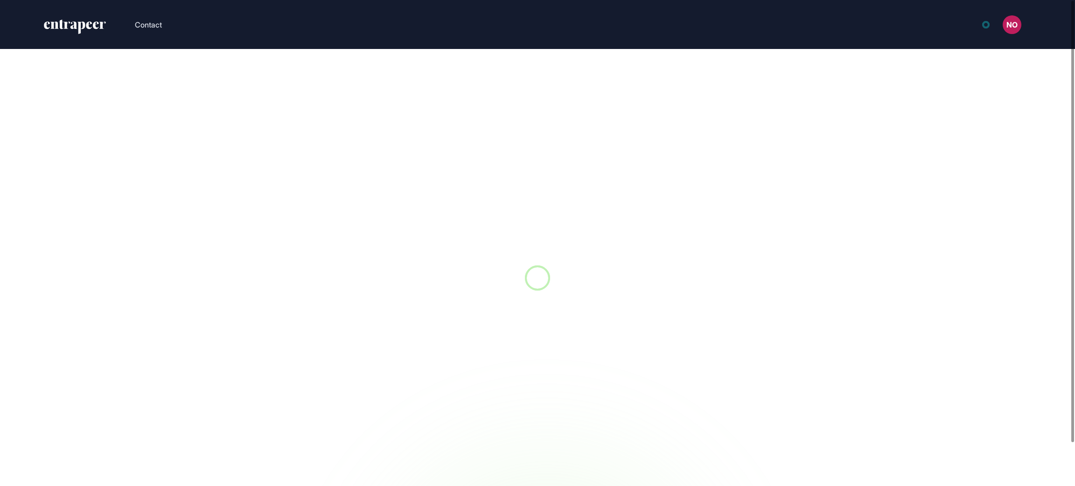
scroll to position [0, 0]
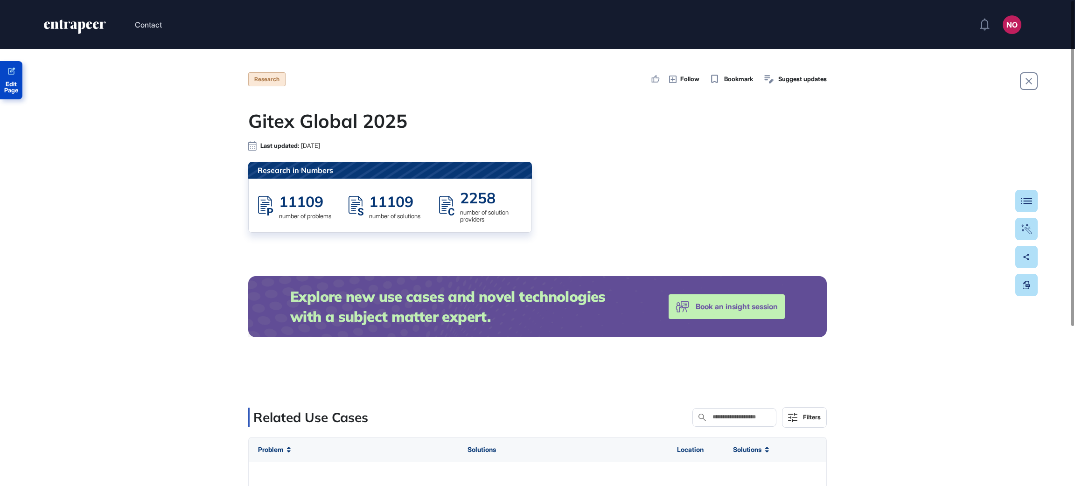
click at [9, 81] on span "Edit Page" at bounding box center [11, 87] width 22 height 12
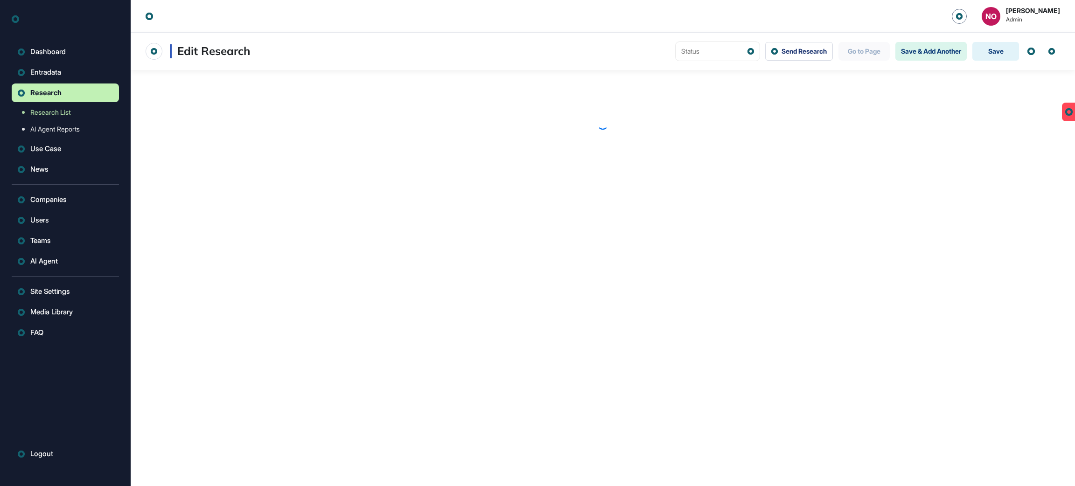
scroll to position [0, 0]
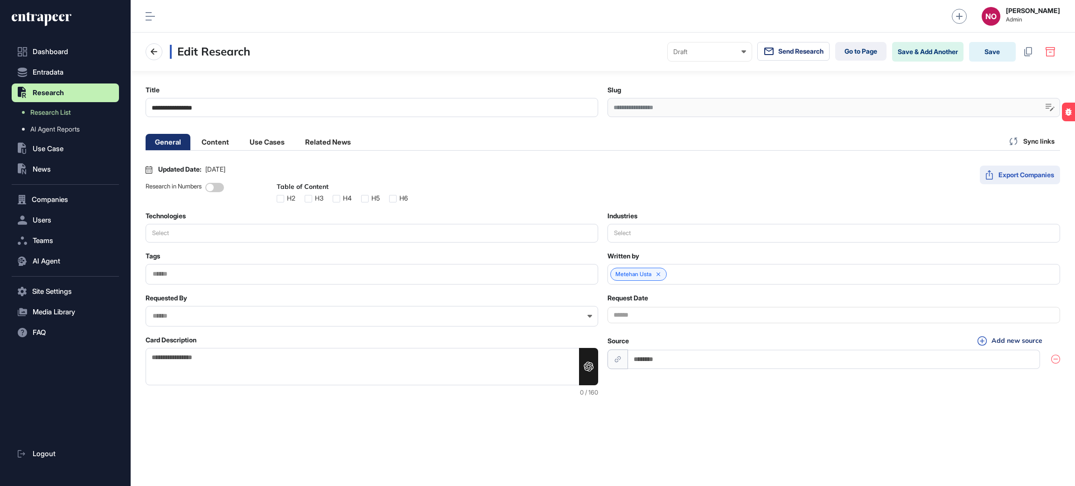
click at [1025, 179] on button "Export Companies" at bounding box center [1019, 175] width 80 height 19
click at [1031, 178] on button "Export Companies" at bounding box center [1019, 175] width 80 height 19
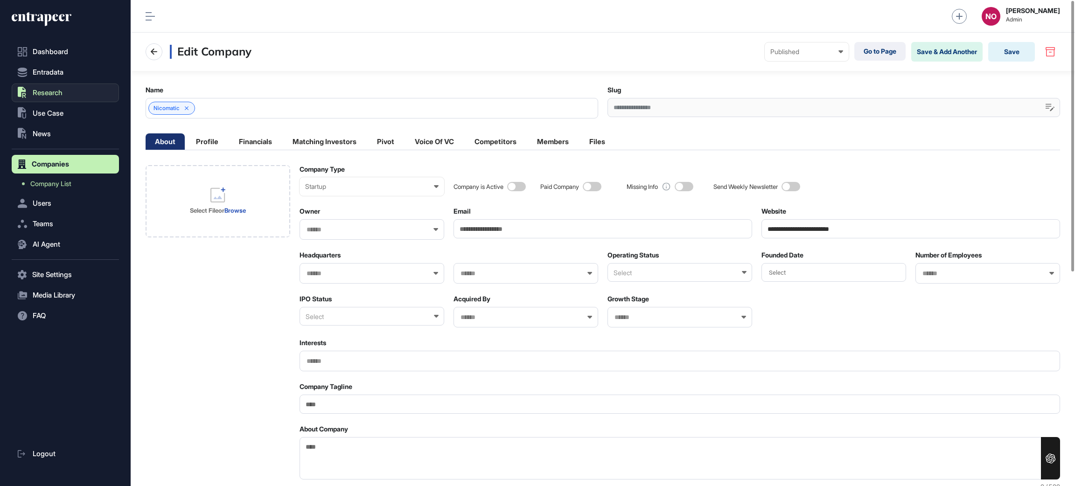
click at [62, 91] on span "Research" at bounding box center [48, 92] width 30 height 7
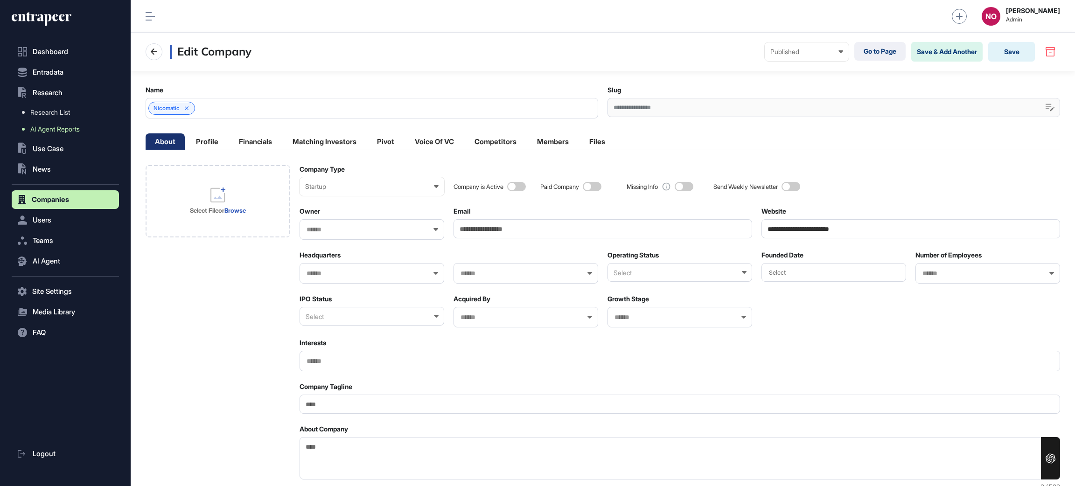
click at [61, 126] on span "AI Agent Reports" at bounding box center [54, 128] width 49 height 7
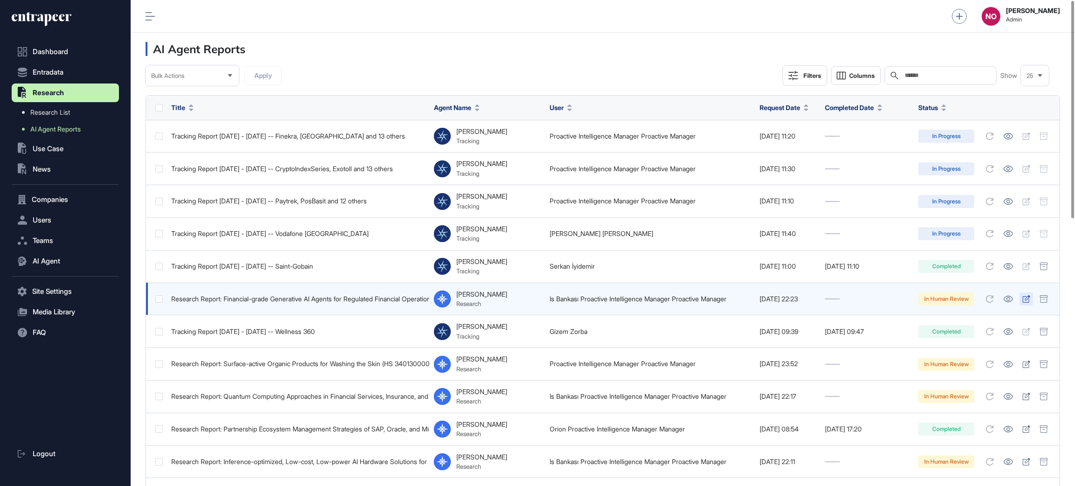
click at [1026, 299] on icon at bounding box center [1026, 298] width 8 height 7
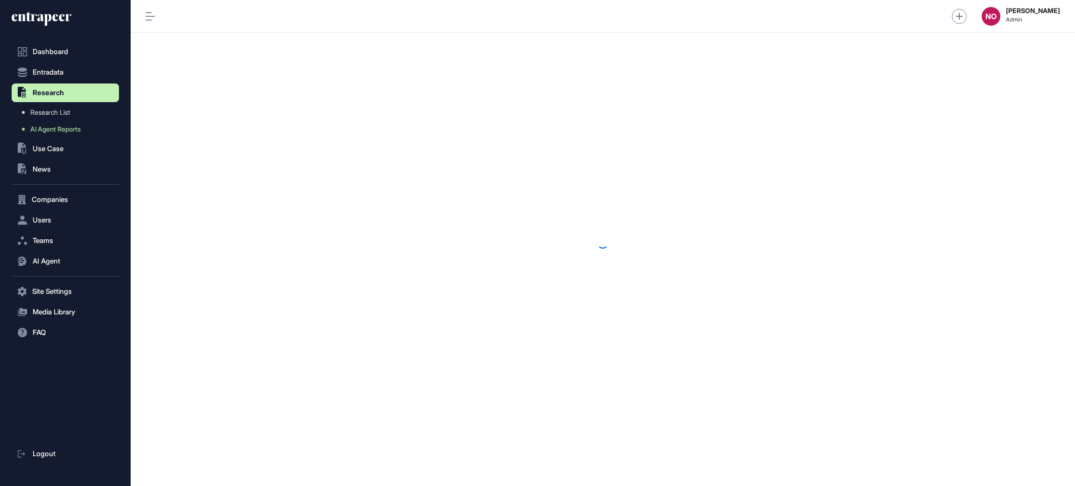
scroll to position [0, 0]
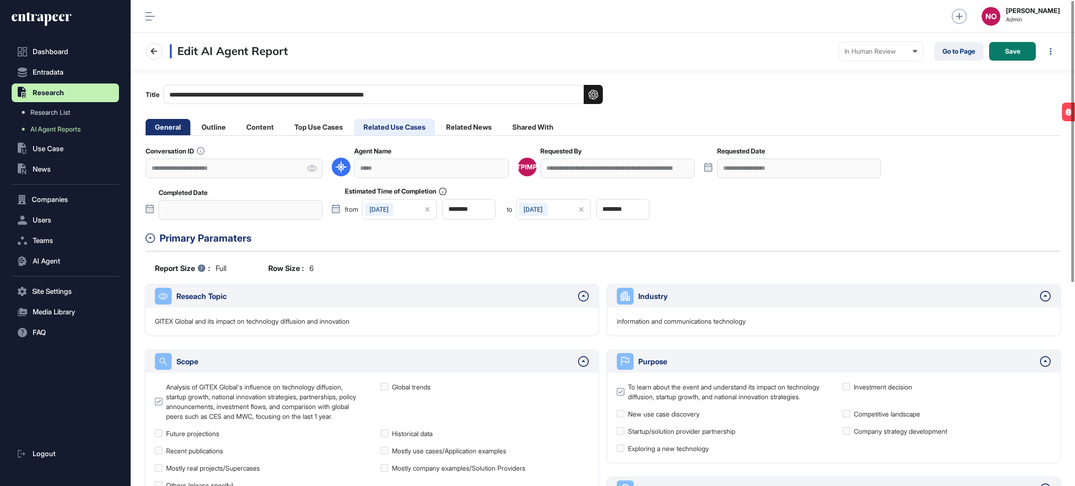
click at [410, 126] on li "Related Use Cases" at bounding box center [394, 127] width 81 height 16
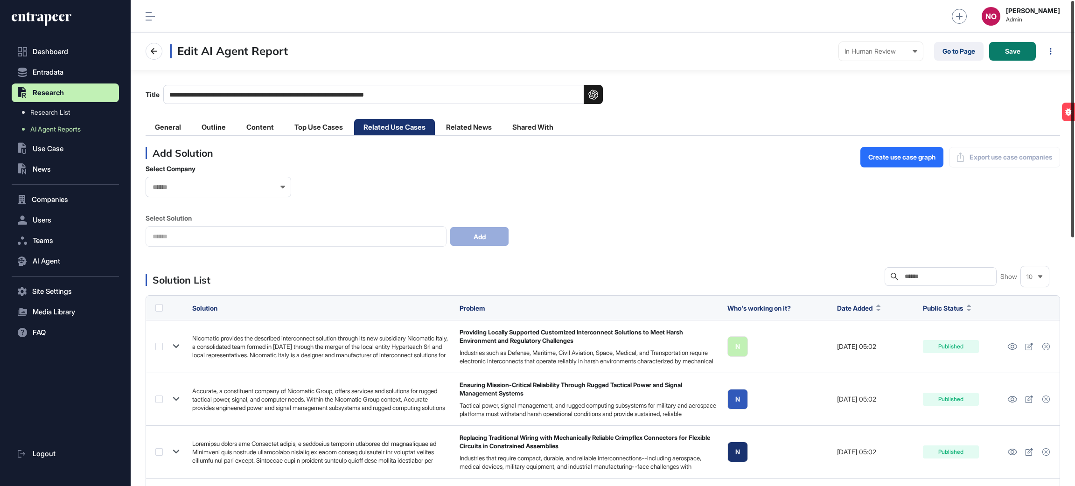
drag, startPoint x: 1074, startPoint y: 183, endPoint x: 1072, endPoint y: 138, distance: 45.3
click at [1072, 138] on div at bounding box center [1072, 119] width 3 height 236
click at [987, 156] on div "Create use case graph Export use case companies" at bounding box center [960, 157] width 200 height 21
click at [931, 213] on div "Select Company Select Solution Add" at bounding box center [603, 206] width 914 height 82
click at [903, 100] on div "**********" at bounding box center [603, 94] width 914 height 19
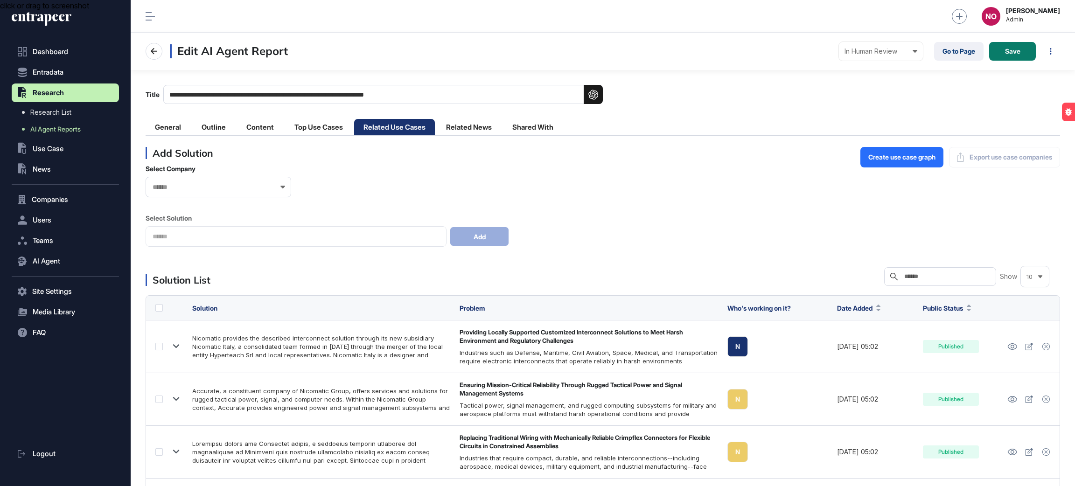
click at [1010, 80] on div "click or drag to screenshot" at bounding box center [537, 243] width 1075 height 486
click at [586, 216] on div "Select Company Select Solution Add" at bounding box center [603, 206] width 914 height 82
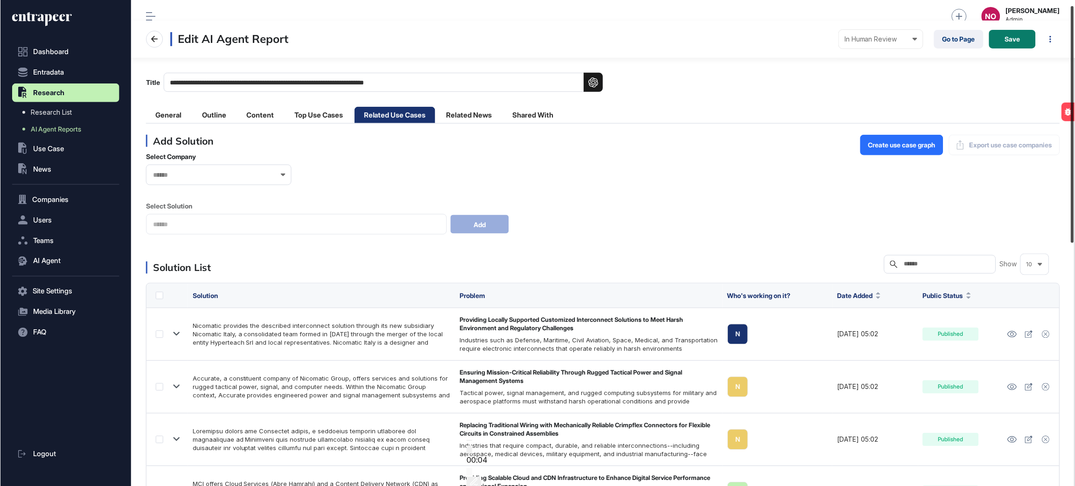
scroll to position [11, 0]
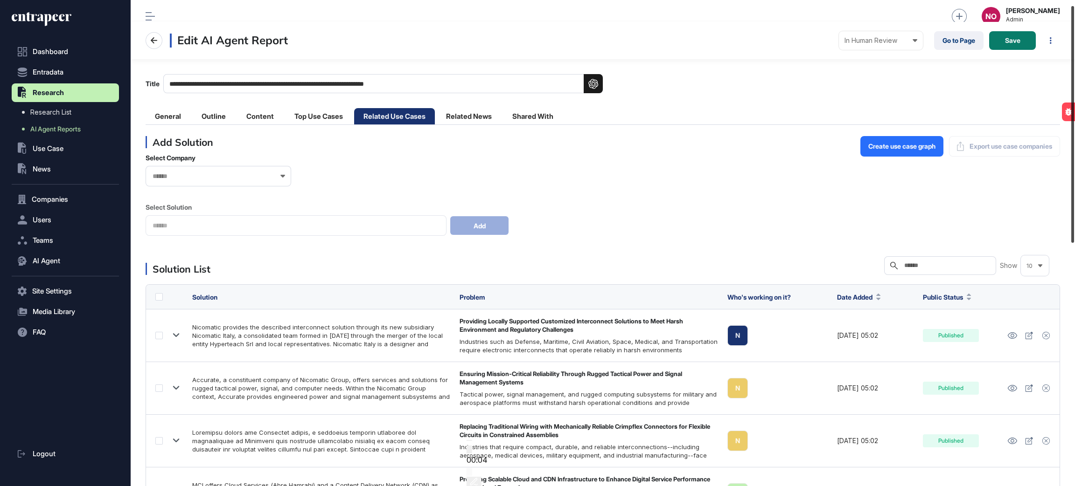
drag, startPoint x: 1071, startPoint y: 179, endPoint x: 1074, endPoint y: 183, distance: 5.2
click at [1074, 183] on div at bounding box center [1072, 124] width 3 height 237
click at [469, 441] on span "End recording" at bounding box center [469, 441] width 0 height 0
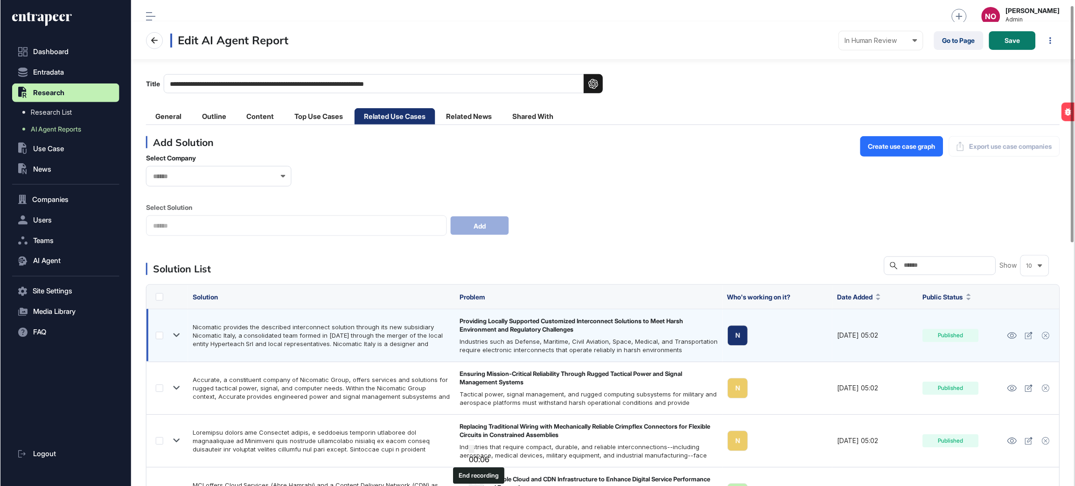
scroll to position [10, 0]
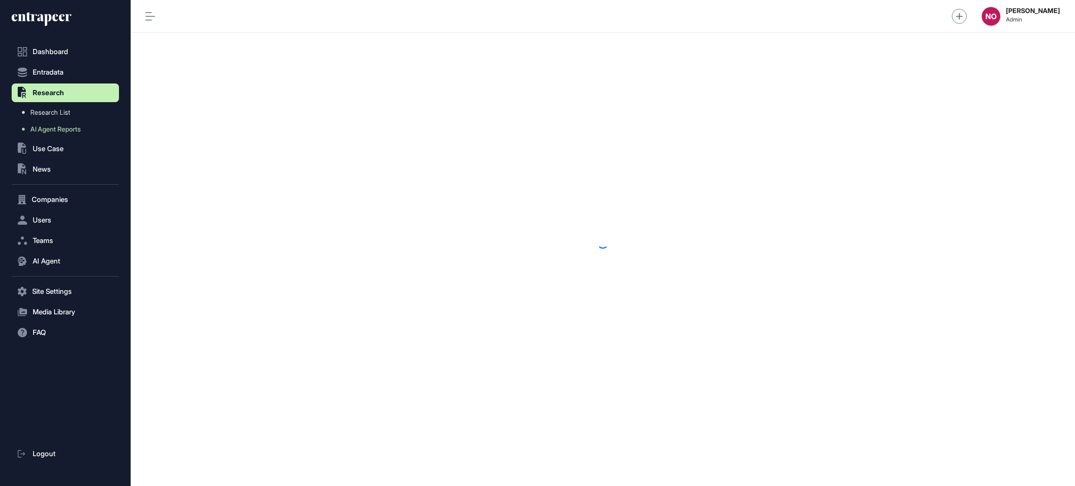
scroll to position [0, 0]
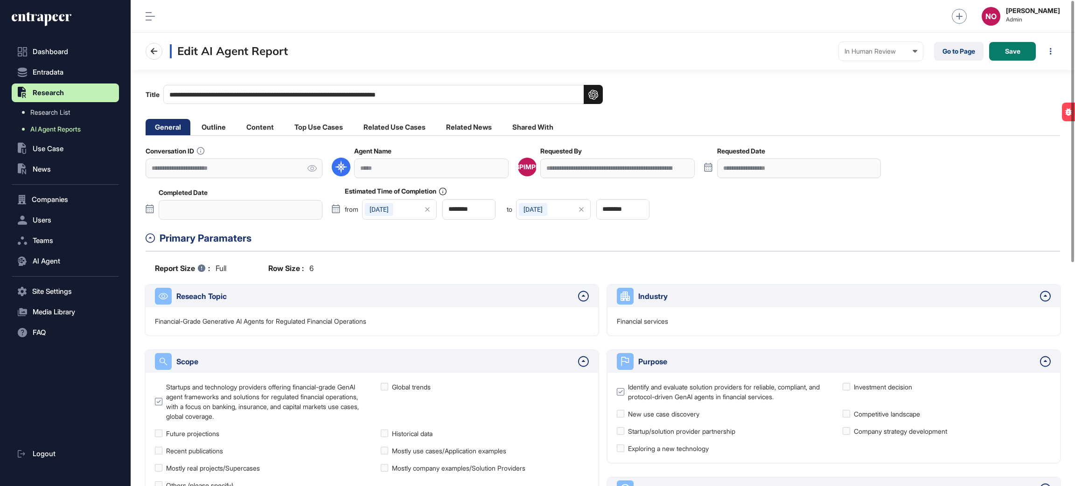
click at [69, 130] on span "AI Agent Reports" at bounding box center [55, 128] width 50 height 7
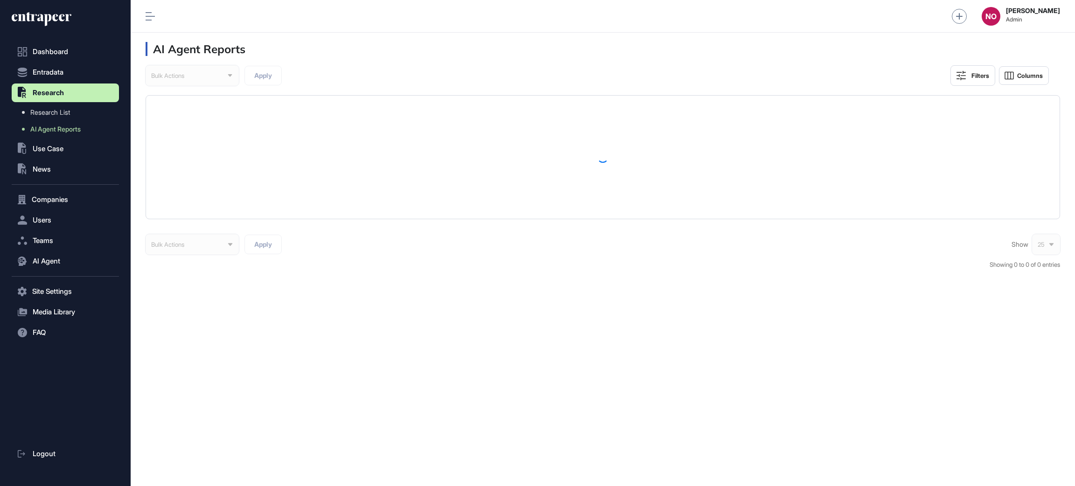
click at [150, 49] on h3 "AI Agent Reports" at bounding box center [196, 49] width 100 height 14
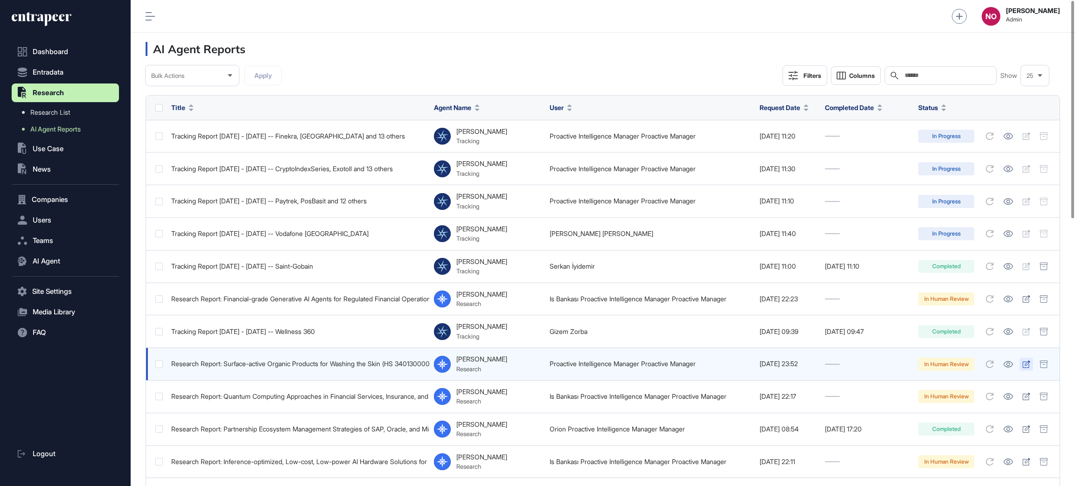
click at [1024, 366] on icon at bounding box center [1026, 364] width 8 height 7
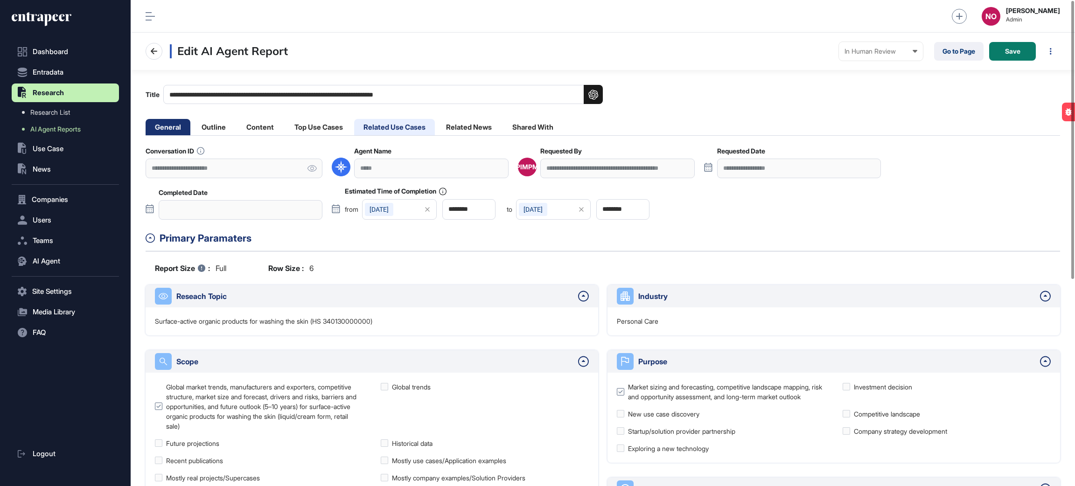
click at [408, 125] on li "Related Use Cases" at bounding box center [394, 127] width 81 height 16
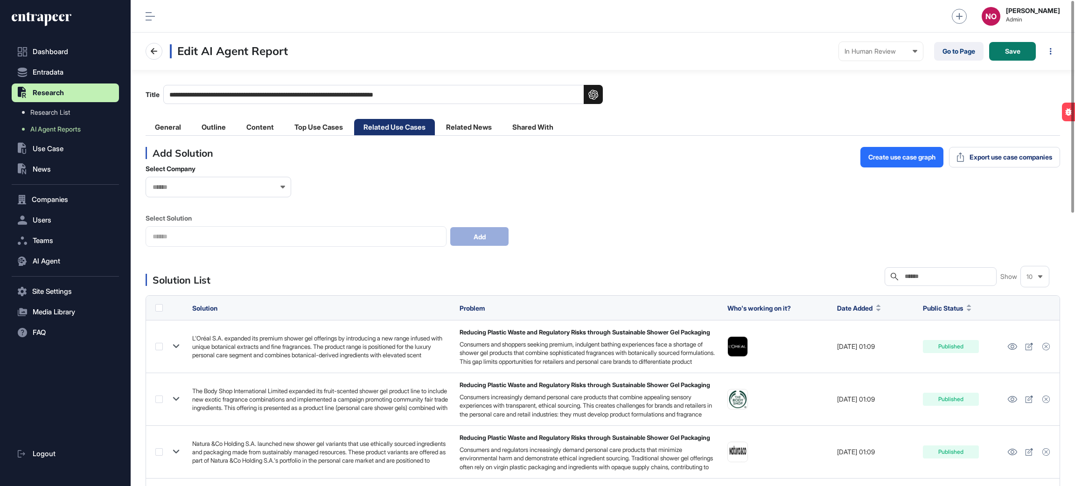
click at [187, 55] on h3 "Edit AI Agent Report" at bounding box center [229, 51] width 118 height 14
copy h3 "Edit AI Agent Report"
click at [66, 69] on button "Entradata" at bounding box center [65, 72] width 107 height 19
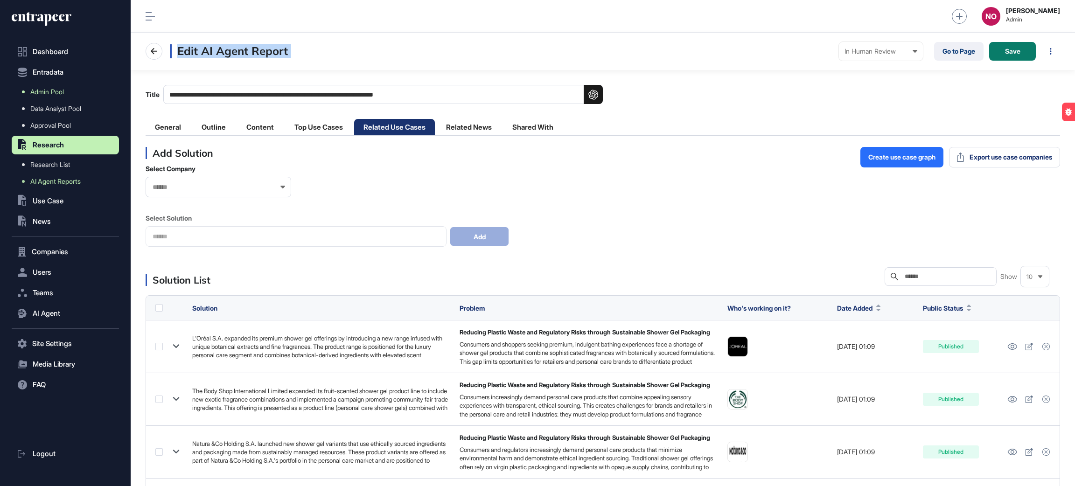
click at [68, 90] on link "Admin Pool" at bounding box center [67, 91] width 103 height 17
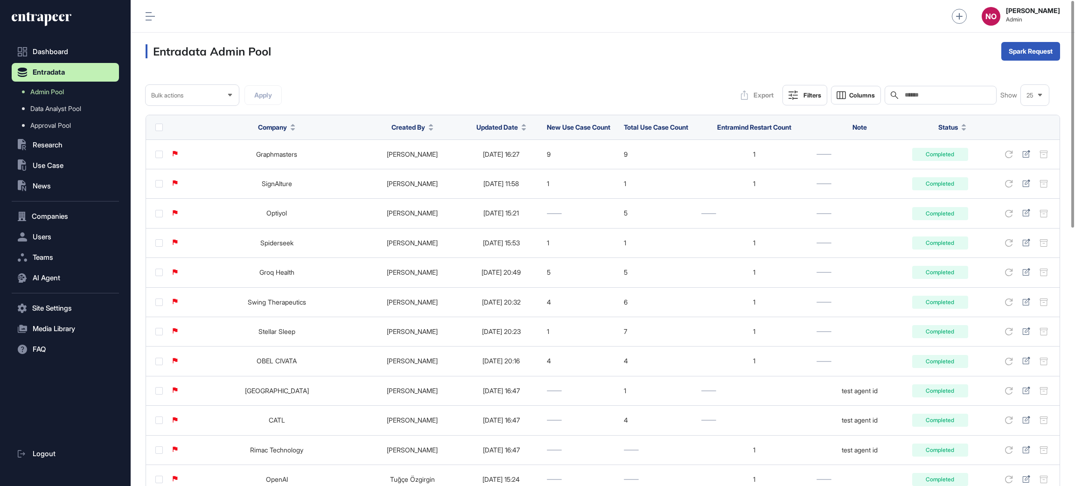
click at [499, 125] on button "Updated Date" at bounding box center [501, 127] width 50 height 10
click at [511, 158] on div "Sort Ascending Sort Descending Hide Column" at bounding box center [486, 166] width 65 height 55
click at [511, 162] on span "Sort Descending" at bounding box center [492, 166] width 37 height 8
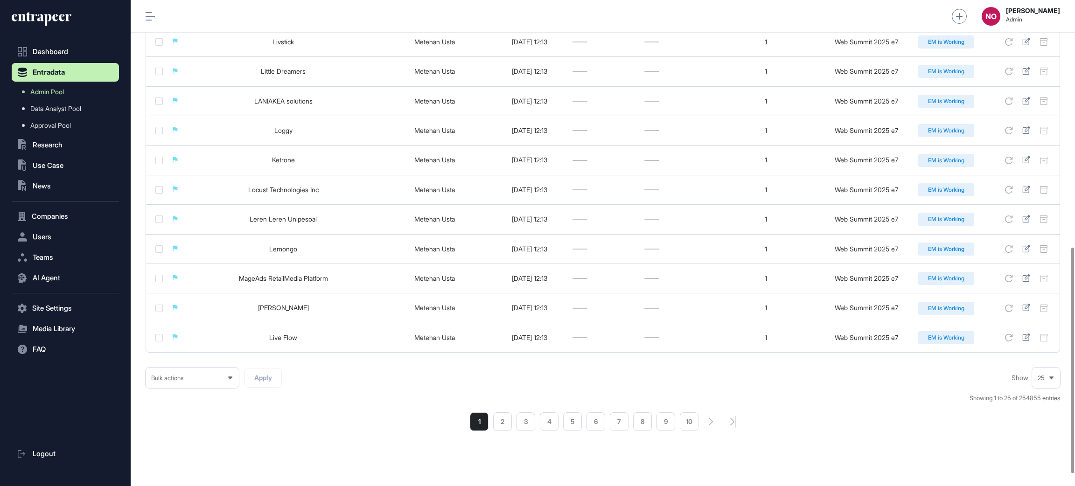
scroll to position [556, 0]
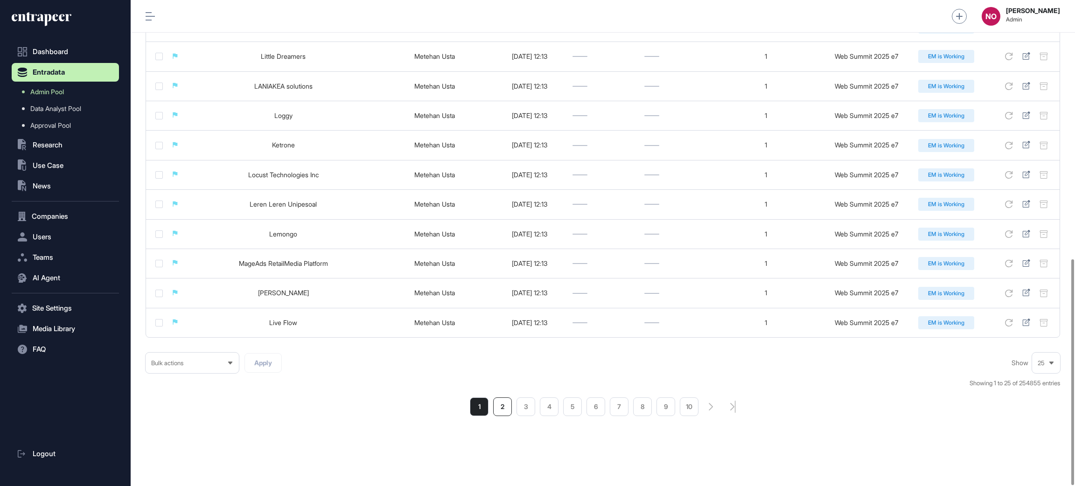
click at [500, 415] on li "2" at bounding box center [502, 406] width 19 height 19
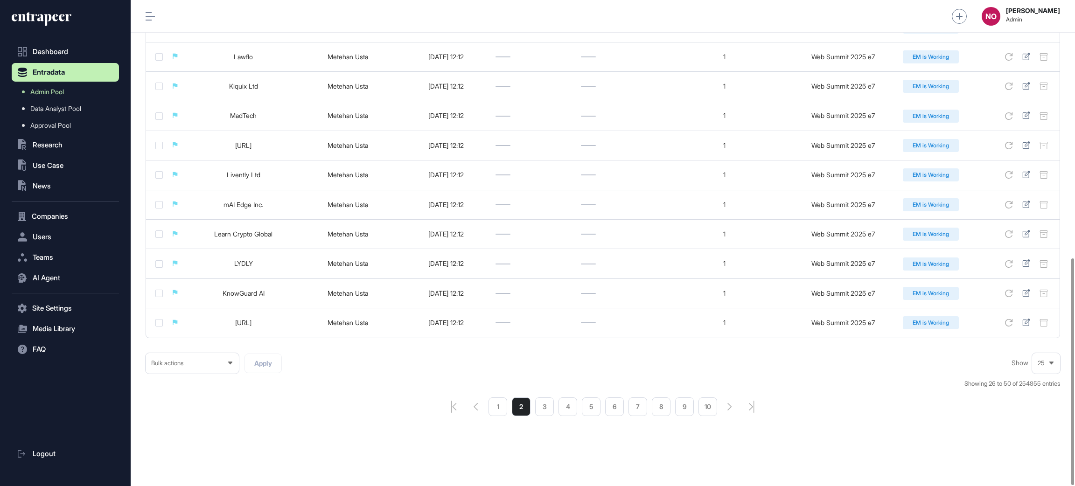
scroll to position [552, 0]
click at [547, 409] on li "3" at bounding box center [544, 406] width 19 height 19
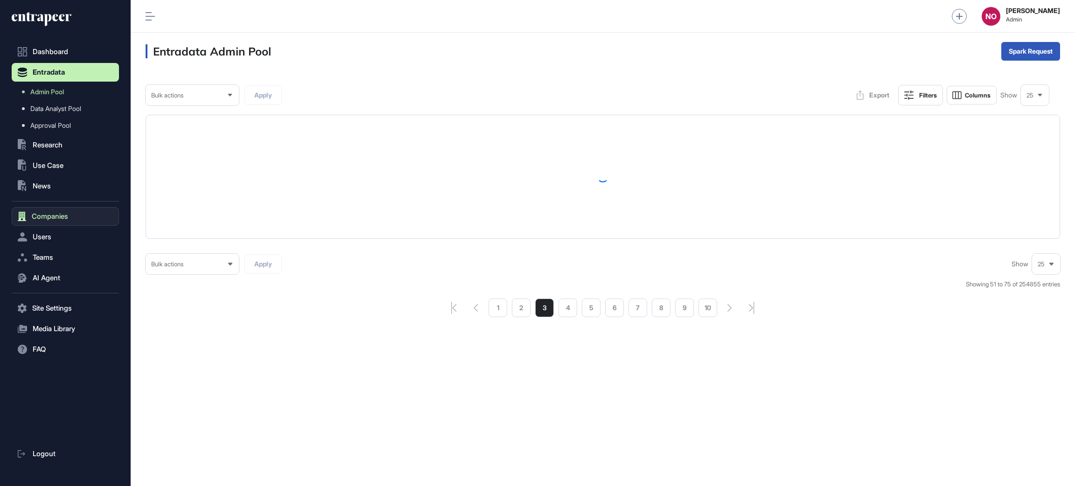
click at [66, 224] on button "Companies" at bounding box center [65, 216] width 107 height 19
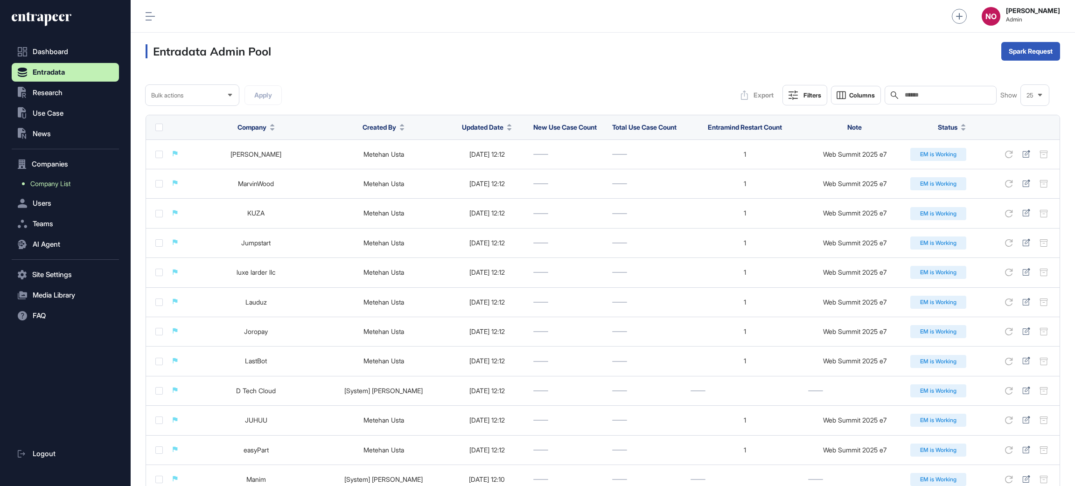
click at [79, 183] on link "Company List" at bounding box center [67, 183] width 103 height 17
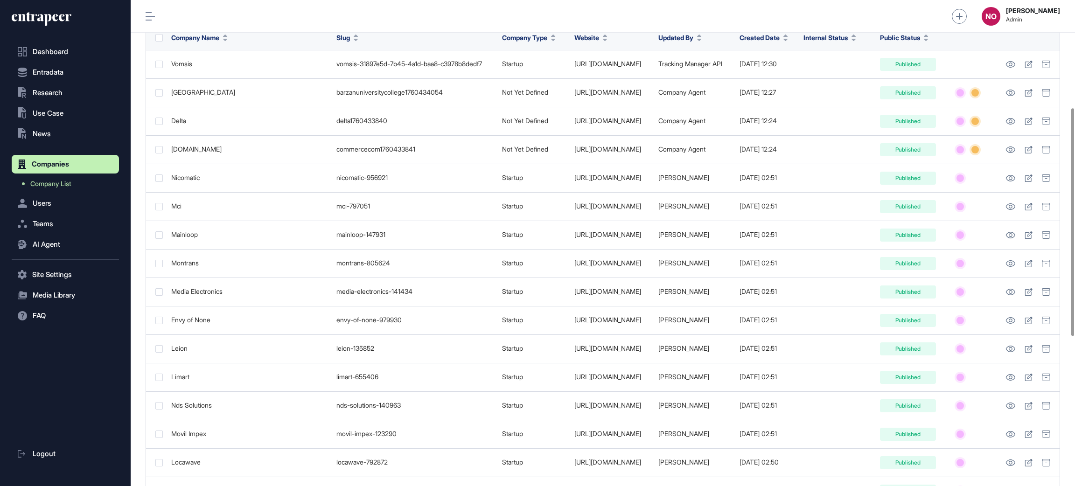
scroll to position [549, 0]
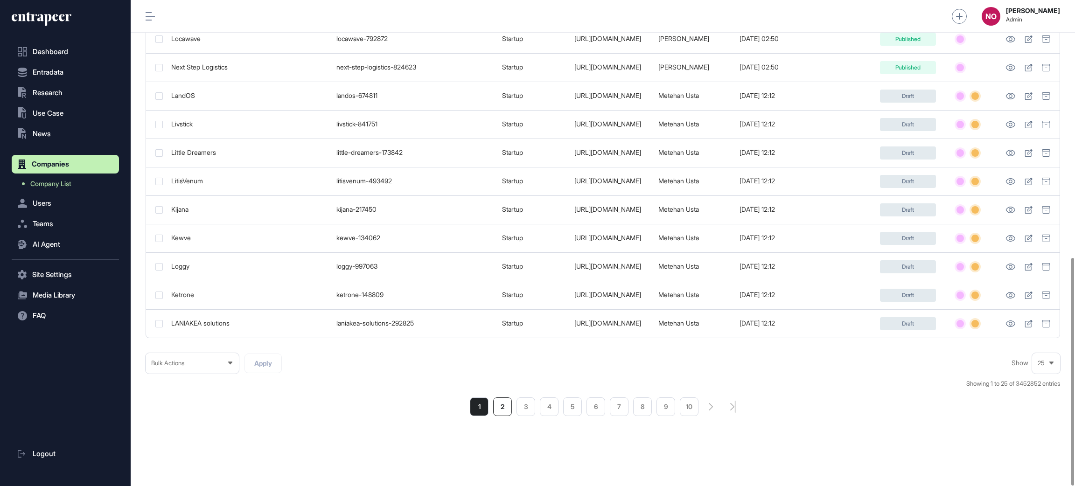
click at [505, 409] on li "2" at bounding box center [502, 406] width 19 height 19
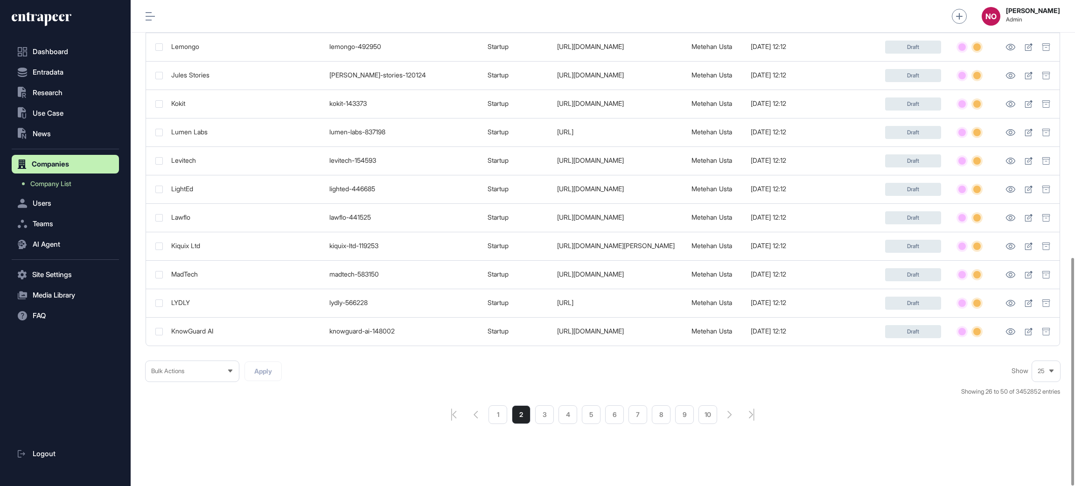
scroll to position [549, 0]
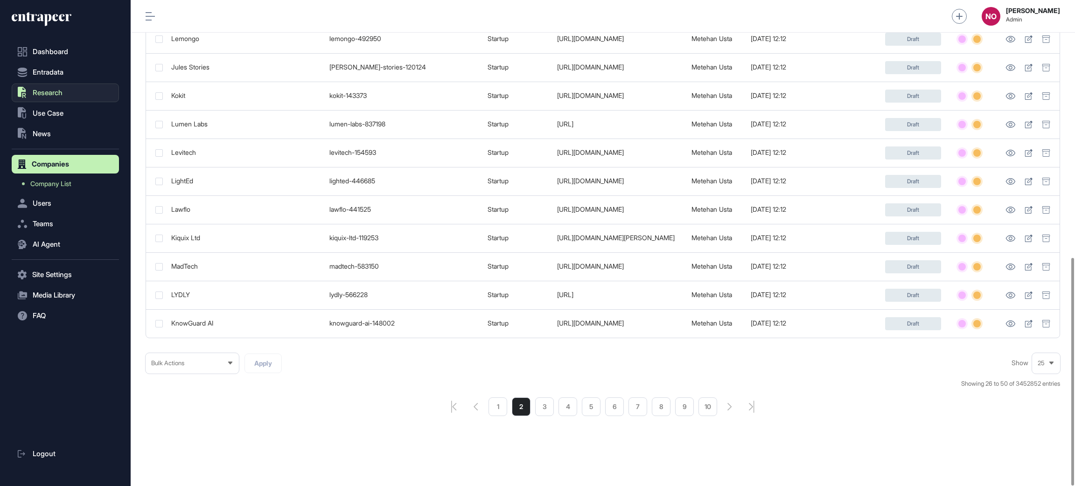
click at [77, 99] on button ".st0{fill:currentColor} Research" at bounding box center [65, 92] width 107 height 19
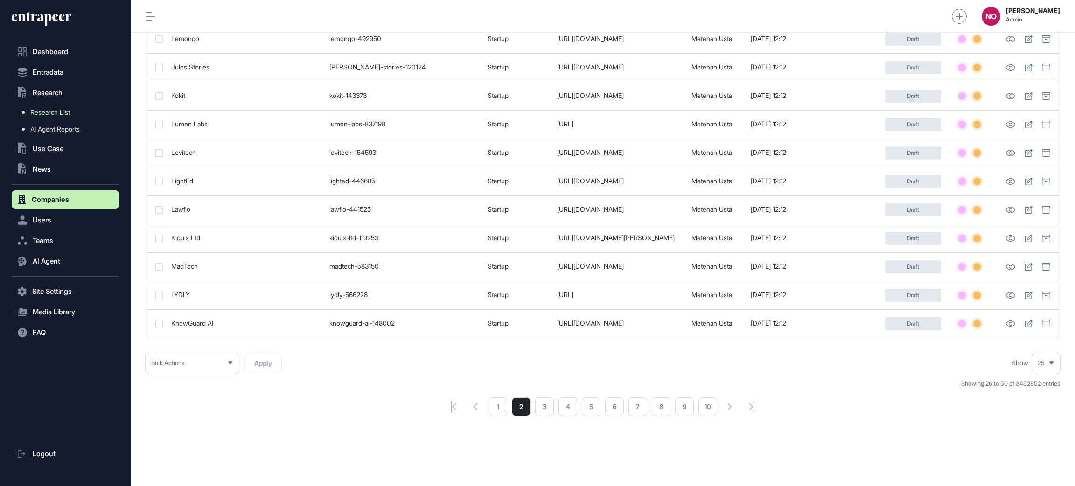
click at [74, 116] on link "Research List" at bounding box center [67, 112] width 103 height 17
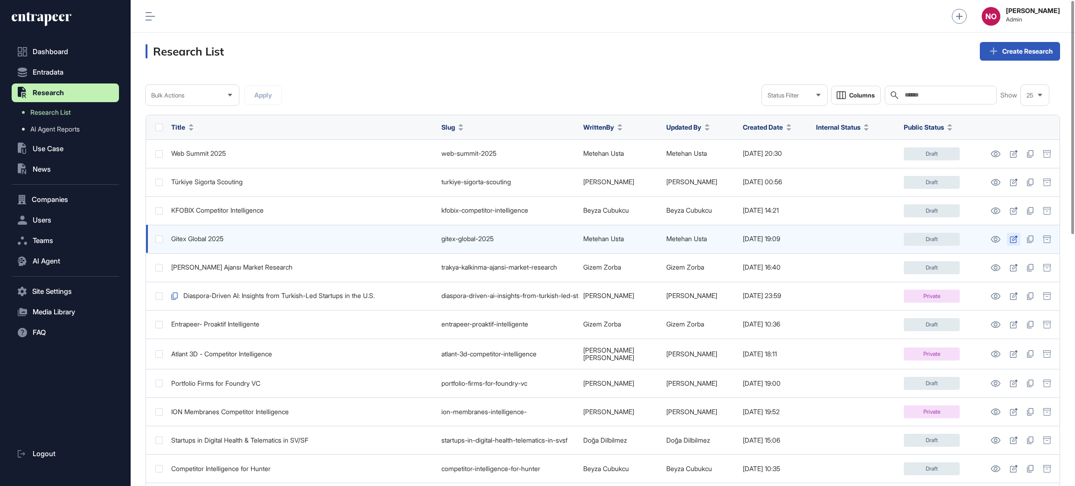
click at [1013, 241] on icon at bounding box center [1013, 239] width 8 height 7
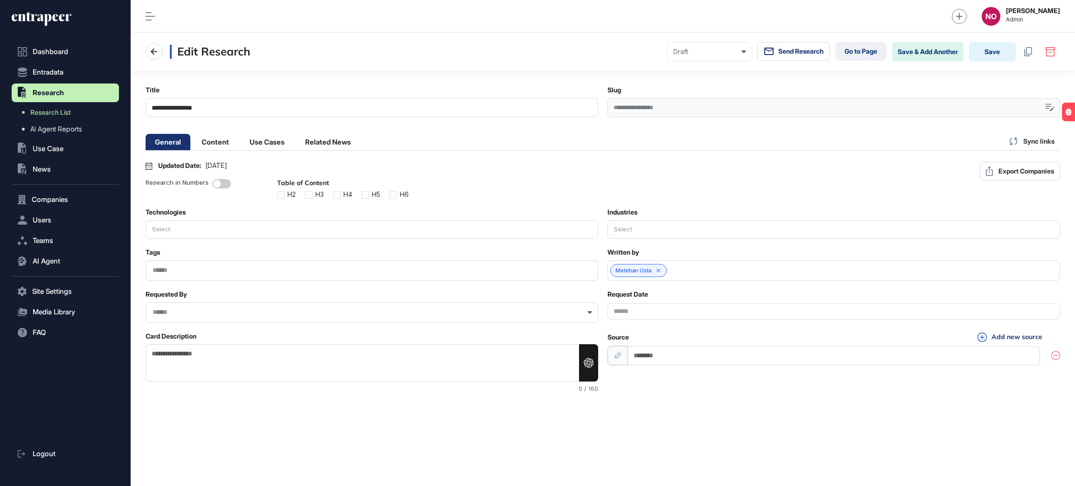
drag, startPoint x: 455, startPoint y: 46, endPoint x: 470, endPoint y: 46, distance: 14.9
click at [455, 46] on nav "Edit Research Draft Draft Pending Review Published Private Send Research Go to …" at bounding box center [603, 52] width 914 height 20
click at [719, 198] on div "Updated Date: [DATE] Research in Numbers Table of Content H2 H3 H4 H5 H6 Export…" at bounding box center [603, 180] width 914 height 36
click at [208, 145] on li "Content" at bounding box center [215, 142] width 46 height 16
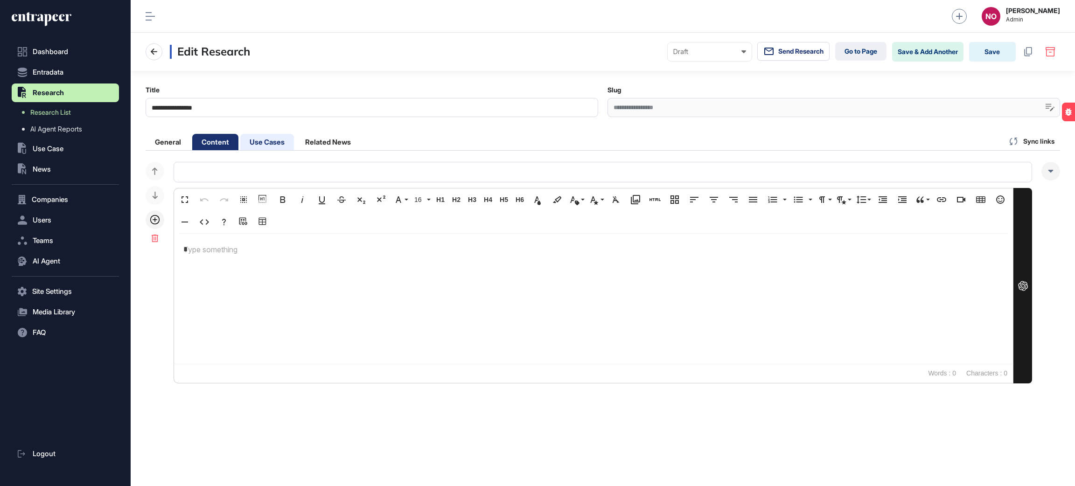
click at [273, 146] on li "Use Cases" at bounding box center [267, 142] width 54 height 16
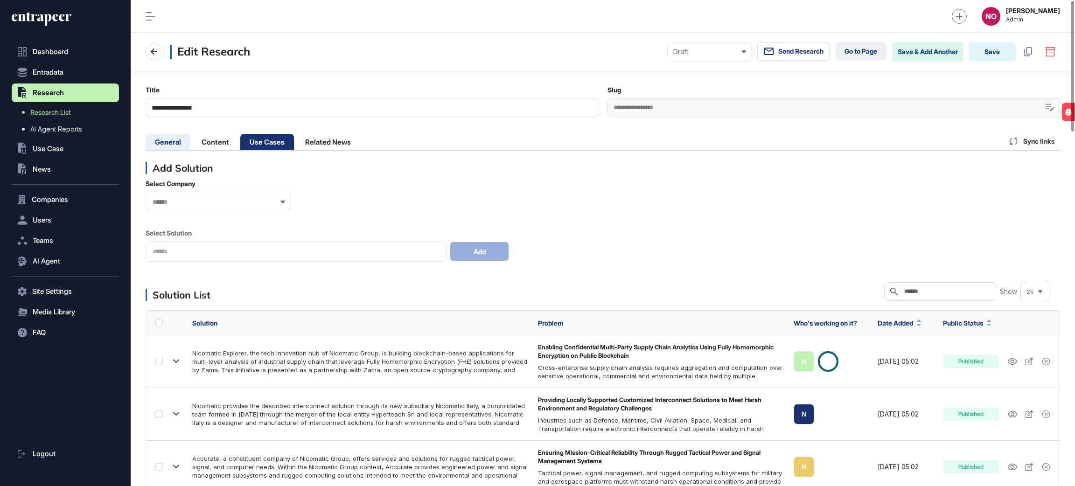
click at [169, 136] on li "General" at bounding box center [168, 142] width 45 height 16
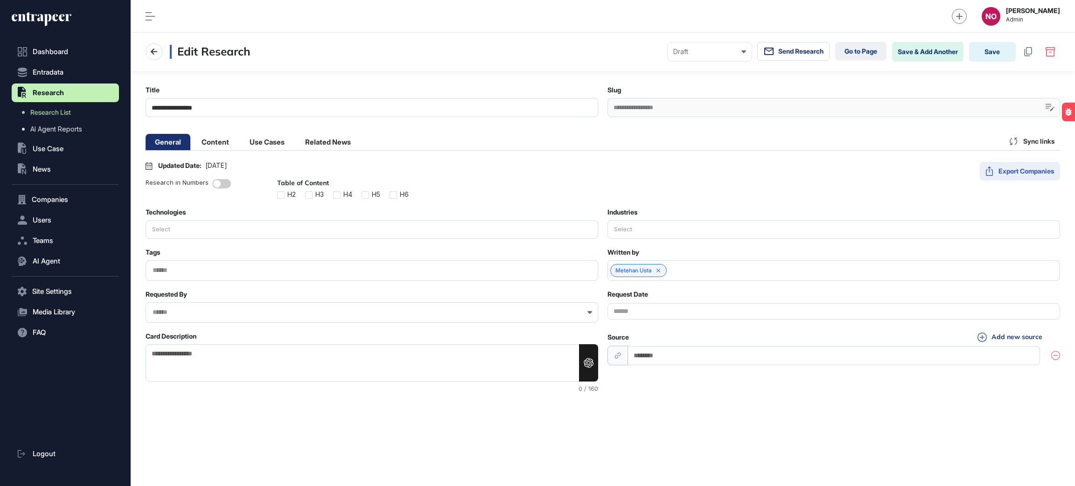
click at [1023, 166] on button "Export Companies" at bounding box center [1019, 171] width 80 height 19
click at [90, 130] on link "AI Agent Reports" at bounding box center [67, 129] width 103 height 17
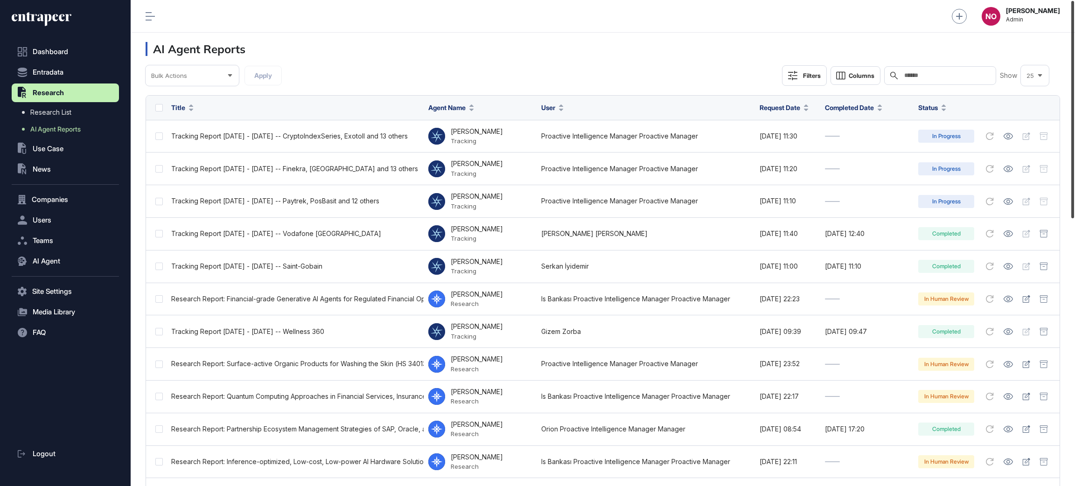
drag, startPoint x: 1074, startPoint y: 153, endPoint x: 1045, endPoint y: 99, distance: 60.9
click at [1045, 99] on div "Admin Dashboard Dashboard Profile My Content Request More Data NO [PERSON_NAME]…" at bounding box center [603, 243] width 944 height 486
click at [930, 82] on div "Search" at bounding box center [940, 75] width 112 height 19
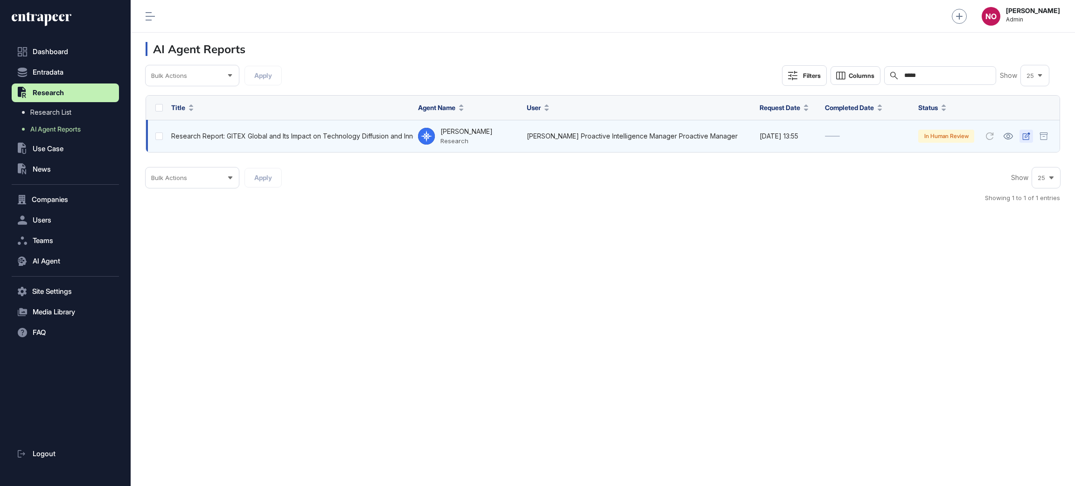
type input "*****"
click at [1022, 137] on icon at bounding box center [1025, 135] width 7 height 7
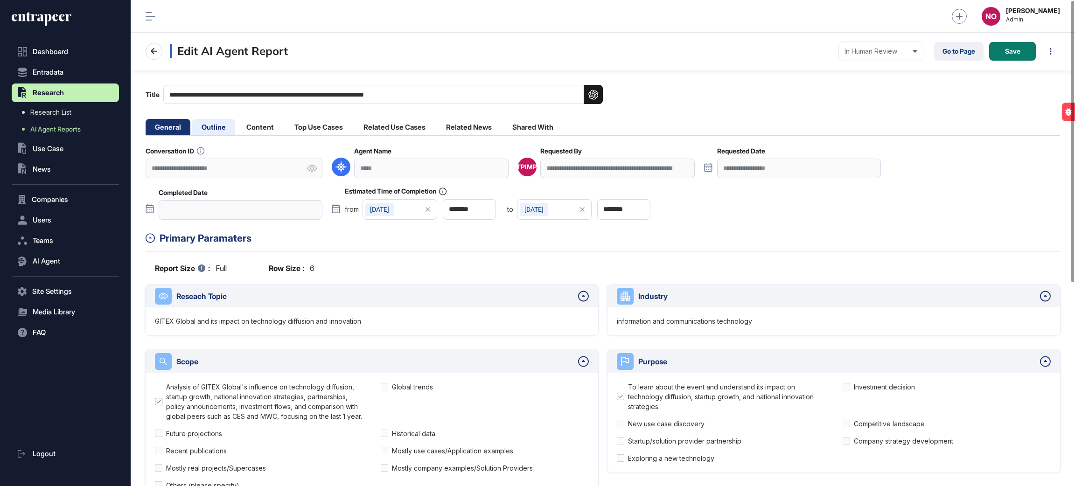
click at [223, 129] on li "Outline" at bounding box center [213, 127] width 43 height 16
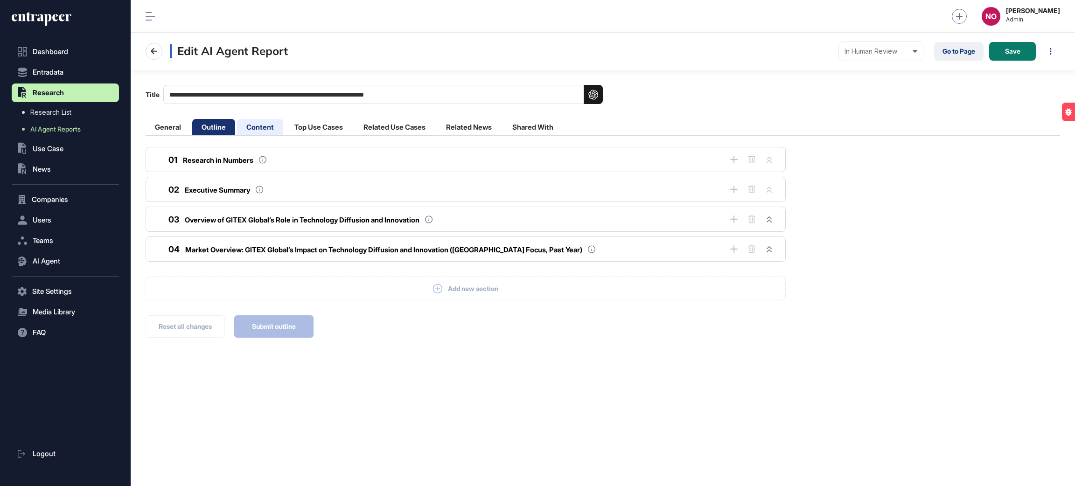
click at [279, 125] on li "Content" at bounding box center [260, 127] width 46 height 16
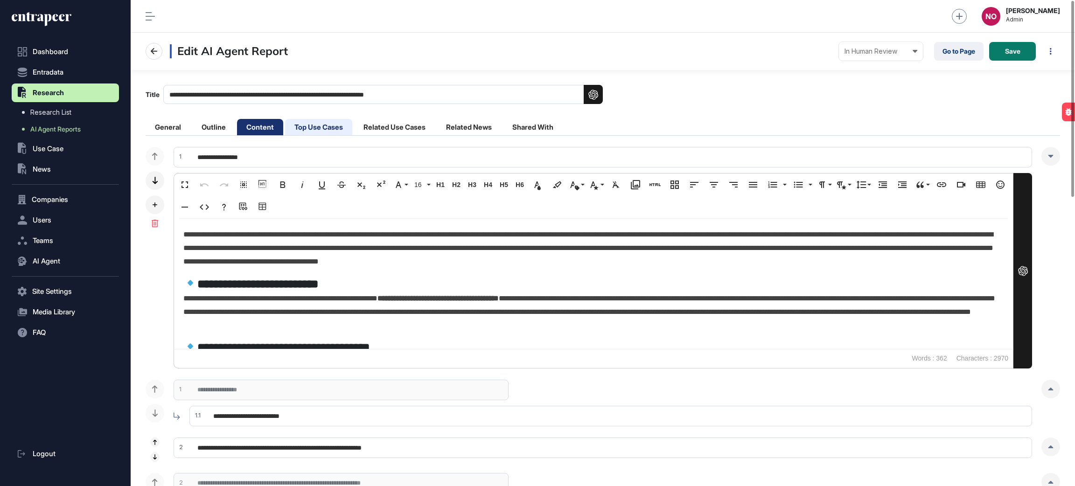
click at [320, 125] on li "Top Use Cases" at bounding box center [318, 127] width 67 height 16
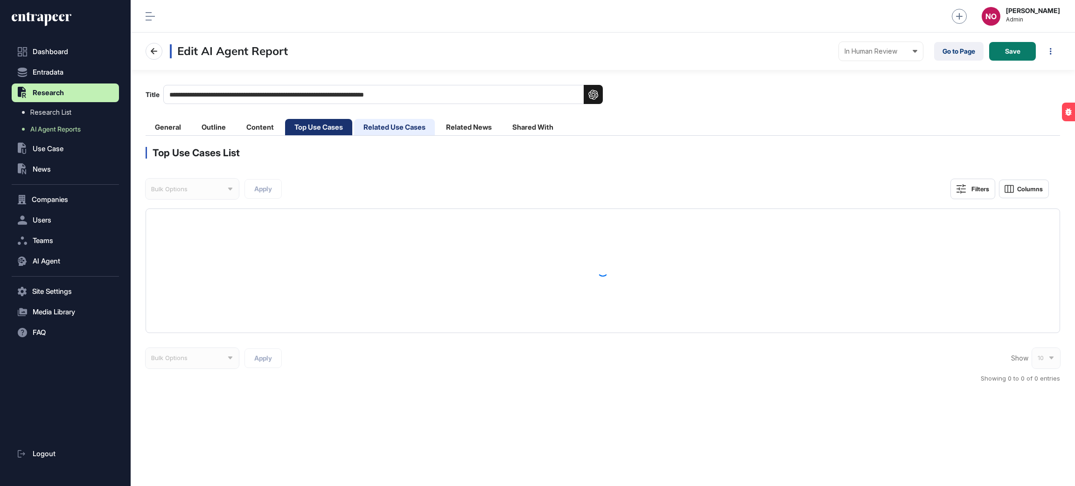
click at [391, 128] on li "Related Use Cases" at bounding box center [394, 127] width 81 height 16
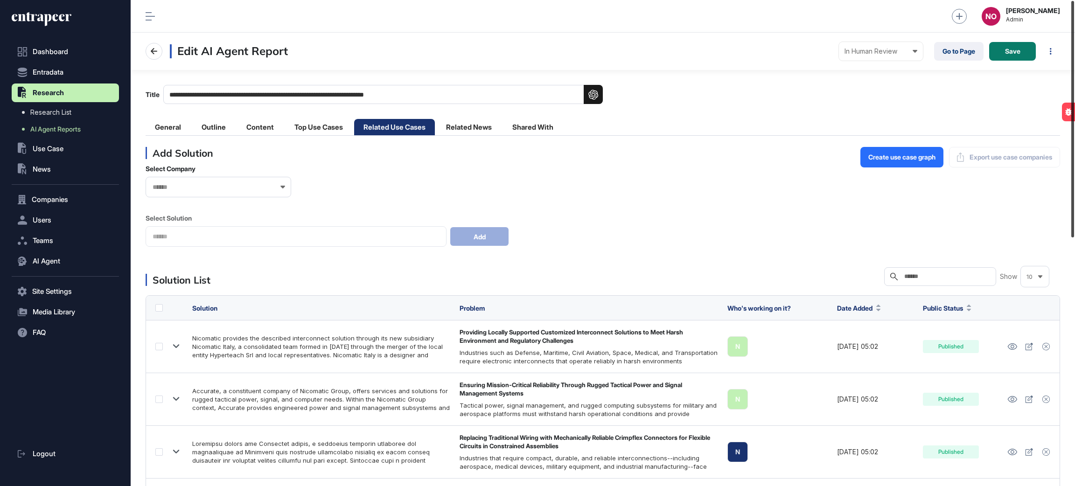
drag, startPoint x: 1068, startPoint y: 158, endPoint x: 1073, endPoint y: 129, distance: 29.8
click at [1073, 129] on div at bounding box center [1072, 119] width 3 height 236
